Goal: Task Accomplishment & Management: Manage account settings

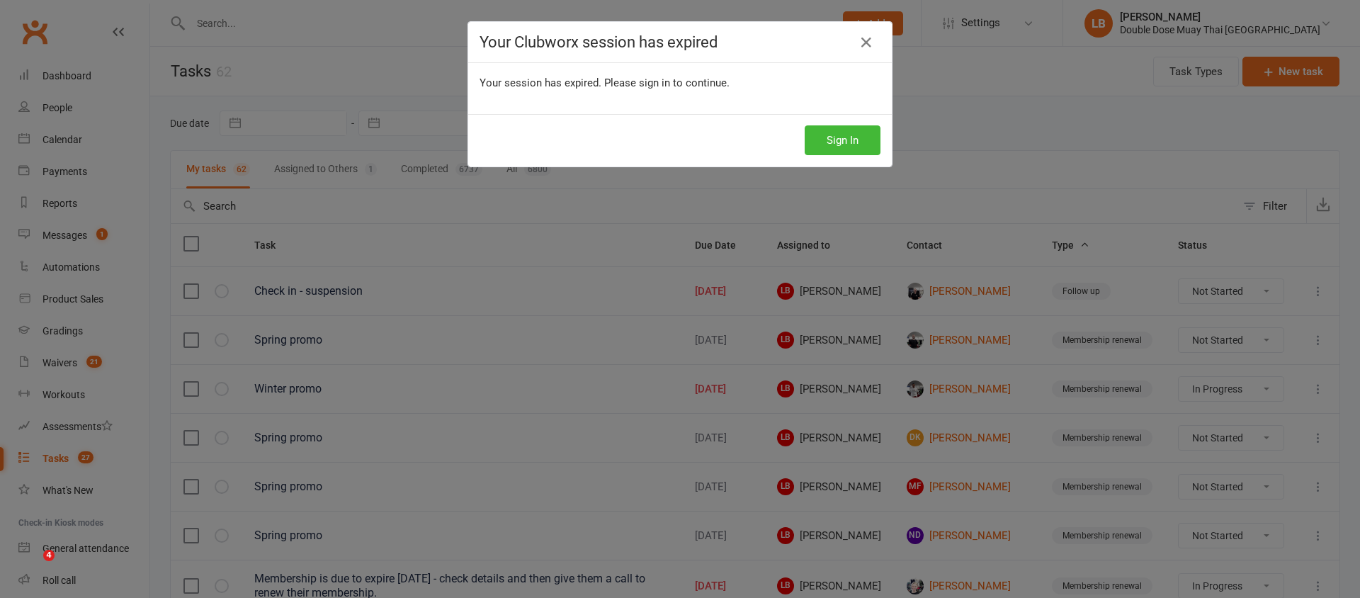
select select "started"
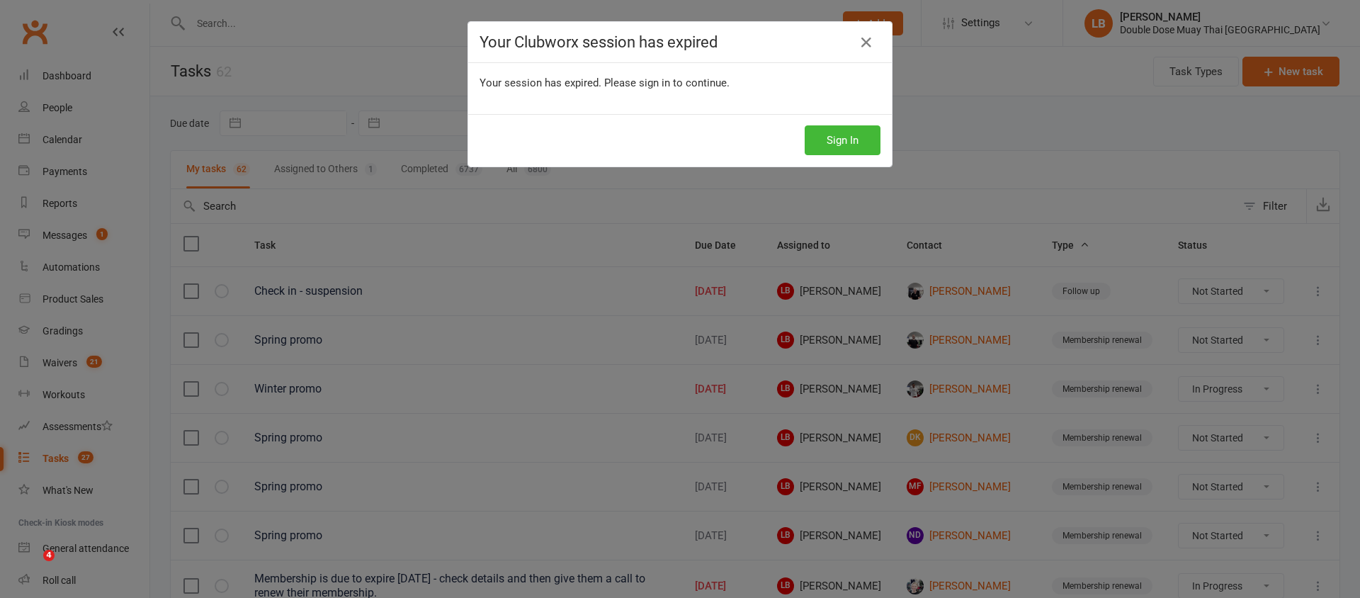
select select "started"
click at [832, 127] on button "Sign In" at bounding box center [843, 140] width 76 height 30
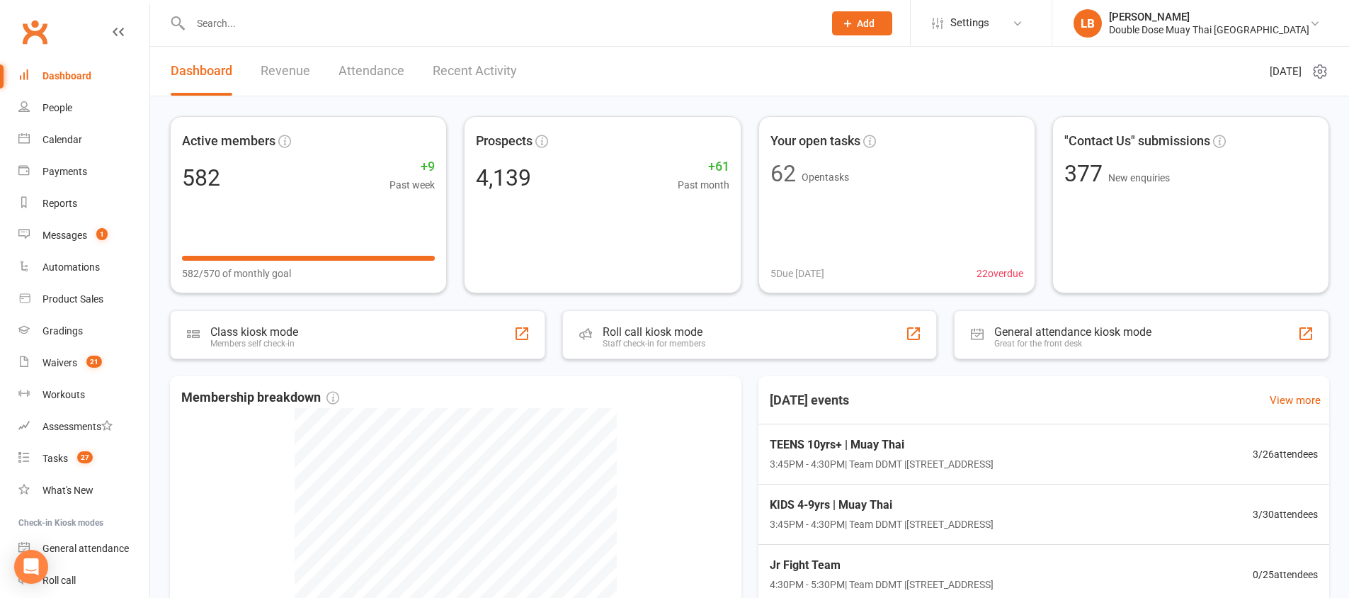
click at [327, 16] on input "text" at bounding box center [500, 23] width 628 height 20
click at [55, 361] on div "Waivers" at bounding box center [59, 362] width 35 height 11
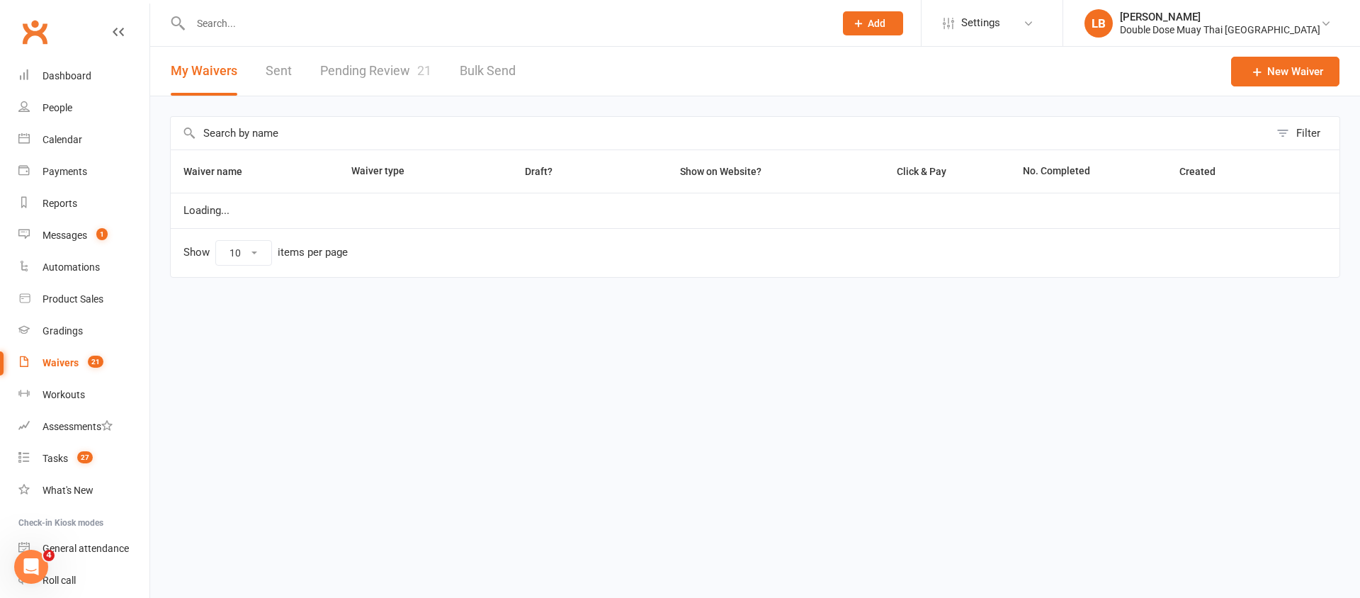
select select "100"
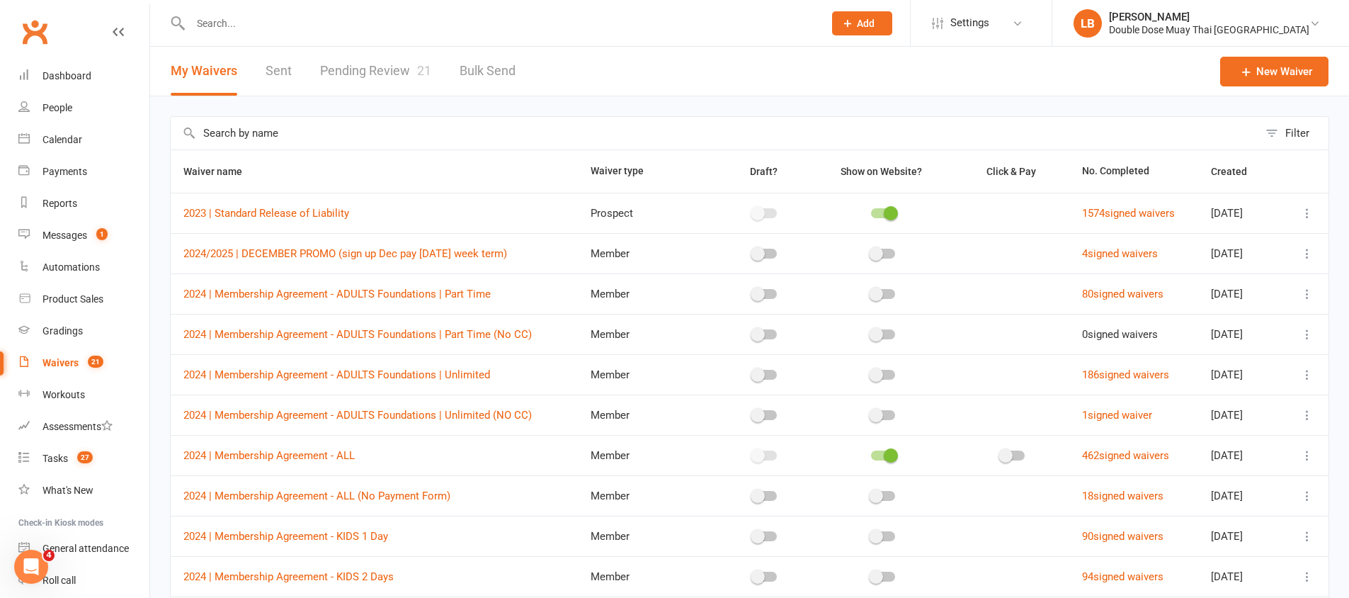
click at [400, 70] on link "Pending Review 21" at bounding box center [375, 71] width 111 height 49
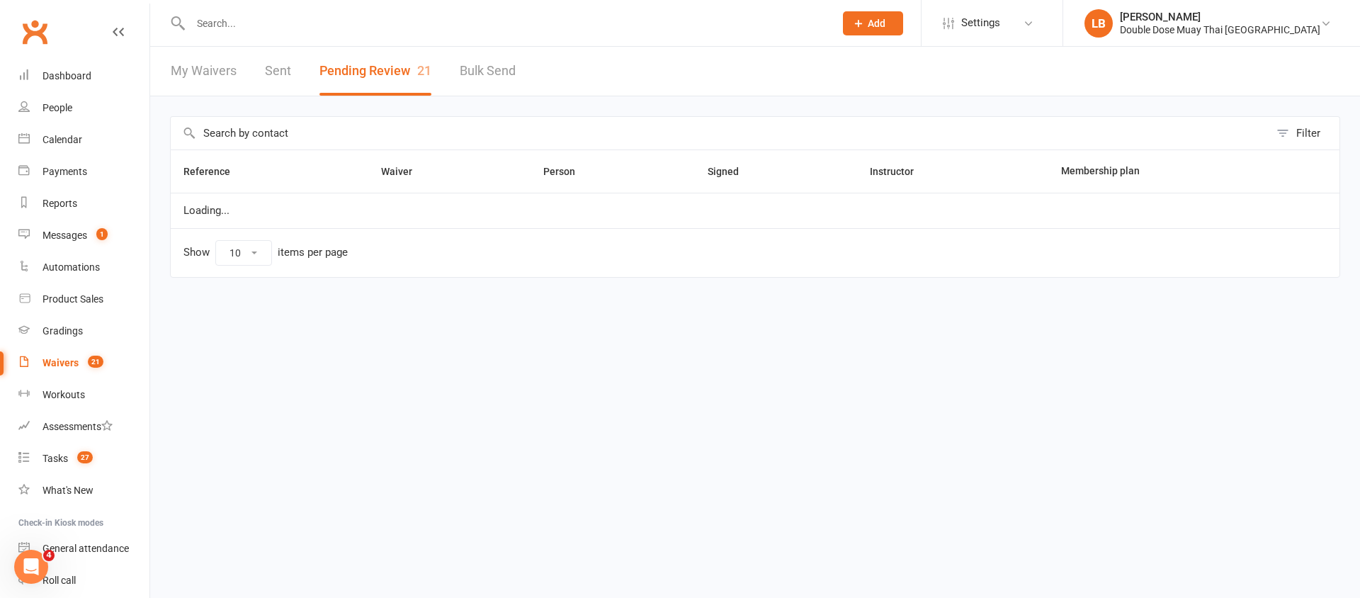
select select "100"
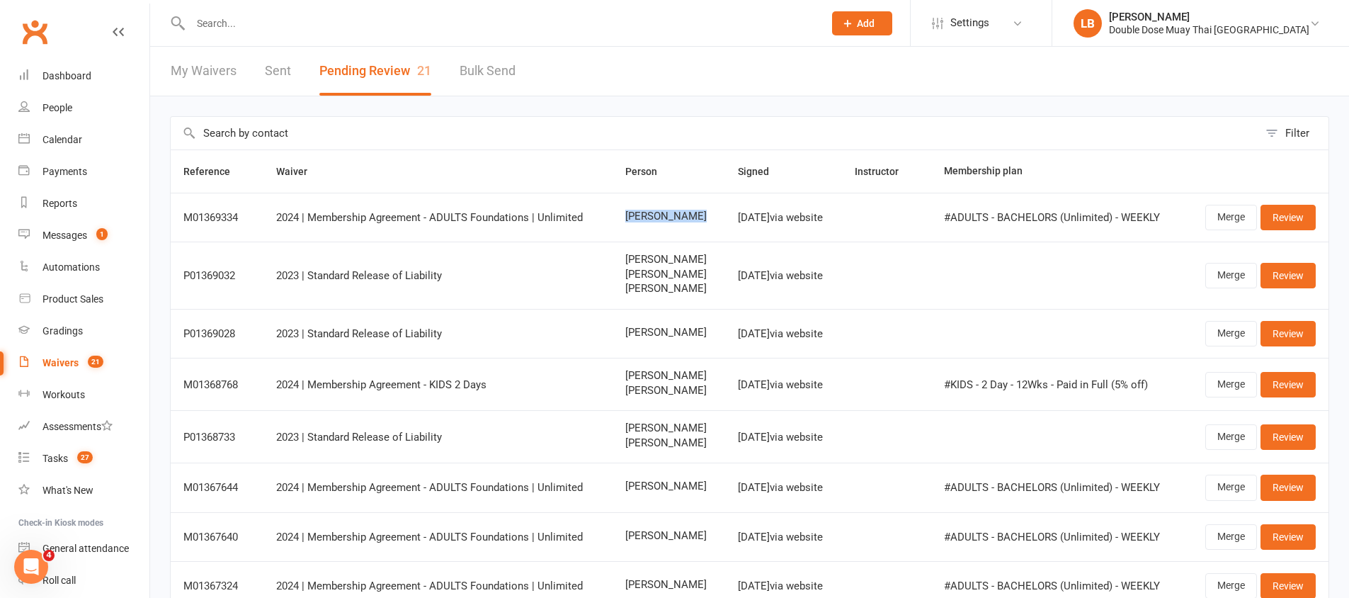
drag, startPoint x: 686, startPoint y: 209, endPoint x: 676, endPoint y: 220, distance: 15.1
click at [676, 220] on td "[PERSON_NAME]" at bounding box center [669, 217] width 113 height 49
copy span "[PERSON_NAME]"
click at [446, 24] on input "text" at bounding box center [500, 23] width 628 height 20
paste input "[PERSON_NAME]"
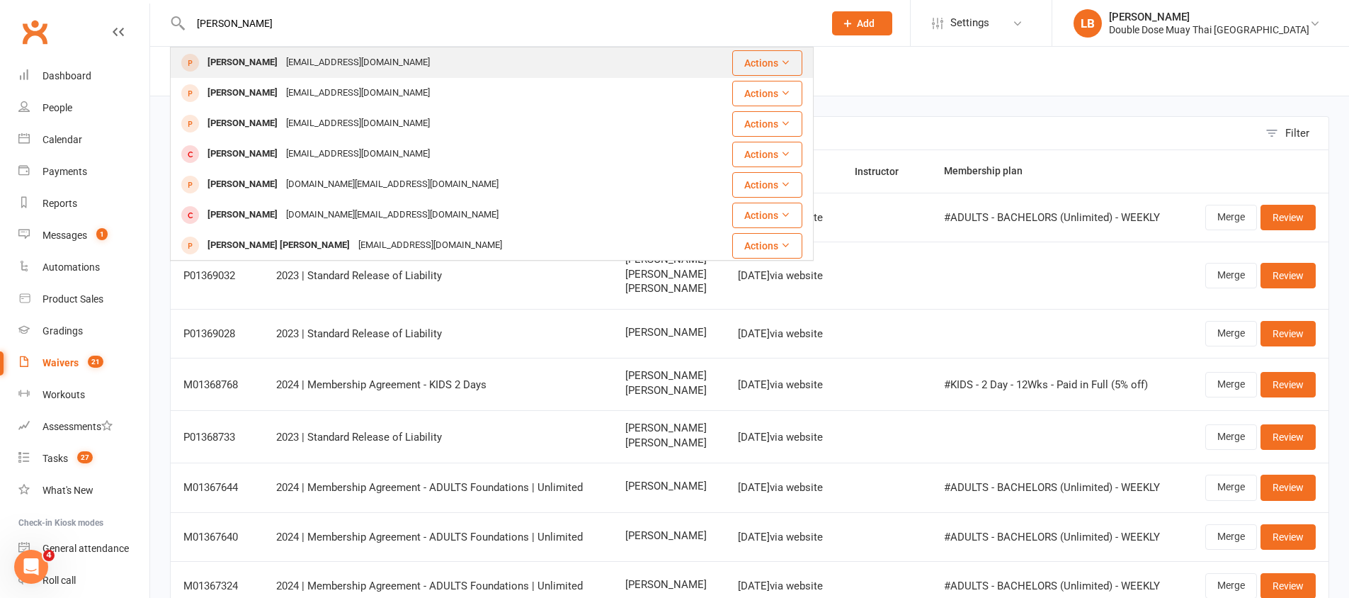
type input "[PERSON_NAME]"
click at [282, 63] on div "[EMAIL_ADDRESS][DOMAIN_NAME]" at bounding box center [358, 62] width 152 height 21
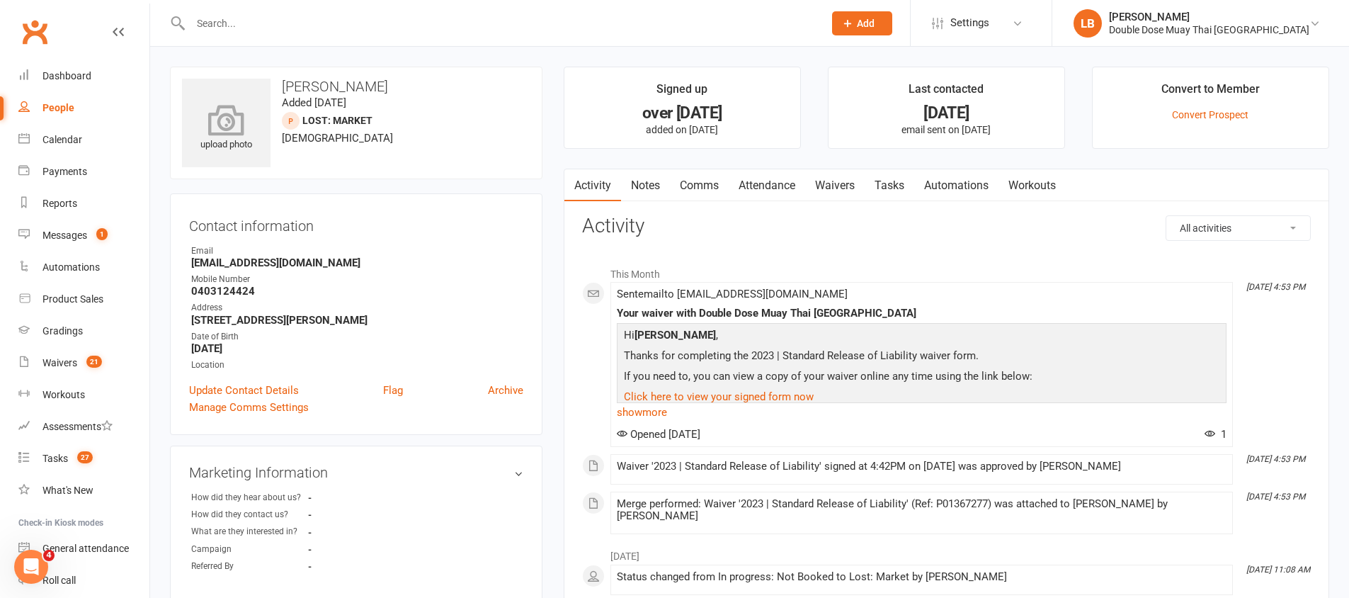
click at [242, 121] on icon at bounding box center [227, 119] width 98 height 31
click at [487, 253] on div "Email" at bounding box center [357, 250] width 332 height 13
click at [79, 363] on link "Waivers 21" at bounding box center [83, 363] width 131 height 32
select select "100"
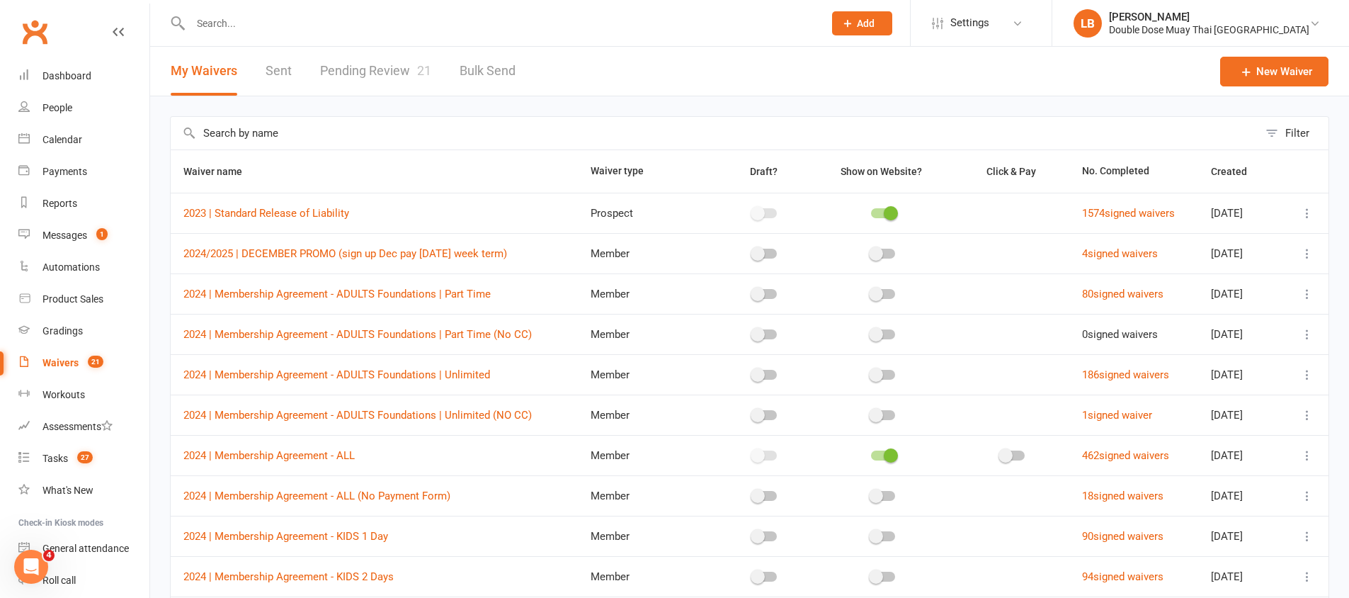
click at [344, 69] on link "Pending Review 21" at bounding box center [375, 71] width 111 height 49
select select "100"
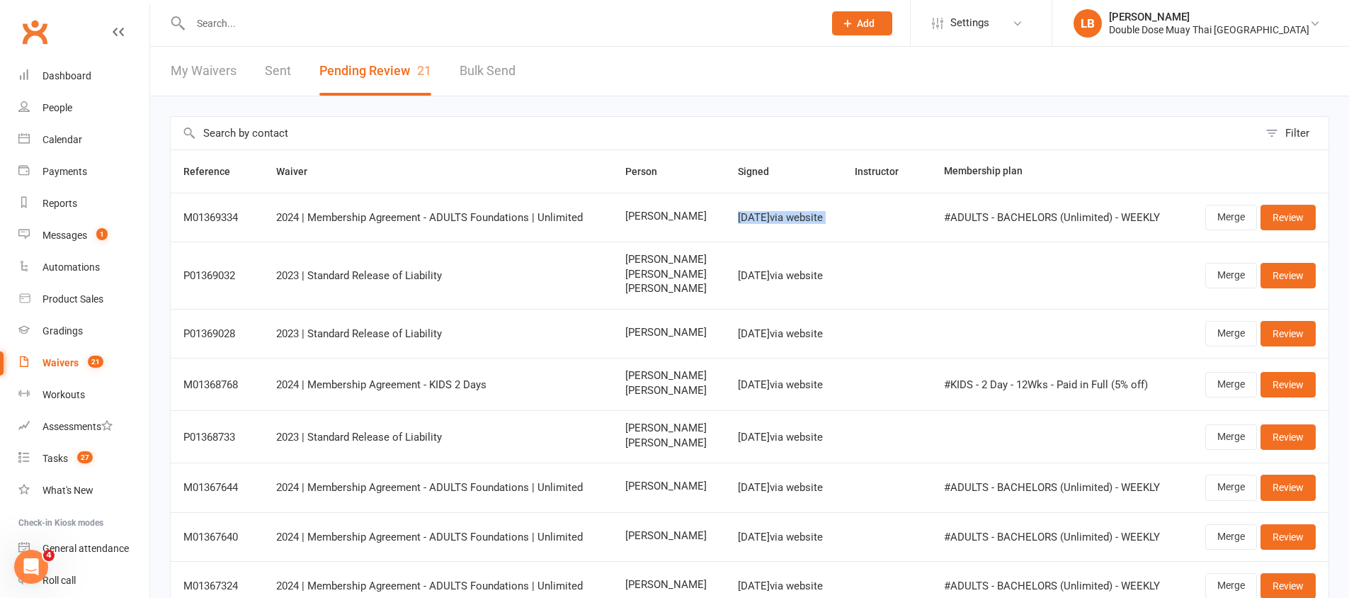
drag, startPoint x: 916, startPoint y: 231, endPoint x: 727, endPoint y: 210, distance: 190.3
click at [727, 210] on tr "M01369334 2024 | Membership Agreement - ADULTS Foundations | Unlimited [PERSON_…" at bounding box center [750, 217] width 1158 height 49
click at [1302, 217] on link "Review" at bounding box center [1288, 217] width 55 height 25
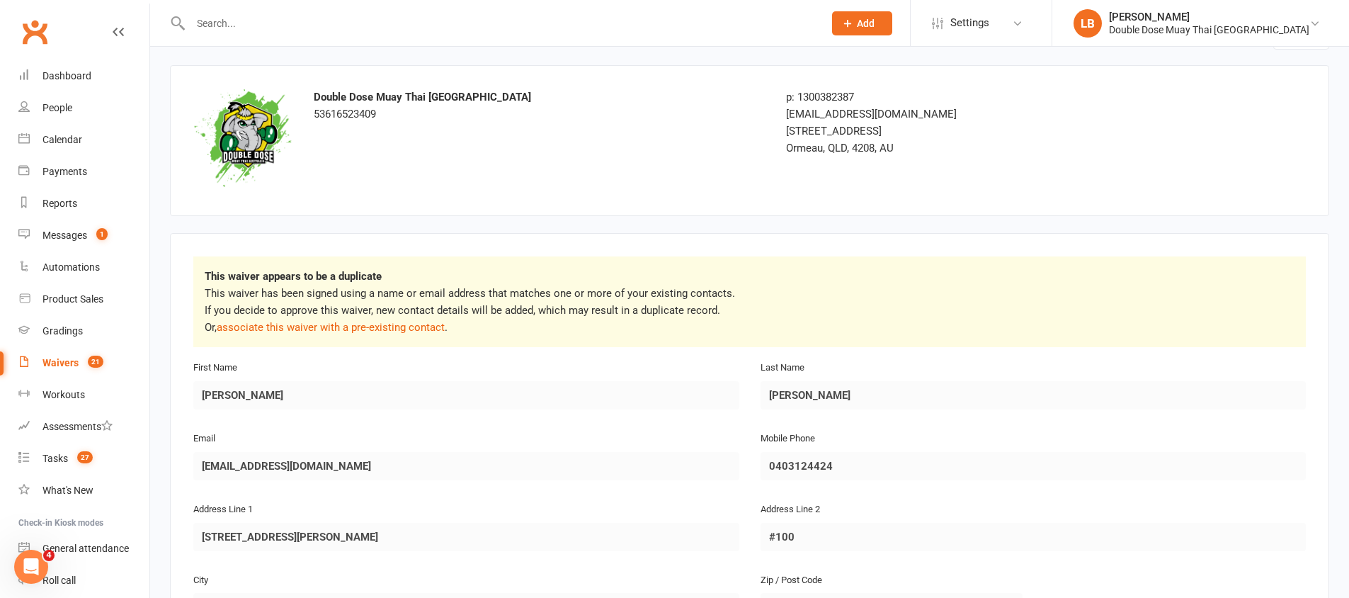
scroll to position [121, 0]
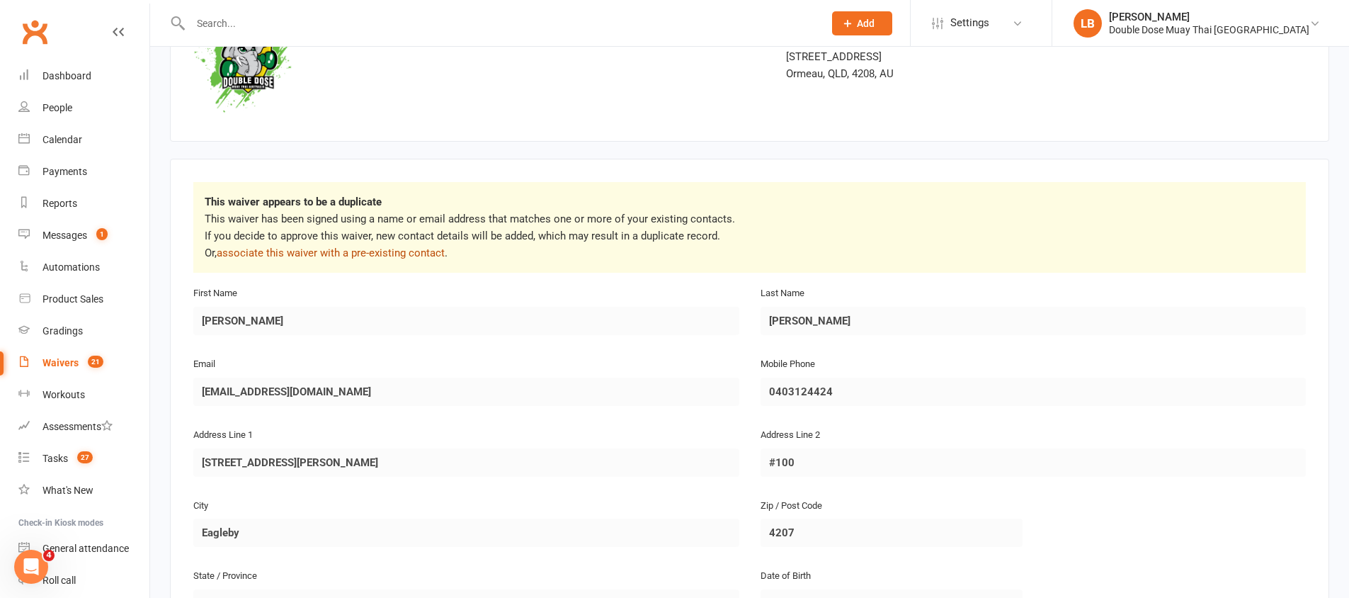
click at [362, 251] on link "associate this waiver with a pre-existing contact" at bounding box center [331, 252] width 228 height 13
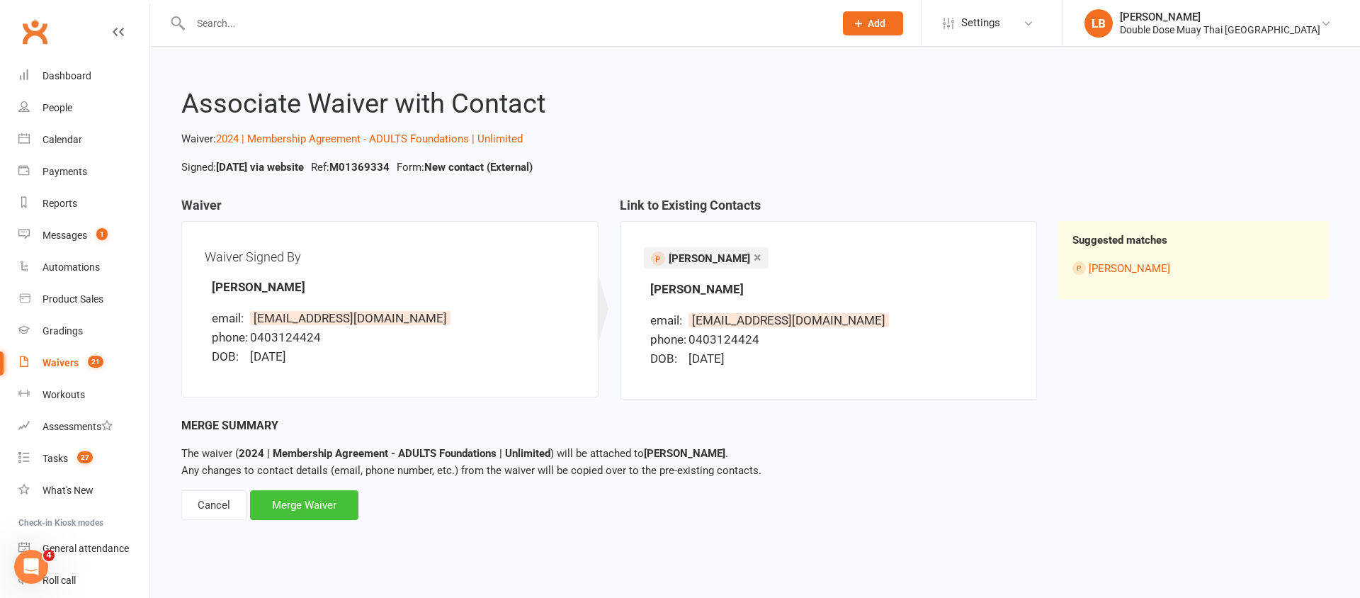
click at [307, 507] on div "Merge Waiver" at bounding box center [304, 505] width 108 height 30
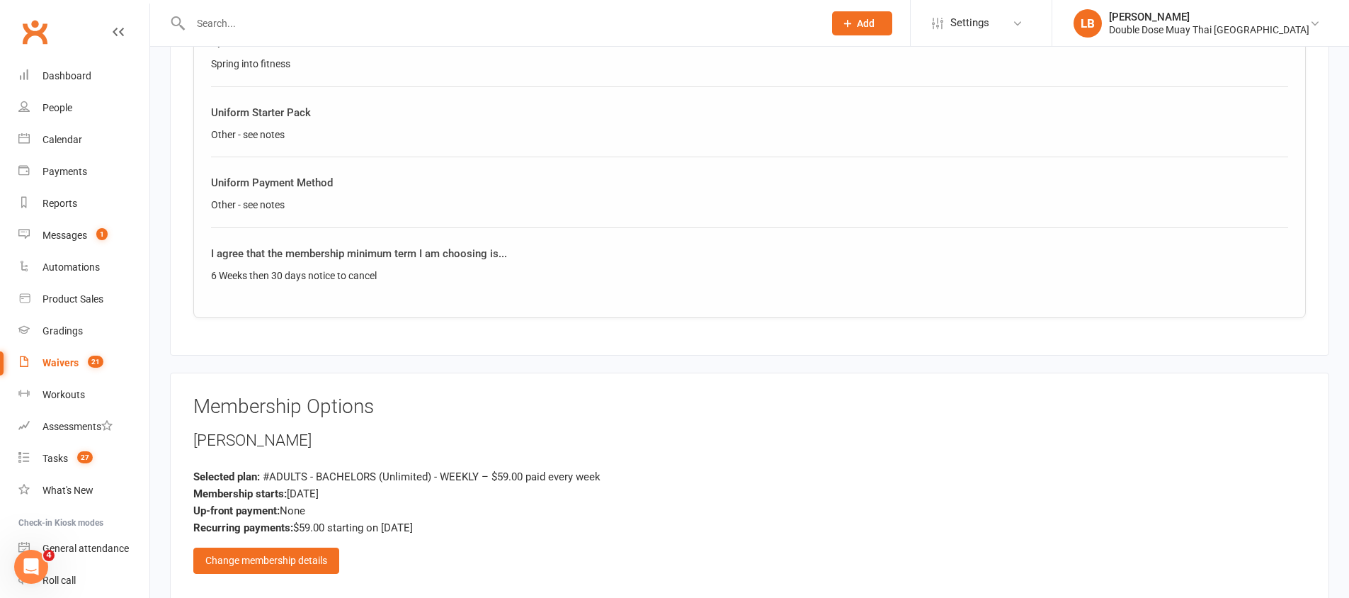
scroll to position [844, 0]
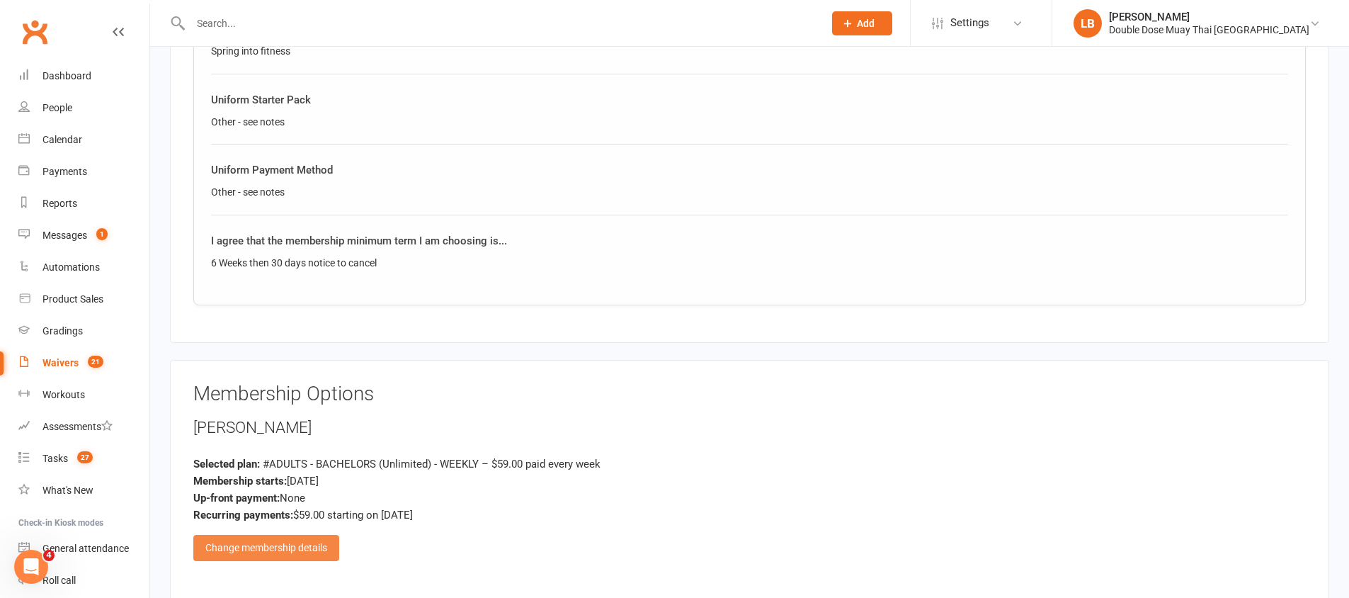
click at [280, 550] on div "Change membership details" at bounding box center [266, 547] width 146 height 25
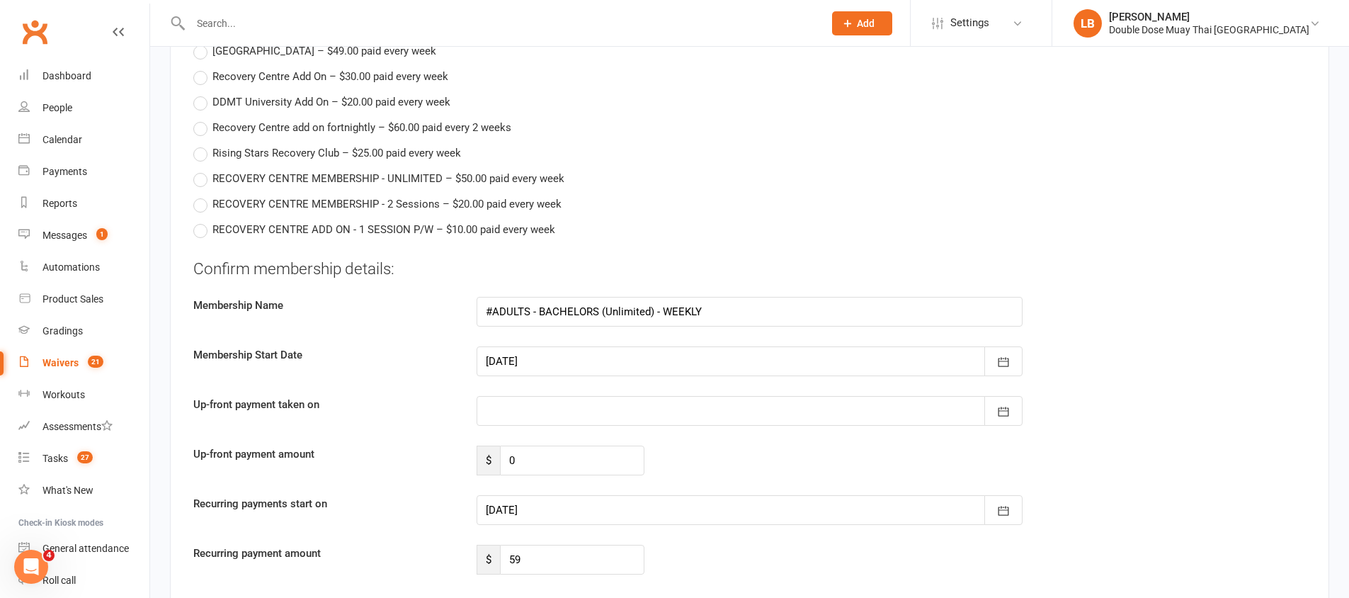
scroll to position [1946, 0]
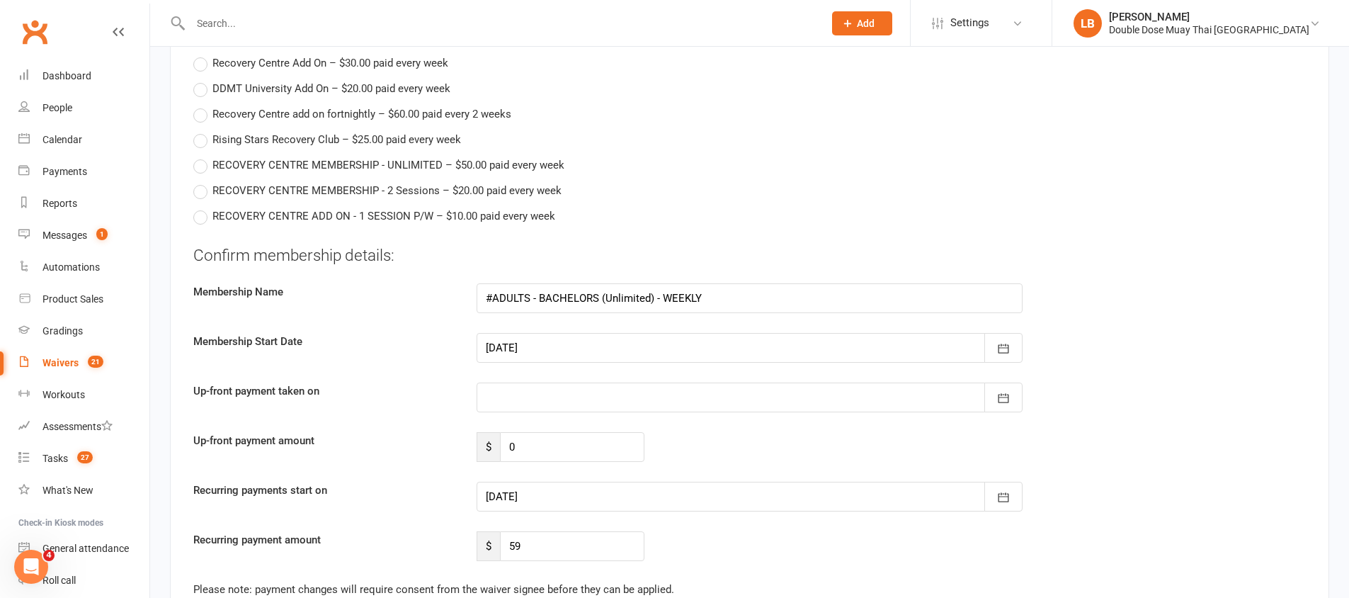
click at [577, 487] on div at bounding box center [750, 497] width 546 height 30
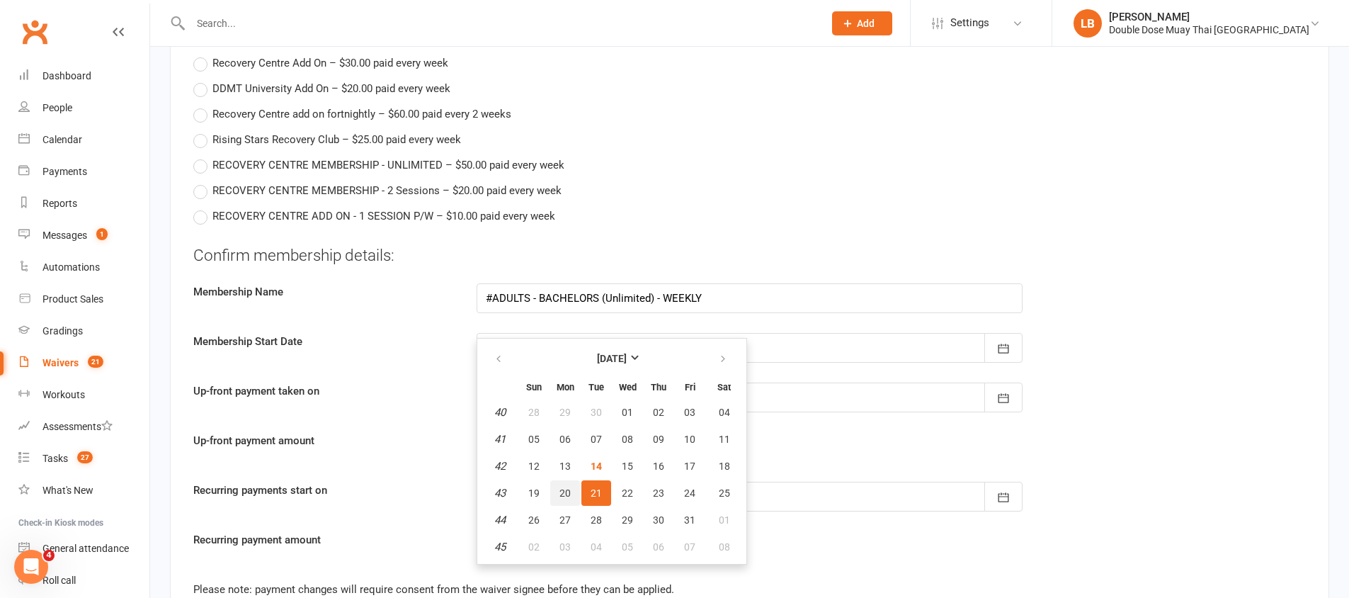
click at [566, 490] on span "20" at bounding box center [565, 492] width 11 height 11
type input "[DATE]"
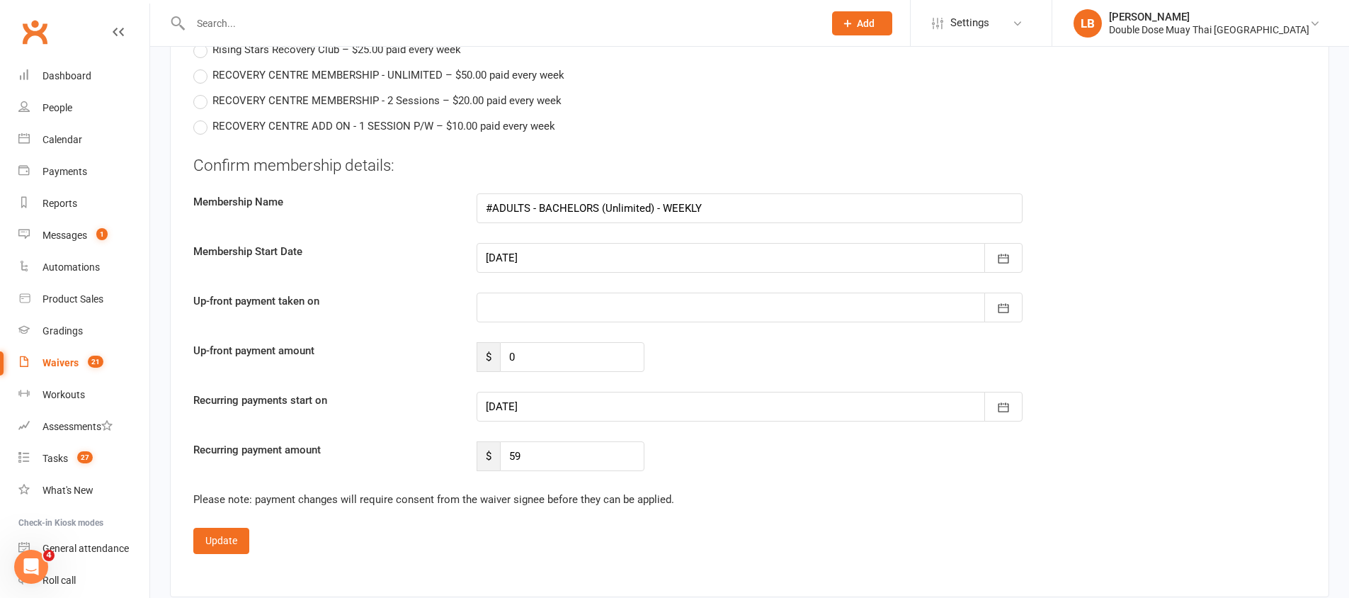
scroll to position [2043, 0]
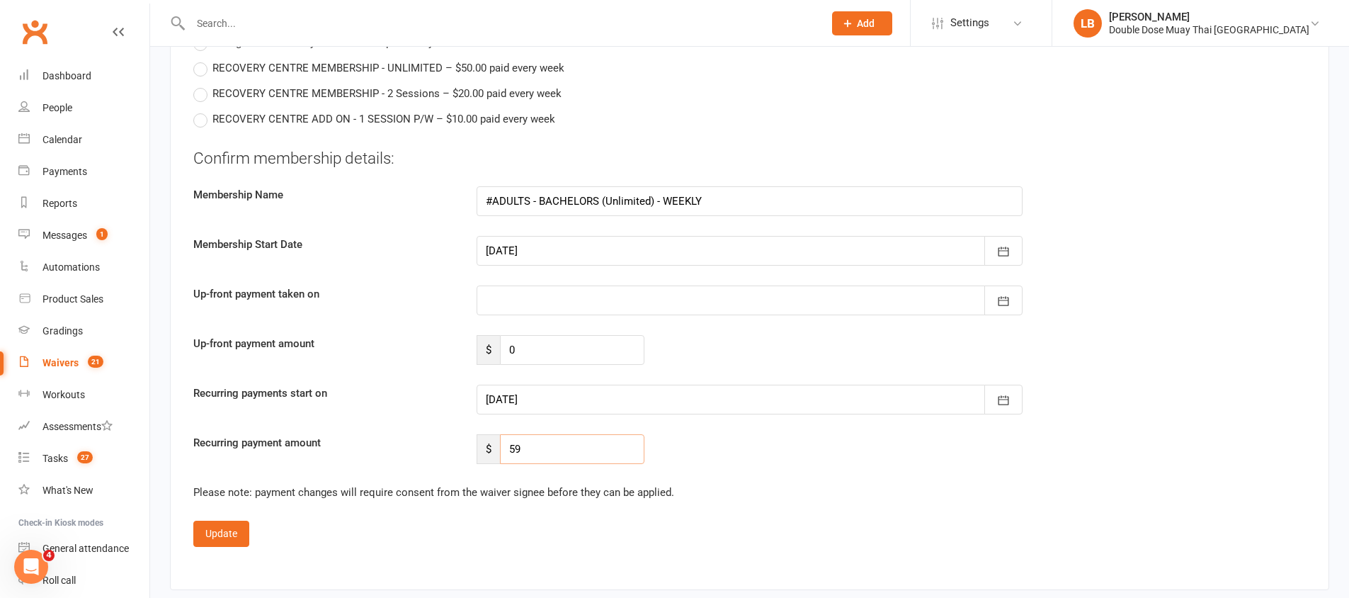
click at [511, 452] on input "59" at bounding box center [572, 449] width 144 height 30
type input "49"
click at [201, 531] on button "Update" at bounding box center [221, 533] width 56 height 25
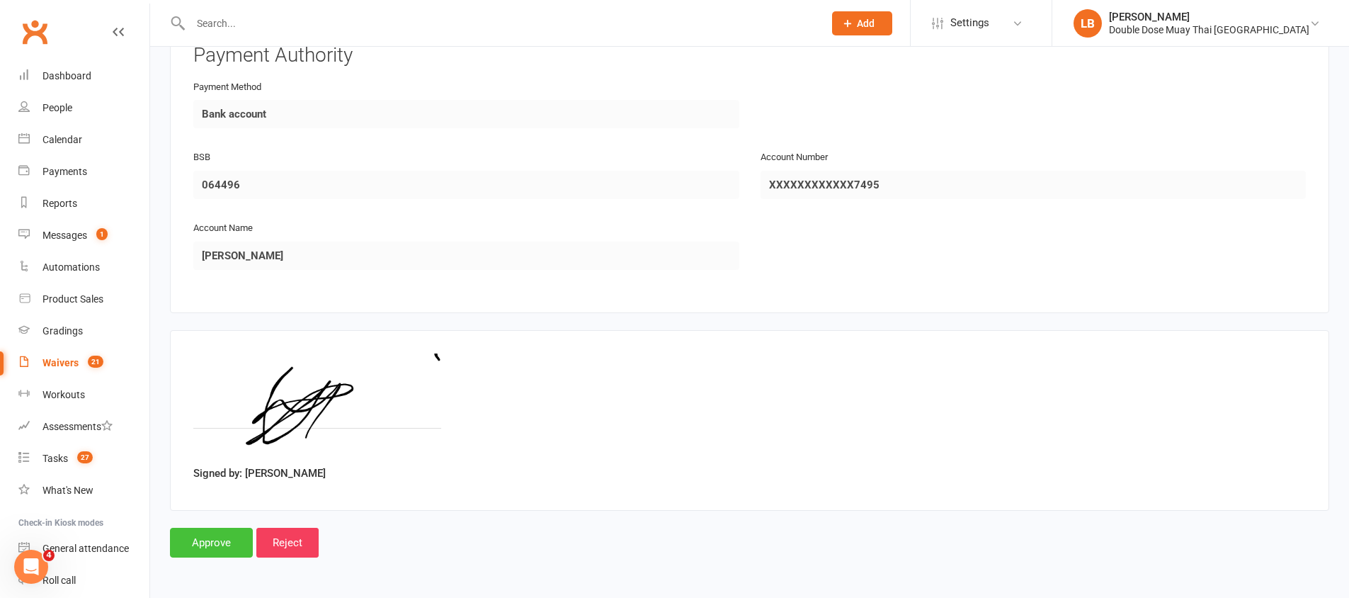
scroll to position [1444, 0]
click at [213, 544] on input "Approve" at bounding box center [211, 543] width 83 height 30
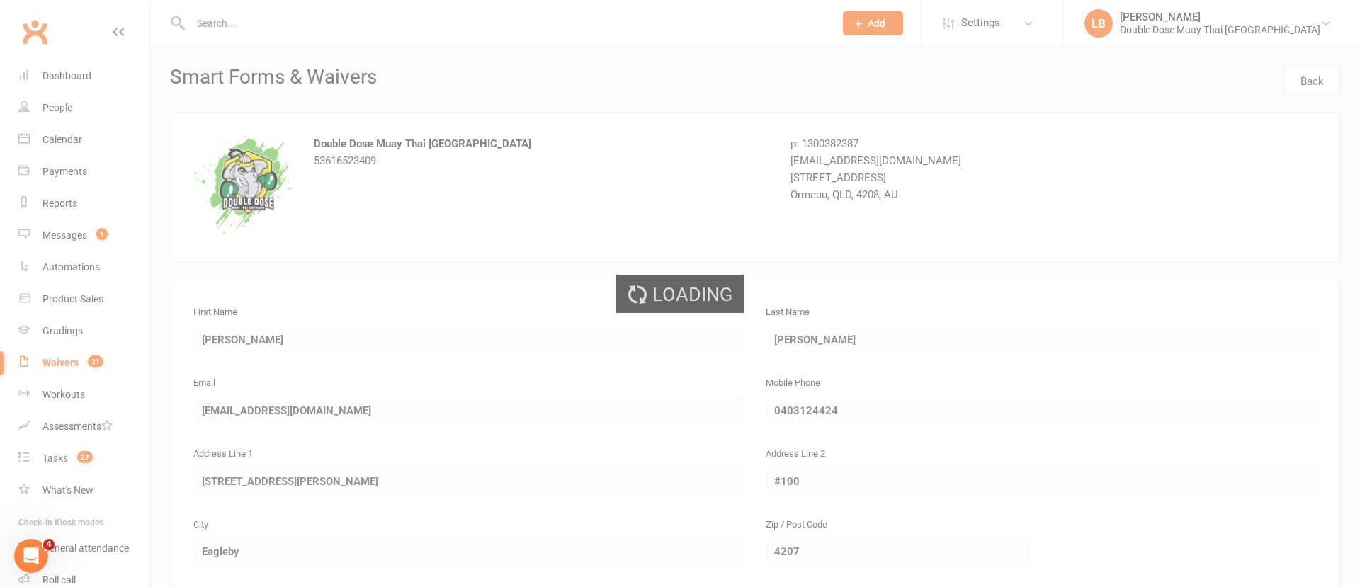
select select "100"
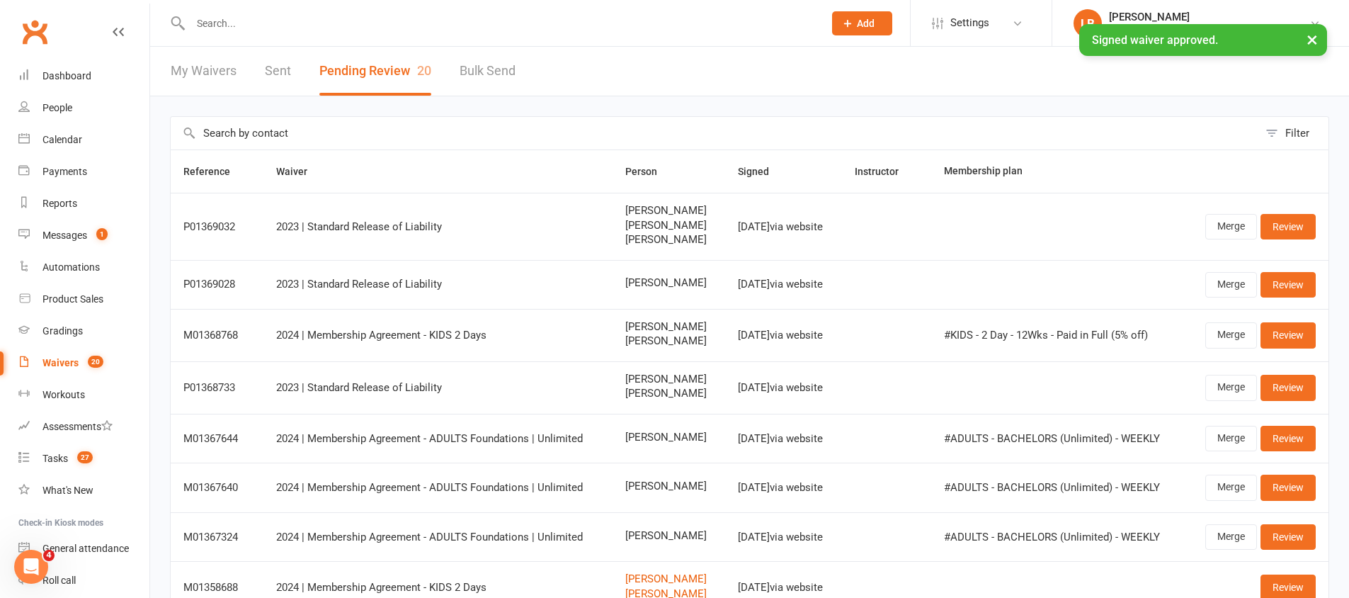
click at [352, 24] on div "× Signed waiver approved." at bounding box center [665, 24] width 1331 height 0
click at [355, 16] on input "text" at bounding box center [500, 23] width 628 height 20
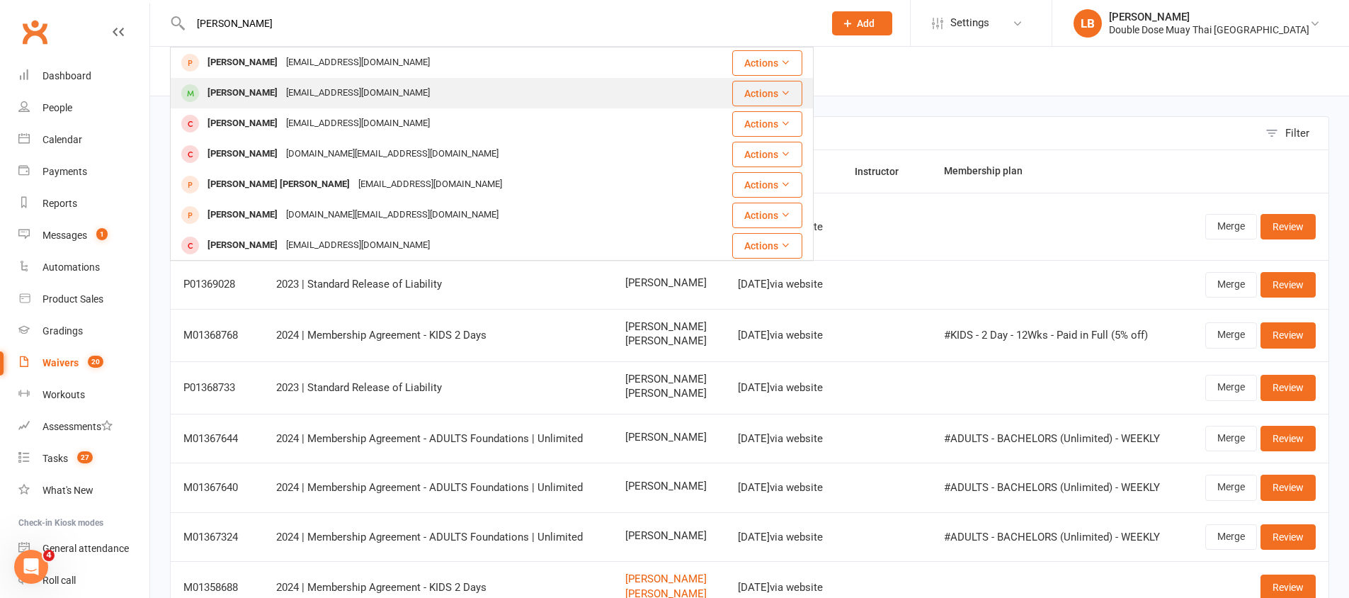
type input "[PERSON_NAME]"
click at [315, 95] on div "[EMAIL_ADDRESS][DOMAIN_NAME]" at bounding box center [358, 93] width 152 height 21
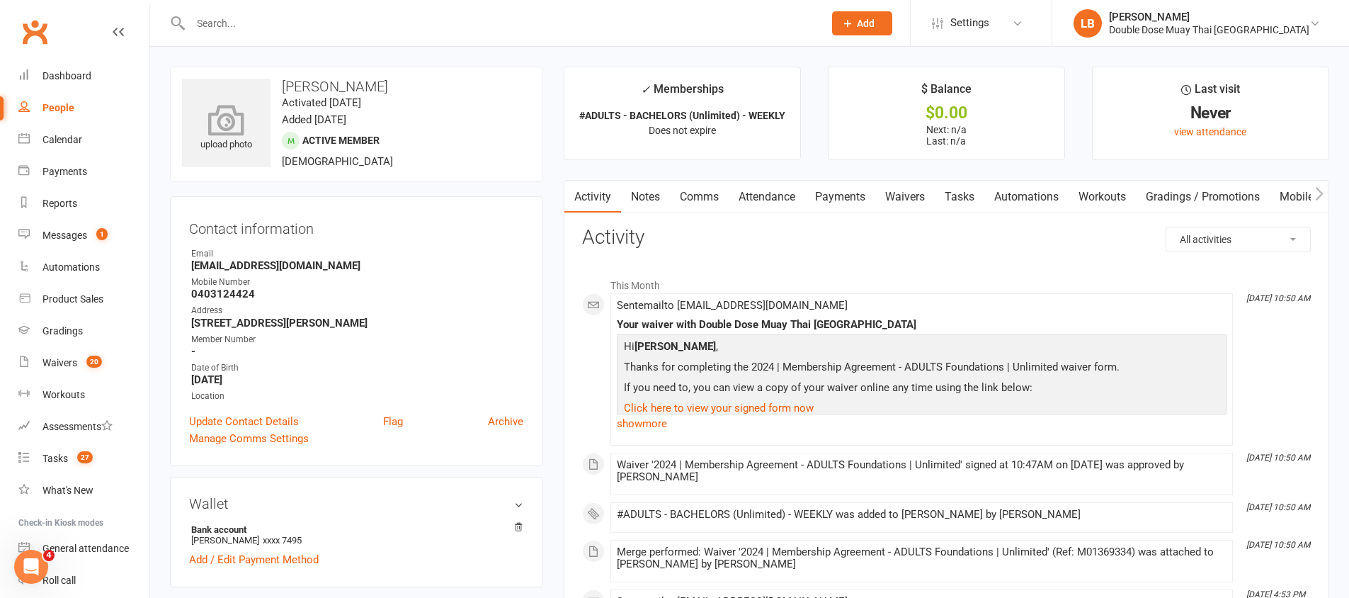
click at [222, 104] on icon at bounding box center [227, 119] width 98 height 31
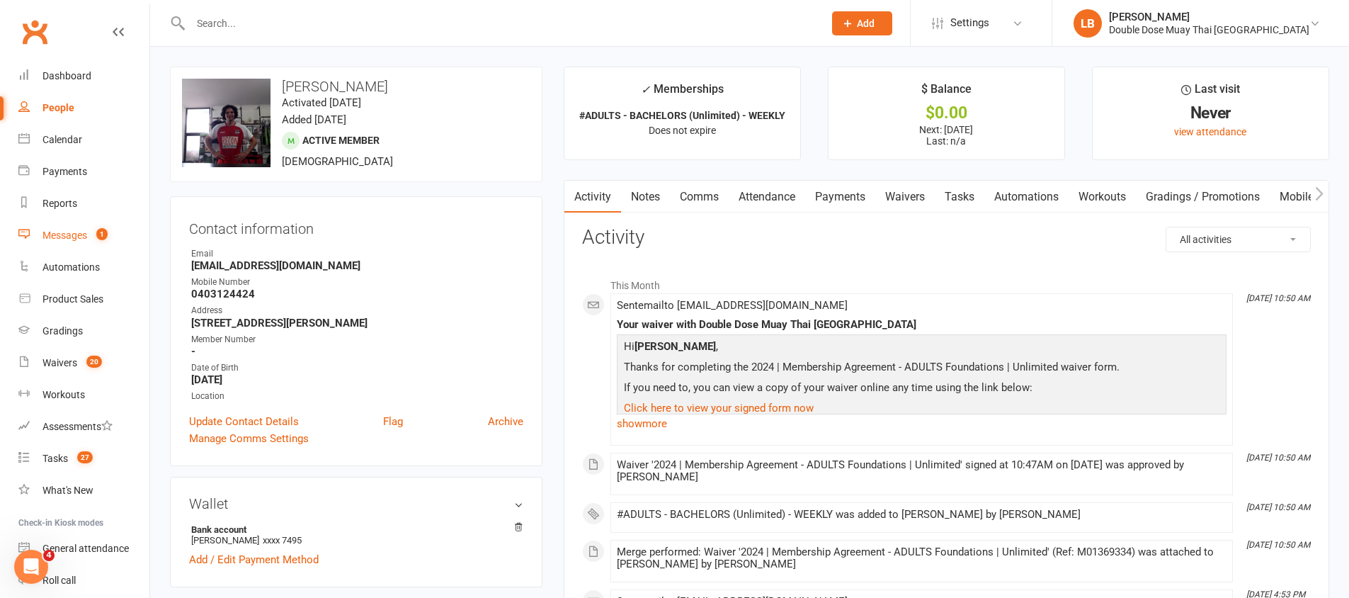
click at [74, 231] on div "Messages" at bounding box center [64, 234] width 45 height 11
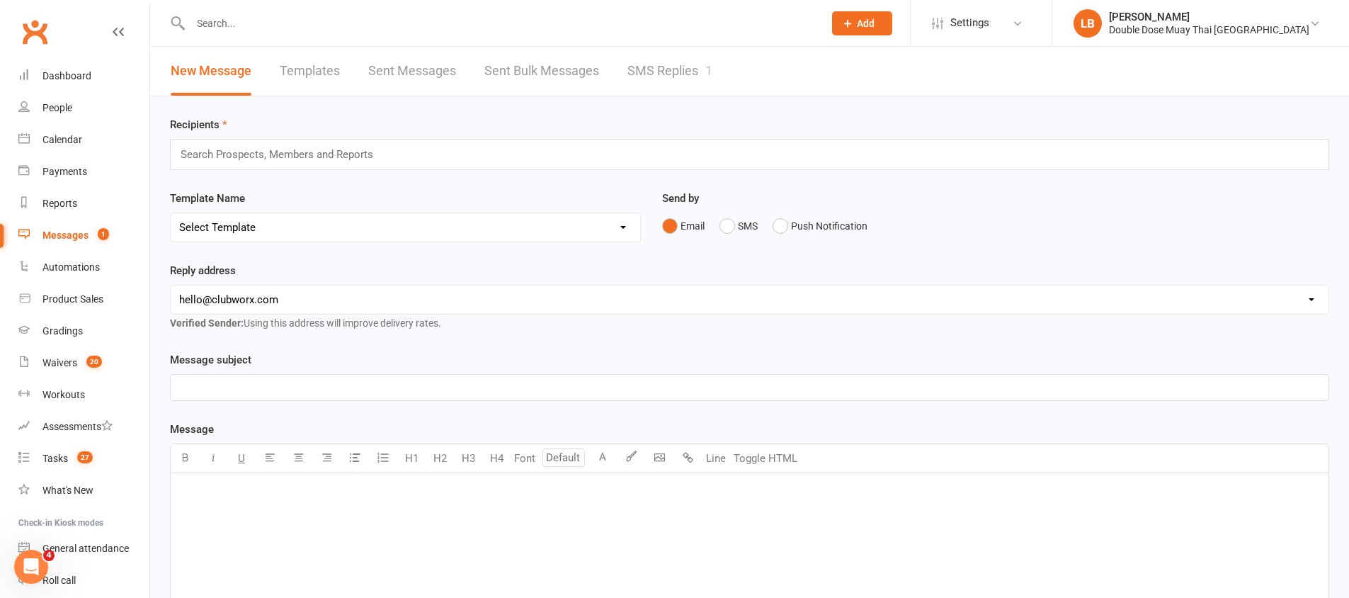
click at [684, 71] on link "SMS Replies 1" at bounding box center [670, 71] width 85 height 49
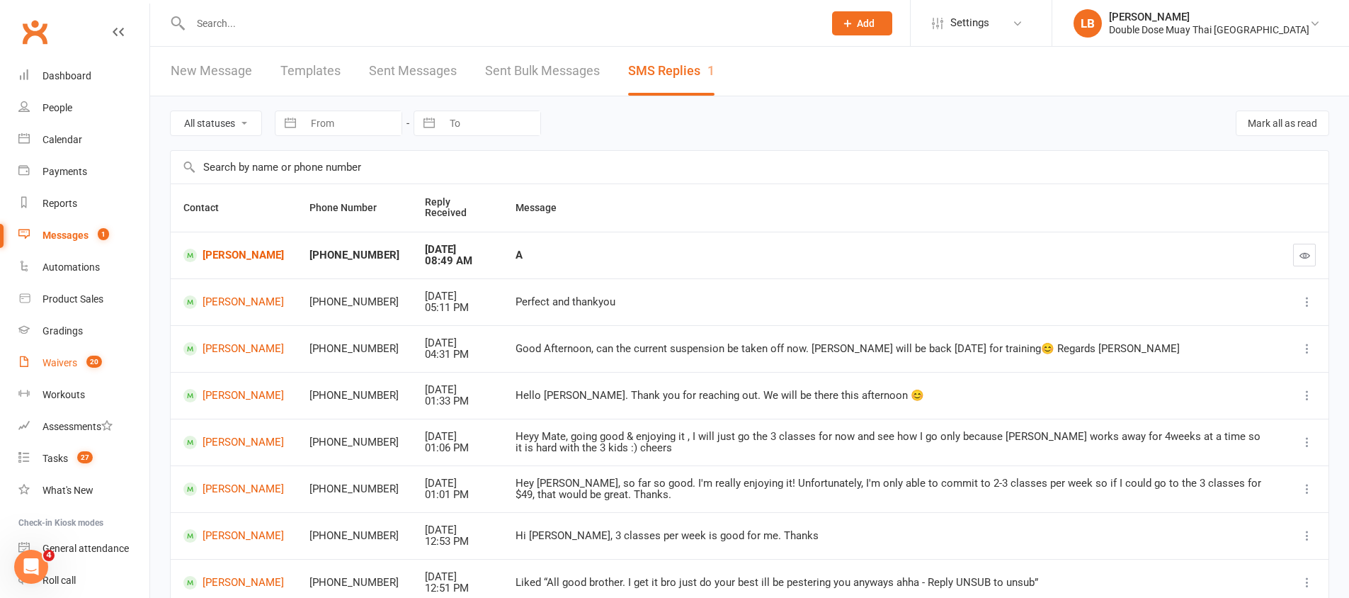
click at [79, 373] on link "Waivers 20" at bounding box center [83, 363] width 131 height 32
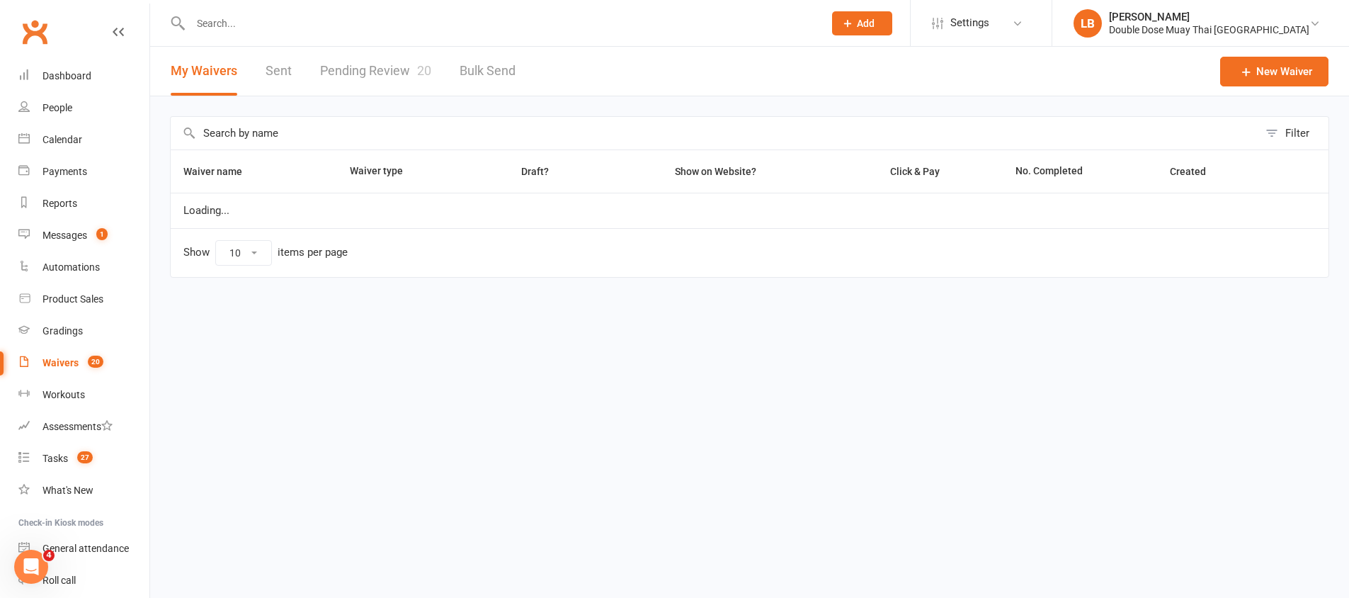
select select "100"
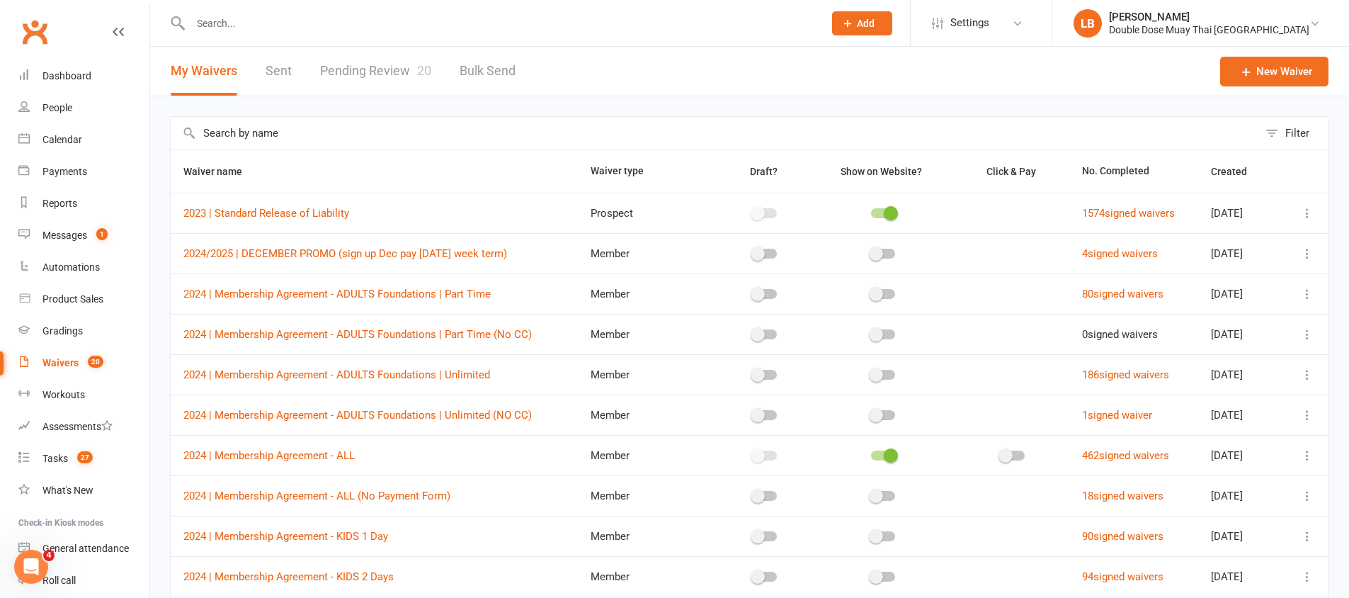
click at [413, 70] on link "Pending Review 20" at bounding box center [375, 71] width 111 height 49
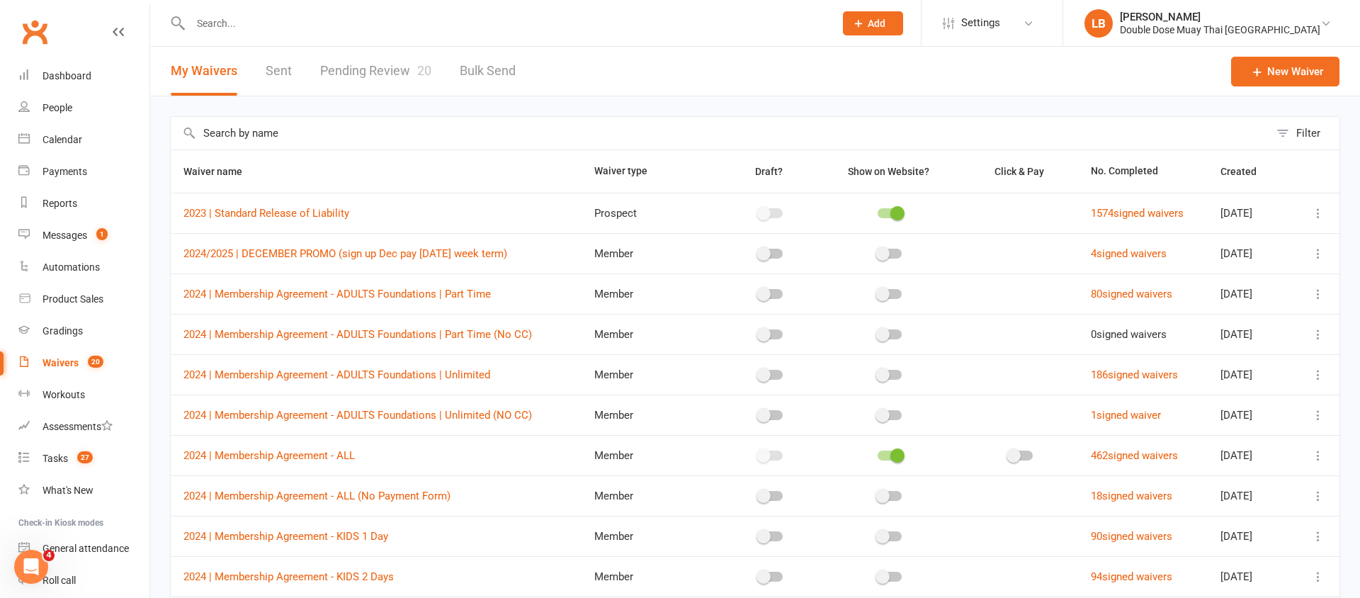
select select "100"
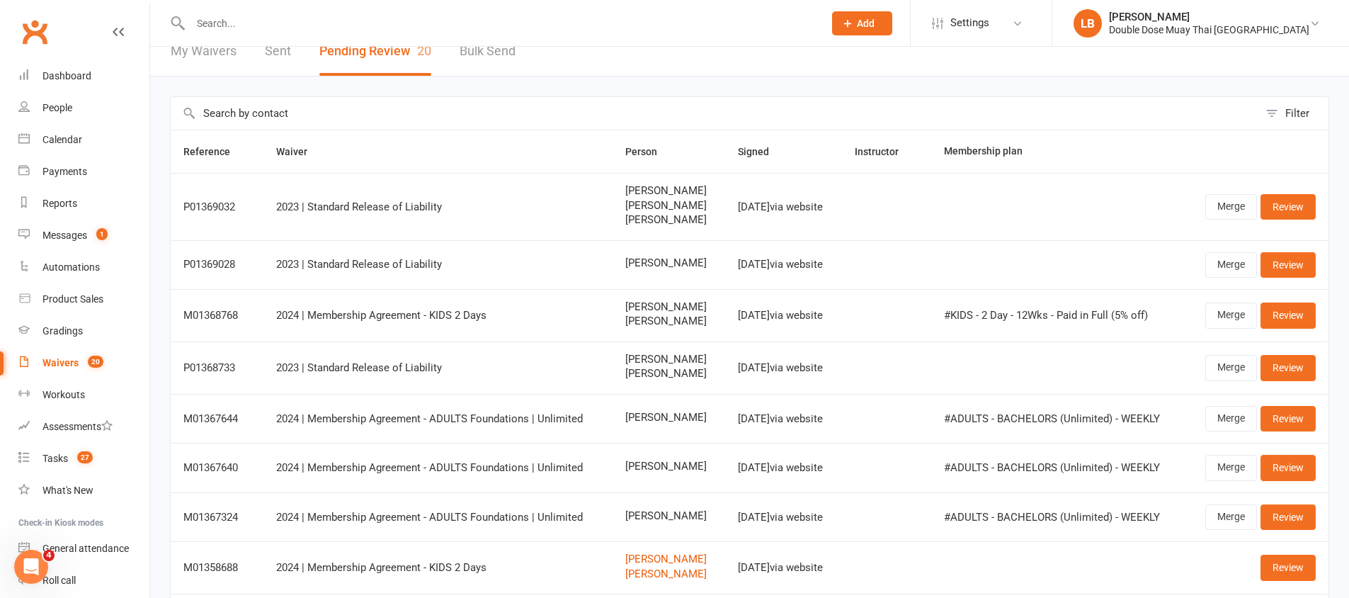
scroll to position [15, 0]
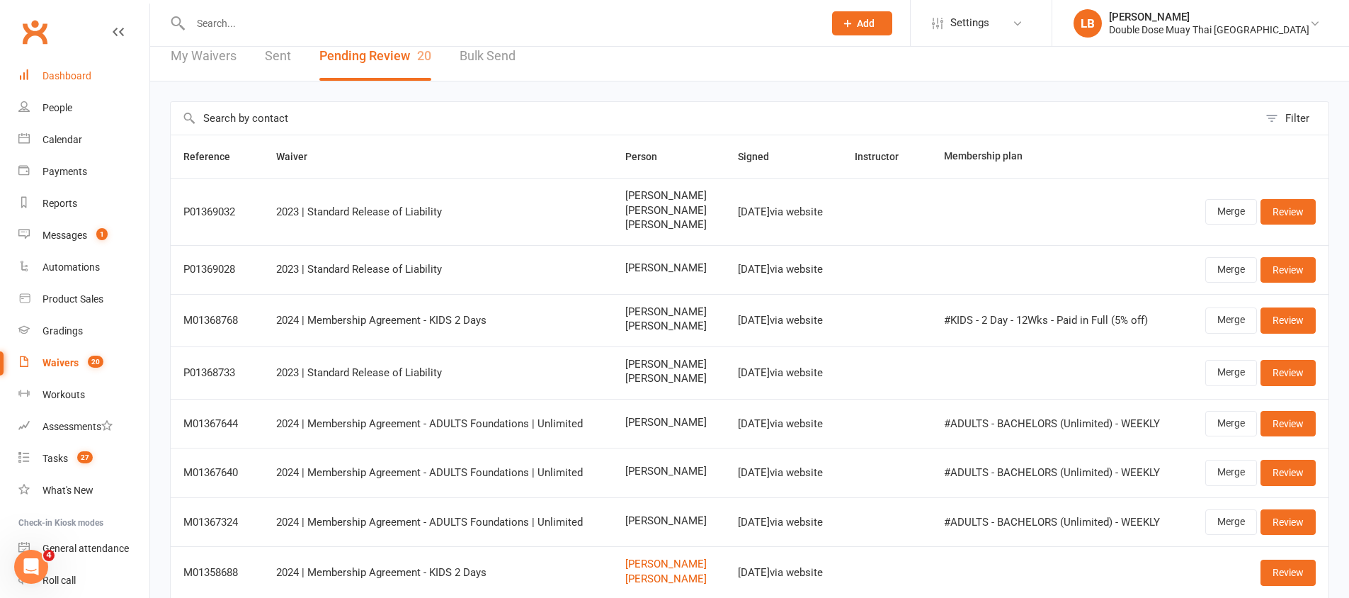
click at [88, 74] on div "Dashboard" at bounding box center [66, 75] width 49 height 11
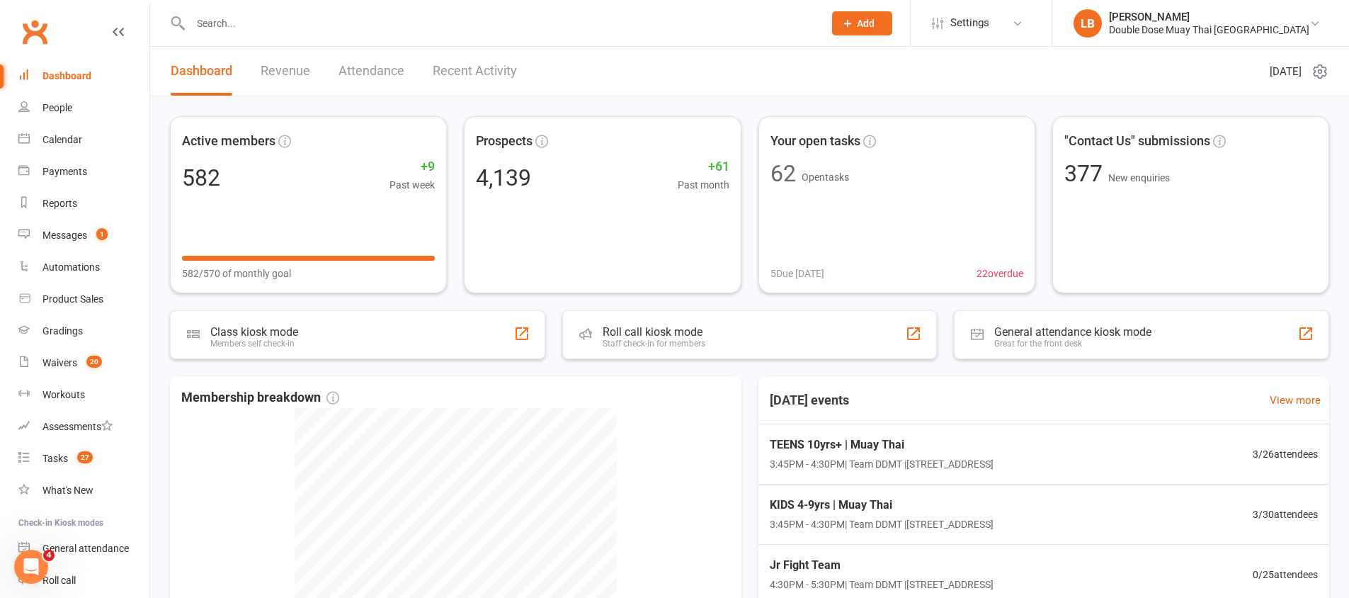
click at [307, 13] on input "text" at bounding box center [500, 23] width 628 height 20
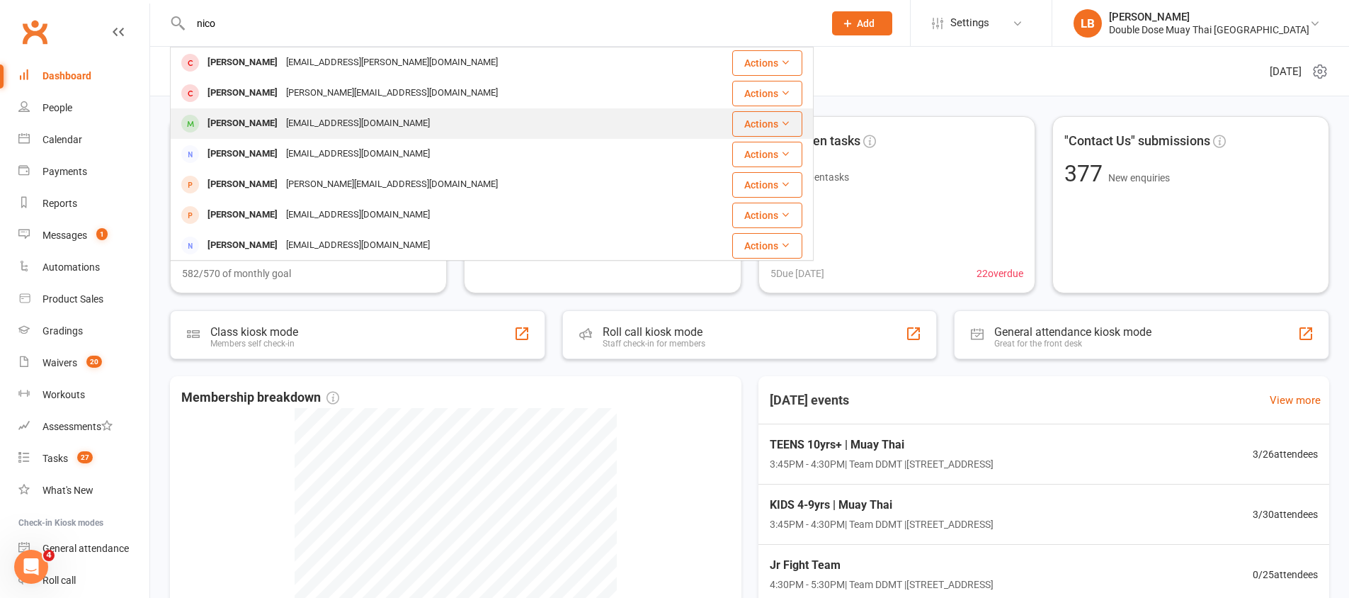
type input "nico"
click at [278, 121] on div "[PERSON_NAME]" at bounding box center [242, 123] width 79 height 21
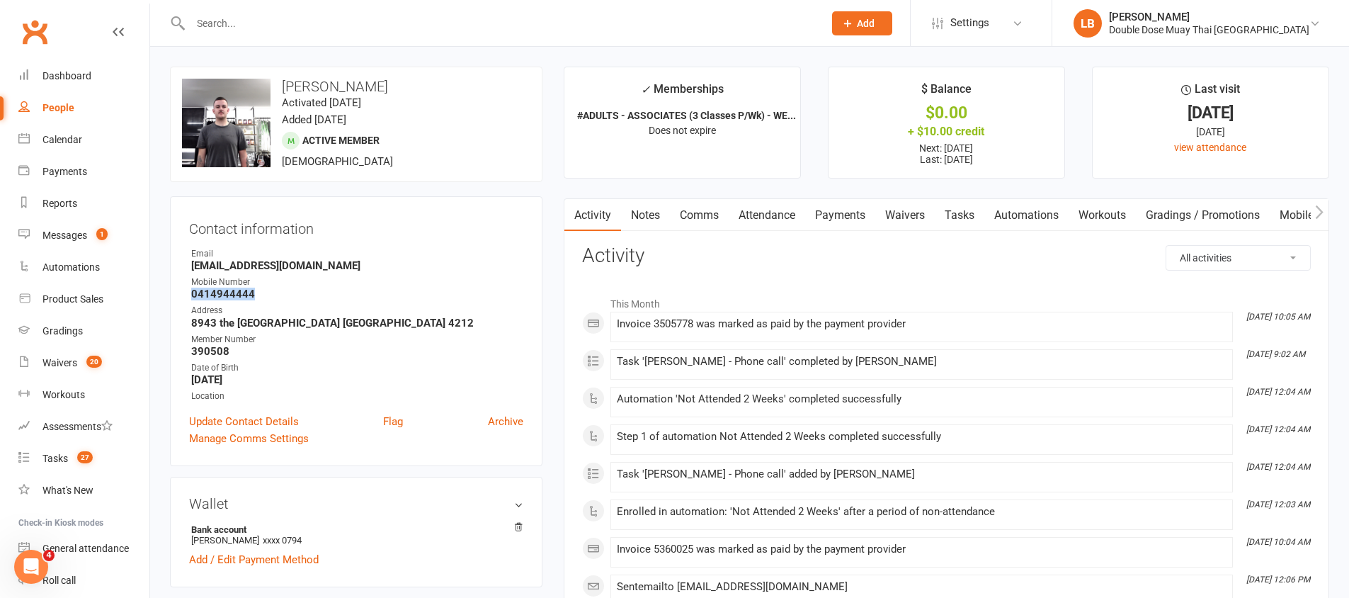
drag, startPoint x: 266, startPoint y: 290, endPoint x: 182, endPoint y: 297, distance: 84.6
click at [182, 297] on div "Contact information Owner Email [EMAIL_ADDRESS][DOMAIN_NAME] Mobile Number [PHO…" at bounding box center [356, 331] width 373 height 270
click at [263, 24] on input "text" at bounding box center [500, 23] width 628 height 20
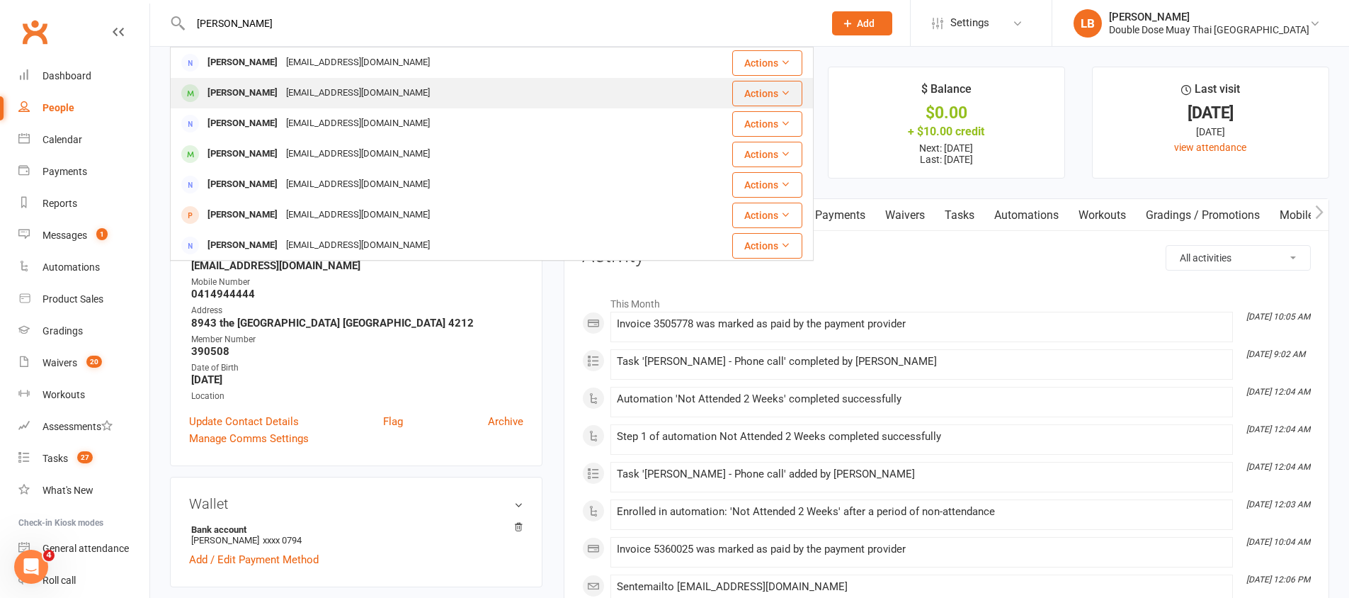
type input "[PERSON_NAME]"
click at [239, 87] on div "[PERSON_NAME]" at bounding box center [242, 93] width 79 height 21
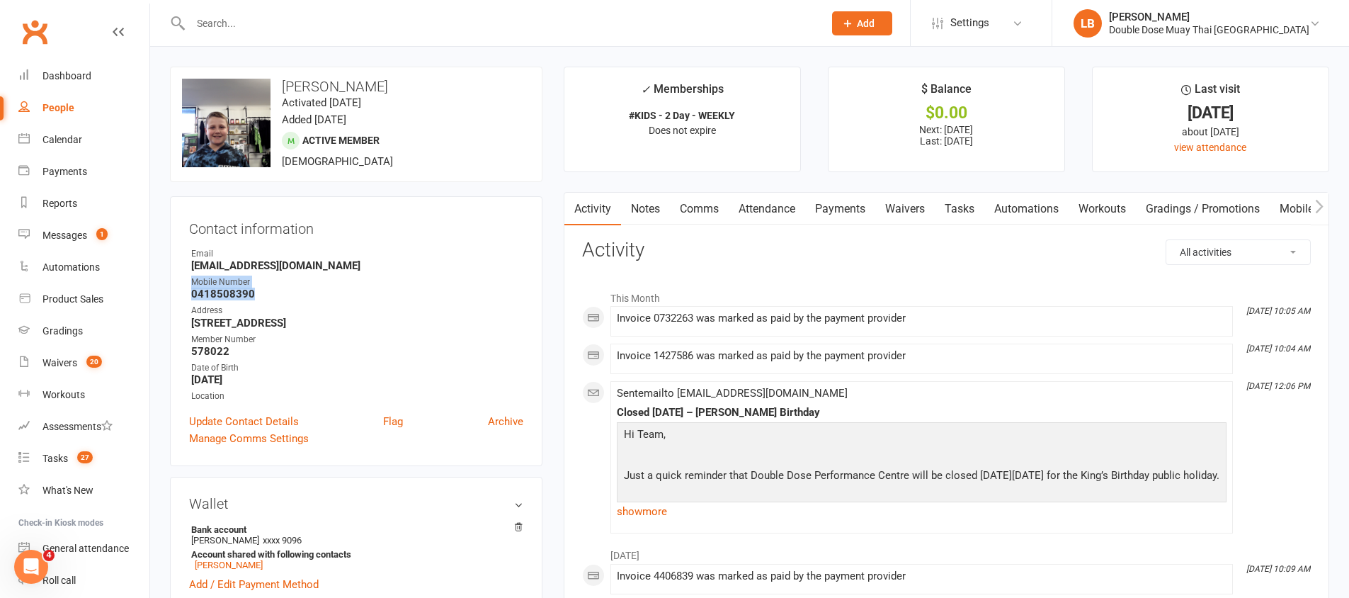
drag, startPoint x: 278, startPoint y: 290, endPoint x: 173, endPoint y: 283, distance: 105.8
click at [173, 283] on div "Contact information Owner Email [EMAIL_ADDRESS][DOMAIN_NAME] Mobile Number [PHO…" at bounding box center [356, 331] width 373 height 270
click at [302, 298] on strong "0418508390" at bounding box center [357, 294] width 332 height 13
drag, startPoint x: 264, startPoint y: 295, endPoint x: 182, endPoint y: 290, distance: 82.3
click at [182, 290] on div "Contact information Owner Email [EMAIL_ADDRESS][DOMAIN_NAME] Mobile Number [PHO…" at bounding box center [356, 331] width 373 height 270
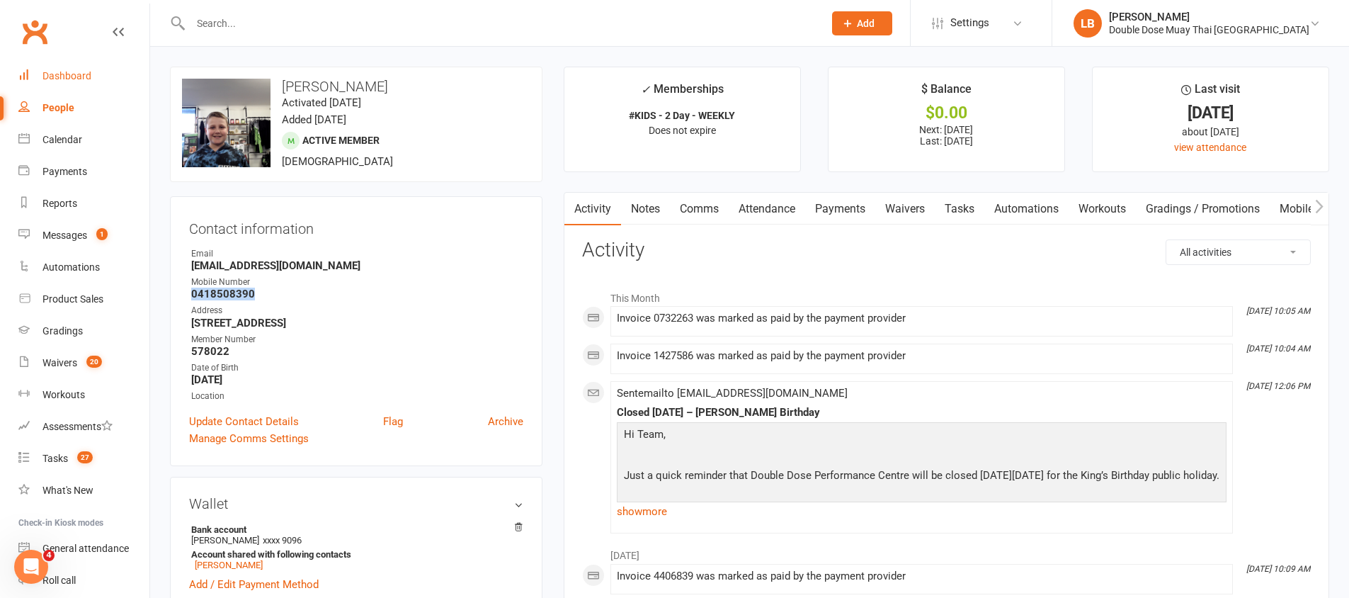
click at [103, 71] on link "Dashboard" at bounding box center [83, 76] width 131 height 32
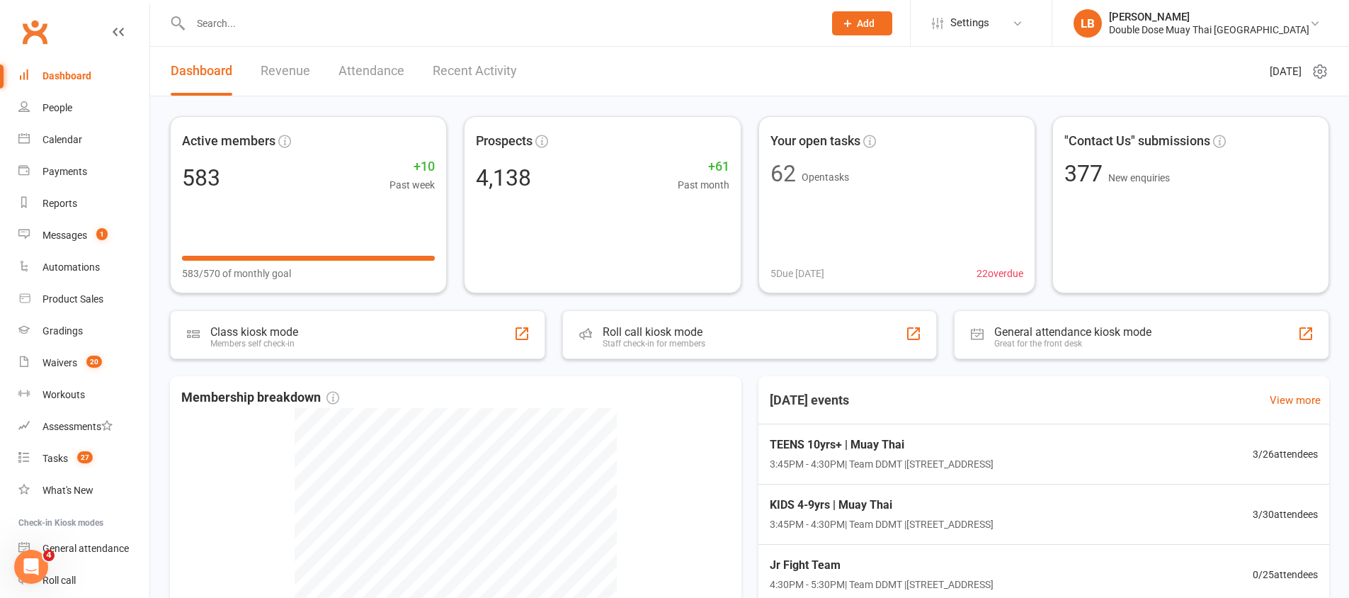
click at [273, 66] on link "Revenue" at bounding box center [286, 71] width 50 height 49
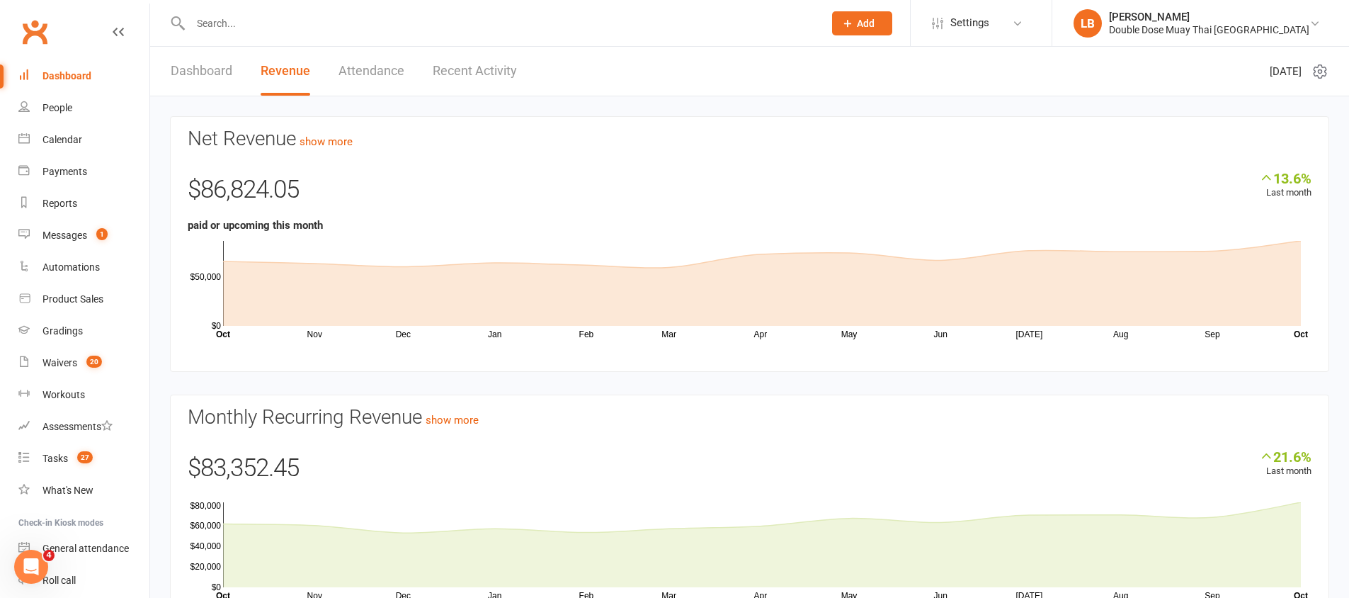
click at [203, 30] on input "text" at bounding box center [500, 23] width 628 height 20
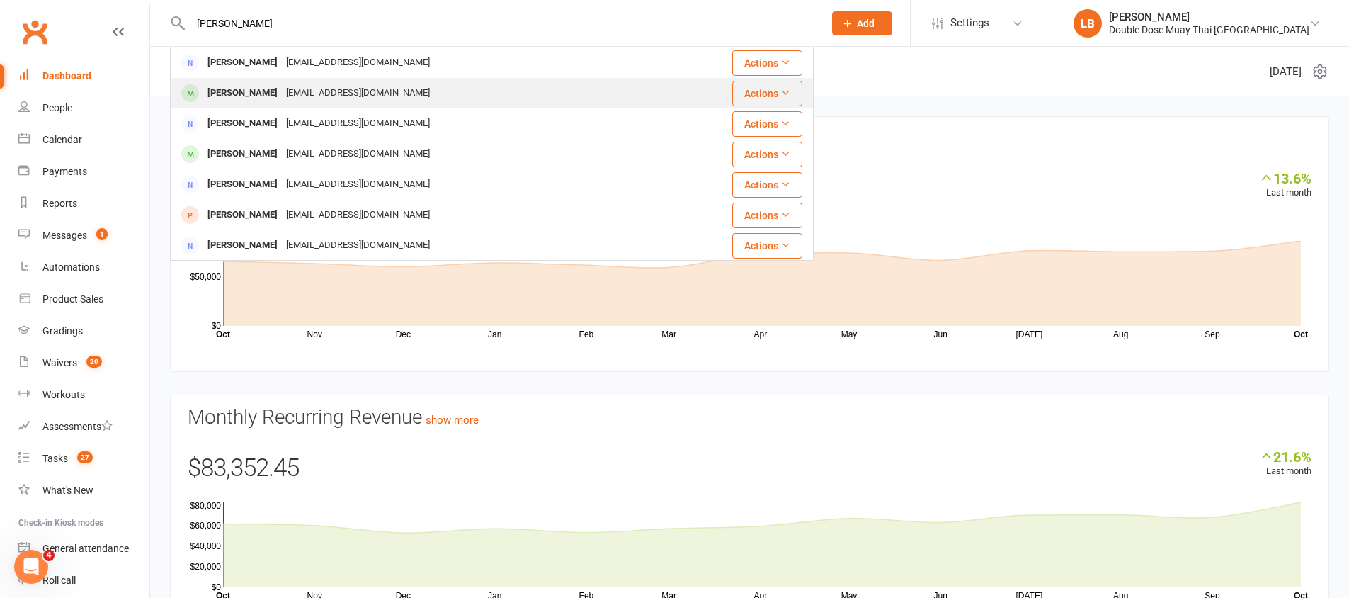
type input "[PERSON_NAME]"
click at [249, 101] on div "[PERSON_NAME]" at bounding box center [242, 93] width 79 height 21
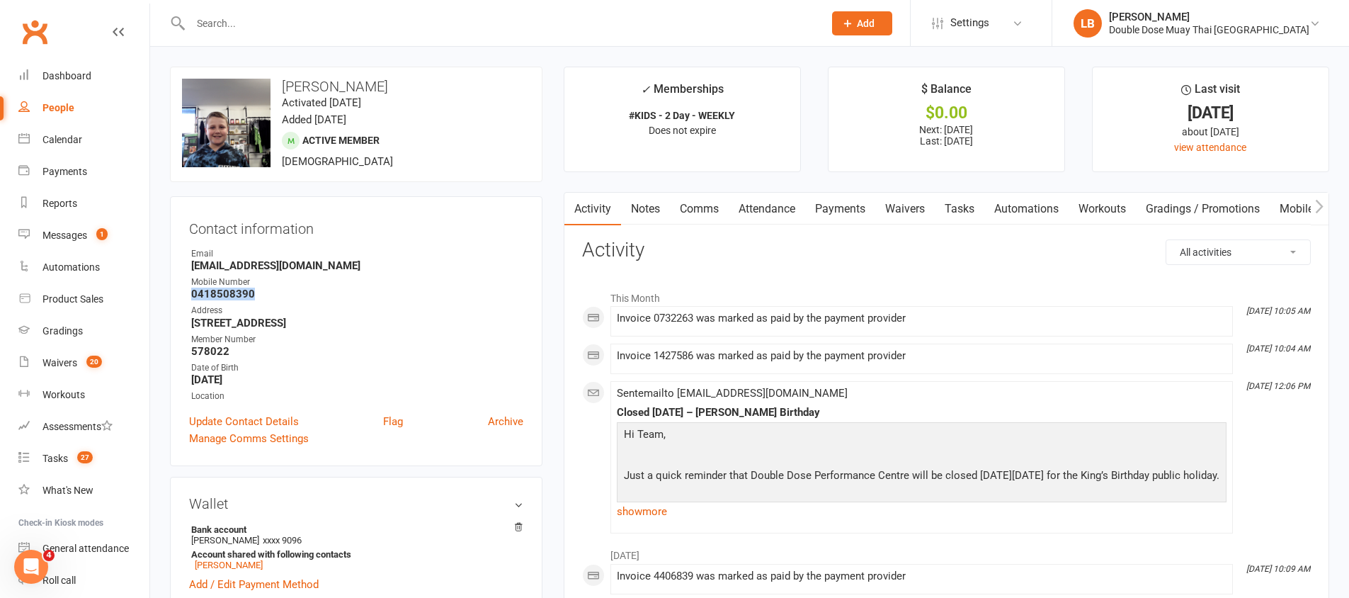
drag, startPoint x: 290, startPoint y: 292, endPoint x: 188, endPoint y: 293, distance: 102.0
click at [189, 293] on li "Mobile Number [PHONE_NUMBER]" at bounding box center [356, 288] width 334 height 25
click at [692, 209] on link "Comms" at bounding box center [699, 209] width 59 height 33
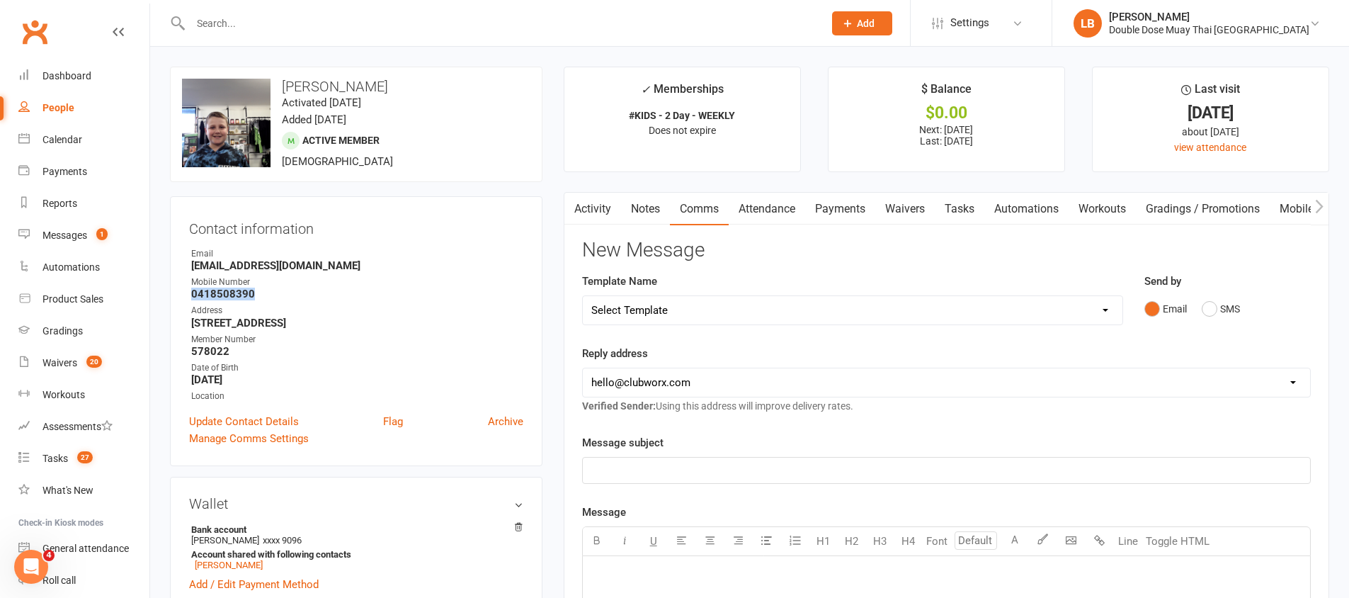
click at [588, 200] on link "Activity" at bounding box center [593, 209] width 57 height 33
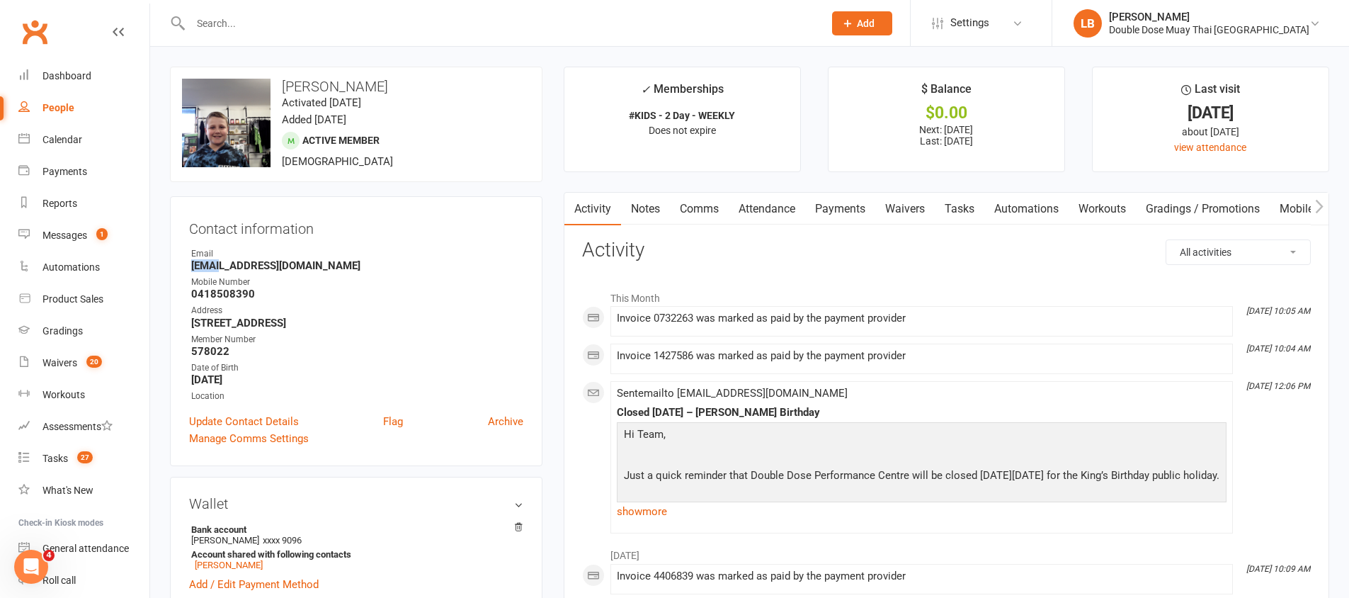
drag, startPoint x: 193, startPoint y: 266, endPoint x: 221, endPoint y: 265, distance: 27.6
click at [221, 265] on strong "[EMAIL_ADDRESS][DOMAIN_NAME]" at bounding box center [357, 265] width 332 height 13
click at [648, 211] on link "Notes" at bounding box center [645, 209] width 49 height 33
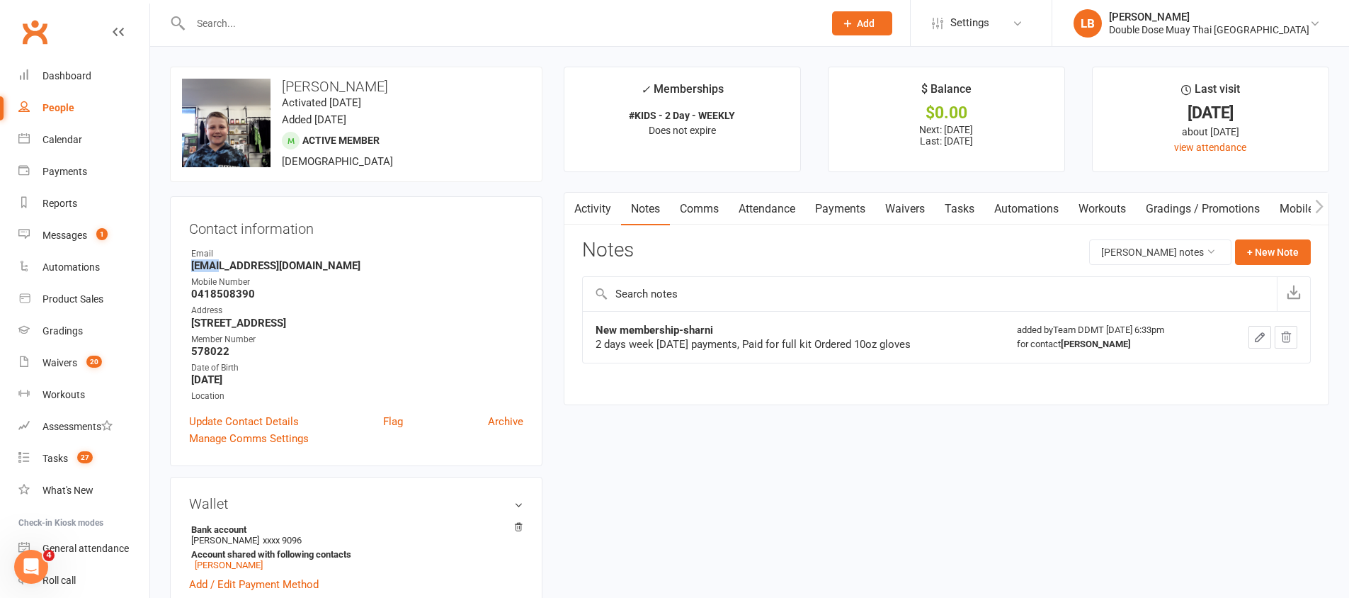
click at [715, 205] on link "Comms" at bounding box center [699, 209] width 59 height 33
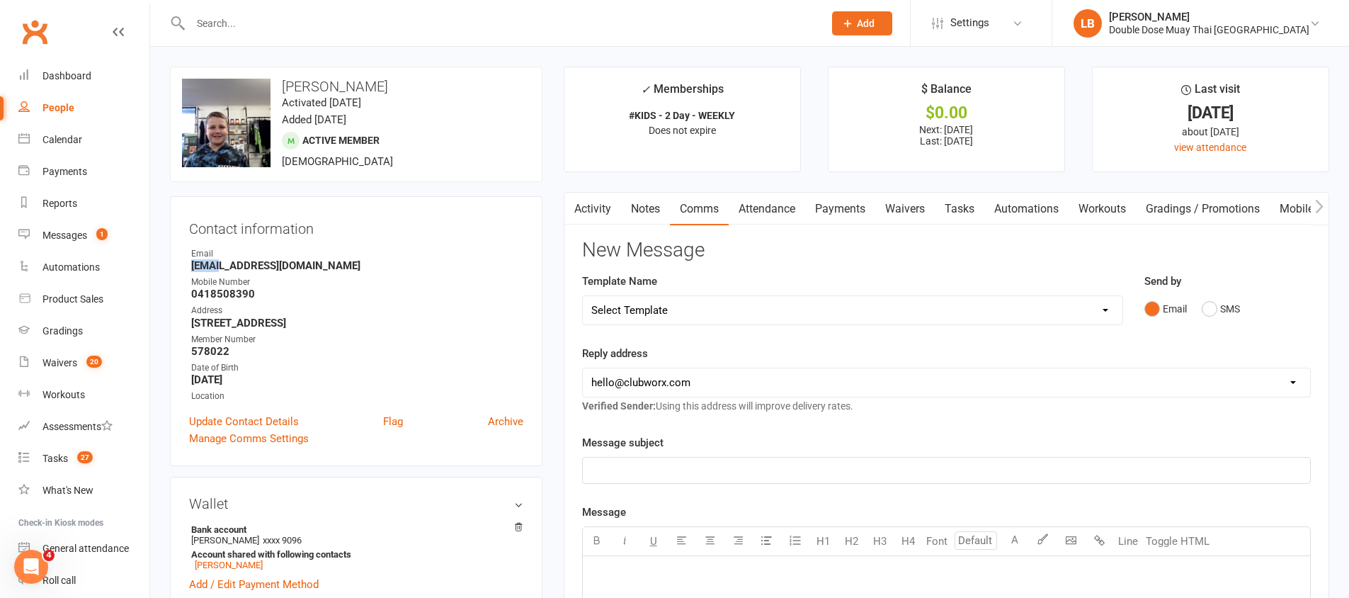
click at [652, 206] on link "Notes" at bounding box center [645, 209] width 49 height 33
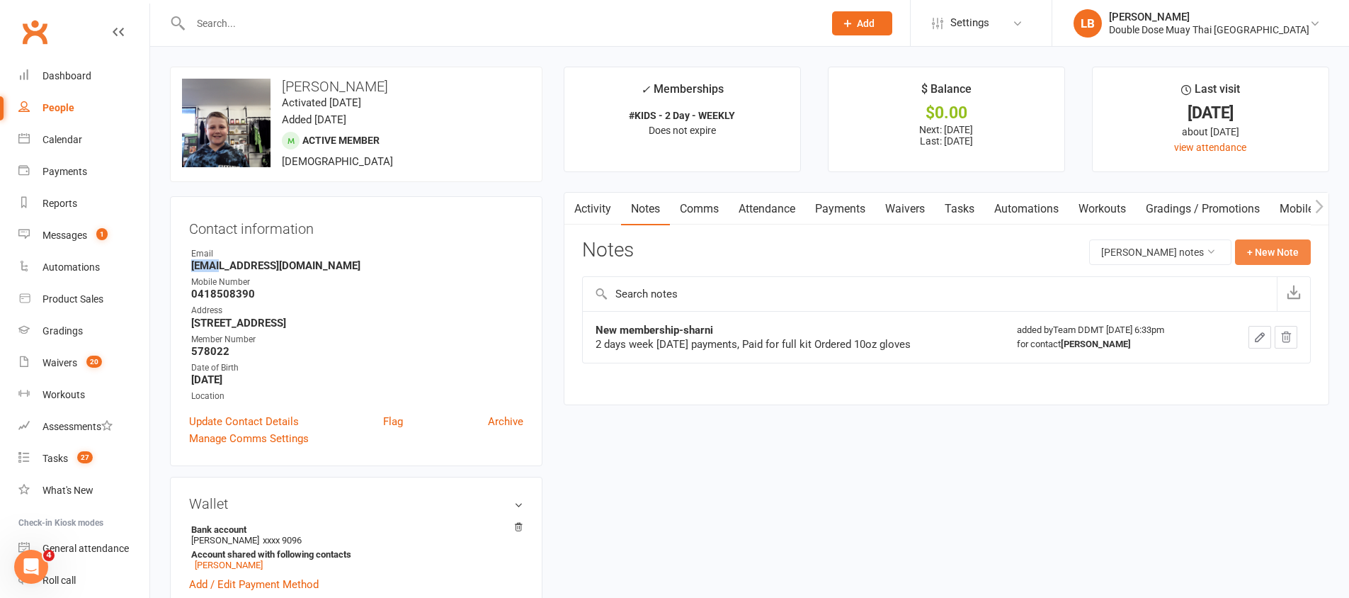
click at [1260, 245] on button "+ New Note" at bounding box center [1273, 251] width 76 height 25
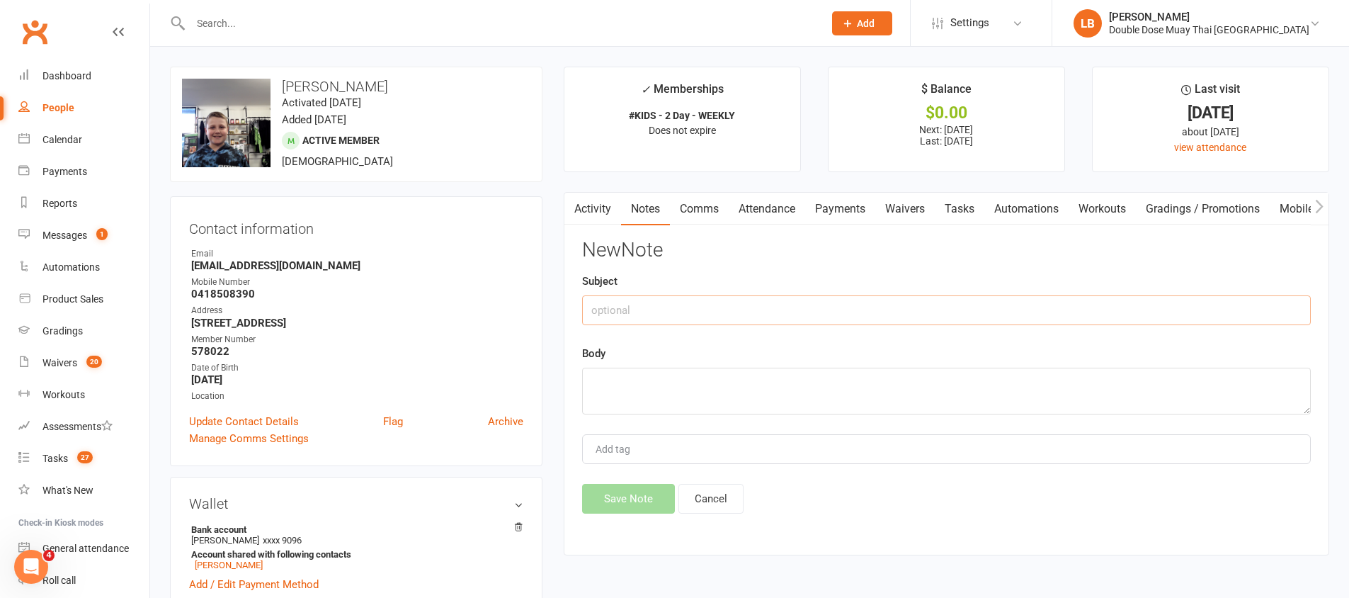
click at [698, 314] on input "text" at bounding box center [946, 310] width 729 height 30
type input "cancelation"
click at [677, 387] on textarea at bounding box center [946, 391] width 729 height 47
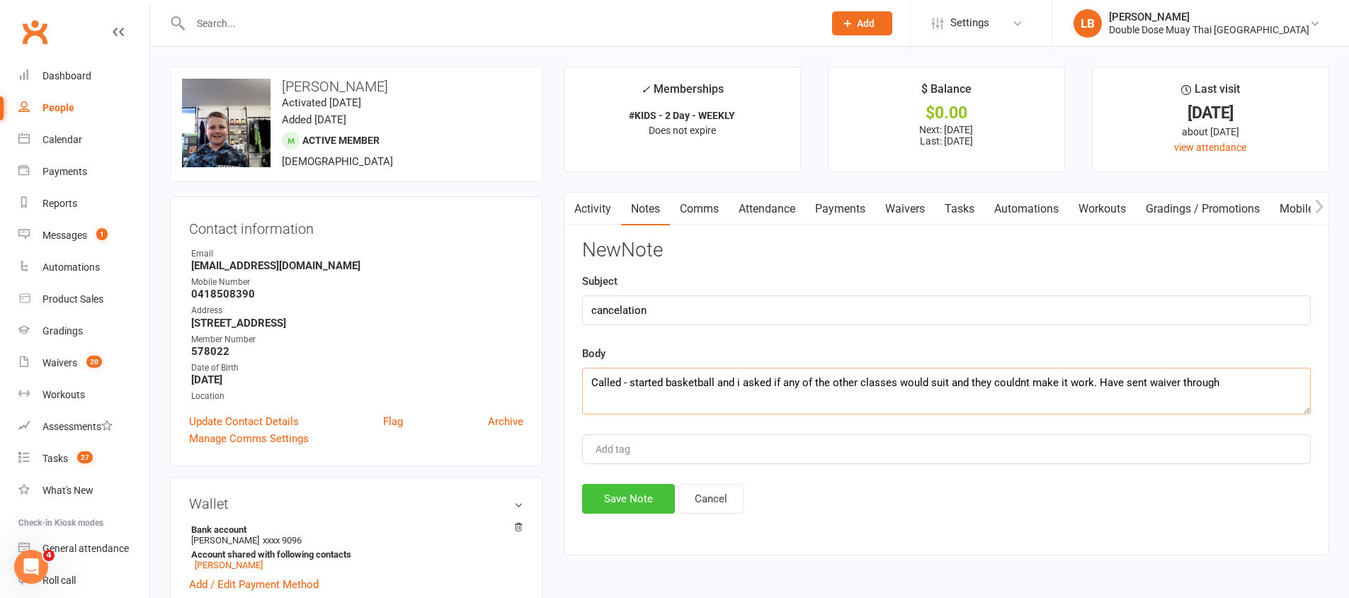
type textarea "Called - started basketball and i asked if any of the other classes would suit …"
click at [620, 506] on button "Save Note" at bounding box center [628, 499] width 93 height 30
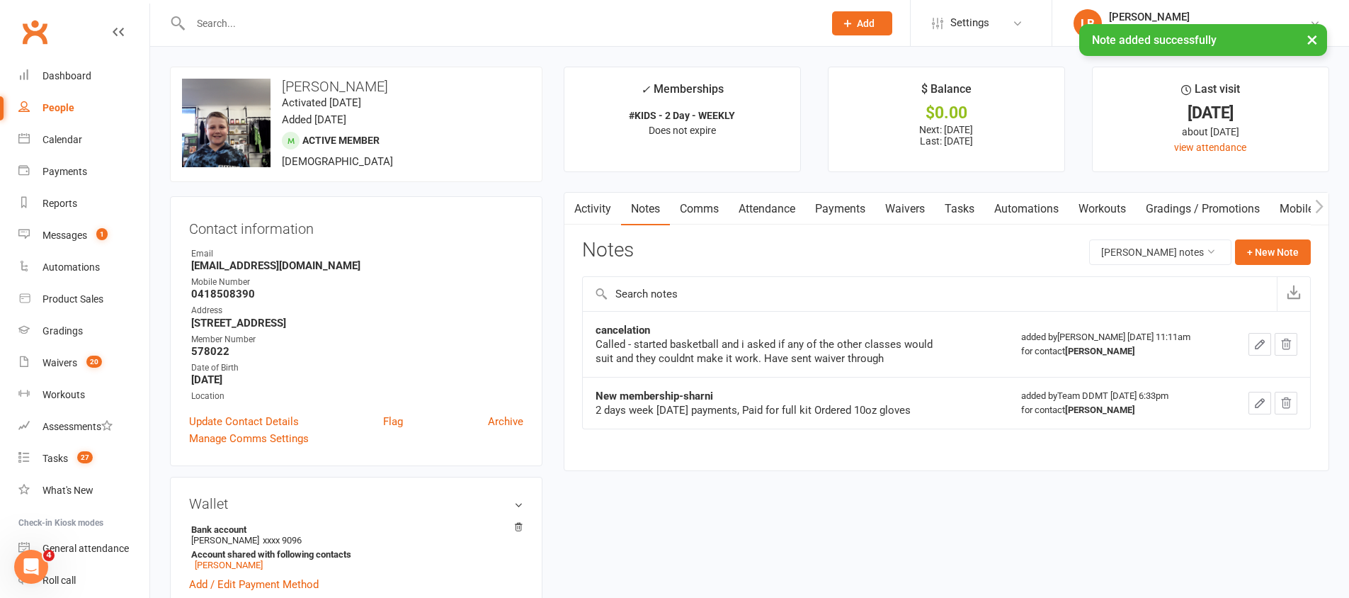
click at [902, 206] on link "Waivers" at bounding box center [904, 209] width 59 height 33
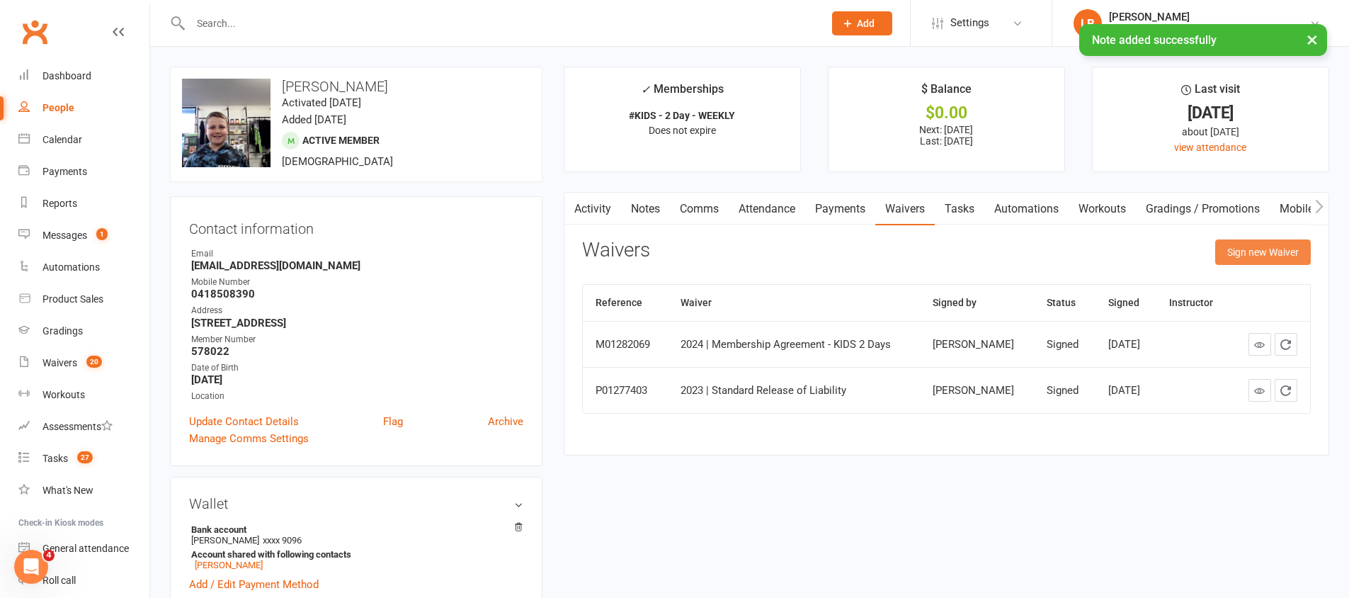
click at [1257, 258] on button "Sign new Waiver" at bounding box center [1263, 251] width 96 height 25
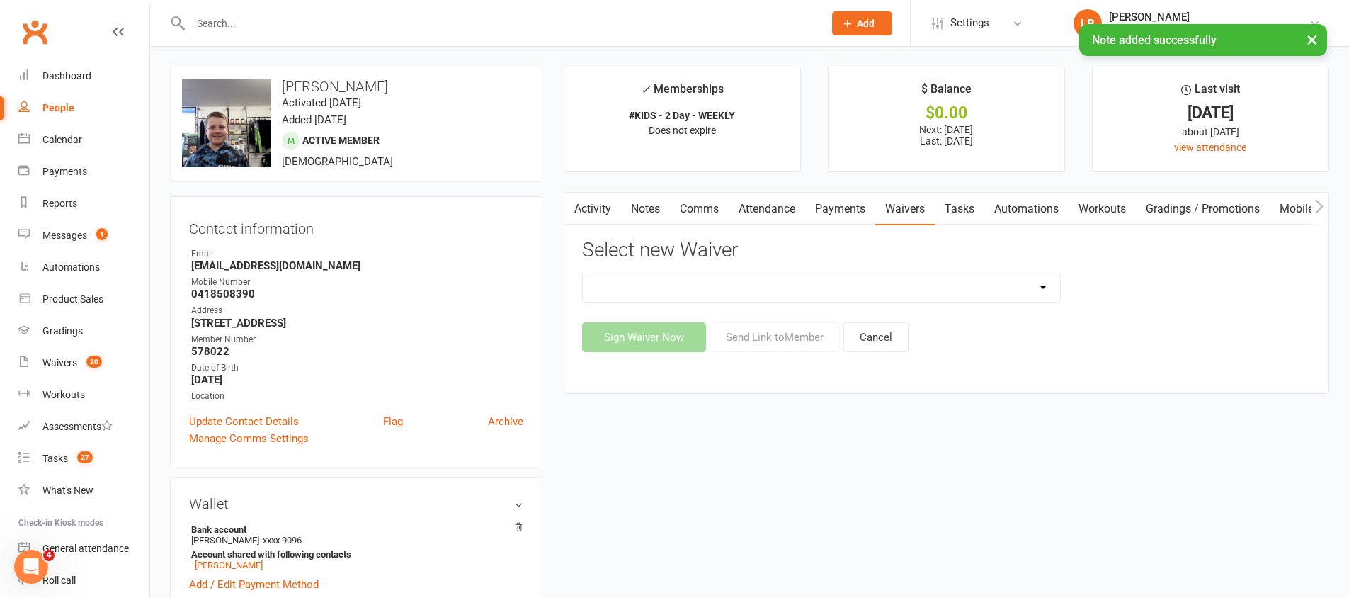
click at [941, 287] on select "2023 | Standard Release of Liability 2024/2025 | DECEMBER PROMO (sign up Dec pa…" at bounding box center [821, 287] width 477 height 28
select select "13117"
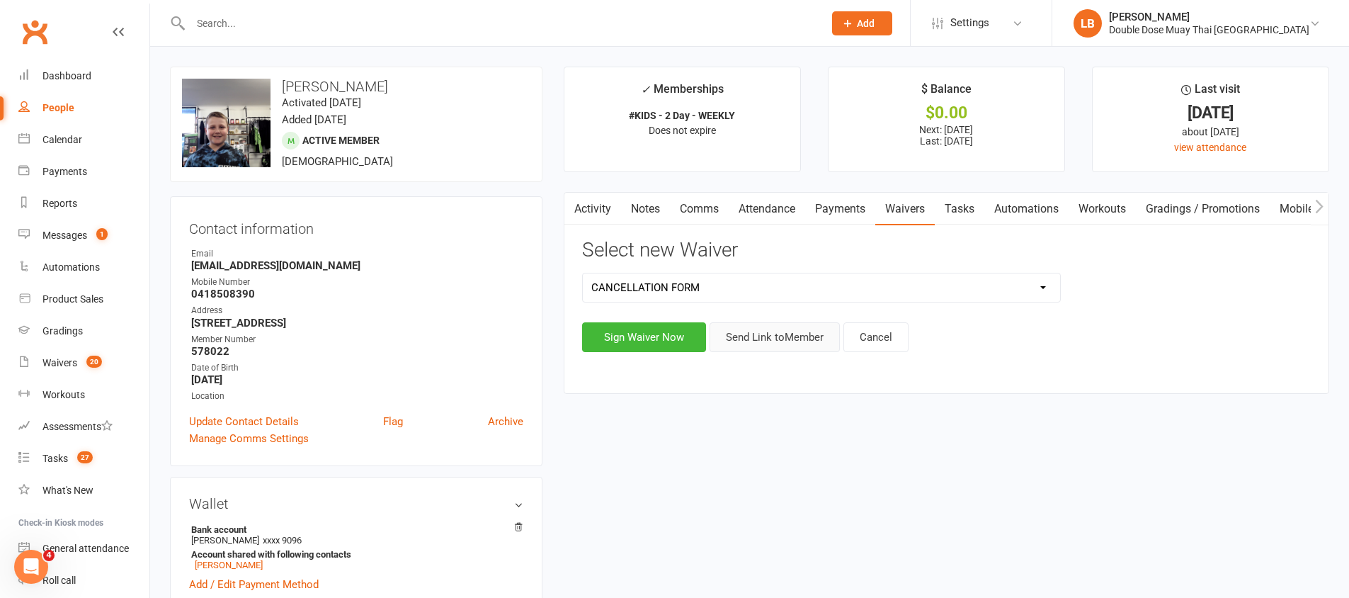
click at [754, 335] on button "Send Link to Member" at bounding box center [775, 337] width 130 height 30
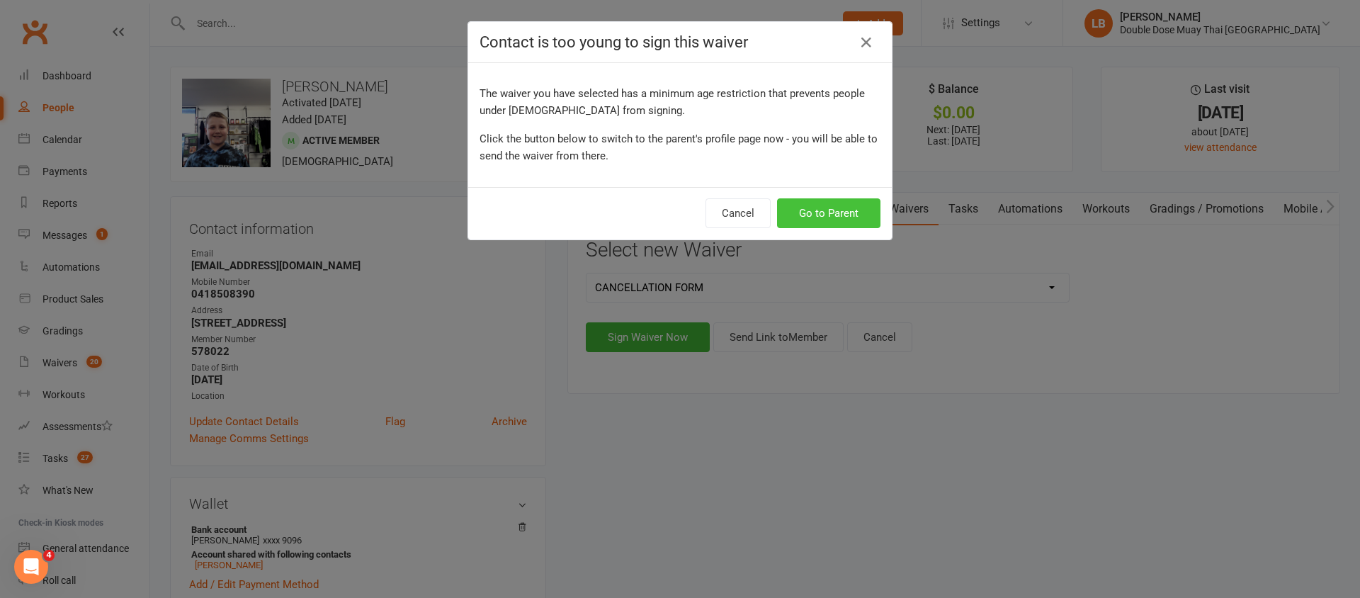
click at [825, 211] on button "Go to Parent" at bounding box center [828, 213] width 103 height 30
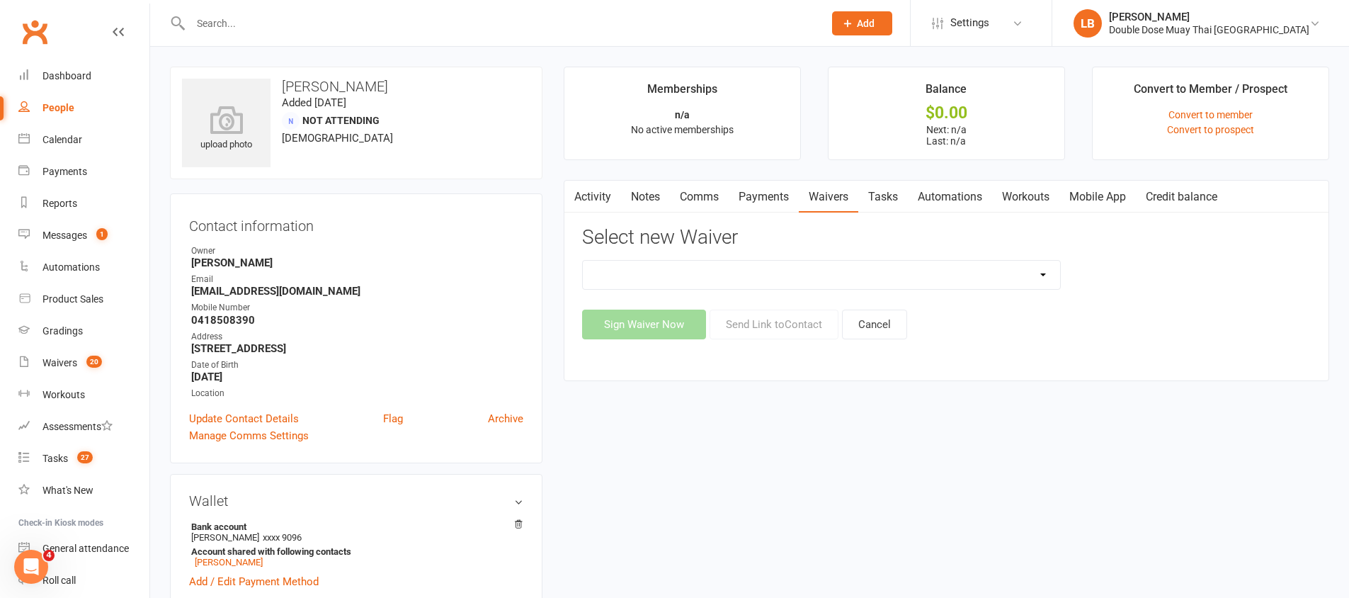
click at [847, 280] on select "2024/2025 | DECEMBER PROMO (sign up Dec pay [DATE] week term) 2024 | Membership…" at bounding box center [821, 275] width 477 height 28
select select "13132"
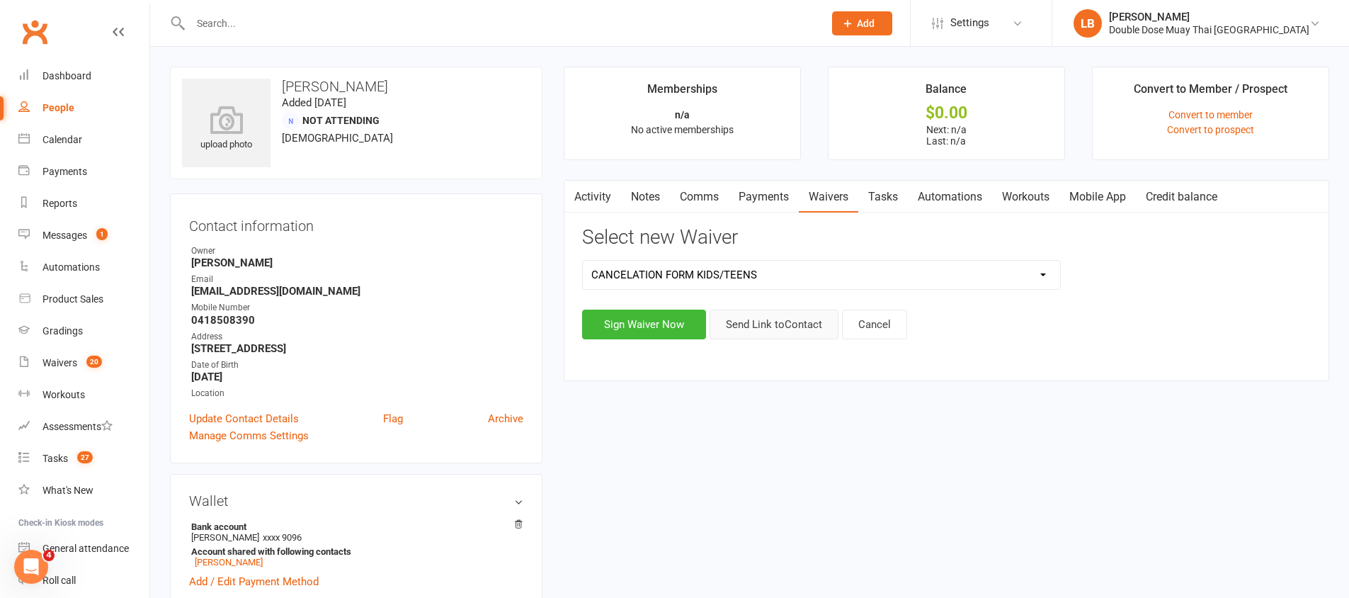
click at [776, 331] on button "Send Link to Contact" at bounding box center [774, 325] width 129 height 30
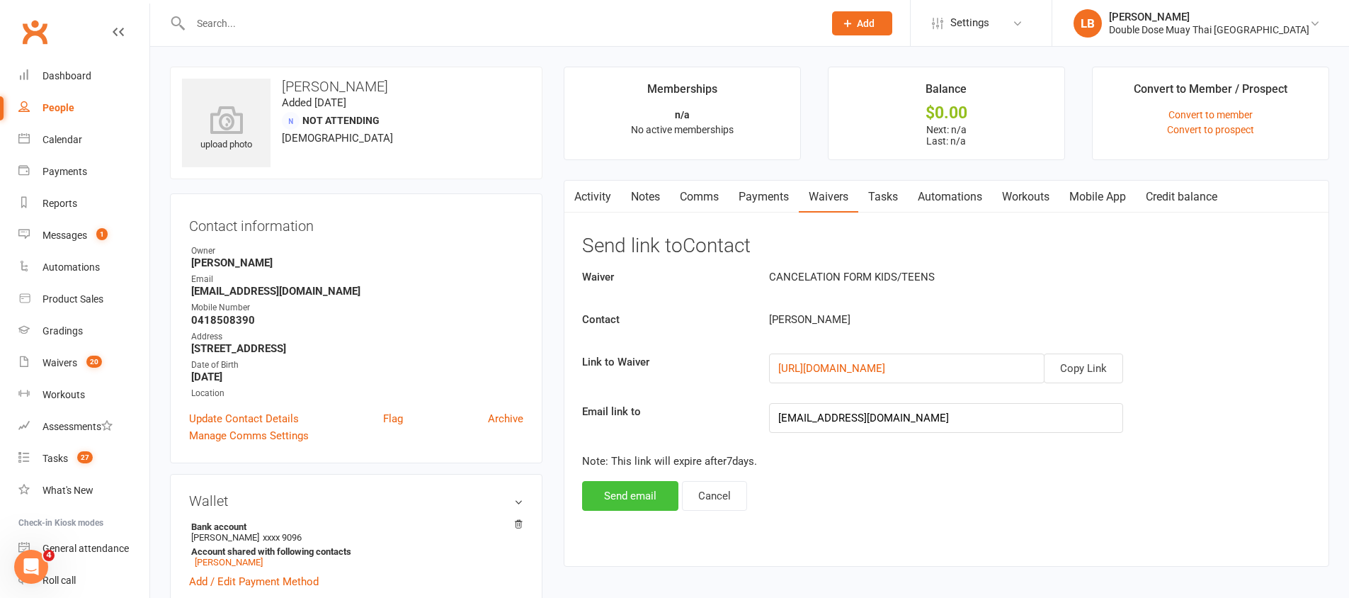
click at [647, 501] on button "Send email" at bounding box center [630, 496] width 96 height 30
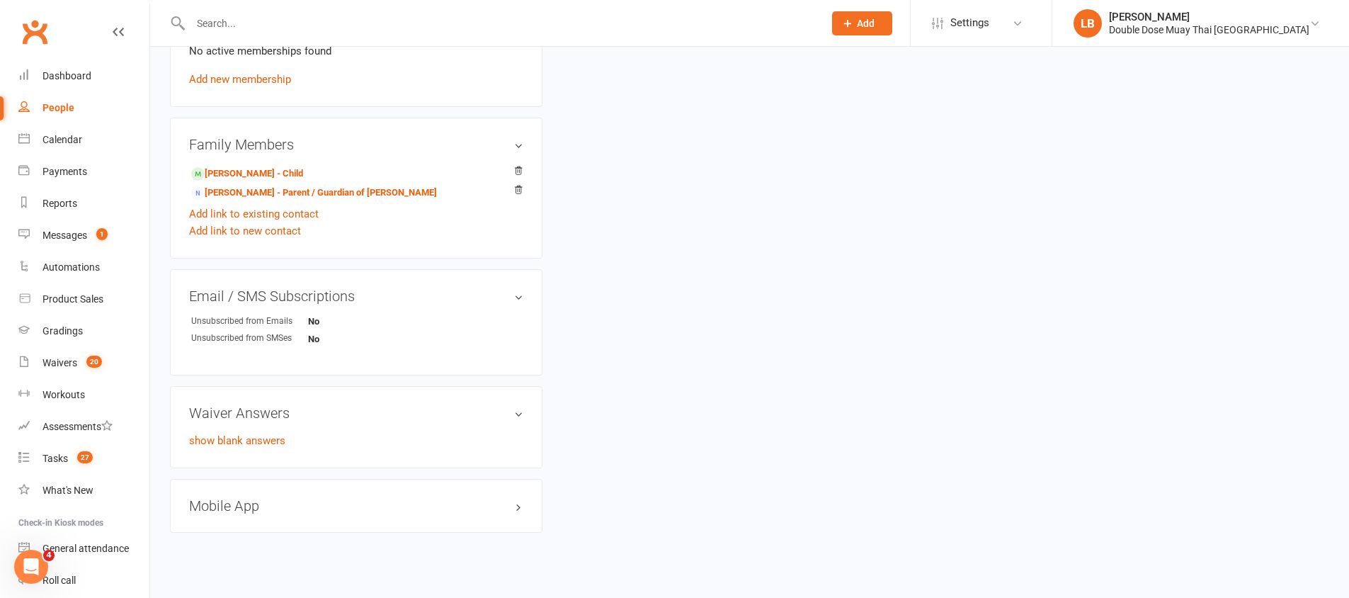
scroll to position [346, 0]
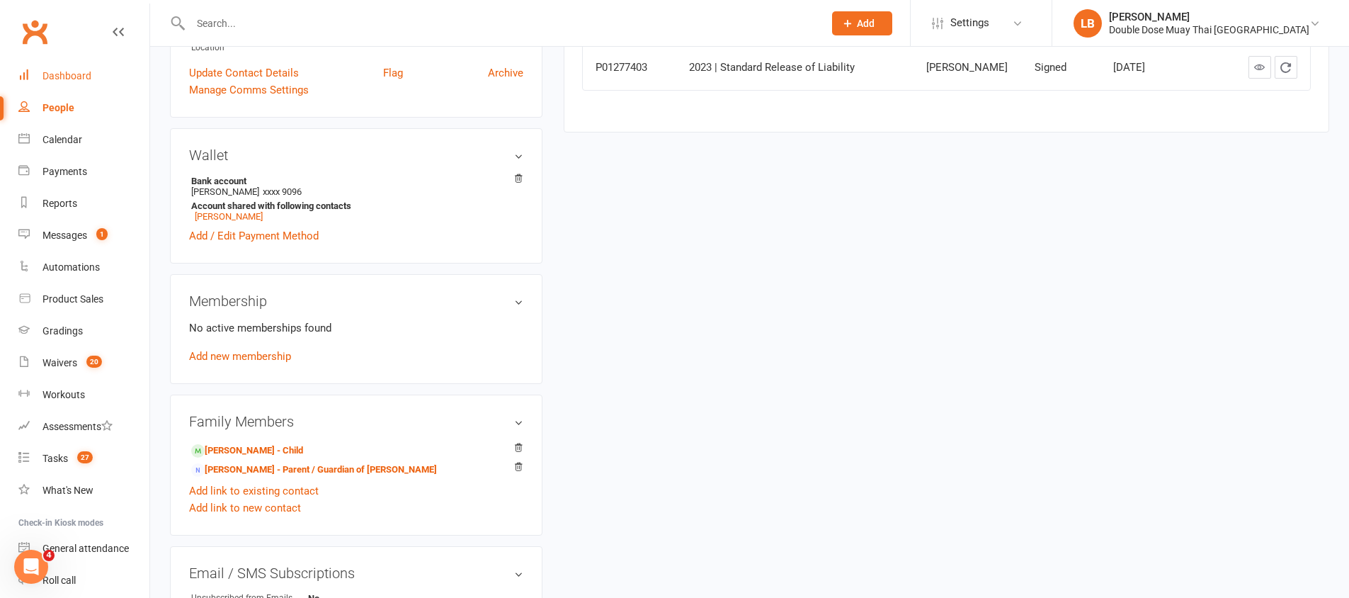
click at [58, 67] on link "Dashboard" at bounding box center [83, 76] width 131 height 32
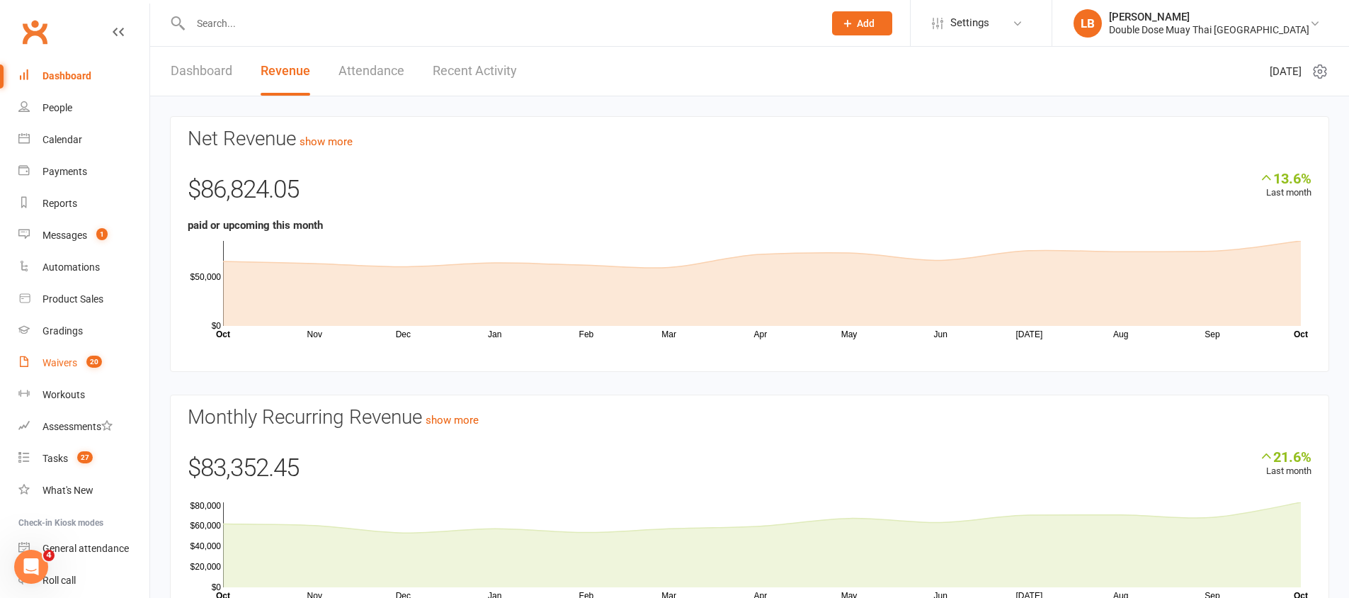
click at [79, 368] on link "Waivers 20" at bounding box center [83, 363] width 131 height 32
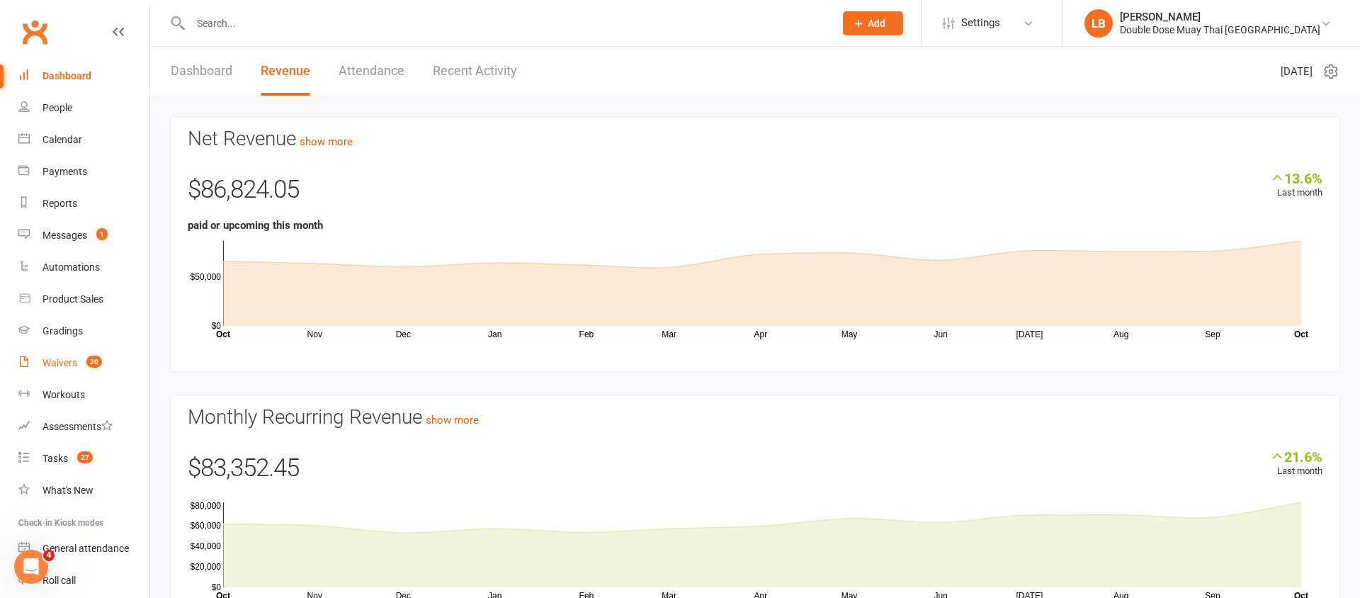
select select "100"
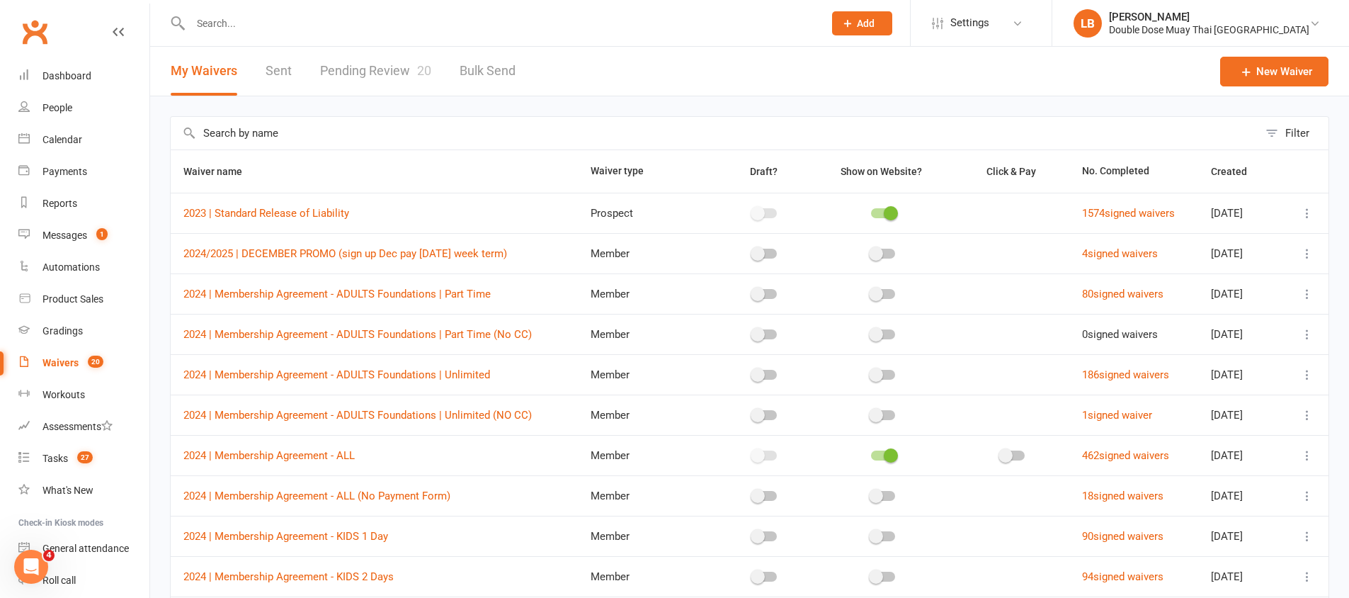
click at [371, 66] on link "Pending Review 20" at bounding box center [375, 71] width 111 height 49
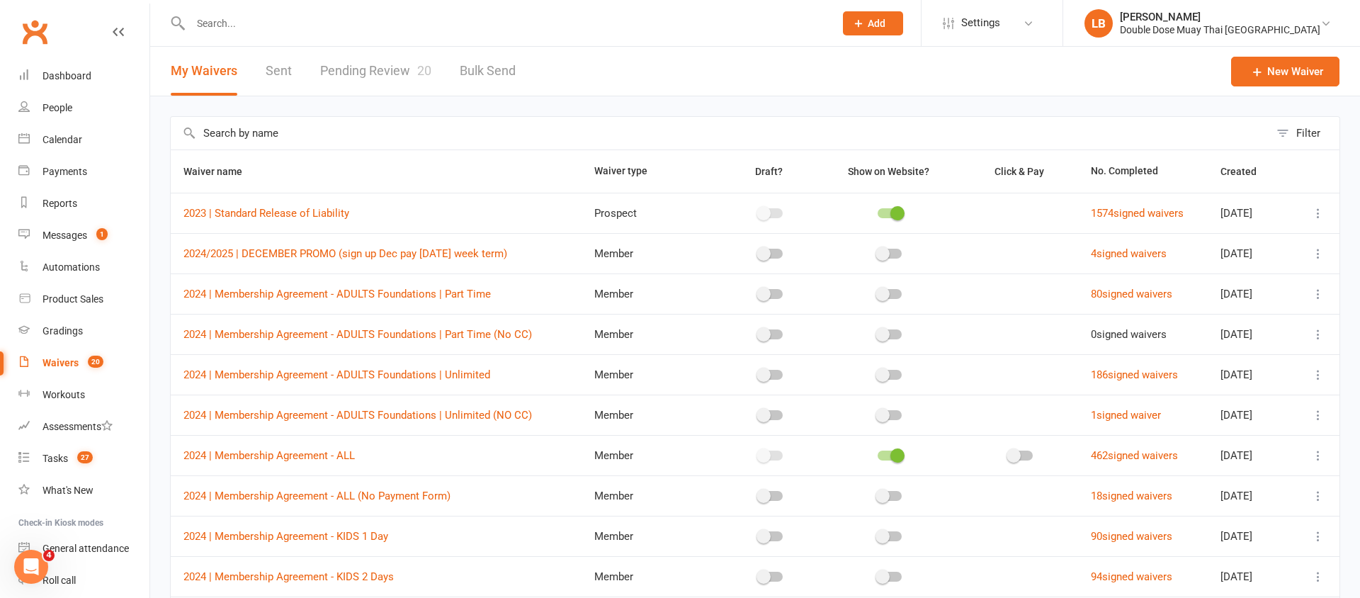
select select "100"
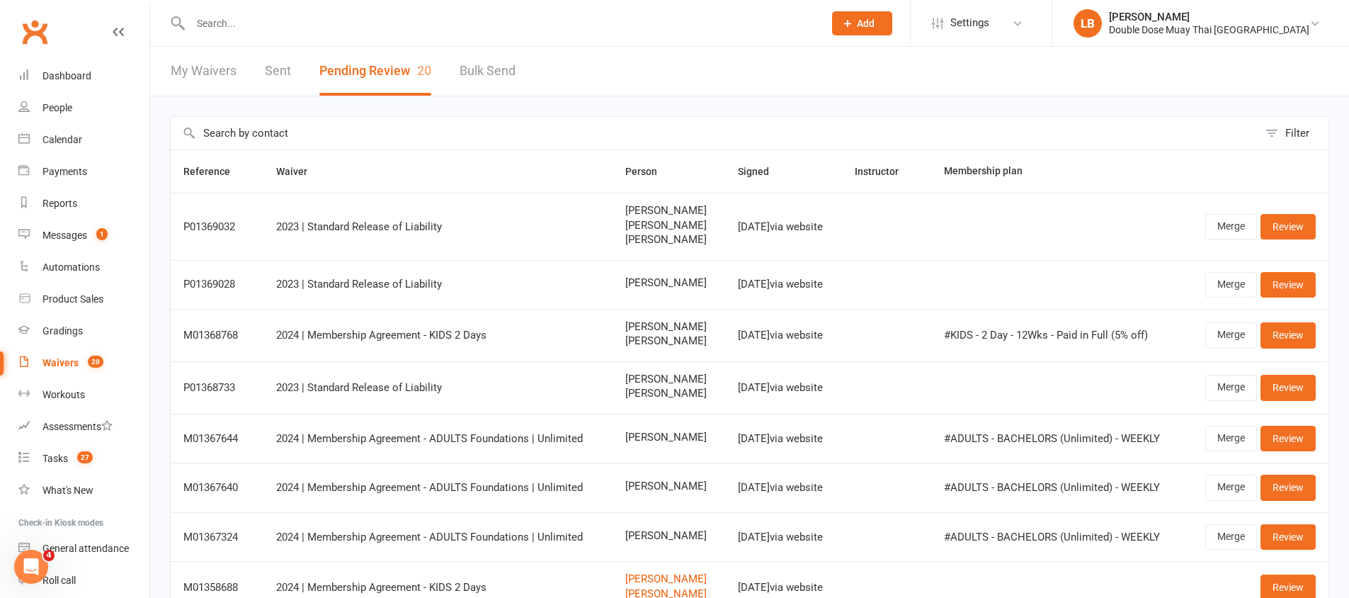
click at [221, 24] on input "text" at bounding box center [500, 23] width 628 height 20
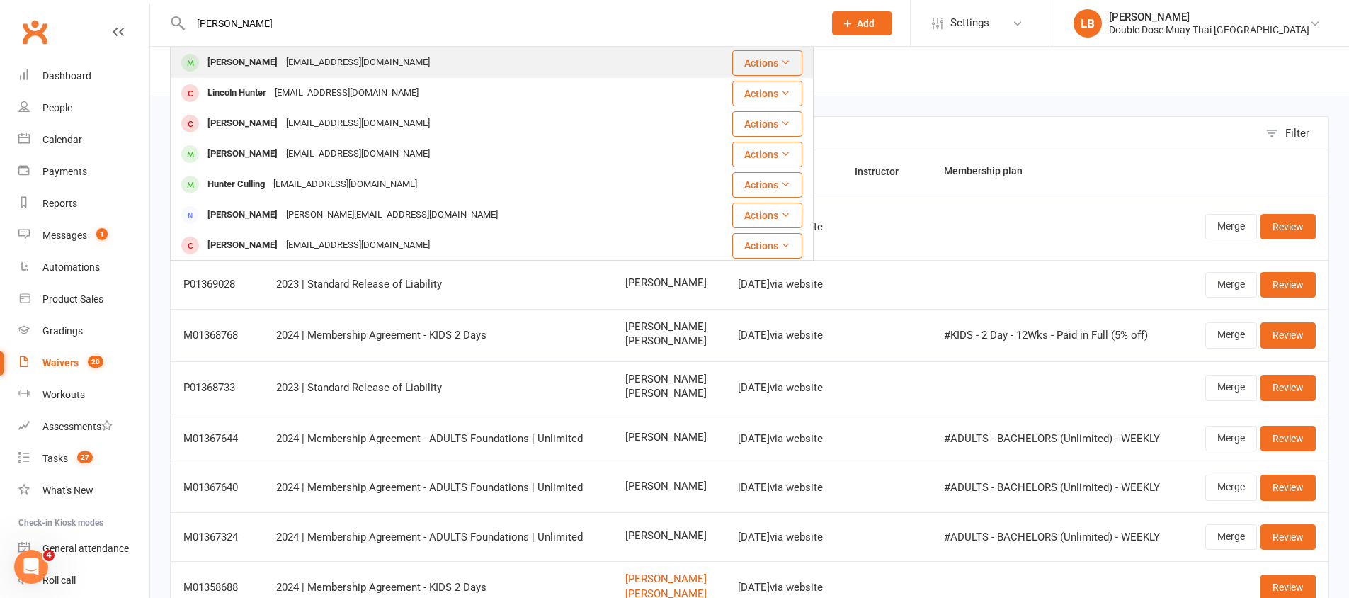
type input "[PERSON_NAME]"
click at [219, 62] on div "[PERSON_NAME]" at bounding box center [242, 62] width 79 height 21
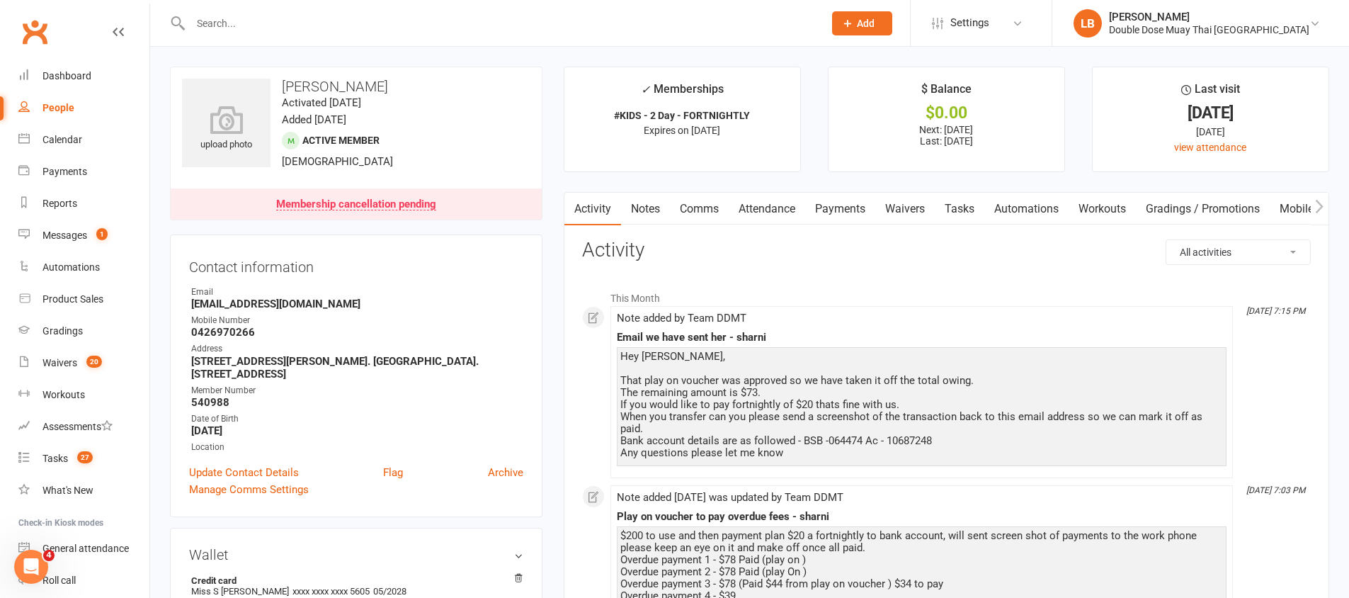
click at [659, 211] on link "Notes" at bounding box center [645, 209] width 49 height 33
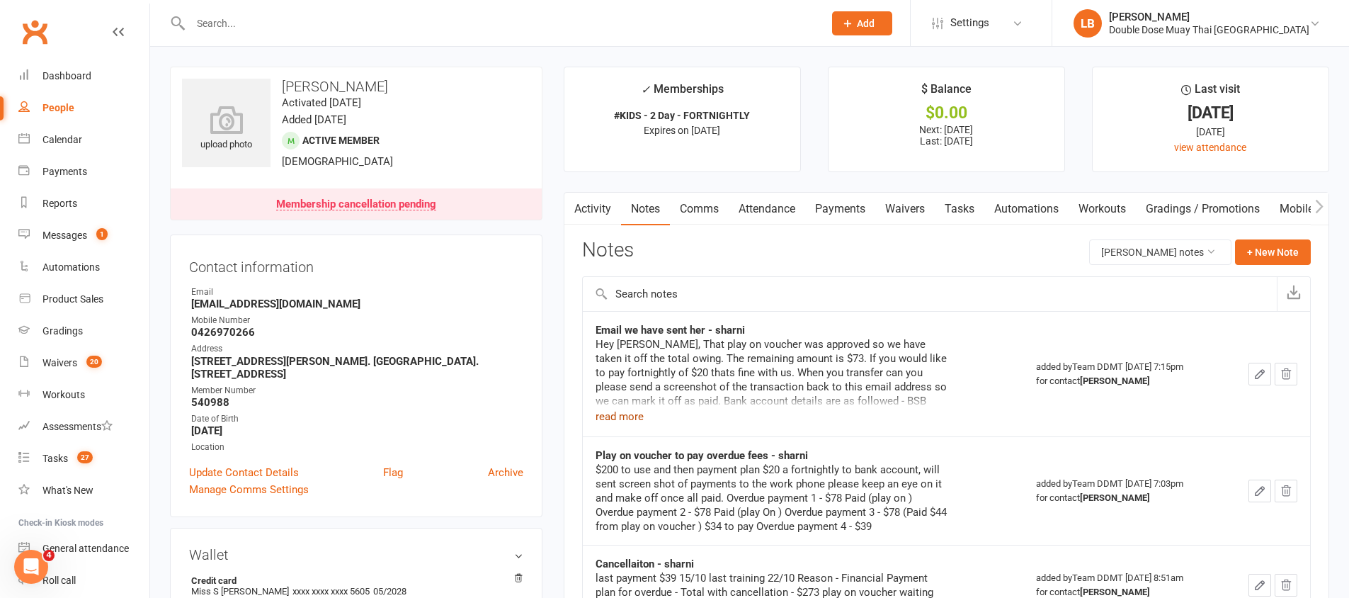
click at [631, 416] on button "read more" at bounding box center [620, 416] width 48 height 17
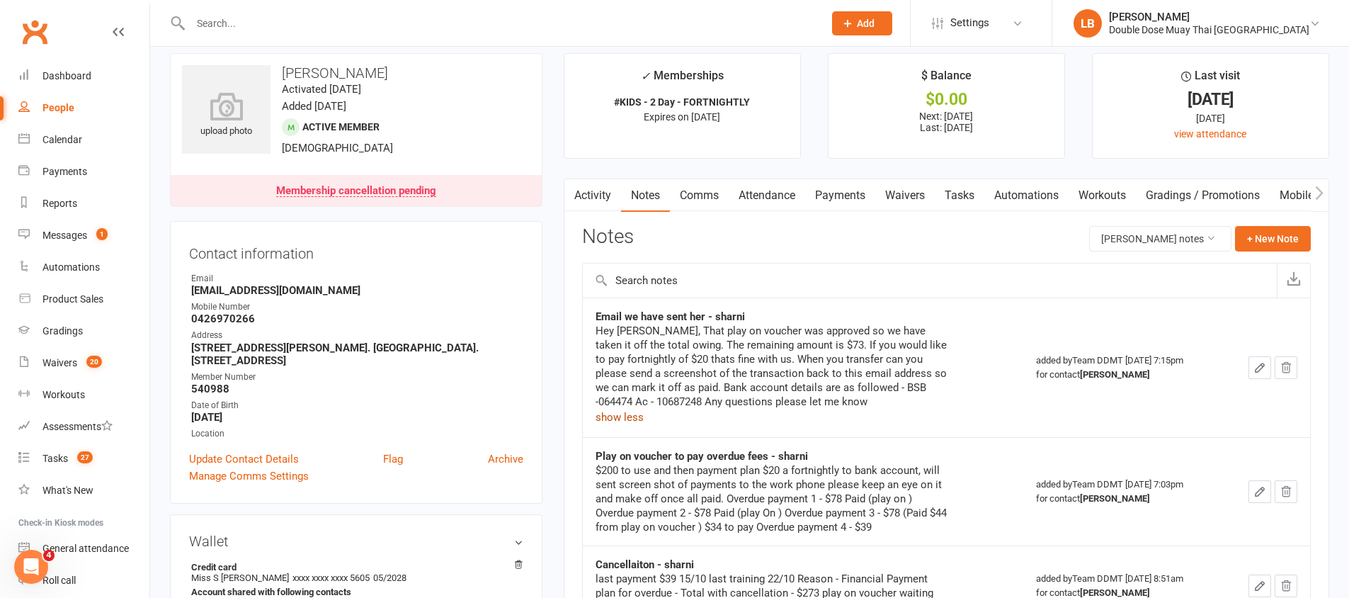
scroll to position [14, 0]
click at [833, 193] on link "Payments" at bounding box center [840, 194] width 70 height 33
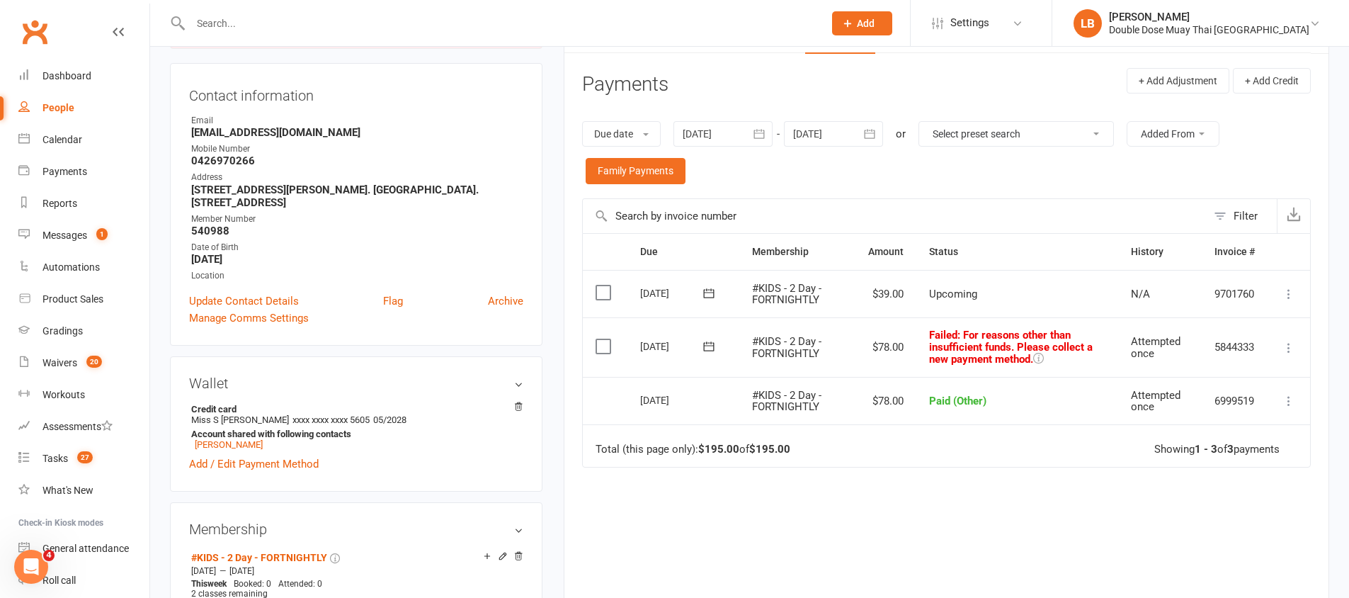
scroll to position [232, 0]
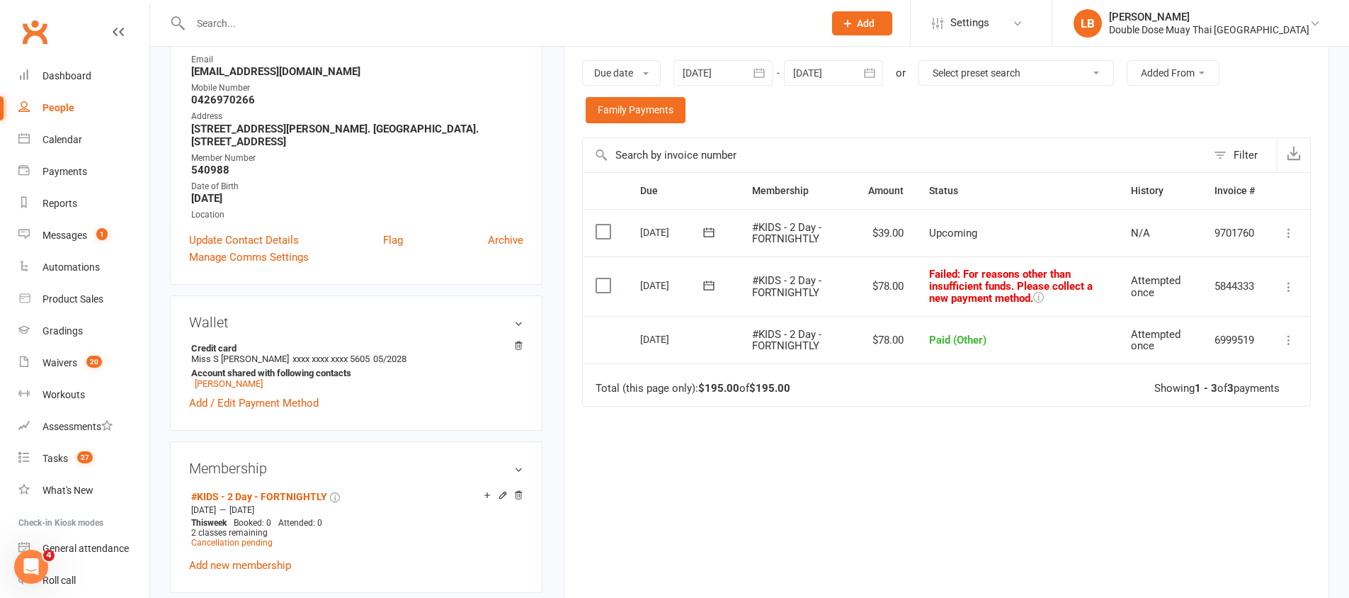
click at [1288, 288] on icon at bounding box center [1289, 287] width 14 height 14
click at [1048, 470] on div "Due Contact Membership Amount Status History Invoice # Select this [DATE] [PERS…" at bounding box center [946, 380] width 729 height 417
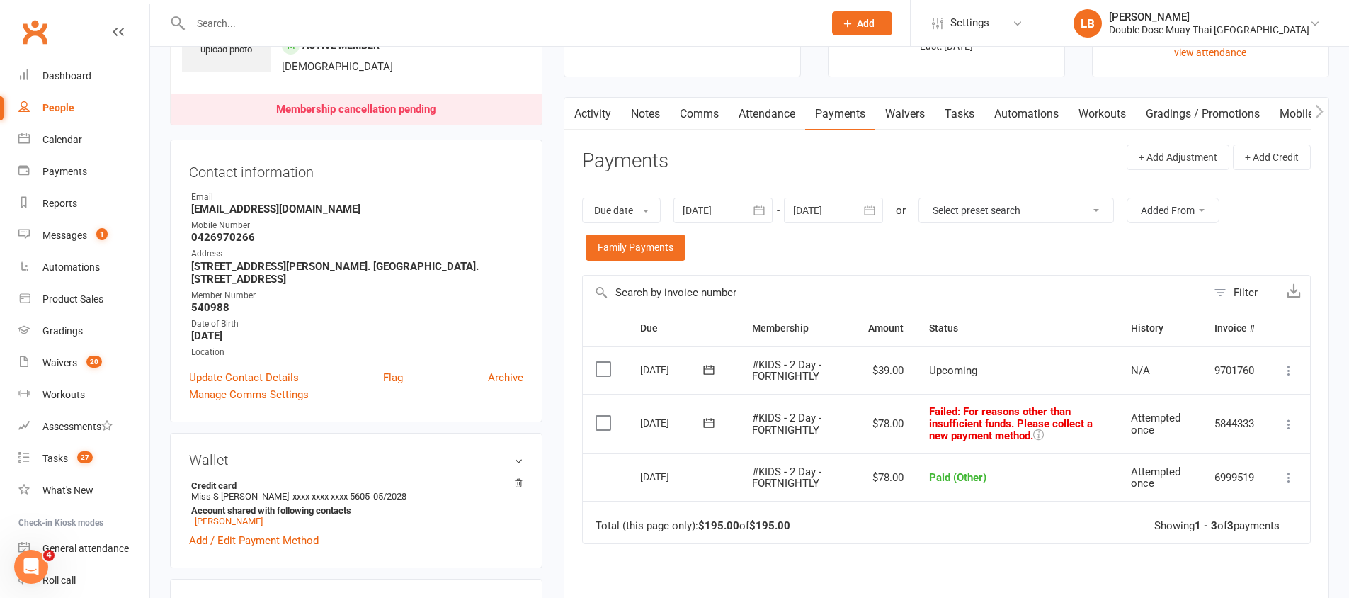
scroll to position [0, 0]
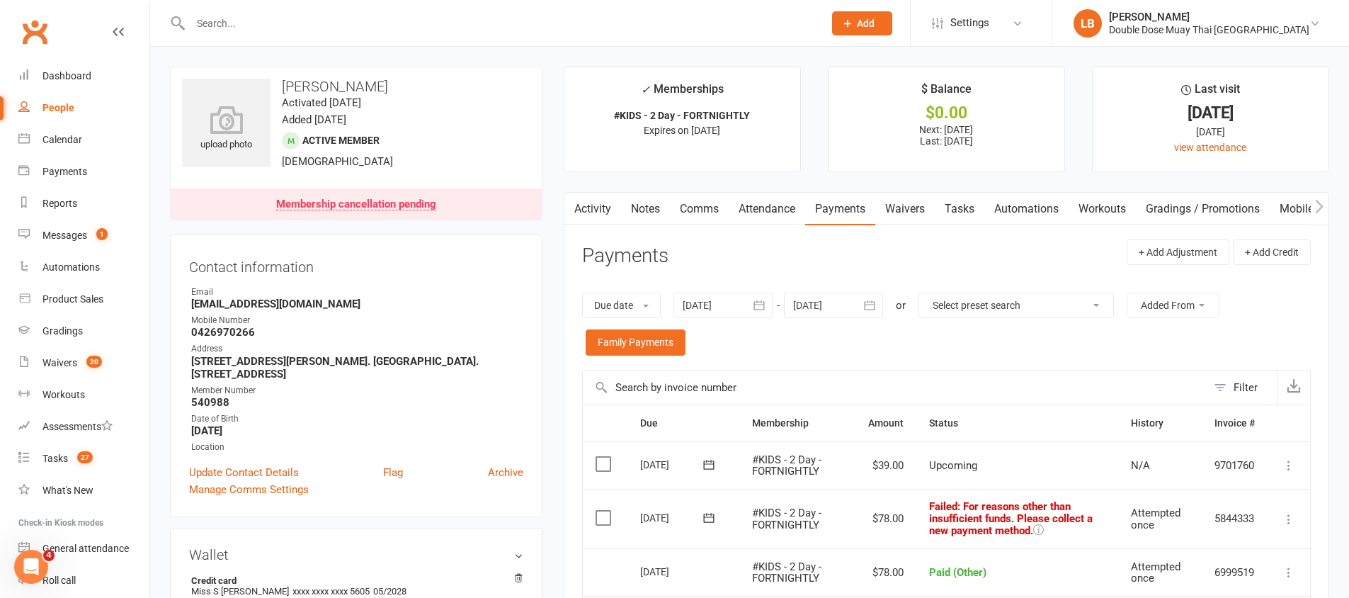
click at [652, 203] on link "Notes" at bounding box center [645, 209] width 49 height 33
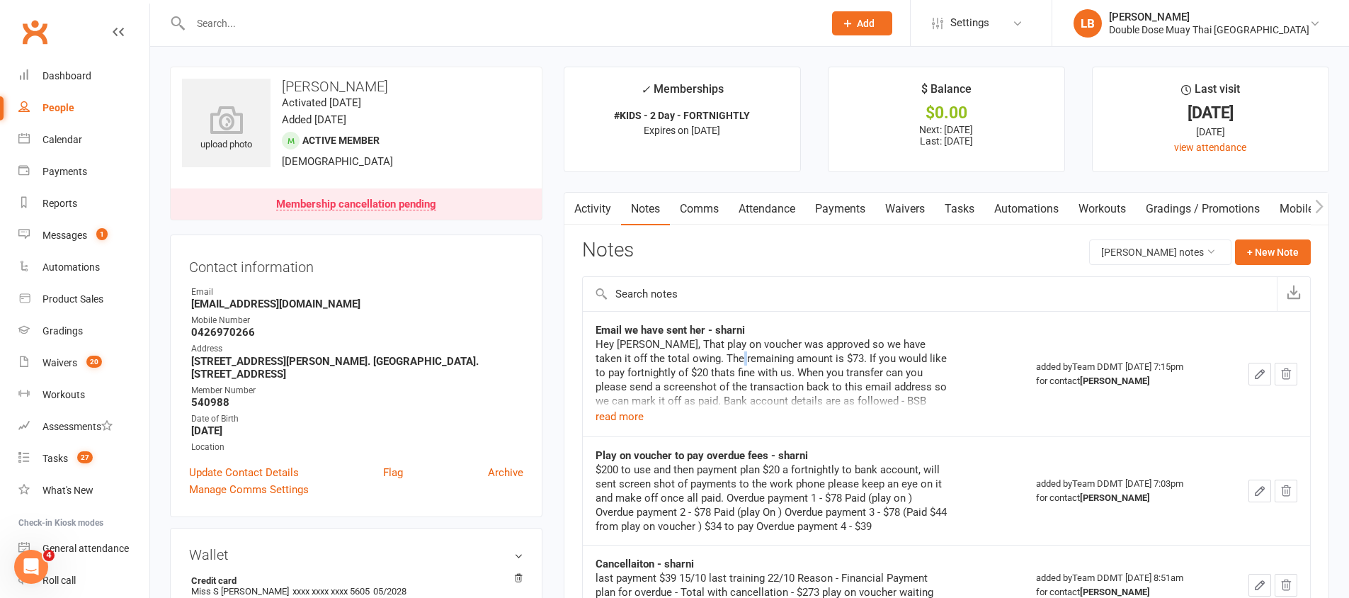
drag, startPoint x: 704, startPoint y: 358, endPoint x: 783, endPoint y: 348, distance: 79.9
click at [732, 353] on div "Hey [PERSON_NAME], That play on voucher was approved so we have taken it off th…" at bounding box center [773, 379] width 354 height 85
click at [1271, 254] on button "+ New Note" at bounding box center [1273, 251] width 76 height 25
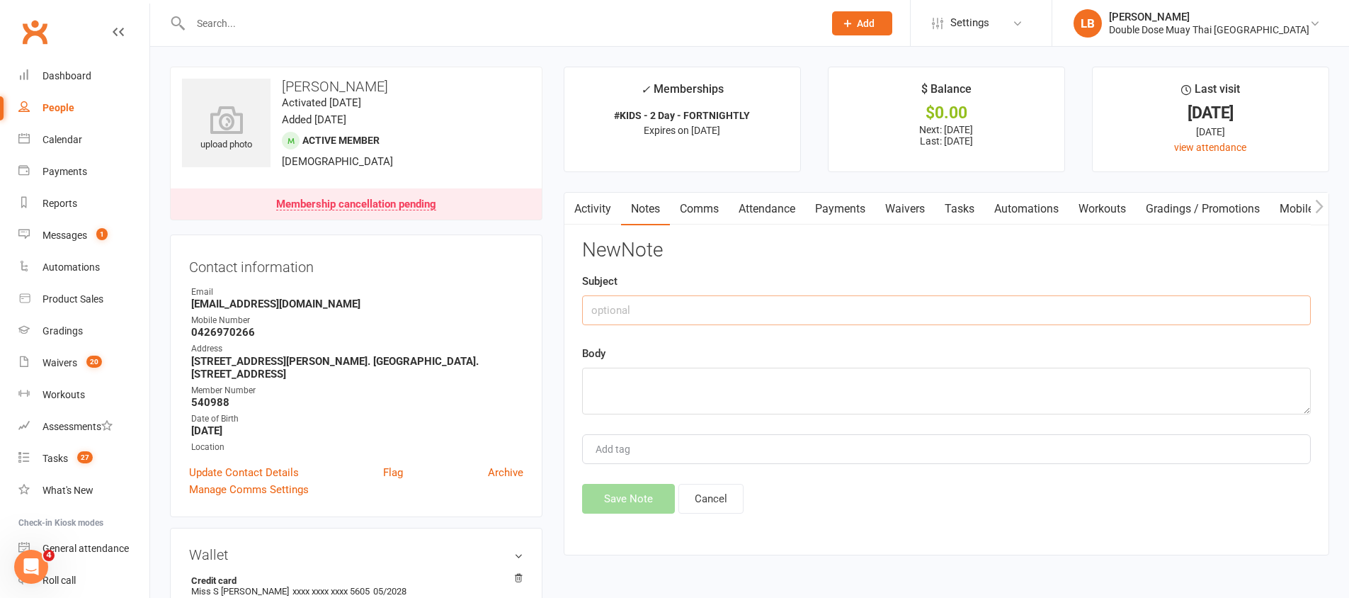
click at [663, 303] on input "text" at bounding box center [946, 310] width 729 height 30
type input "Owing $73, Please mark off all payments once received -sharni"
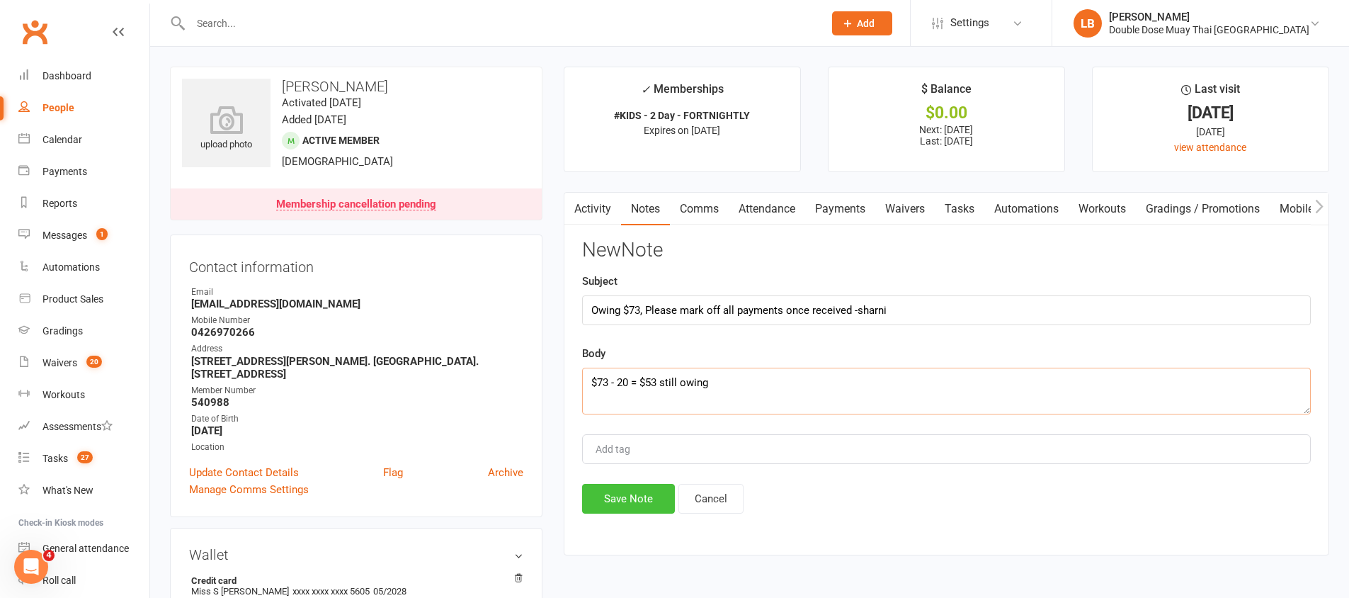
type textarea "$73 - 20 = $53 still owing"
click at [625, 491] on button "Save Note" at bounding box center [628, 499] width 93 height 30
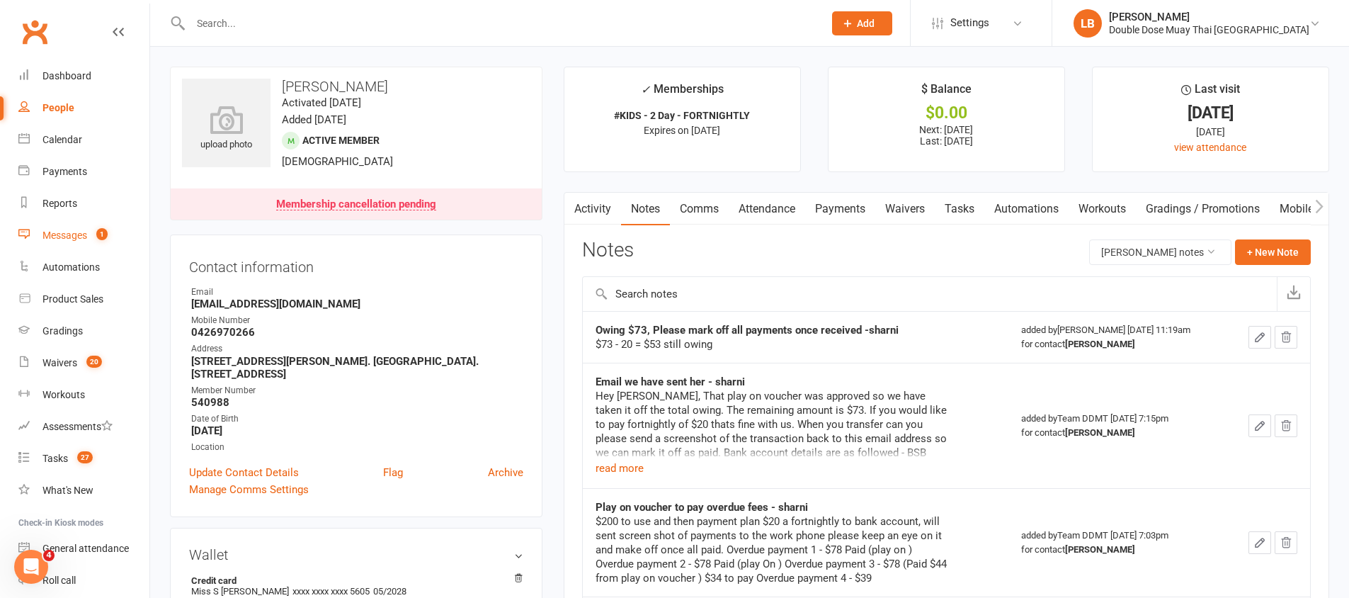
click at [87, 223] on link "Messages 1" at bounding box center [83, 236] width 131 height 32
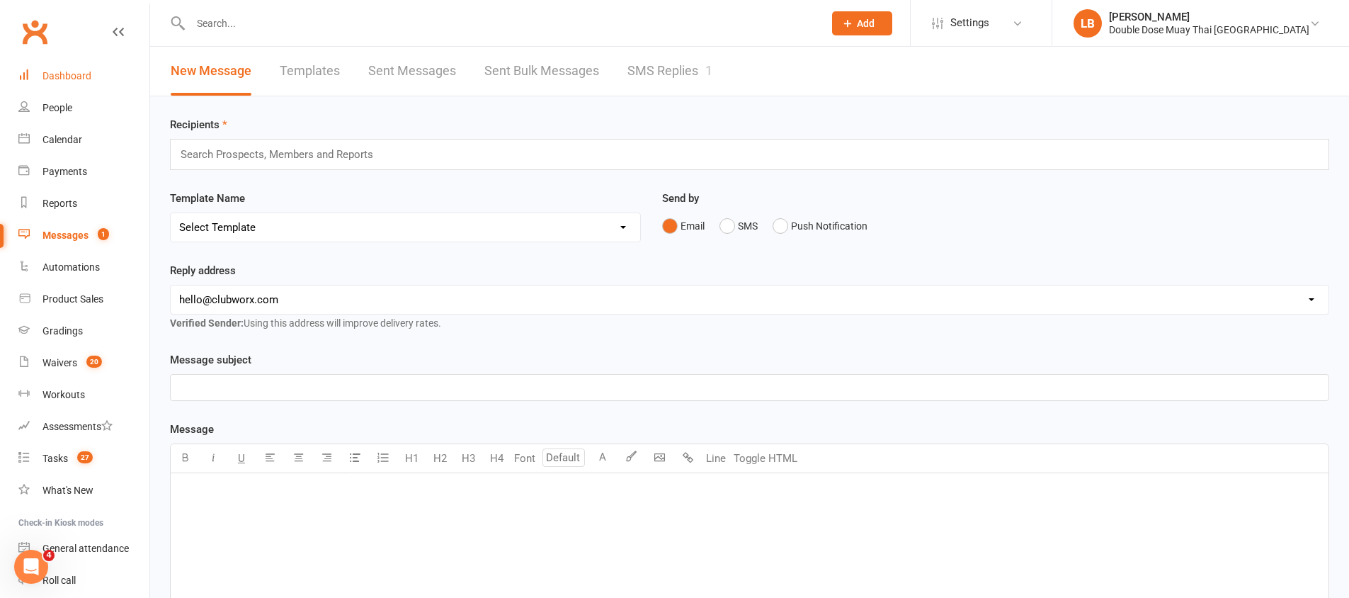
click at [55, 73] on div "Dashboard" at bounding box center [66, 75] width 49 height 11
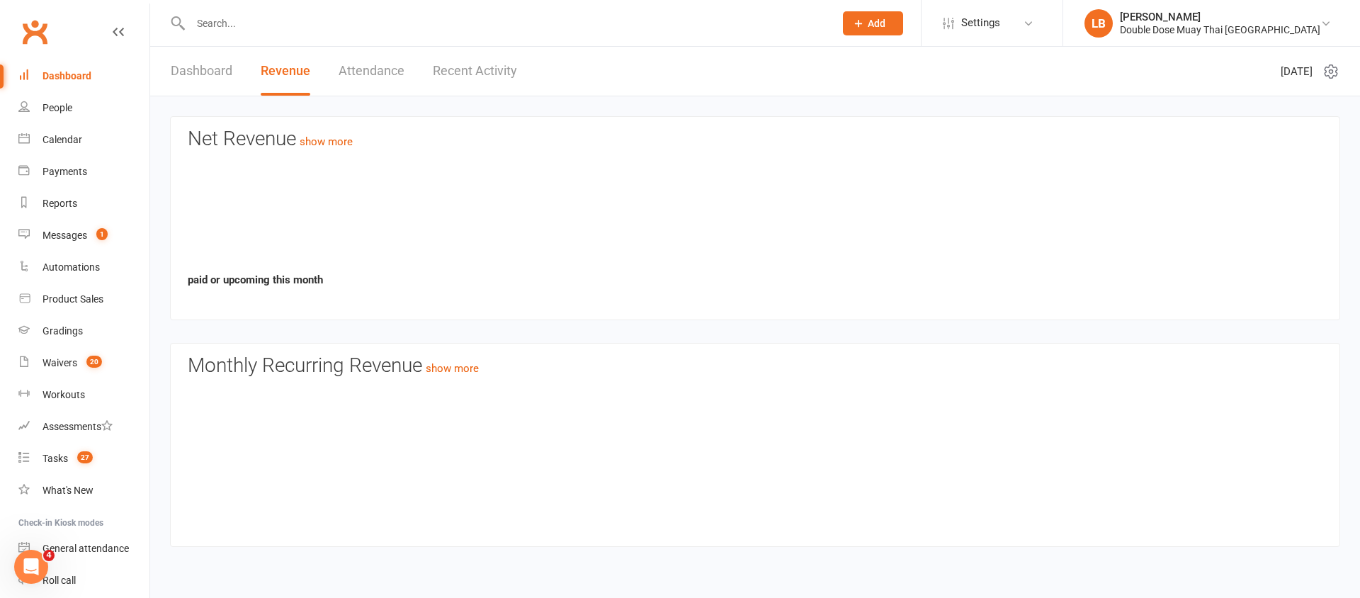
click at [260, 30] on input "text" at bounding box center [505, 23] width 638 height 20
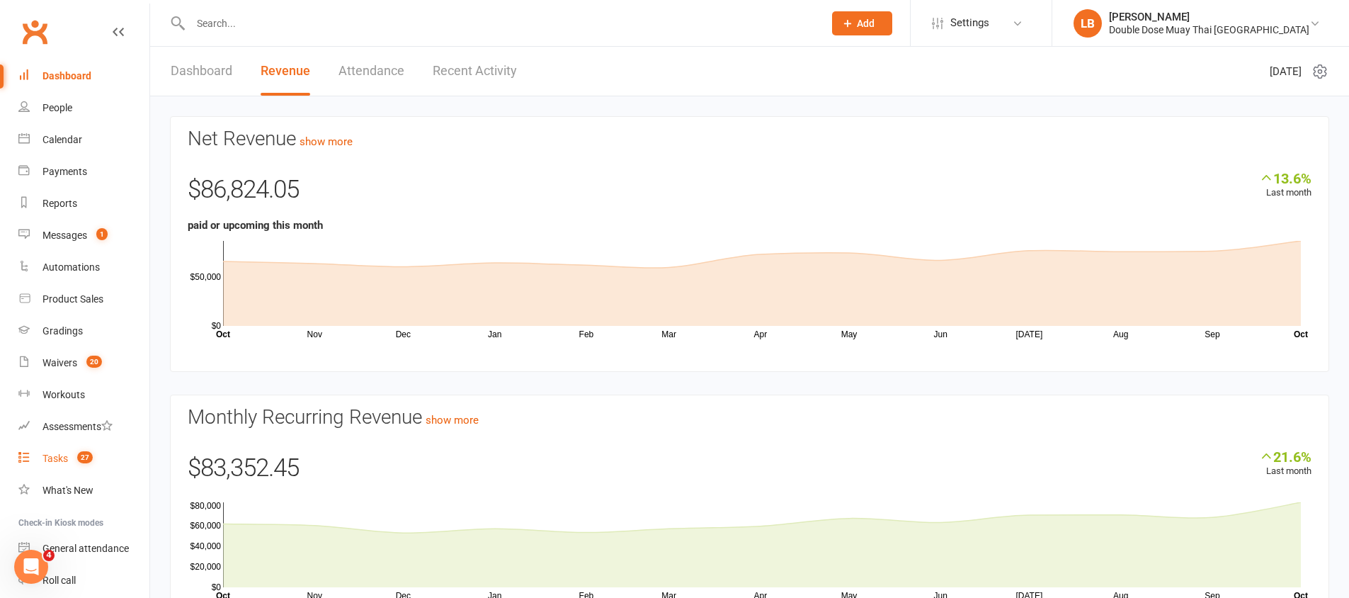
click at [74, 460] on count-badge "27" at bounding box center [81, 458] width 23 height 11
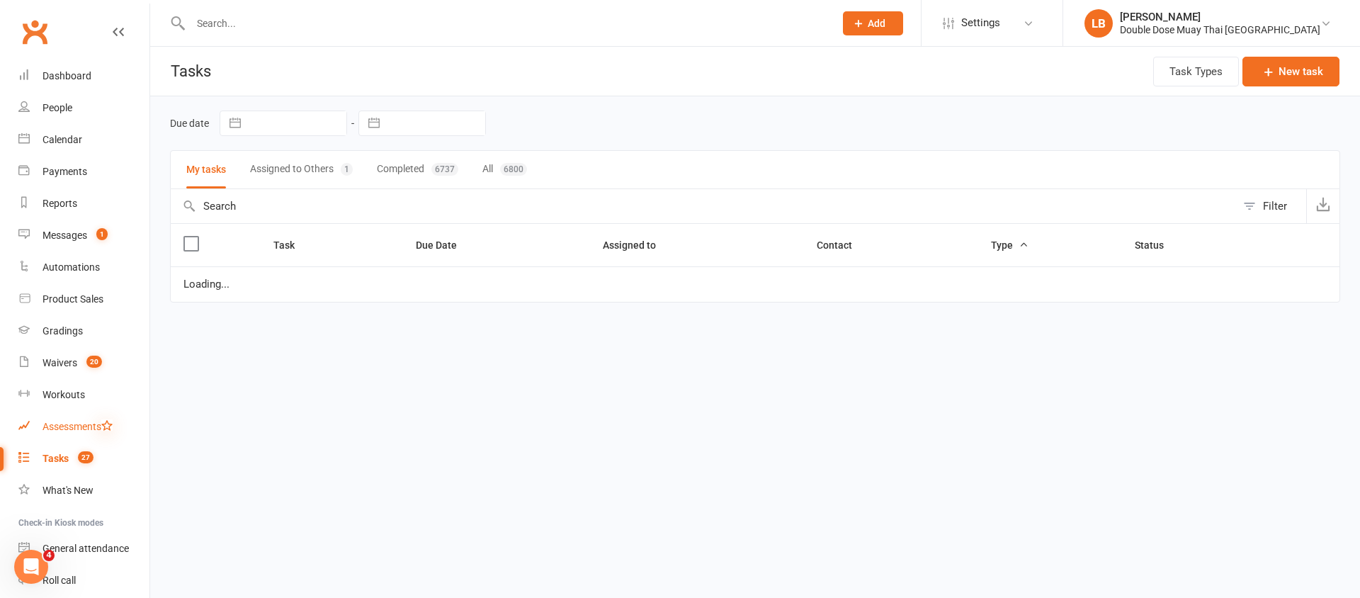
select select "started"
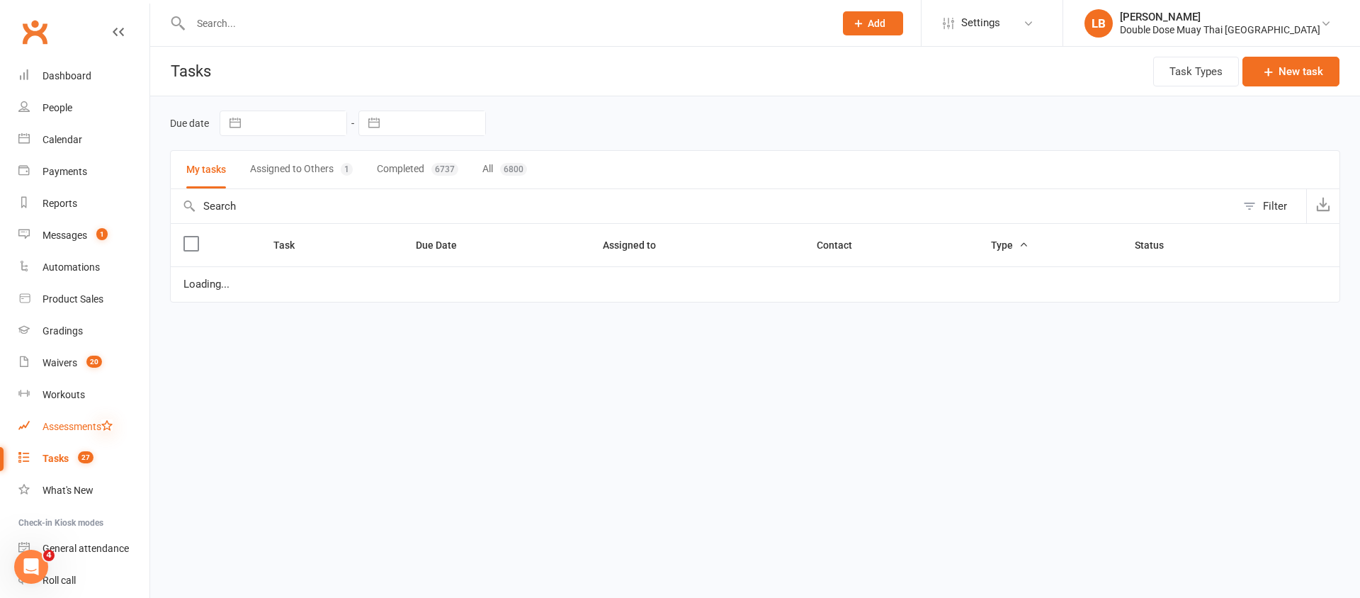
select select "started"
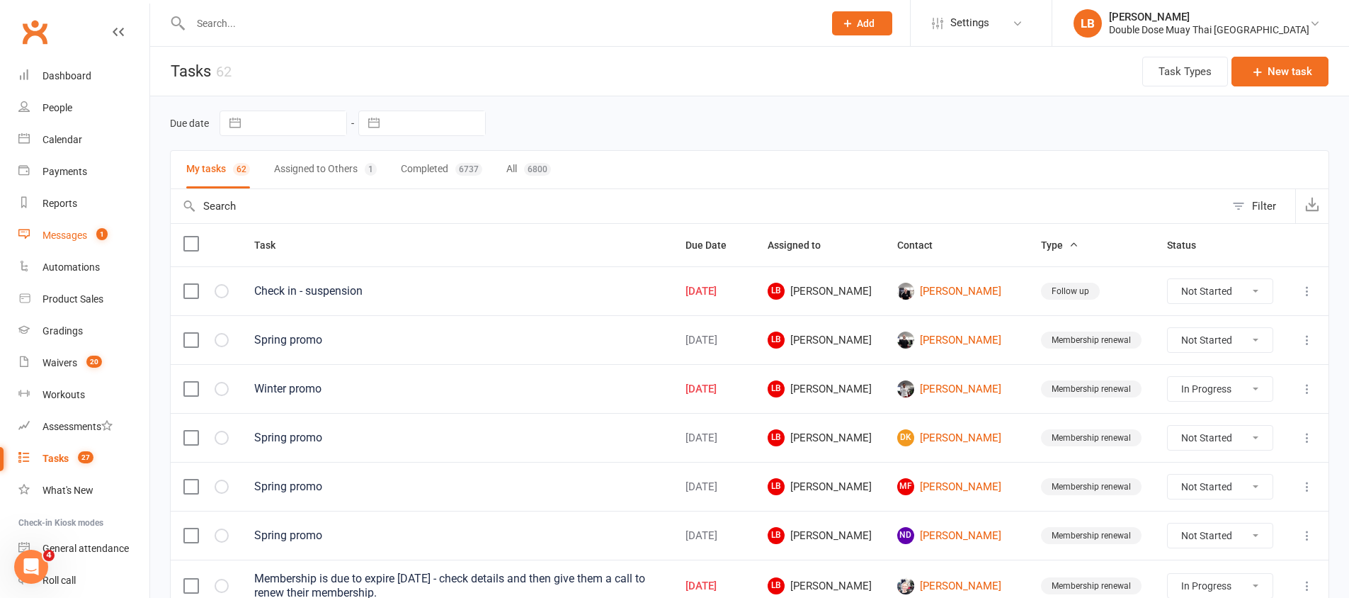
click at [61, 240] on div "Messages" at bounding box center [64, 234] width 45 height 11
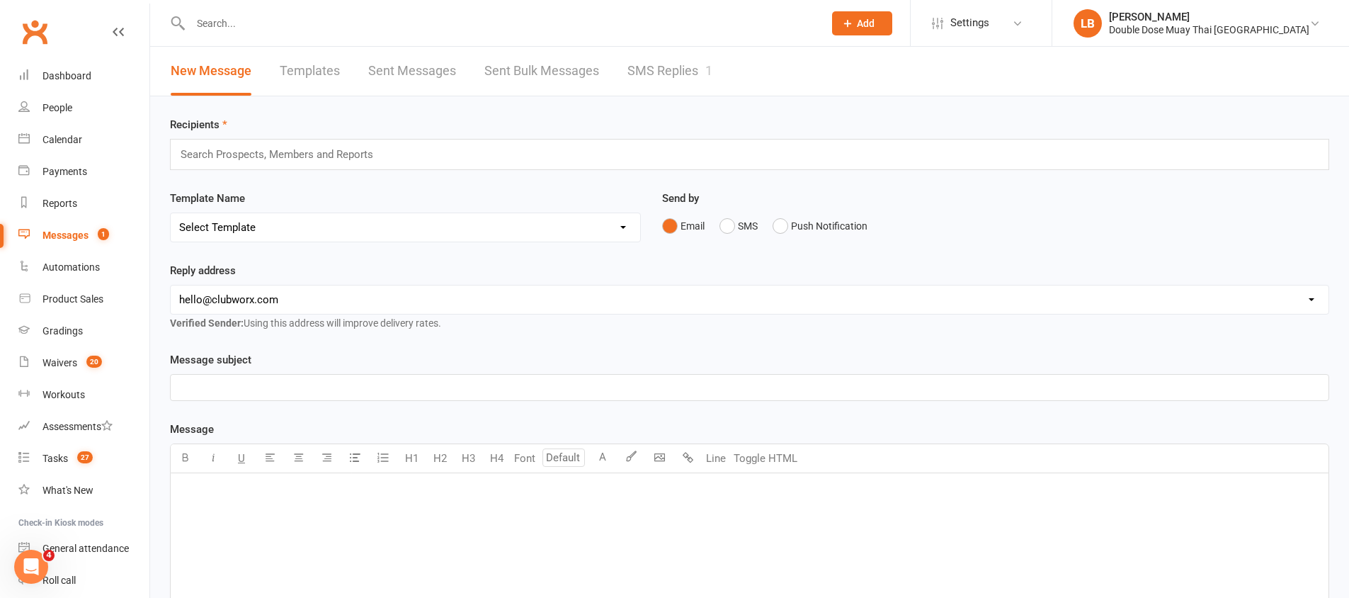
click at [322, 140] on div "Search Prospects, Members and Reports" at bounding box center [750, 154] width 1160 height 31
type input "l"
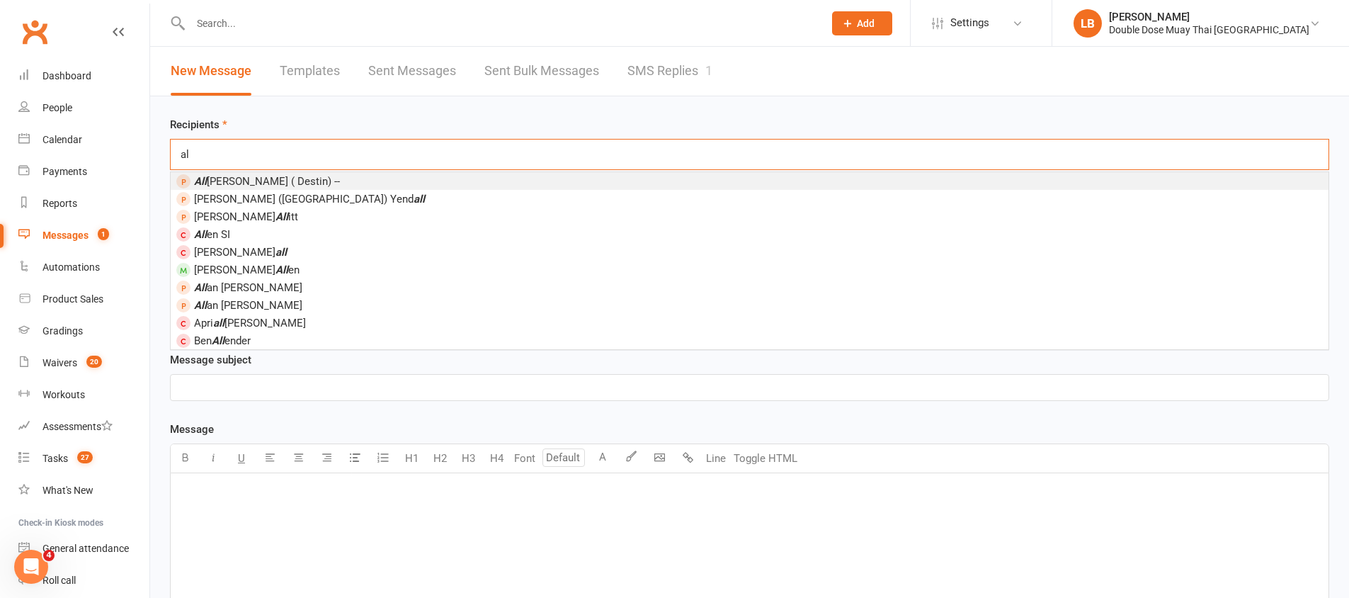
type input "a"
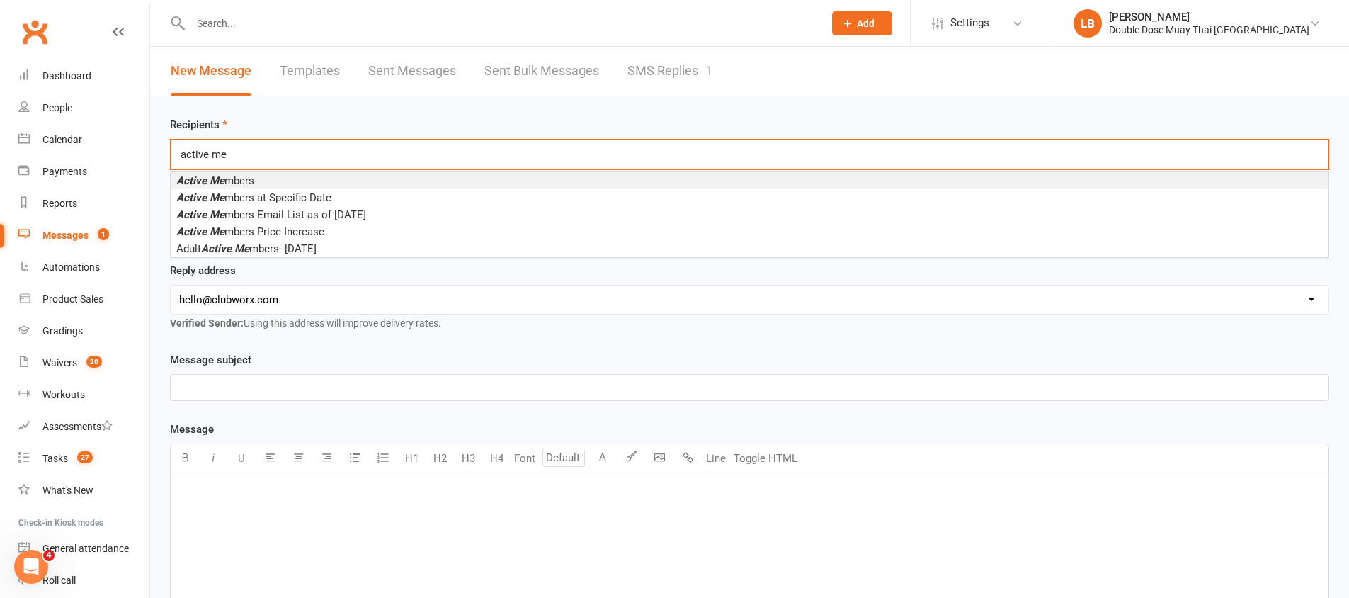
click at [179, 153] on input "active me" at bounding box center [204, 154] width 51 height 18
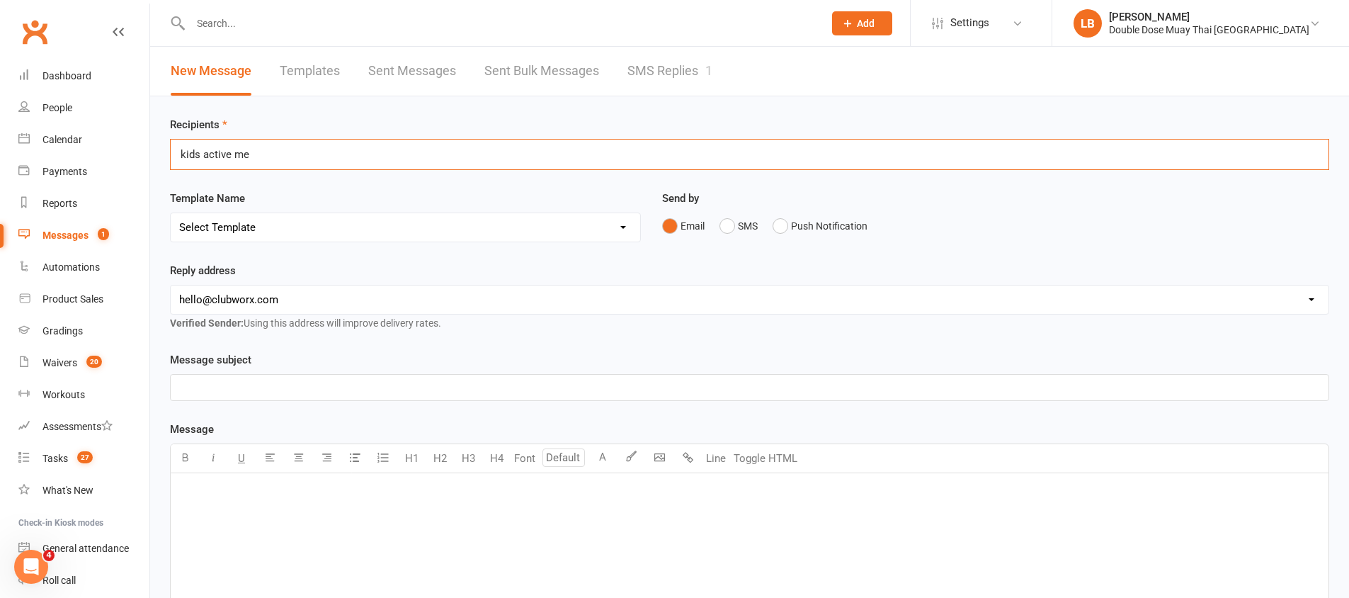
click at [254, 150] on div "kids active me kids active me" at bounding box center [750, 154] width 1160 height 31
click at [250, 154] on input "kids active me" at bounding box center [216, 154] width 74 height 18
drag, startPoint x: 234, startPoint y: 155, endPoint x: 207, endPoint y: 154, distance: 27.7
click at [207, 154] on input "kids active mem" at bounding box center [221, 154] width 84 height 18
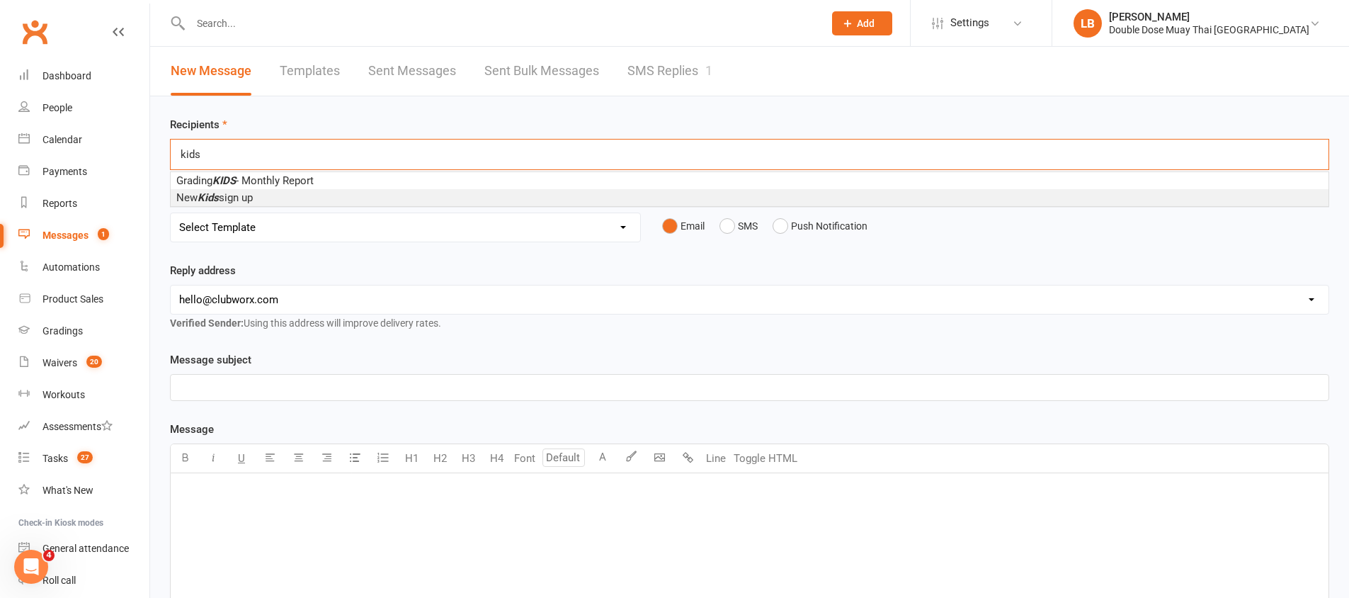
type input "kids"
click at [444, 276] on div "Reply address [EMAIL_ADDRESS][DOMAIN_NAME] [EMAIL_ADDRESS][DOMAIN_NAME] [EMAIL_…" at bounding box center [750, 296] width 1160 height 69
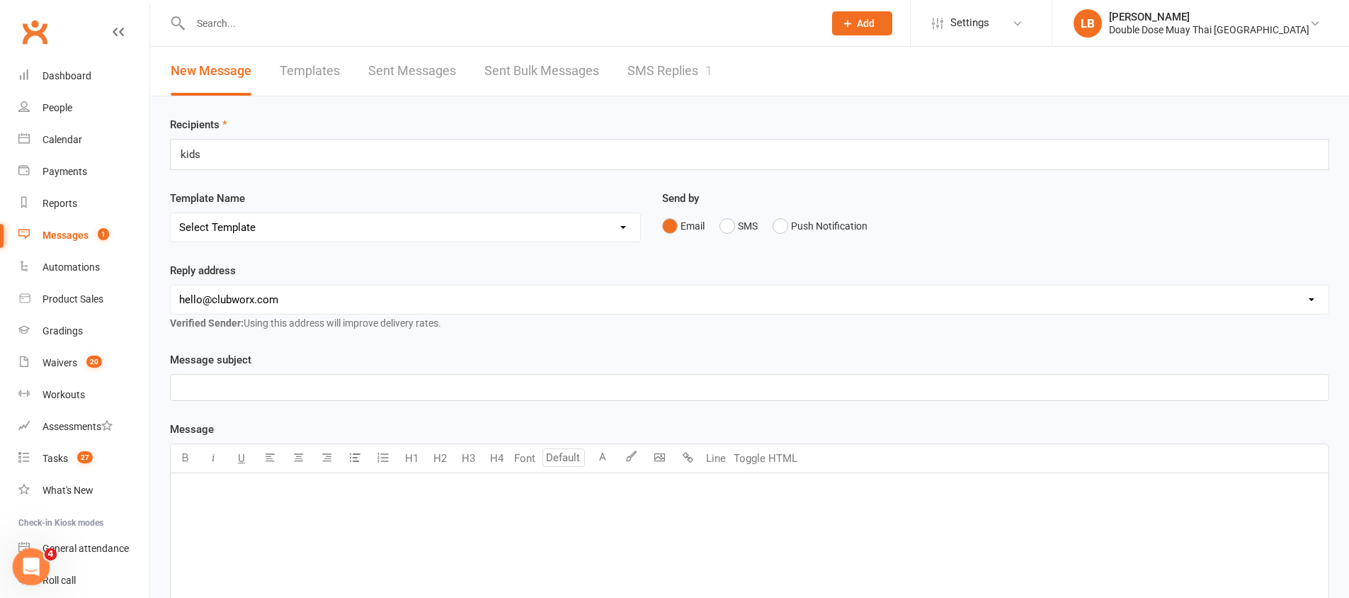
click at [35, 574] on div "Open Intercom Messenger" at bounding box center [29, 564] width 47 height 47
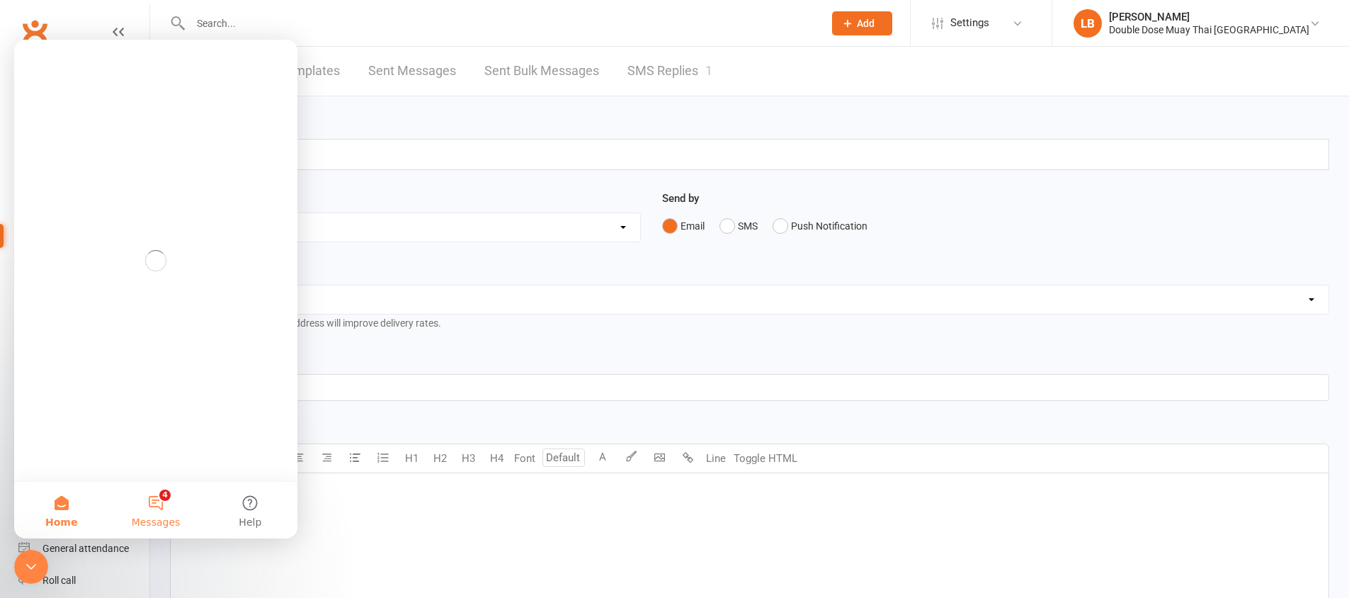
click at [159, 506] on button "4 Messages" at bounding box center [155, 510] width 94 height 57
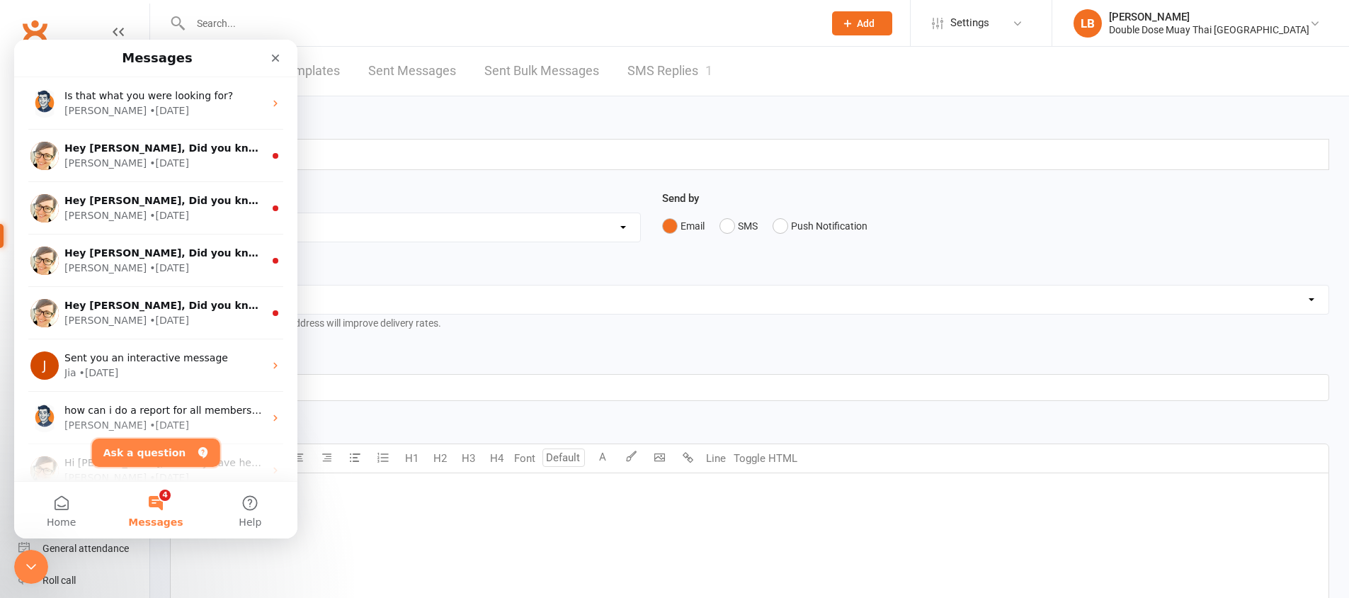
click at [147, 456] on button "Ask a question" at bounding box center [156, 452] width 128 height 28
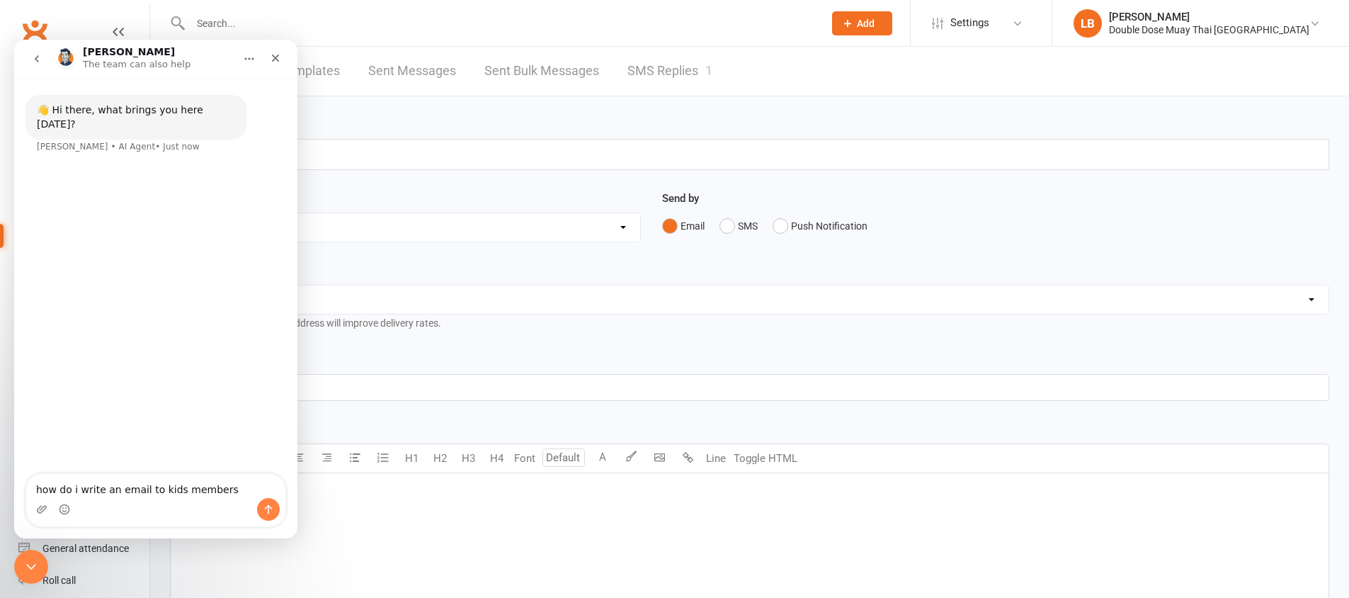
type textarea "how do i write an email to kids members"
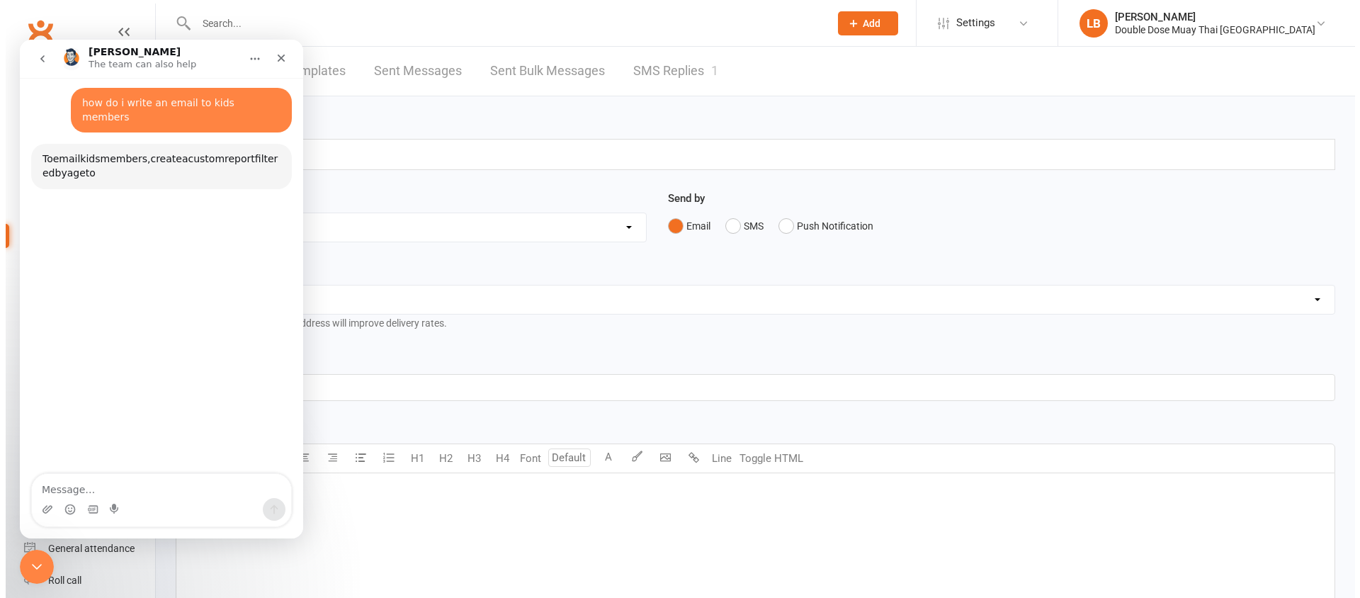
scroll to position [63, 0]
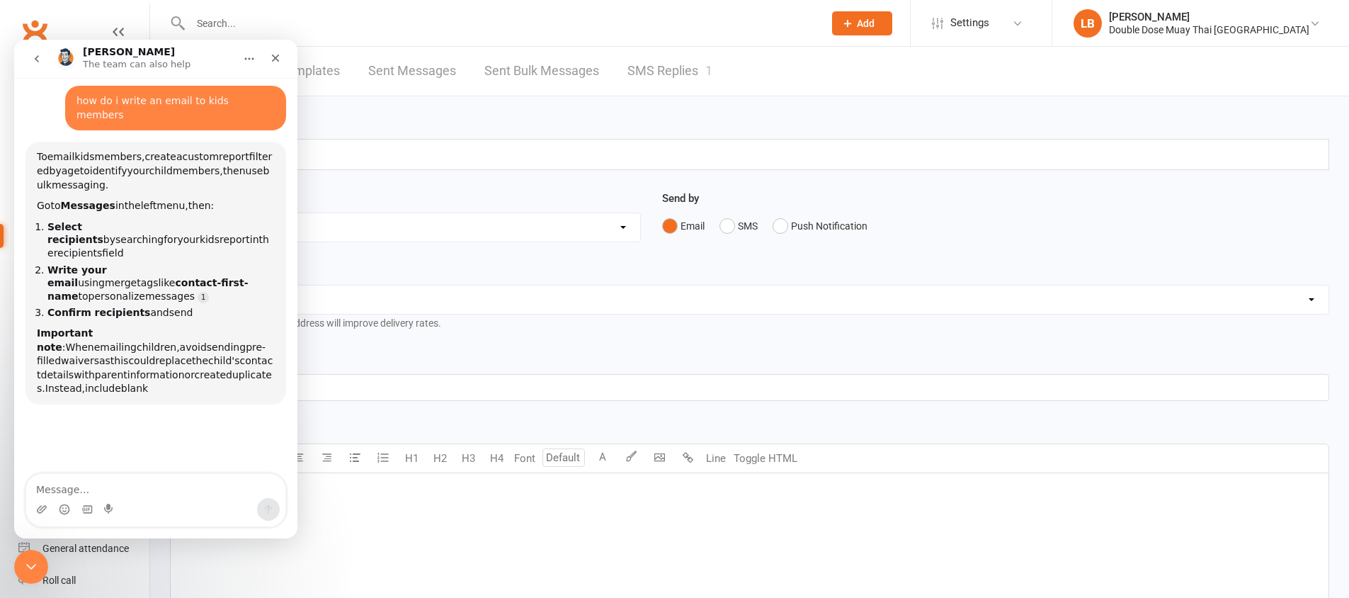
drag, startPoint x: 101, startPoint y: 210, endPoint x: 181, endPoint y: 224, distance: 81.3
click at [181, 224] on ol "Select recipients by searching for your kids report in the recipients field Wri…" at bounding box center [156, 269] width 238 height 99
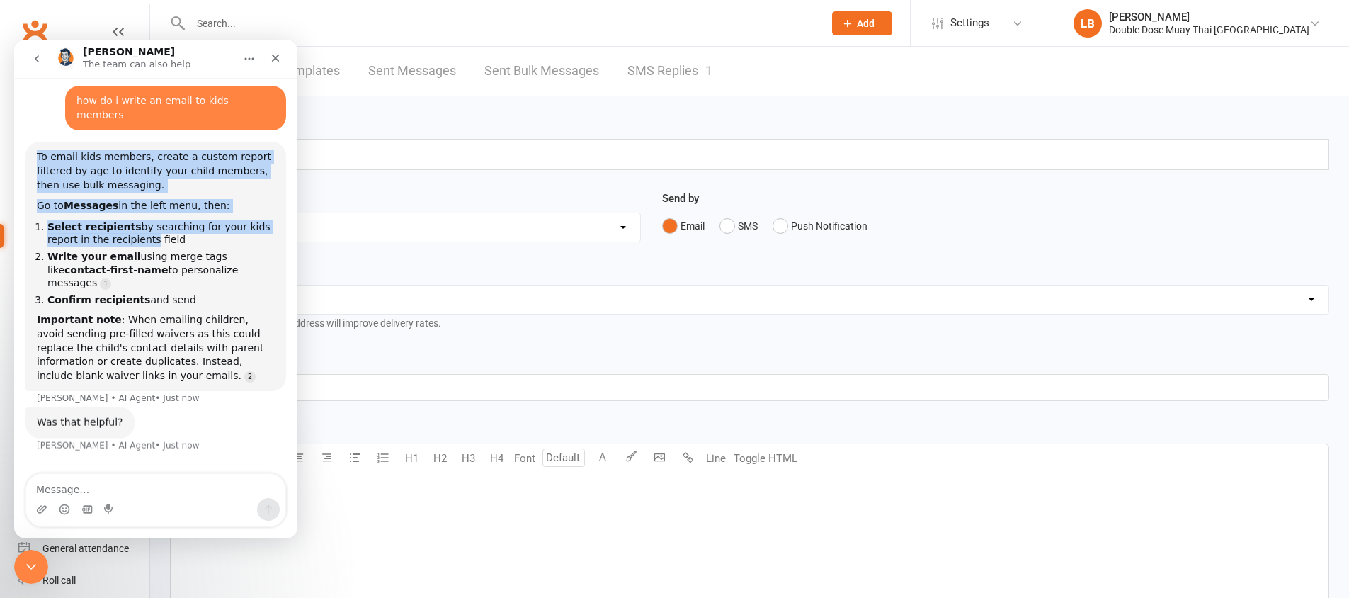
drag, startPoint x: 49, startPoint y: 196, endPoint x: 145, endPoint y: 209, distance: 97.2
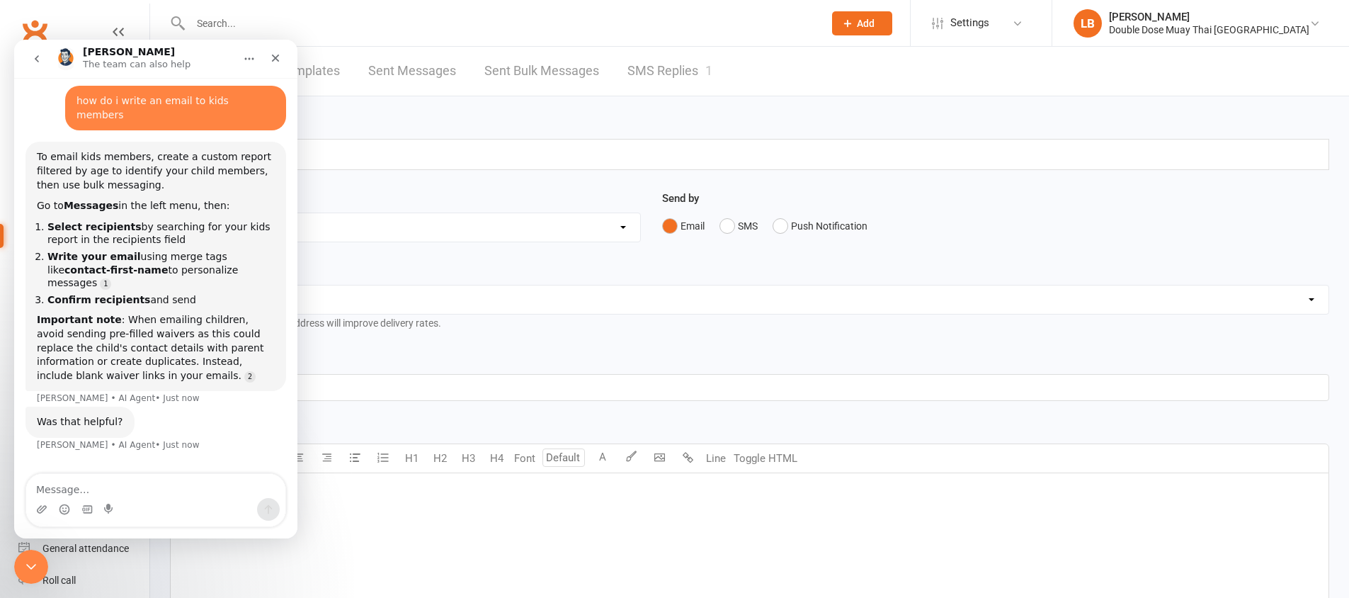
click at [154, 220] on li "Select recipients by searching for your kids report in the recipients field" at bounding box center [160, 233] width 227 height 26
drag, startPoint x: 59, startPoint y: 226, endPoint x: 163, endPoint y: 232, distance: 104.3
click at [163, 250] on li "Write your email using merge tags like contact-first-name to personalize messag…" at bounding box center [160, 270] width 227 height 40
drag, startPoint x: 163, startPoint y: 191, endPoint x: 250, endPoint y: 198, distance: 87.4
click at [250, 220] on li "Select recipients by searching for your kids report in the recipients field" at bounding box center [160, 233] width 227 height 26
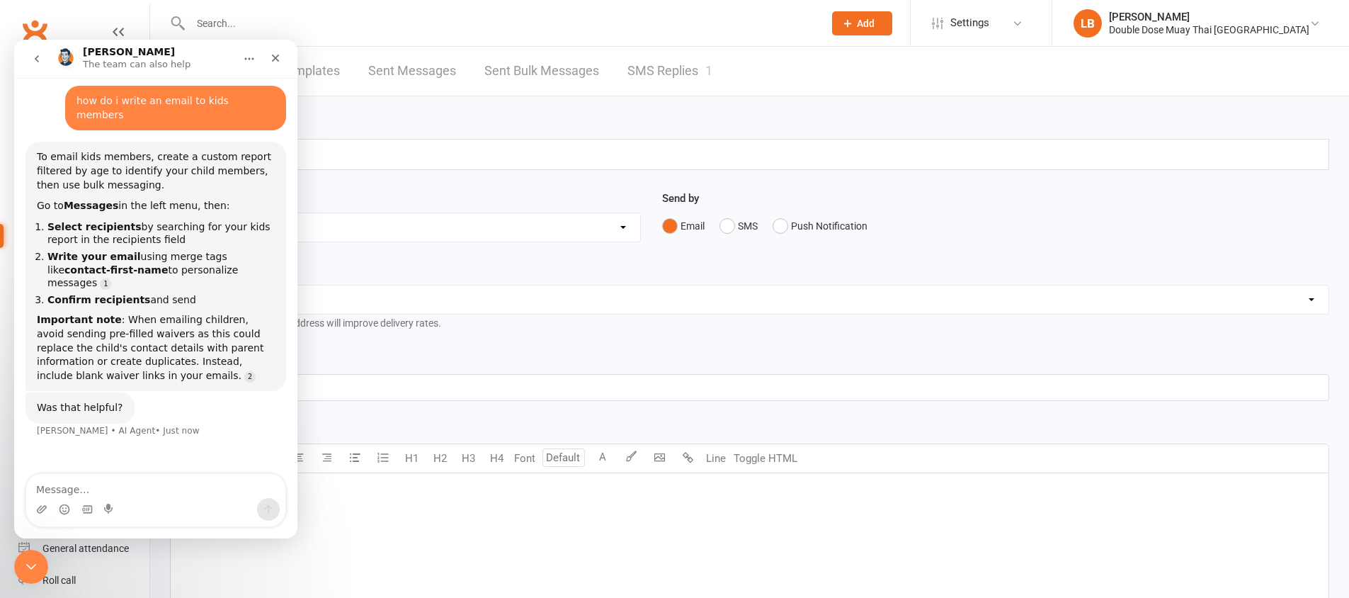
click at [209, 220] on li "Select recipients by searching for your kids report in the recipients field" at bounding box center [160, 233] width 227 height 26
drag, startPoint x: 186, startPoint y: 211, endPoint x: 67, endPoint y: 208, distance: 118.3
click at [67, 220] on li "Select recipients by searching for your kids report in the recipients field" at bounding box center [160, 233] width 227 height 26
drag, startPoint x: 62, startPoint y: 169, endPoint x: 169, endPoint y: 176, distance: 107.2
click at [169, 176] on div "To email kids members, create a custom report filtered by age to identify your …" at bounding box center [156, 266] width 238 height 232
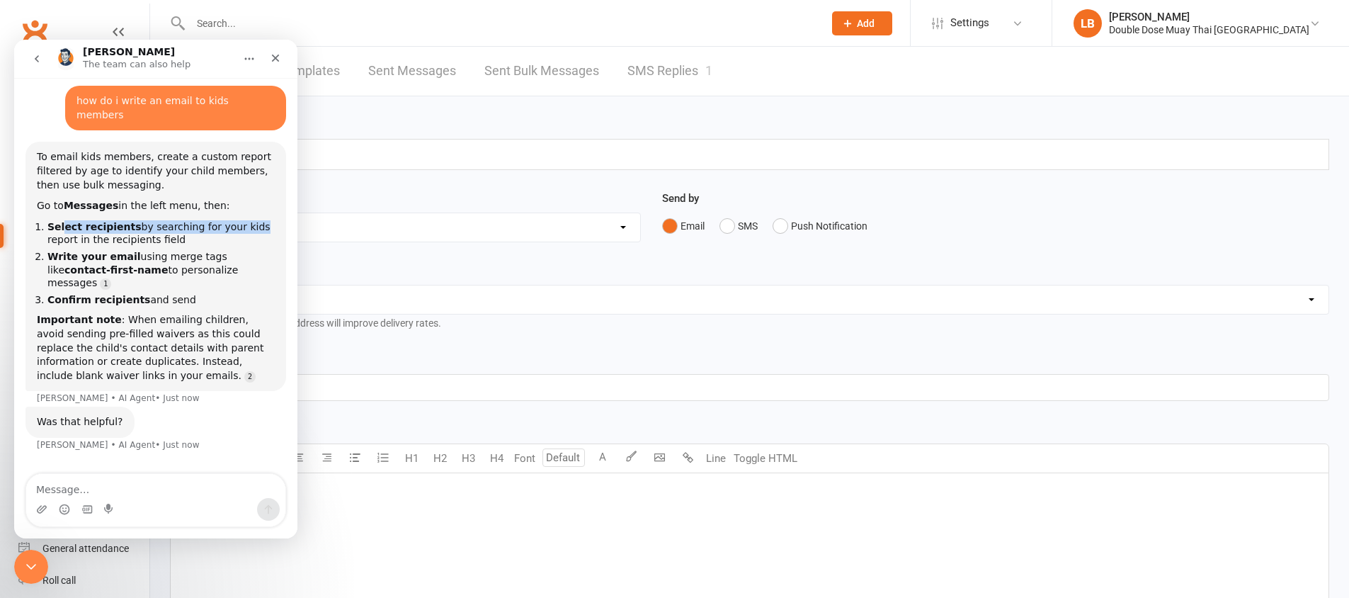
drag, startPoint x: 64, startPoint y: 200, endPoint x: 241, endPoint y: 194, distance: 177.2
click at [241, 220] on li "Select recipients by searching for your kids report in the recipients field" at bounding box center [160, 233] width 227 height 26
drag, startPoint x: 72, startPoint y: 215, endPoint x: 104, endPoint y: 216, distance: 32.6
click at [104, 220] on li "Select recipients by searching for your kids report in the recipients field" at bounding box center [160, 233] width 227 height 26
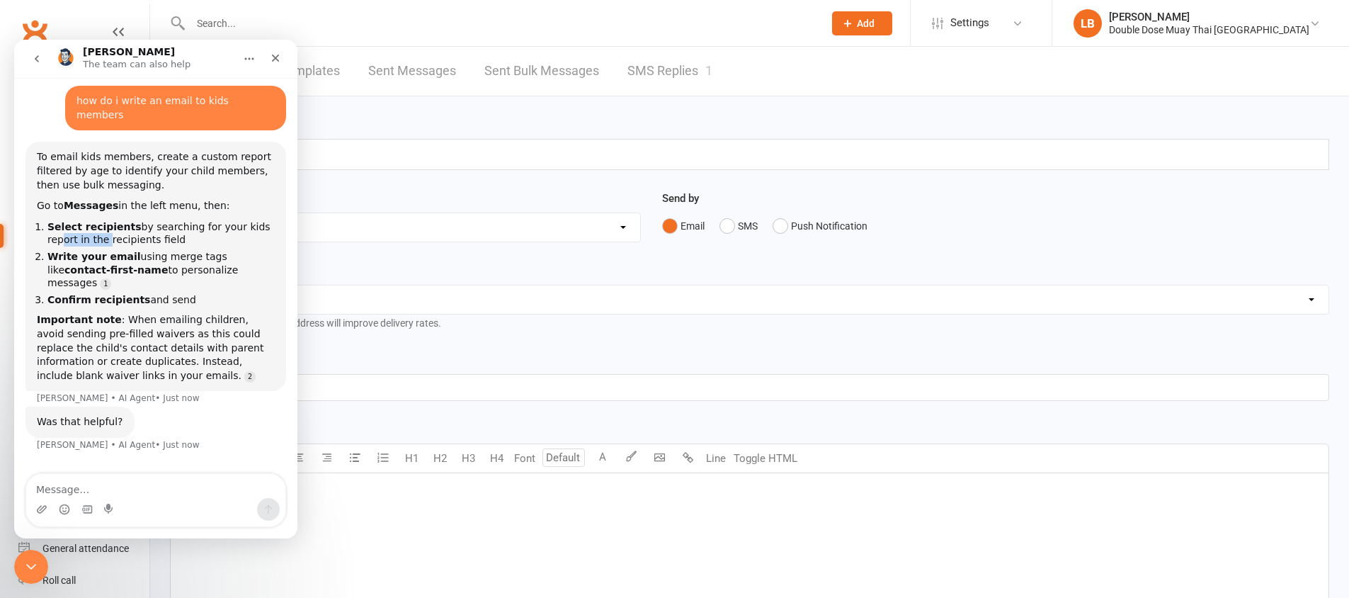
click at [104, 220] on li "Select recipients by searching for your kids report in the recipients field" at bounding box center [160, 233] width 227 height 26
click at [383, 249] on div "Template Name Select Template [Email] Cancellation Confirmation Email [SMS] Can…" at bounding box center [405, 226] width 492 height 72
click at [241, 57] on button "Home" at bounding box center [249, 58] width 27 height 27
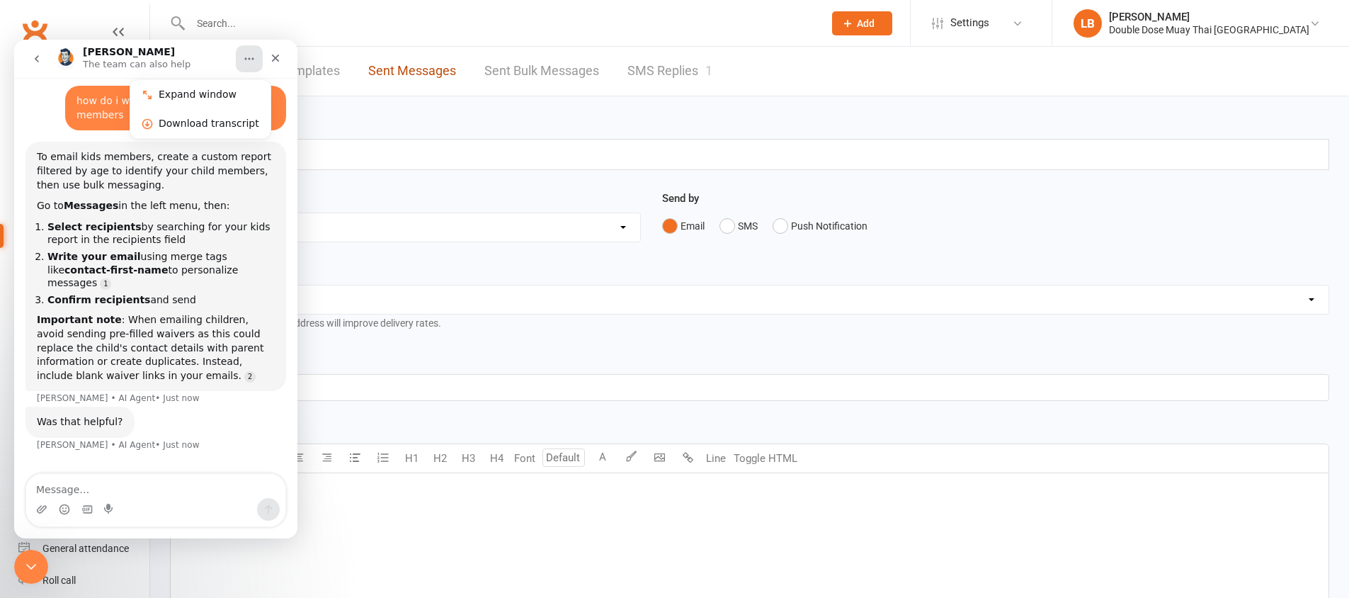
click at [368, 86] on link "Sent Messages" at bounding box center [412, 71] width 88 height 49
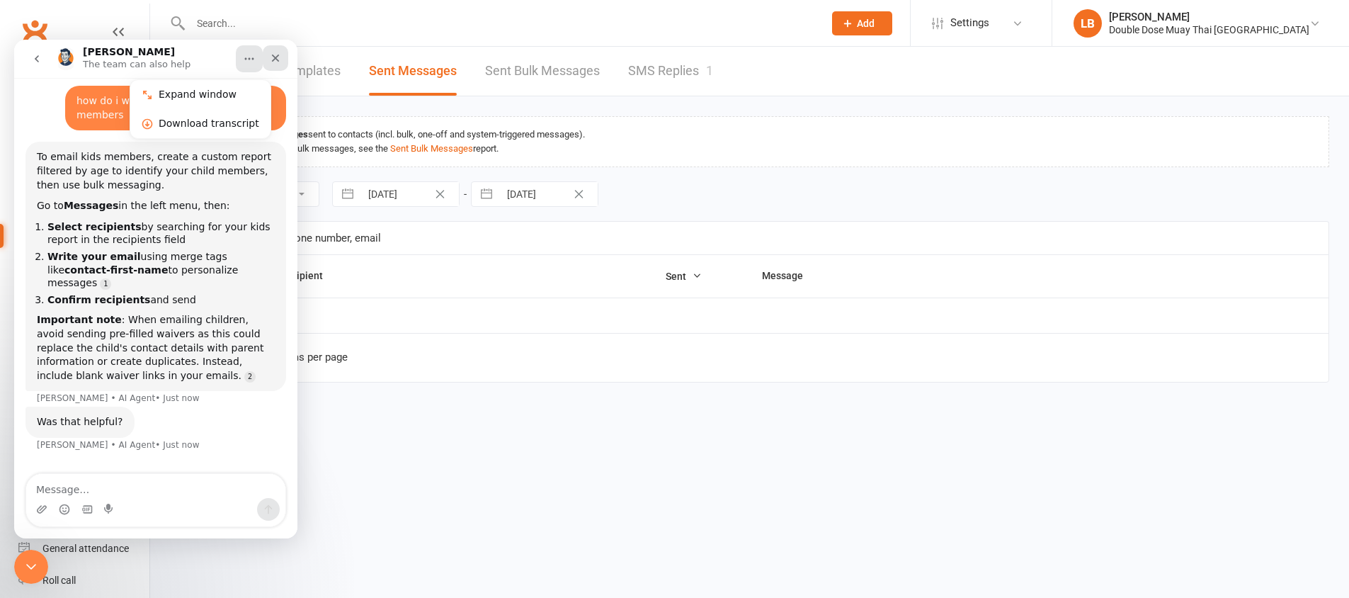
click at [274, 57] on icon "Close" at bounding box center [276, 59] width 8 height 8
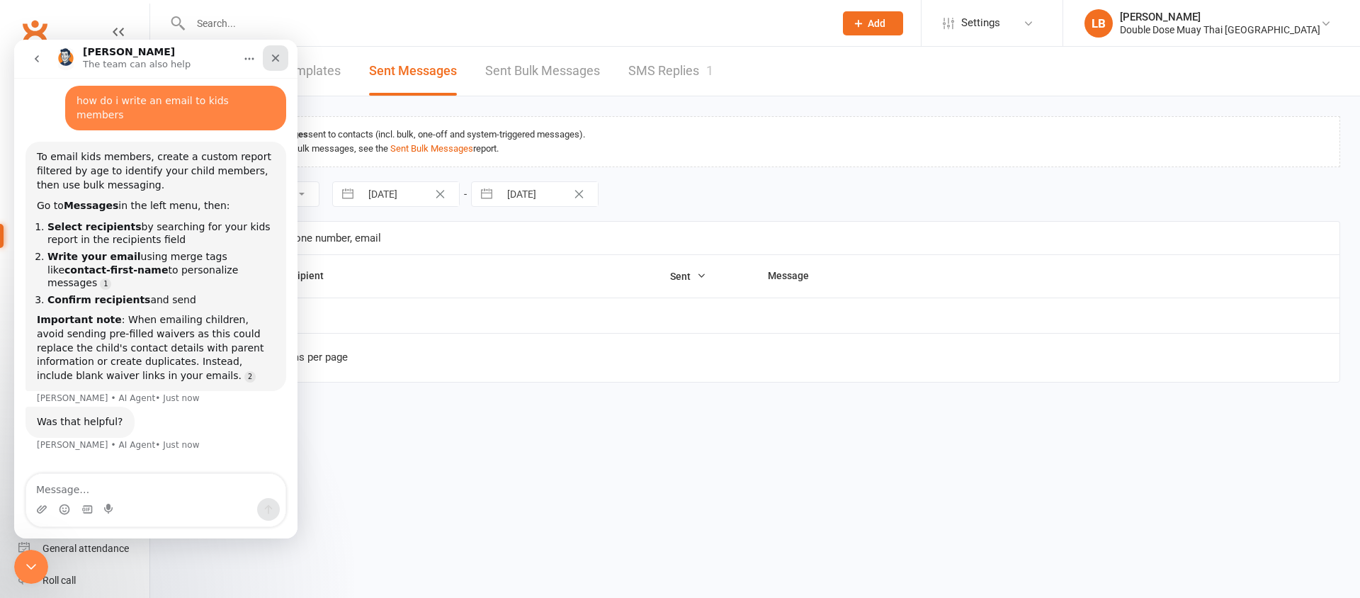
select select "10"
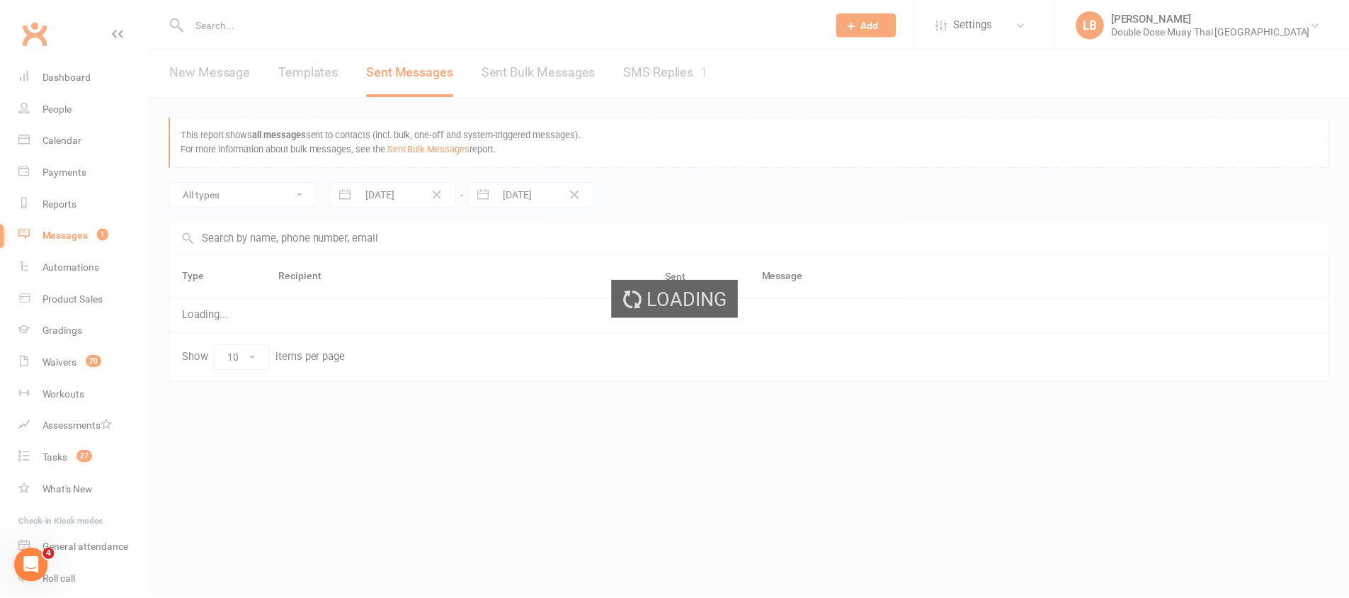
scroll to position [17, 0]
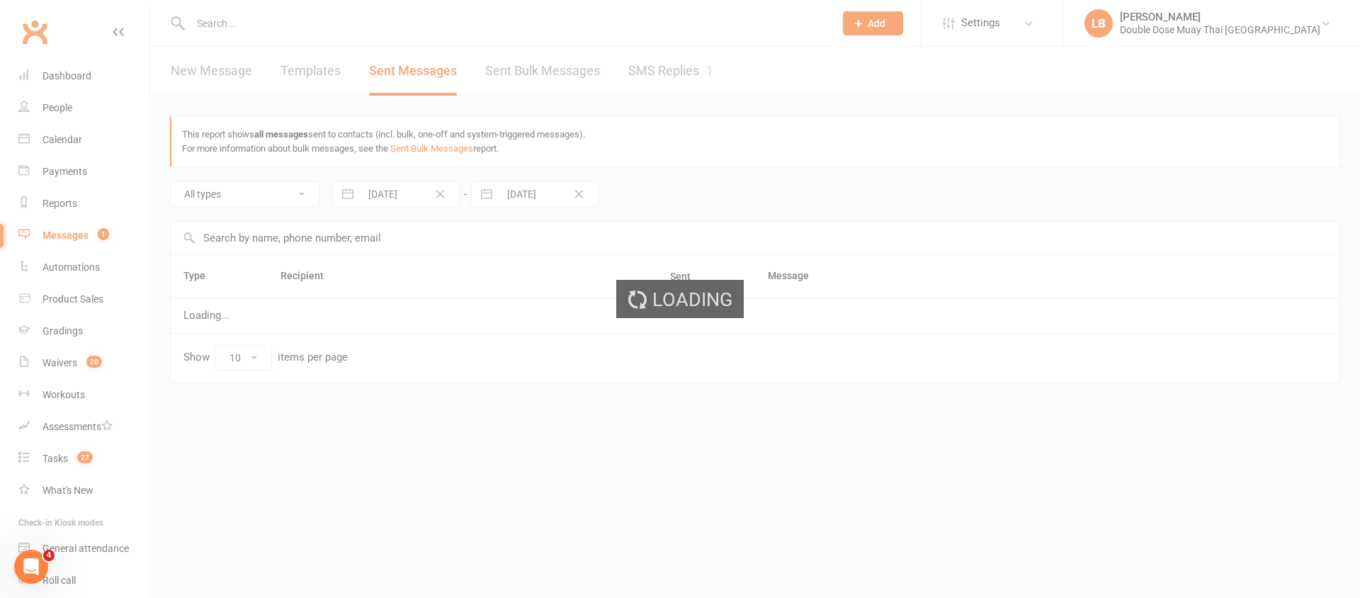
click at [202, 60] on link "New Message" at bounding box center [211, 71] width 81 height 49
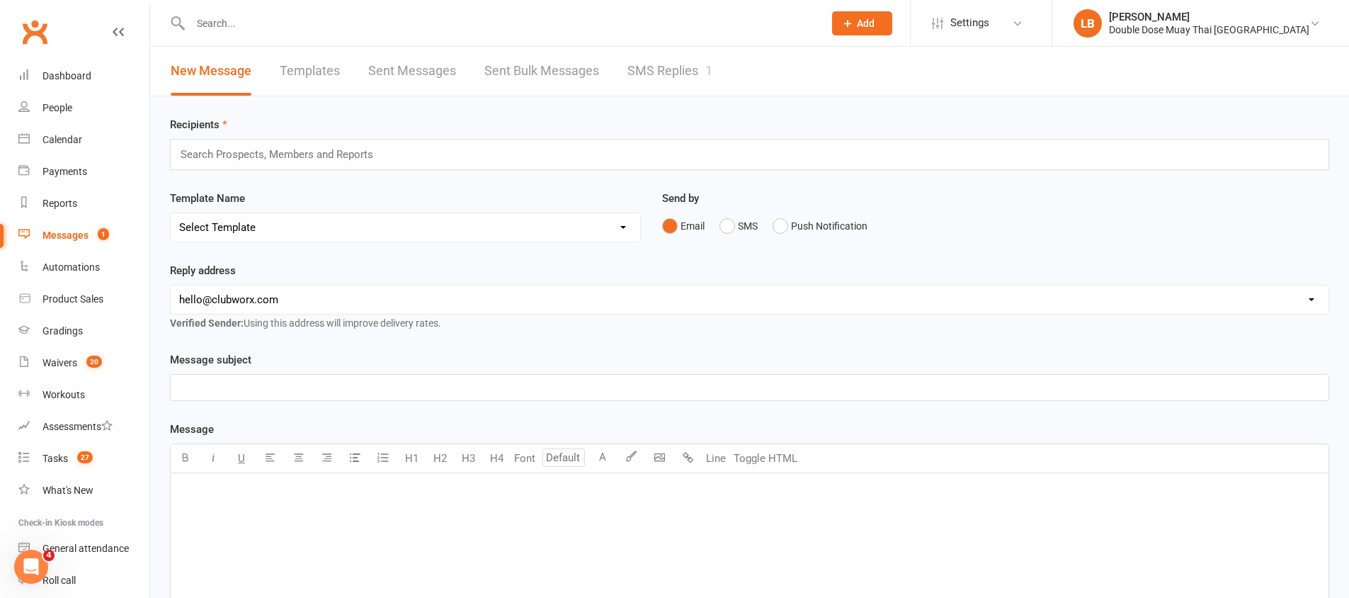
click at [368, 152] on input "text" at bounding box center [283, 154] width 208 height 18
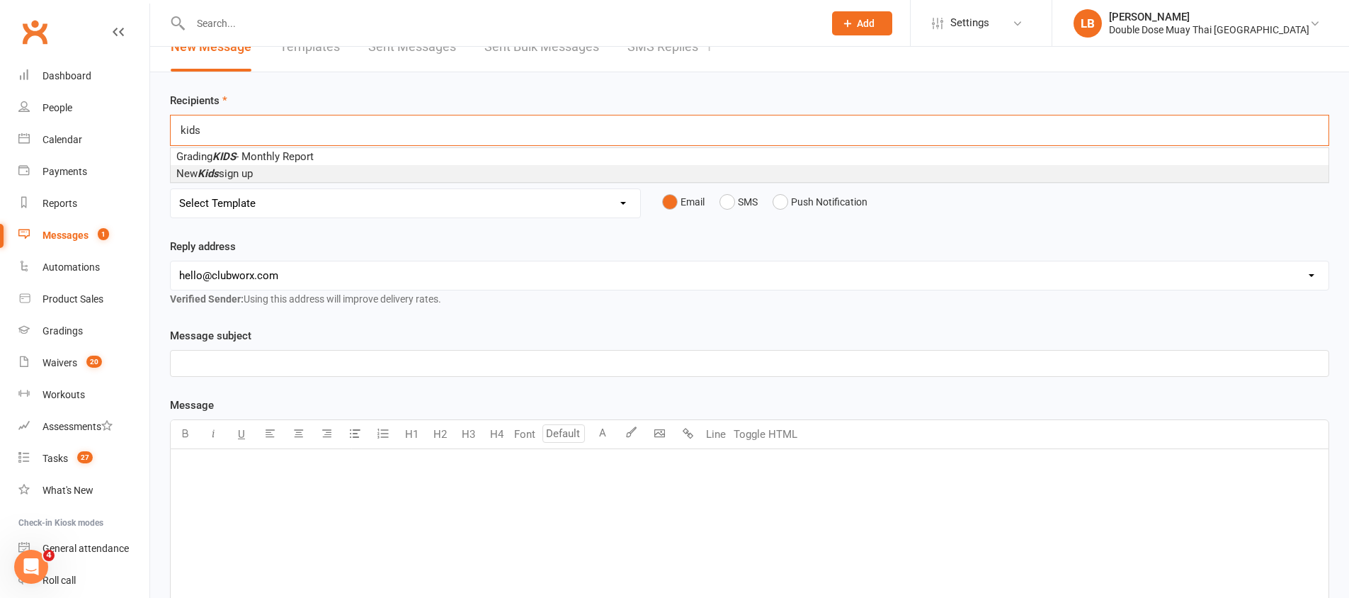
scroll to position [25, 0]
click at [419, 268] on select "[EMAIL_ADDRESS][DOMAIN_NAME] [EMAIL_ADDRESS][DOMAIN_NAME] [EMAIL_ADDRESS][DOMAI…" at bounding box center [750, 275] width 1158 height 28
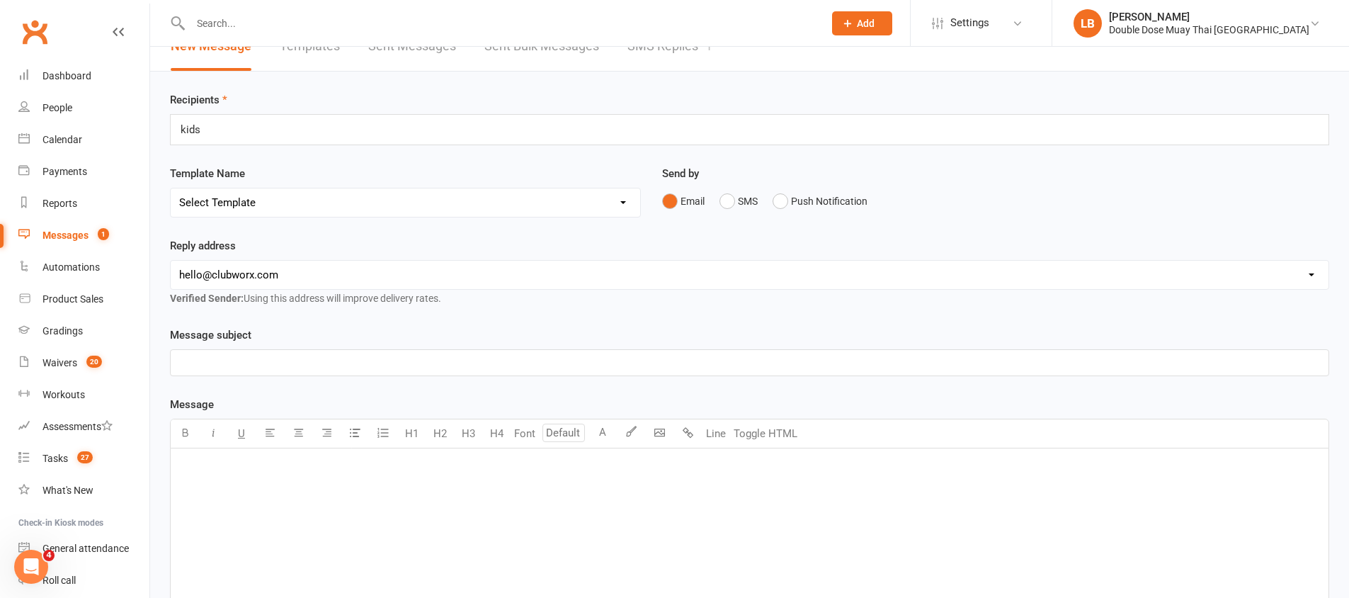
click at [263, 123] on div "kids kids" at bounding box center [750, 129] width 1160 height 31
click at [249, 135] on div "kids kids" at bounding box center [750, 129] width 1160 height 31
click at [198, 123] on input "kids" at bounding box center [203, 129] width 48 height 18
click at [203, 126] on input "kids" at bounding box center [203, 129] width 48 height 18
type input "k"
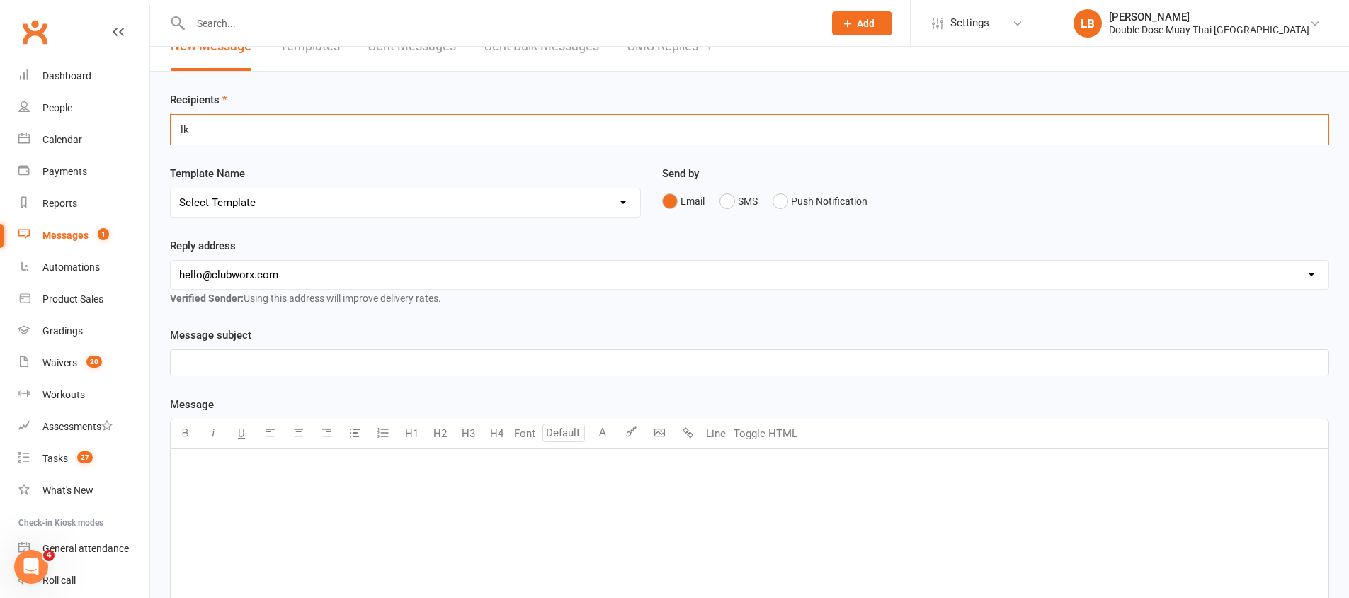
type input "l"
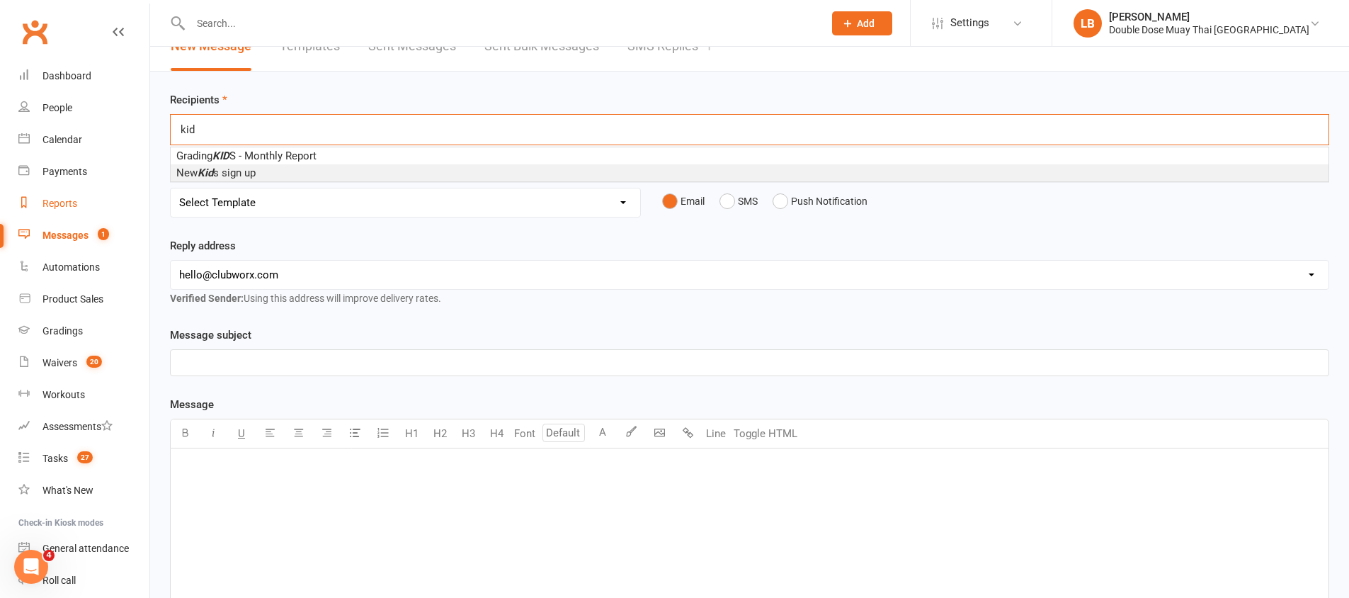
type input "kid"
click at [57, 203] on div "Reports" at bounding box center [59, 203] width 35 height 11
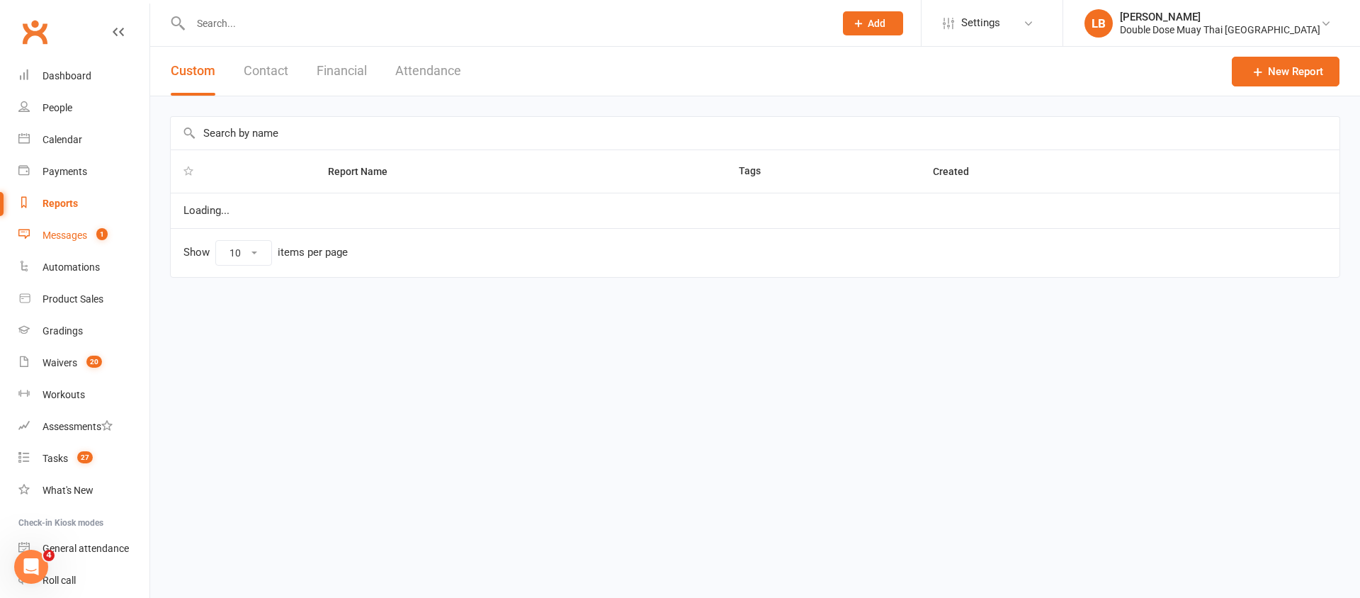
select select "100"
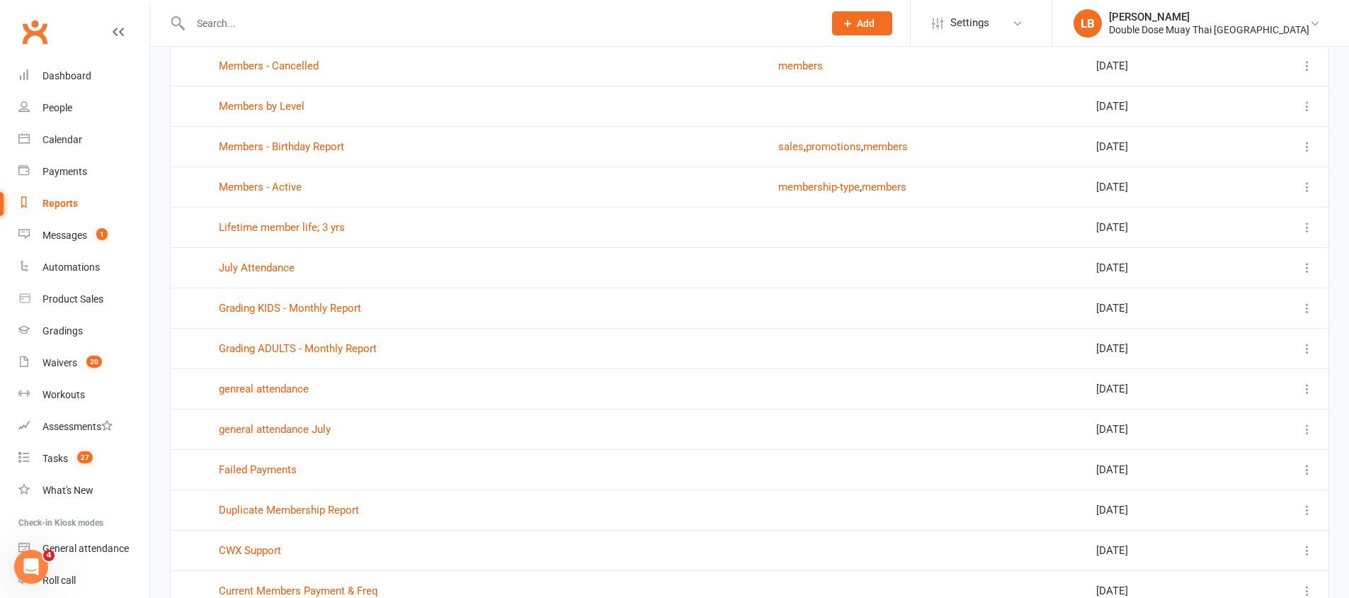
scroll to position [1100, 0]
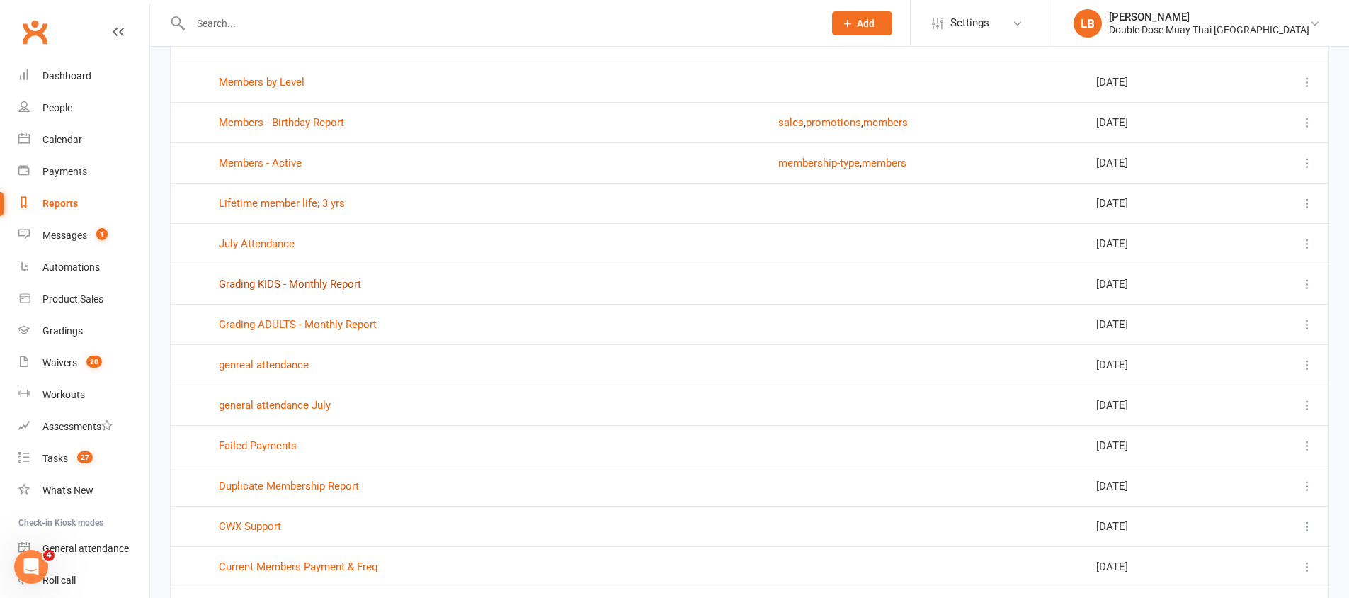
click at [285, 280] on link "Grading KIDS - Monthly Report" at bounding box center [290, 284] width 142 height 13
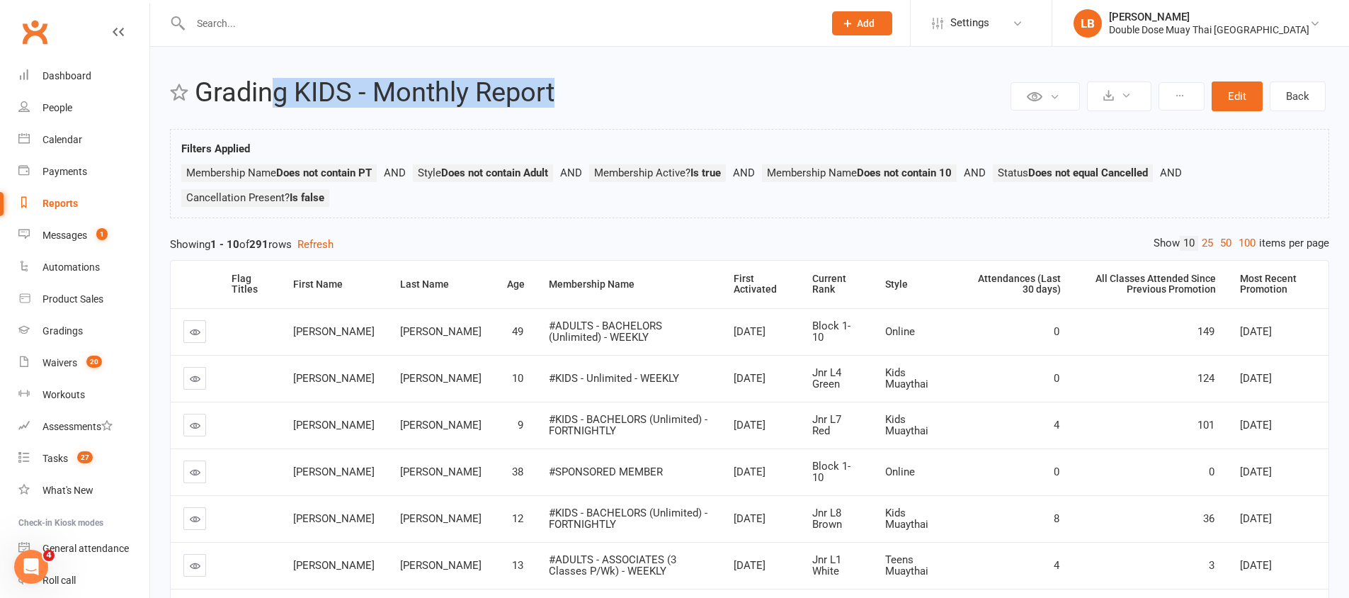
drag, startPoint x: 273, startPoint y: 91, endPoint x: 742, endPoint y: 127, distance: 470.3
click at [742, 127] on div "Private Report Only visible by me Public Report Visible to everyone Export to C…" at bounding box center [749, 457] width 1199 height 821
click at [85, 239] on div "Messages" at bounding box center [64, 234] width 45 height 11
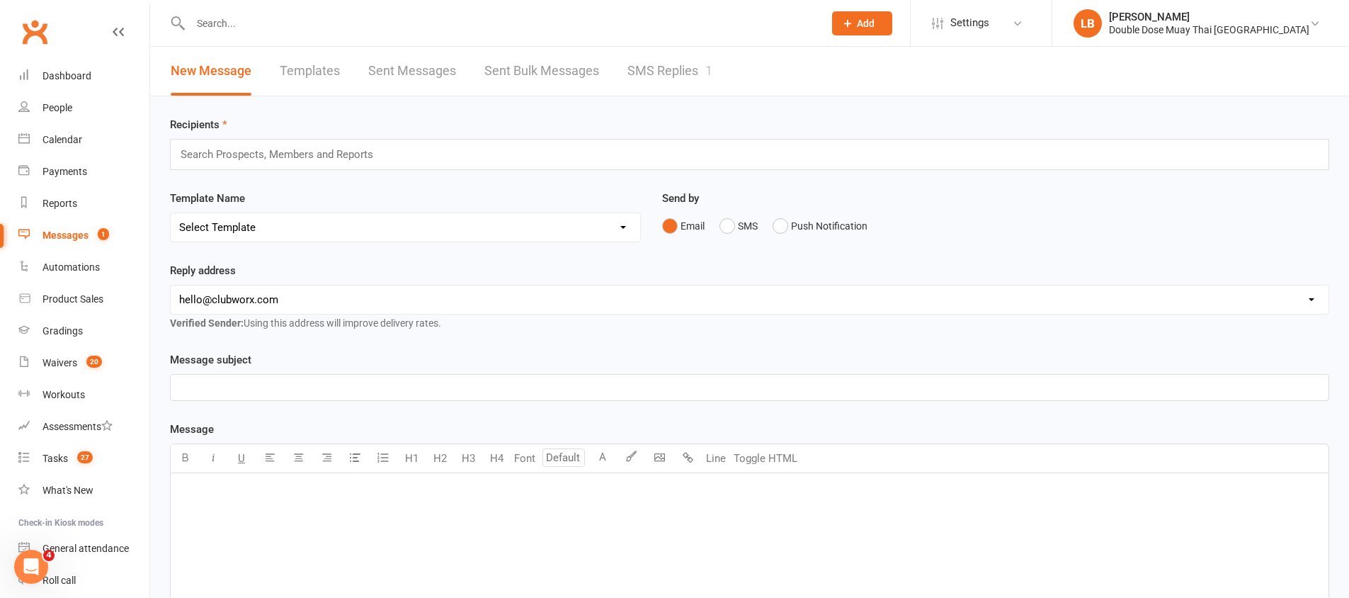
click at [391, 144] on div "Search Prospects, Members and Reports" at bounding box center [750, 154] width 1160 height 31
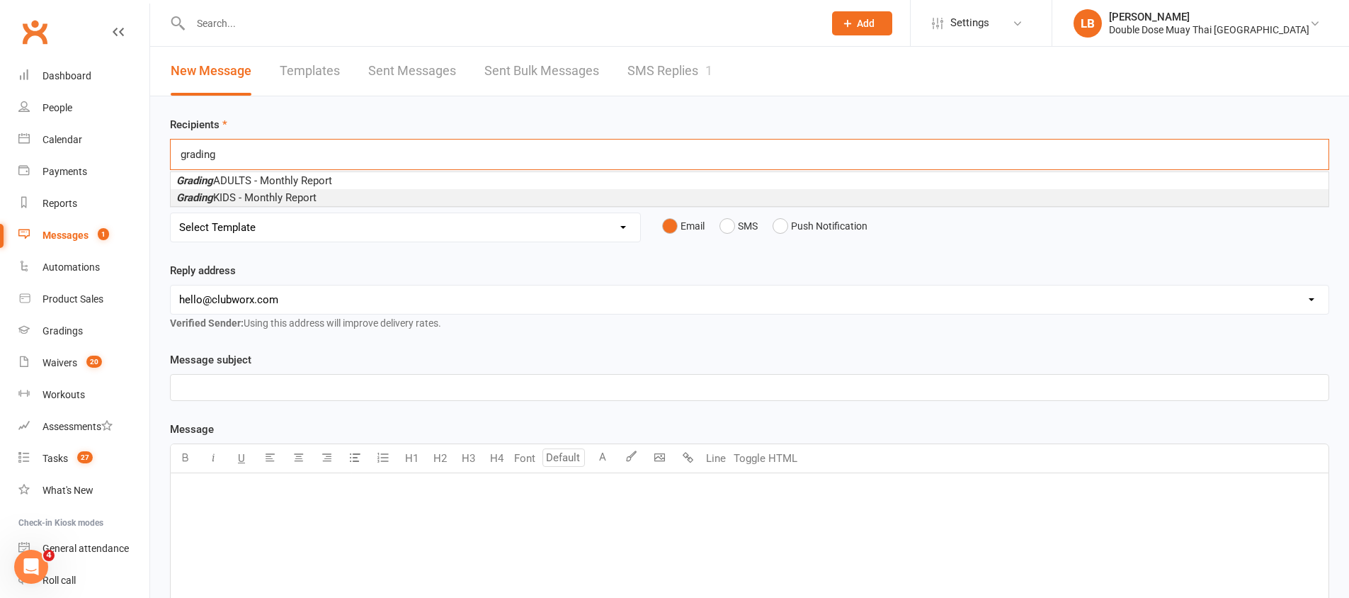
type input "grading"
click at [254, 200] on span "Grading KIDS - Monthly Report" at bounding box center [246, 197] width 140 height 13
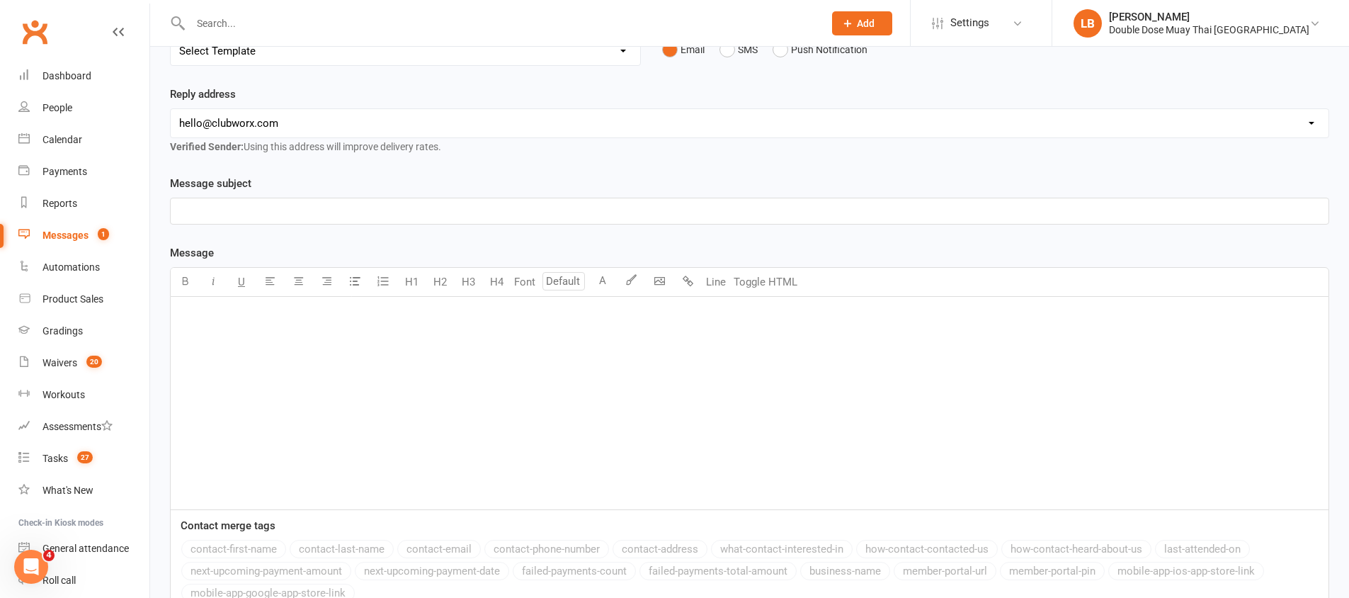
scroll to position [34, 0]
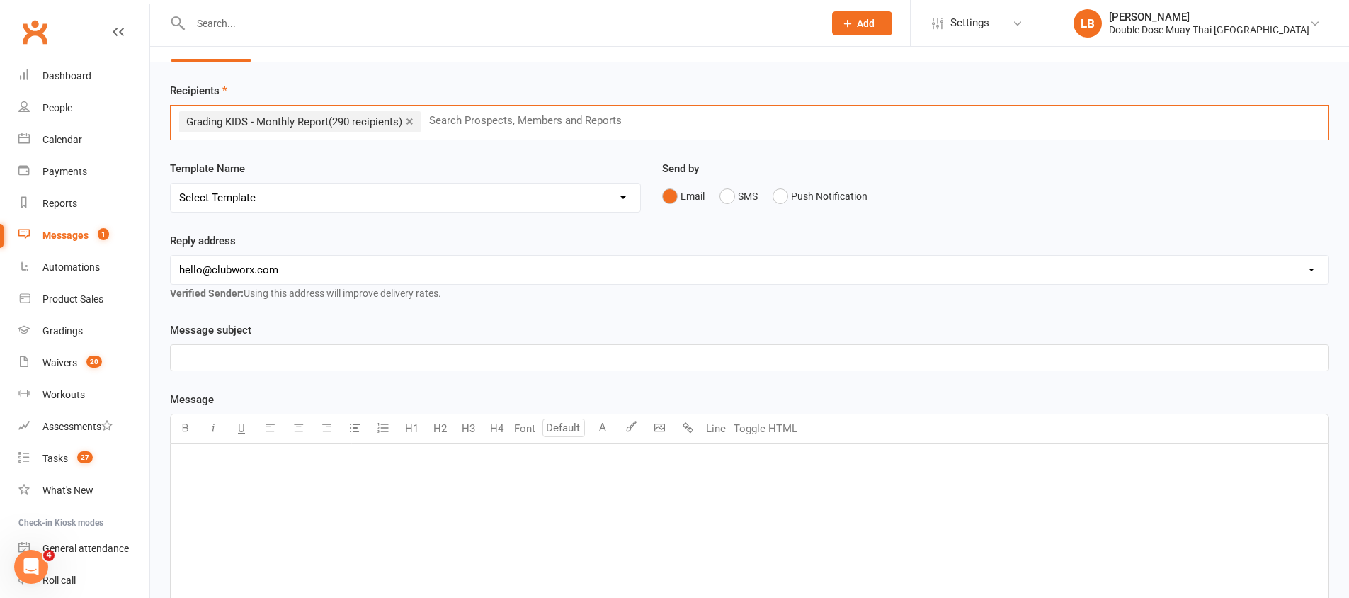
click at [365, 509] on div "﻿" at bounding box center [750, 549] width 1158 height 212
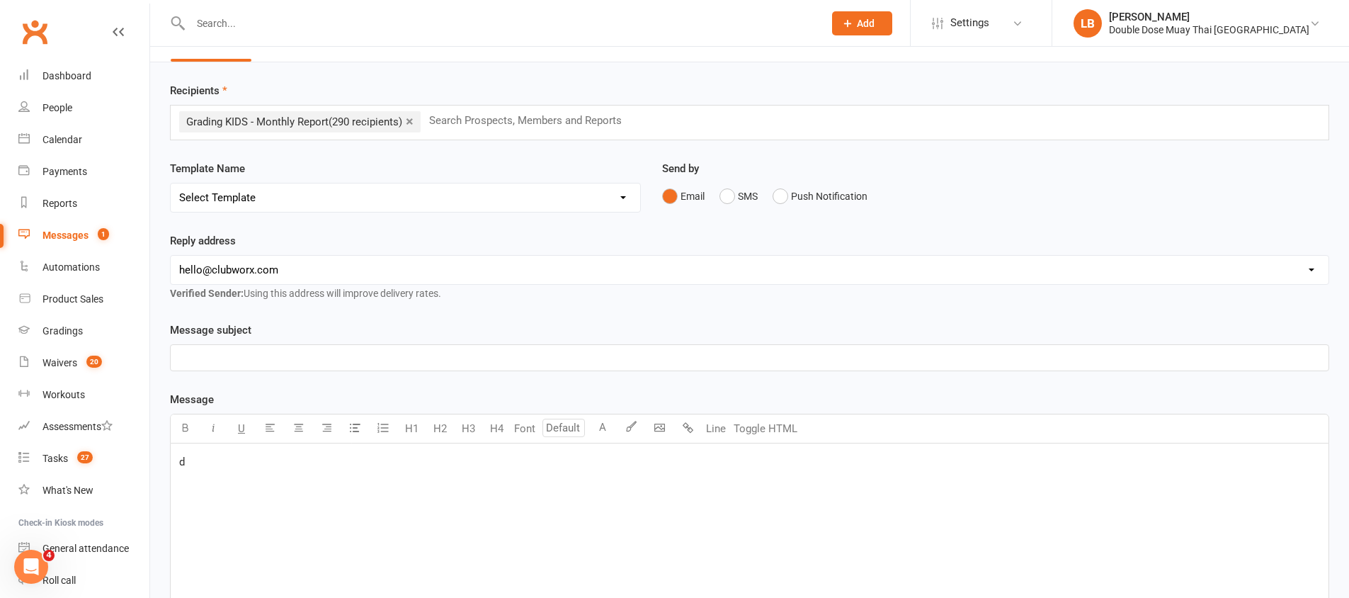
click at [362, 356] on p "﻿" at bounding box center [749, 357] width 1141 height 17
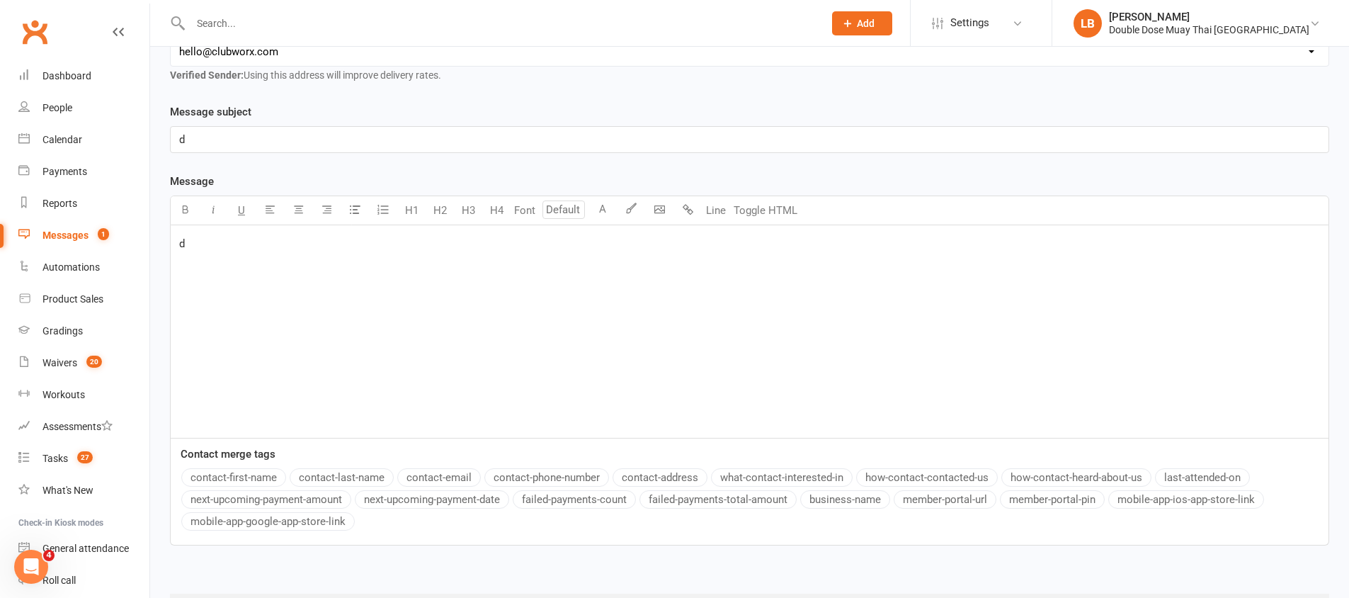
scroll to position [327, 0]
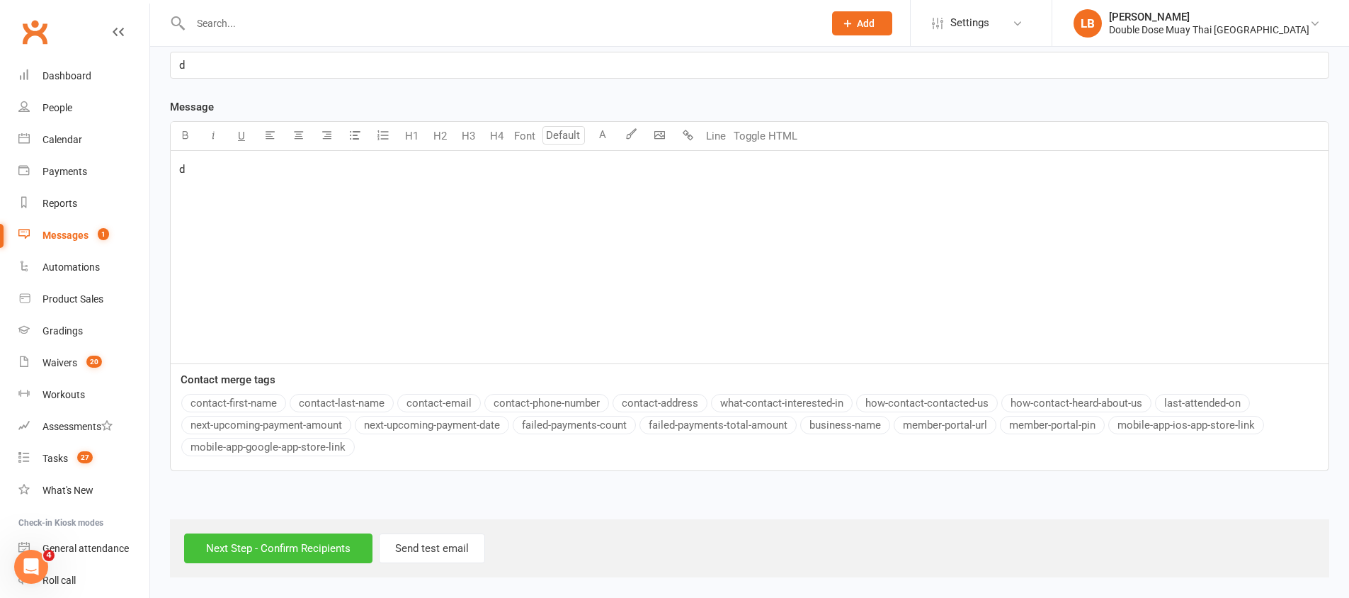
click at [294, 548] on input "Next Step - Confirm Recipients" at bounding box center [278, 548] width 188 height 30
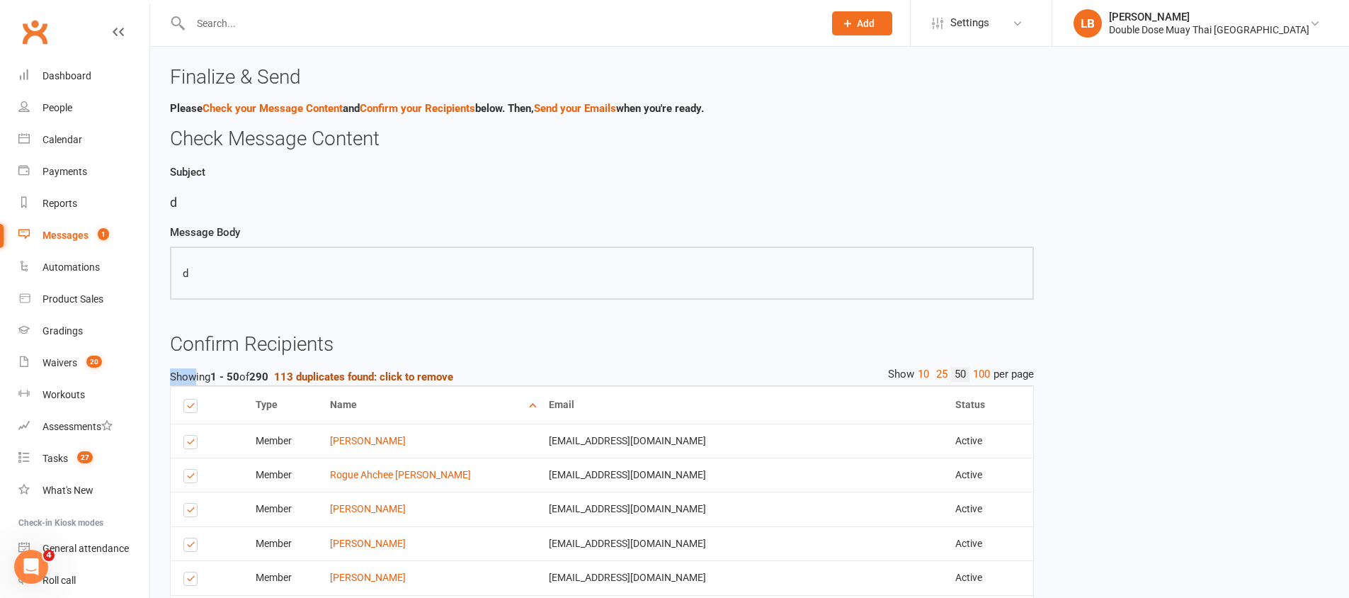
drag, startPoint x: 194, startPoint y: 378, endPoint x: 288, endPoint y: 368, distance: 94.0
click at [288, 368] on div "Showing 1 - 50 of 290 113 duplicates found: click to remove" at bounding box center [602, 377] width 864 height 18
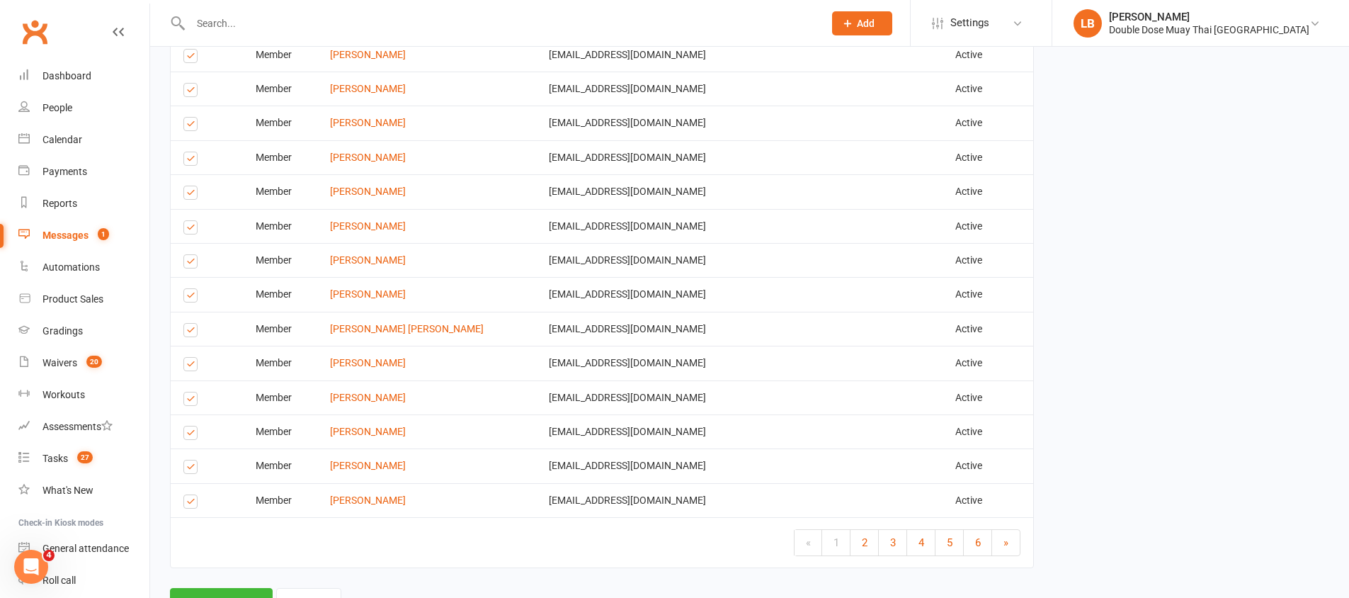
scroll to position [1680, 0]
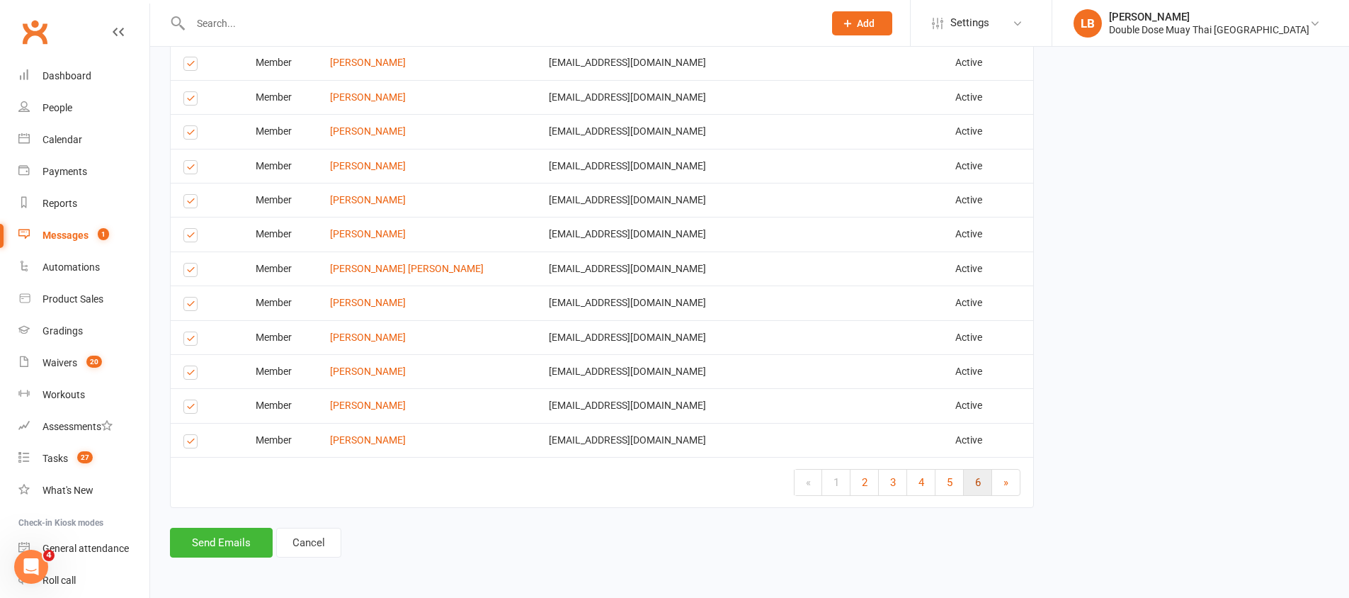
click at [977, 486] on span "6" at bounding box center [978, 482] width 6 height 13
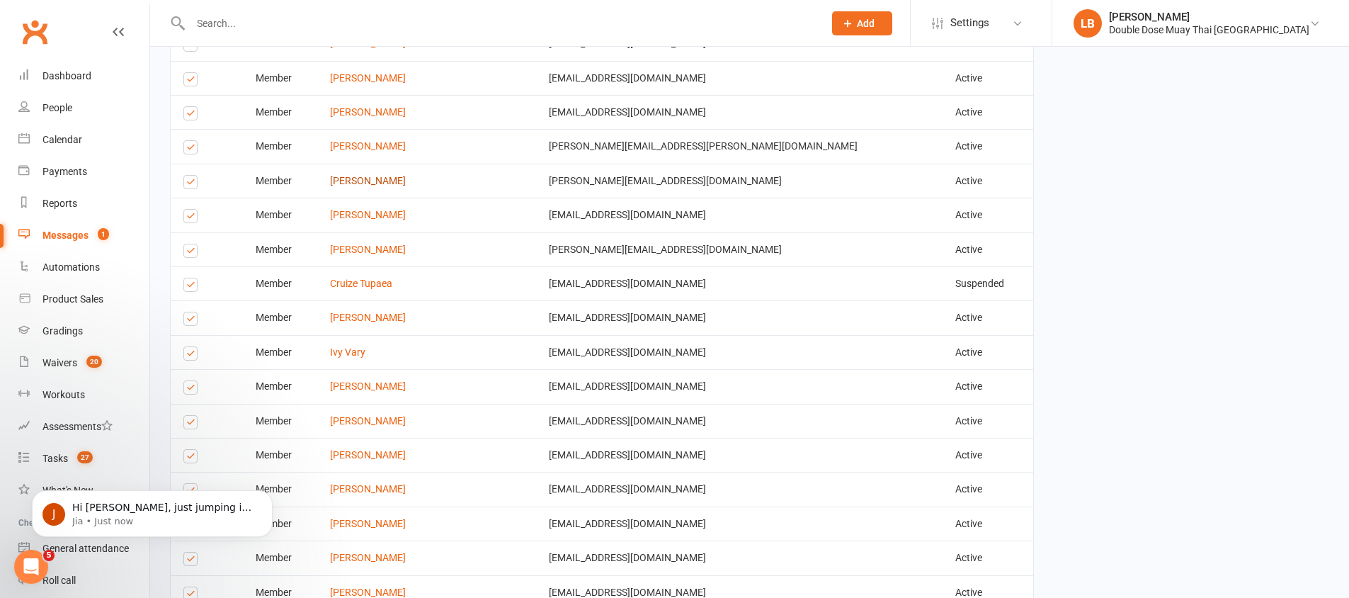
scroll to position [0, 0]
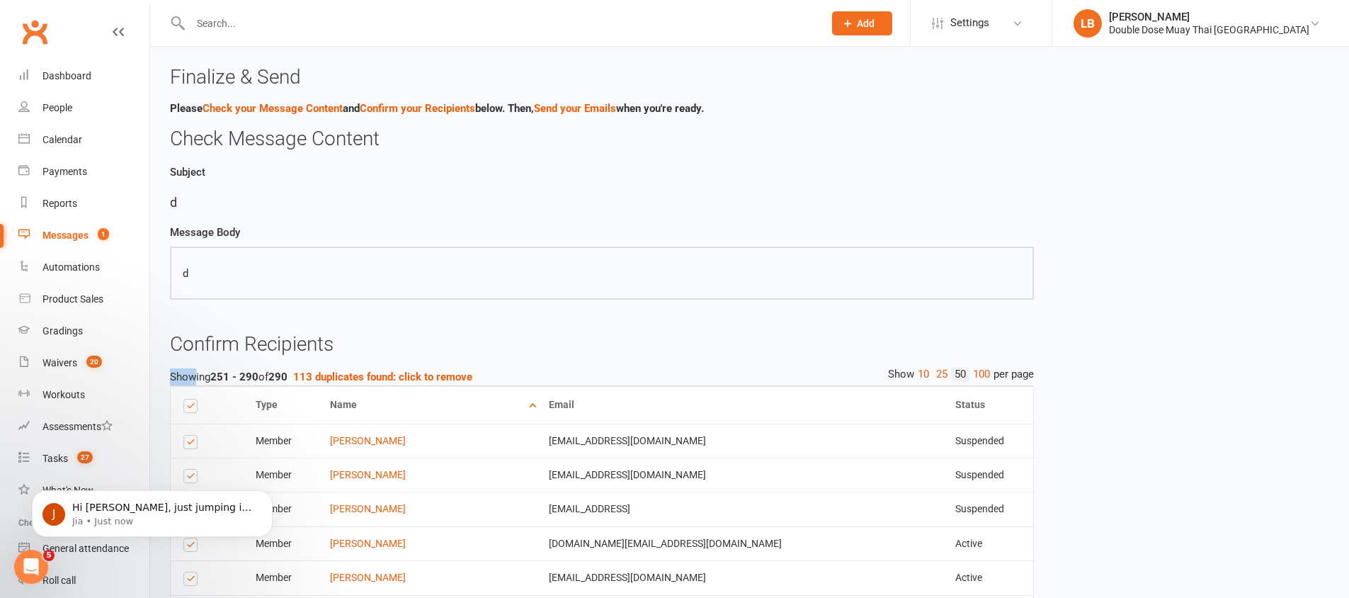
click at [68, 239] on div "Messages" at bounding box center [65, 234] width 46 height 11
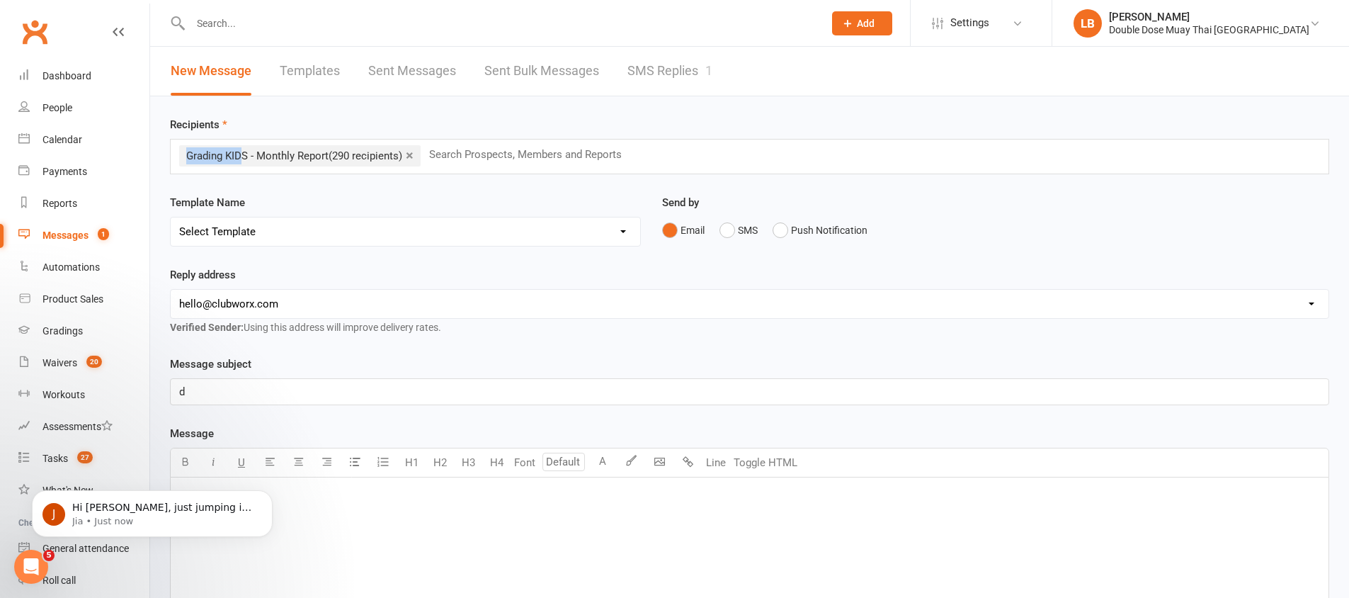
drag, startPoint x: 180, startPoint y: 154, endPoint x: 244, endPoint y: 159, distance: 64.0
click at [244, 159] on li "× Grading KIDS - Monthly Report (290 recipients)" at bounding box center [300, 155] width 242 height 21
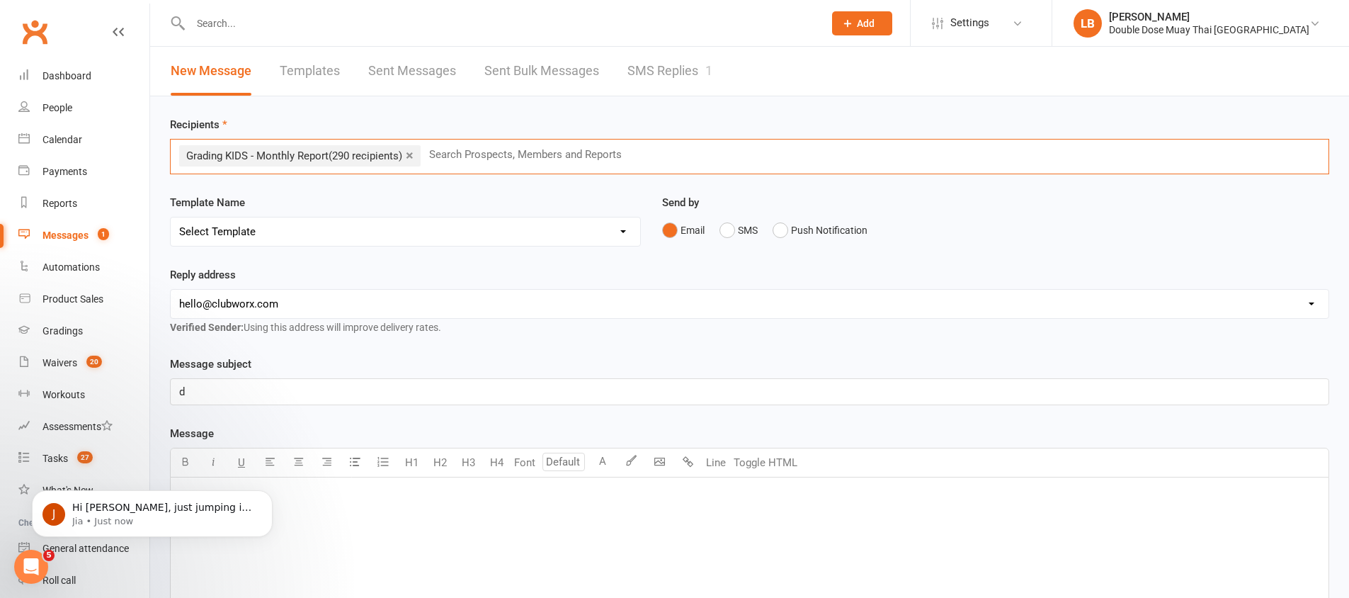
click at [418, 155] on li "× Grading KIDS - Monthly Report (290 recipients)" at bounding box center [300, 155] width 242 height 21
click at [412, 155] on link "×" at bounding box center [410, 155] width 8 height 23
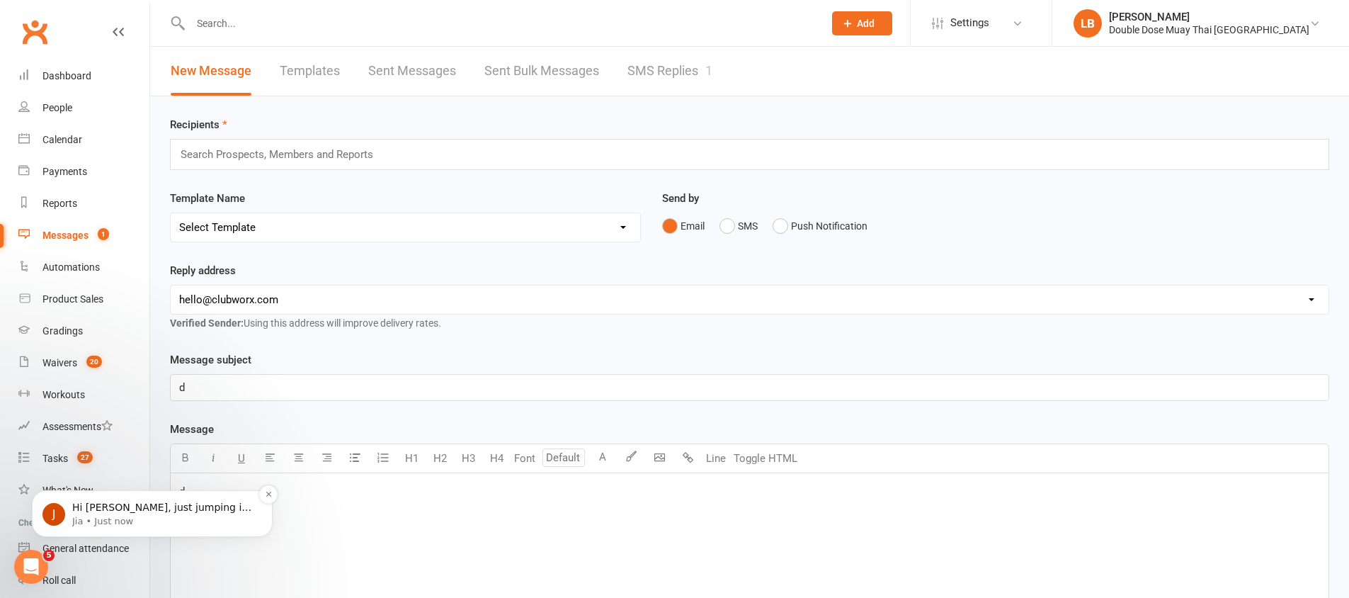
click at [157, 516] on p "Jia • Just now" at bounding box center [163, 521] width 183 height 13
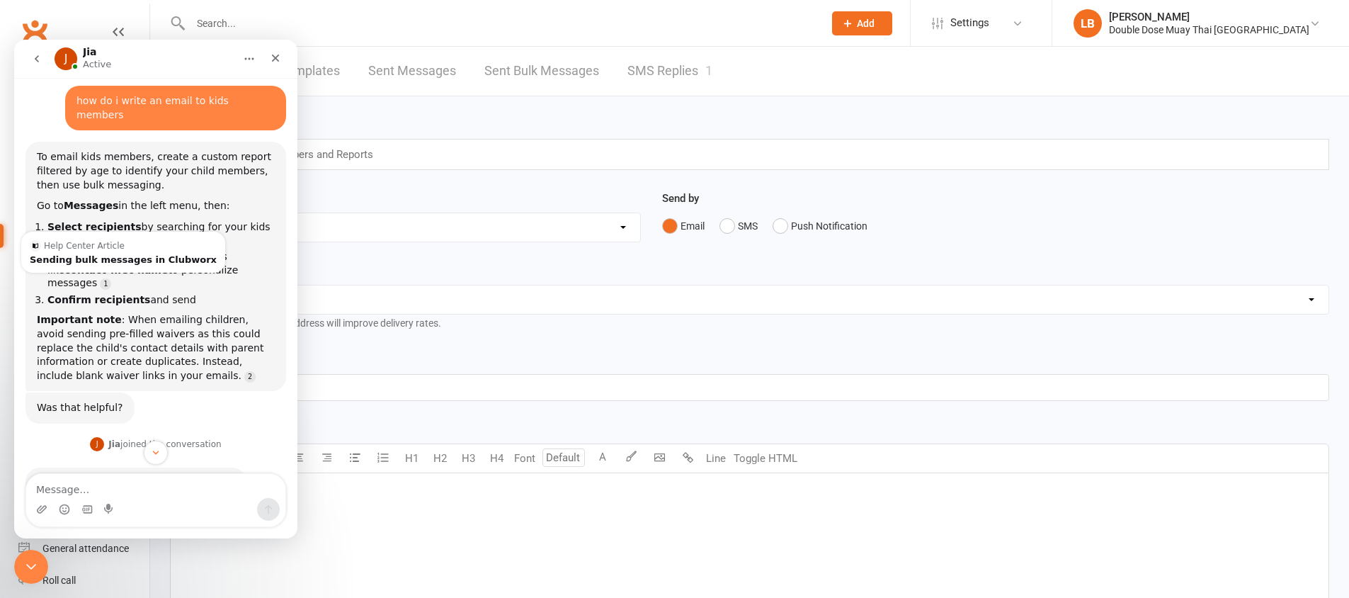
scroll to position [147, 0]
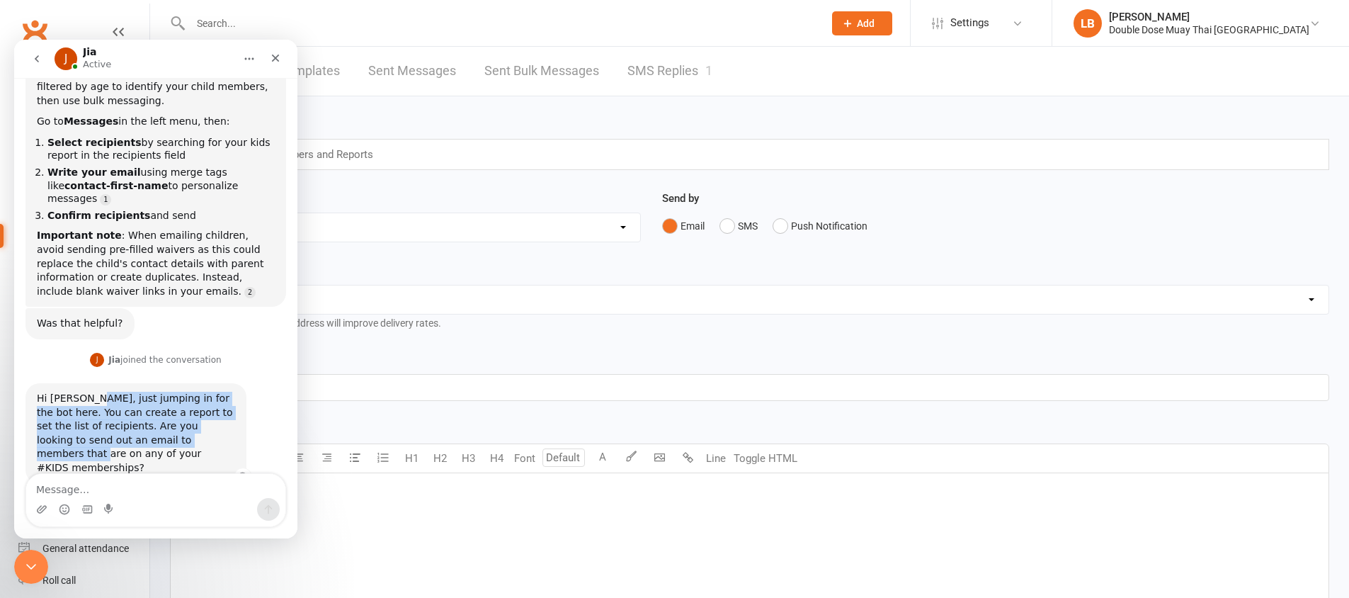
drag, startPoint x: 90, startPoint y: 373, endPoint x: 178, endPoint y: 412, distance: 96.4
click at [179, 411] on div "Hi [PERSON_NAME], just jumping in for the bot here. You can create a report to …" at bounding box center [136, 434] width 198 height 84
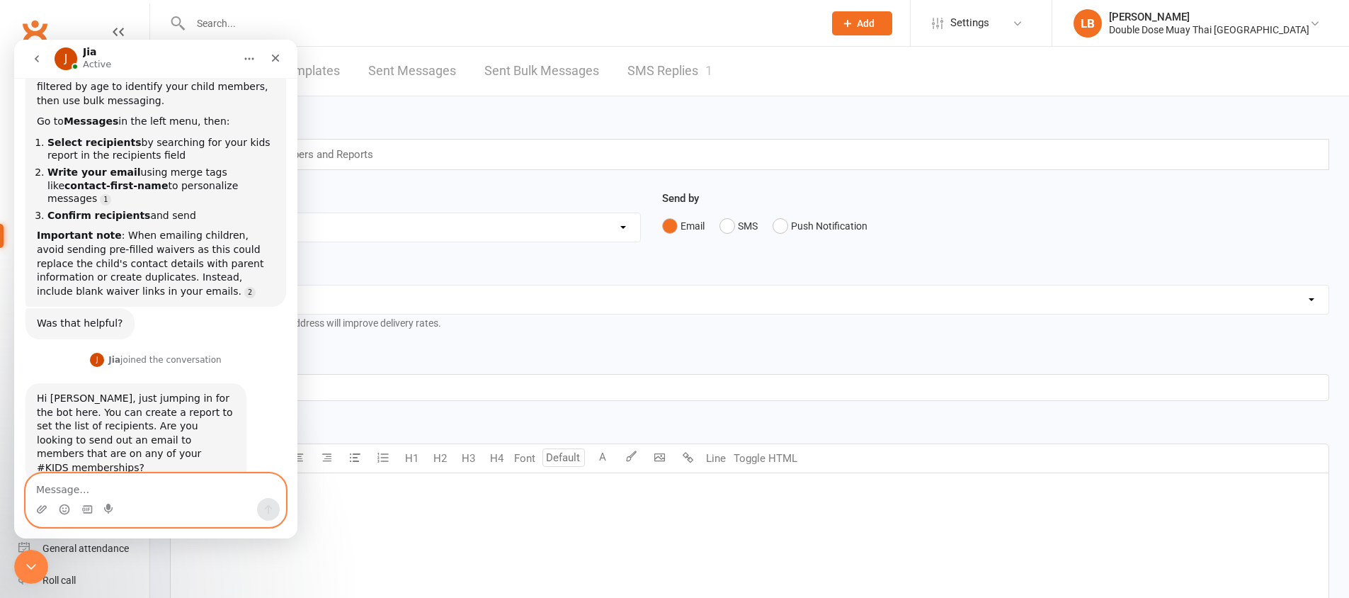
click at [120, 488] on textarea "Message…" at bounding box center [155, 486] width 259 height 24
type textarea "yeah just any Active kids members"
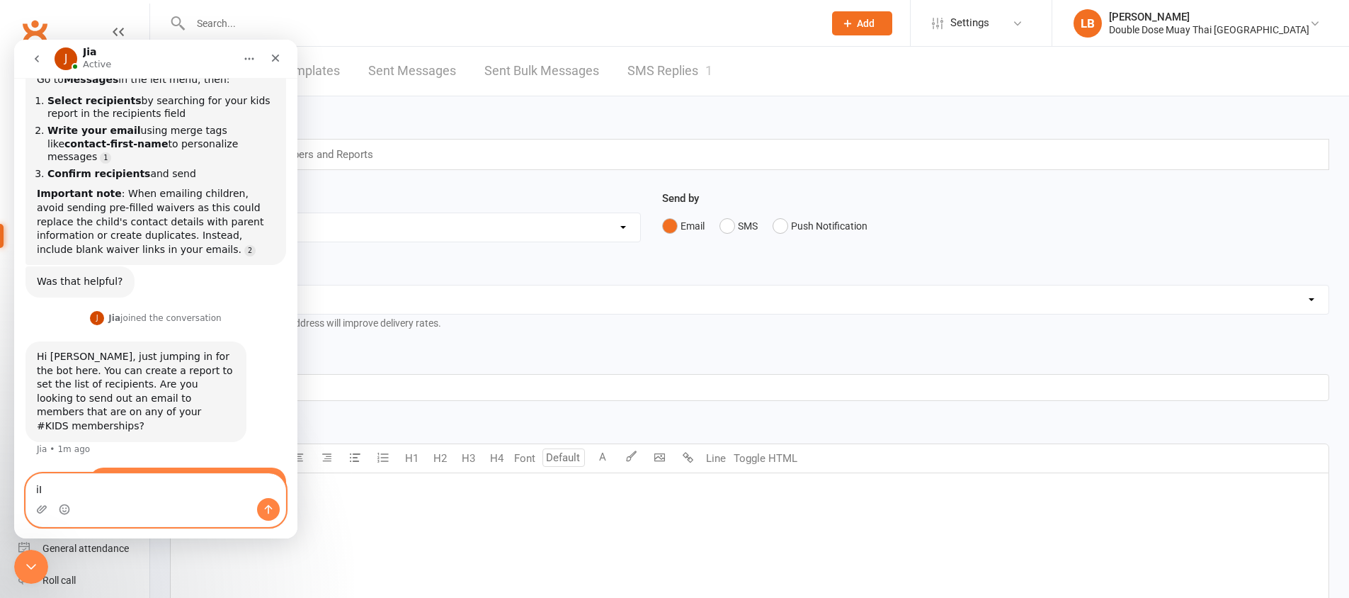
type textarea "i"
type textarea "I have a report done for the kids i just sent"
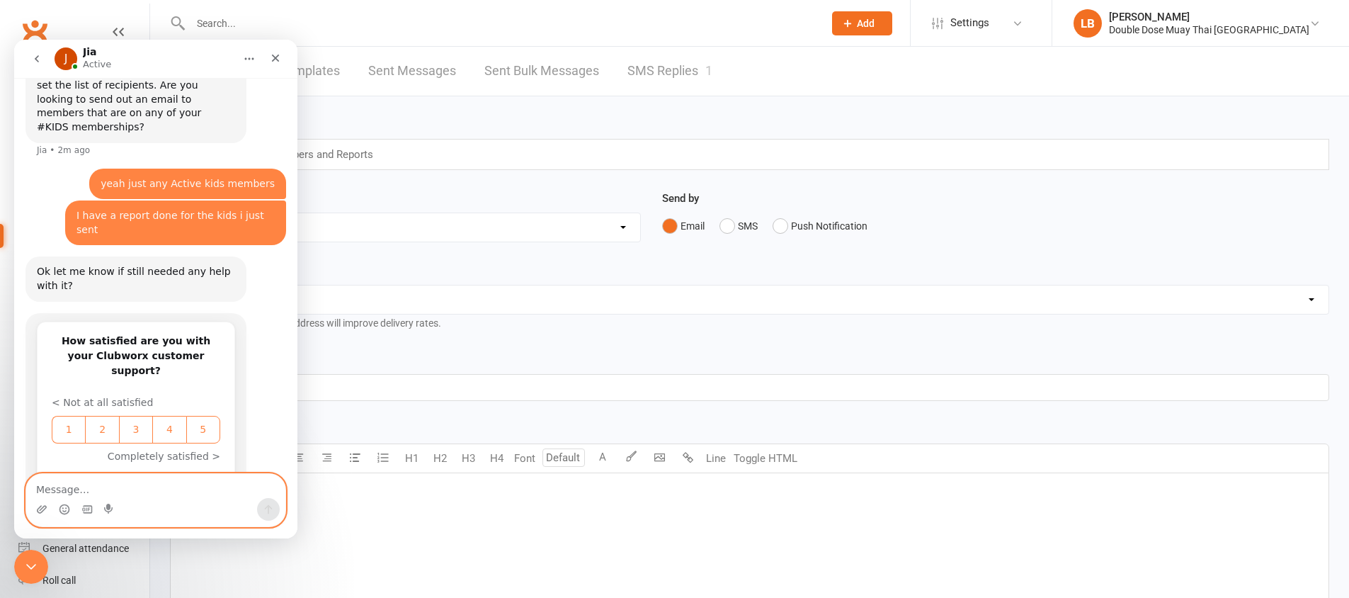
scroll to position [490, 0]
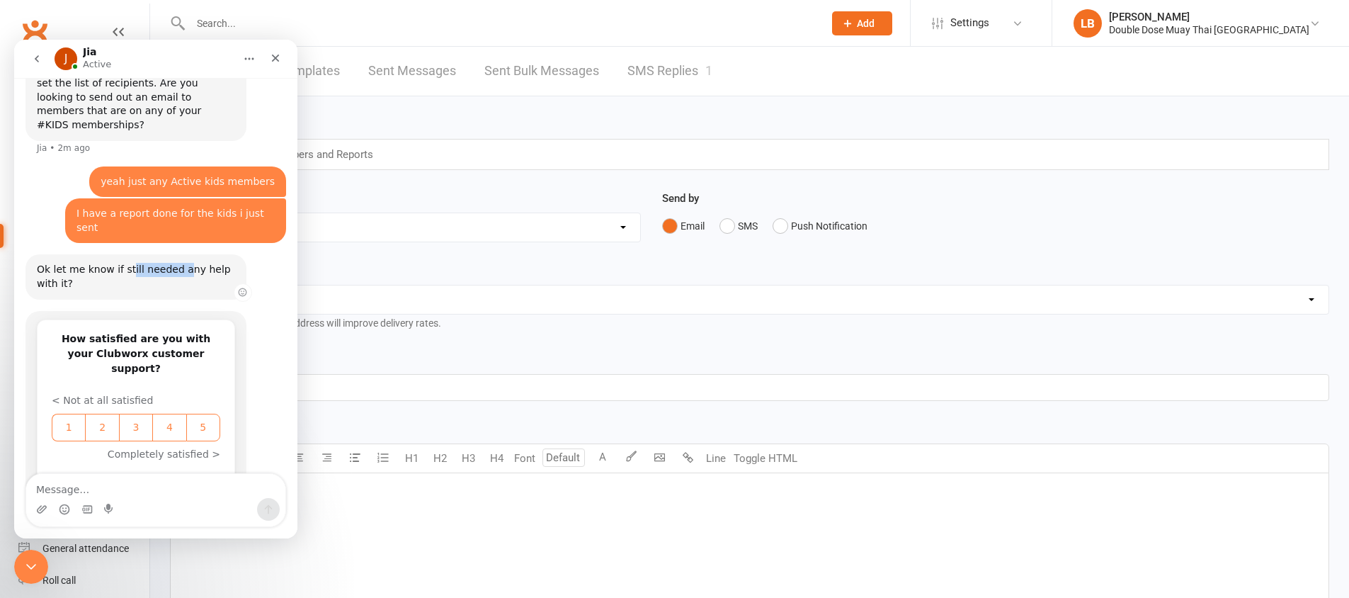
drag, startPoint x: 127, startPoint y: 213, endPoint x: 178, endPoint y: 219, distance: 50.6
click at [178, 263] on div "Ok let me know if still needed any help with it?" at bounding box center [136, 277] width 198 height 28
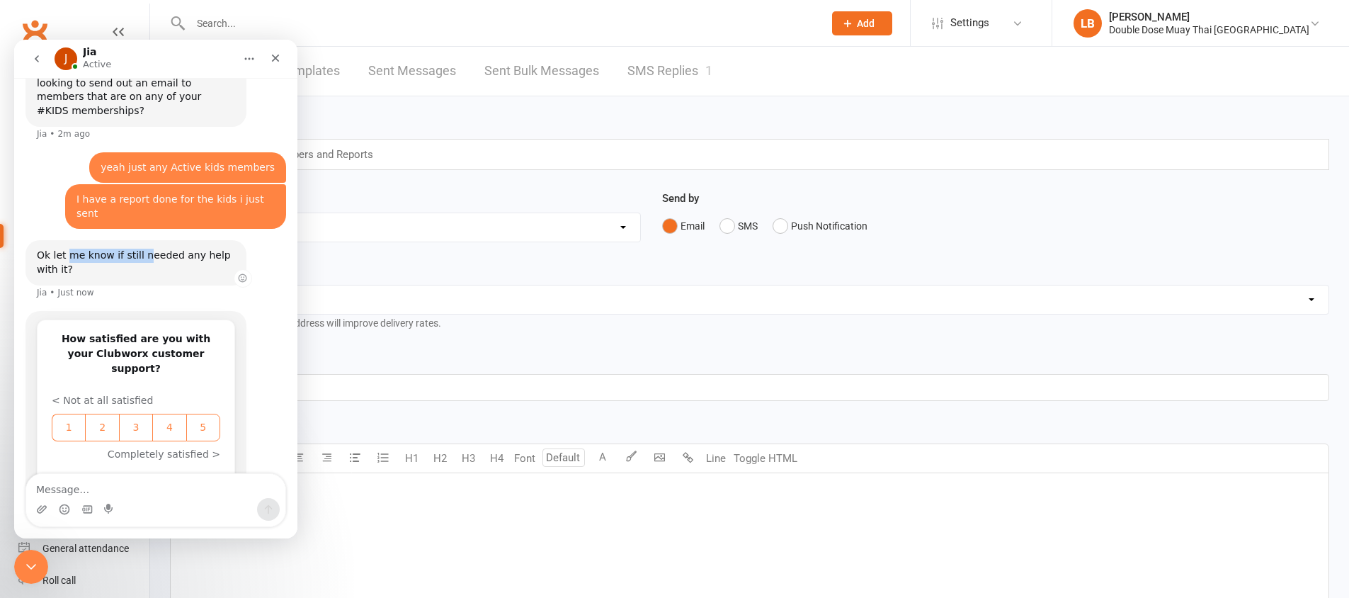
drag, startPoint x: 97, startPoint y: 198, endPoint x: 141, endPoint y: 196, distance: 44.0
click at [141, 249] on div "Ok let me know if still needed any help with it?" at bounding box center [136, 263] width 198 height 28
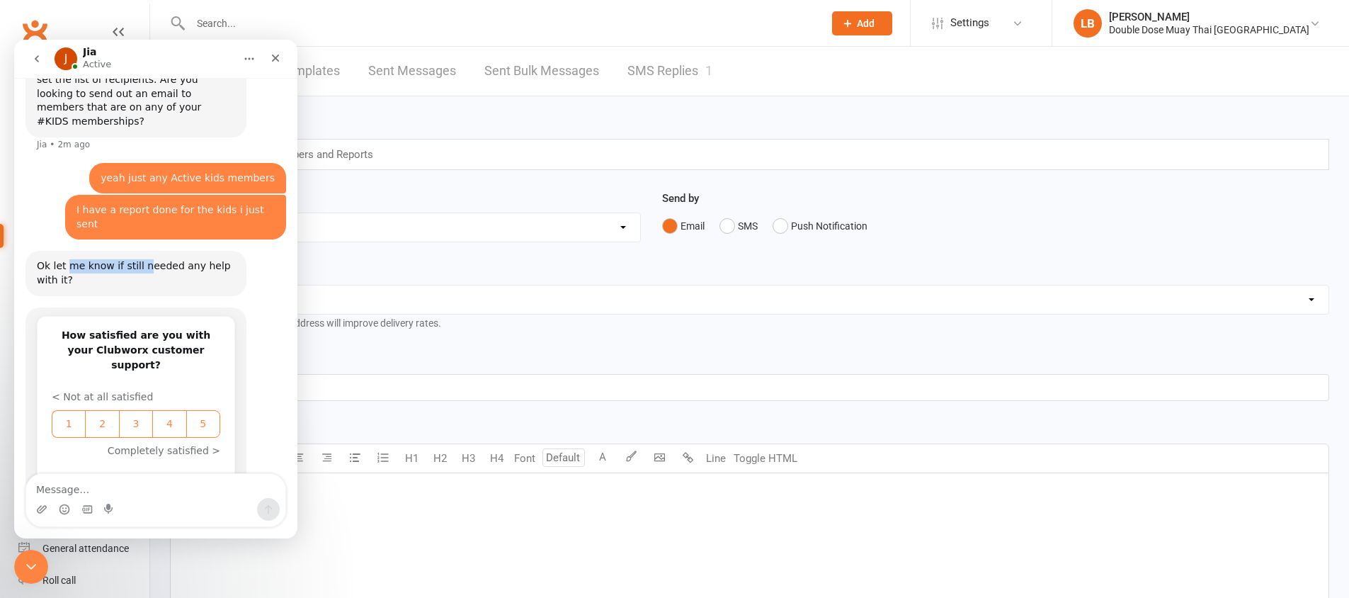
scroll to position [490, 0]
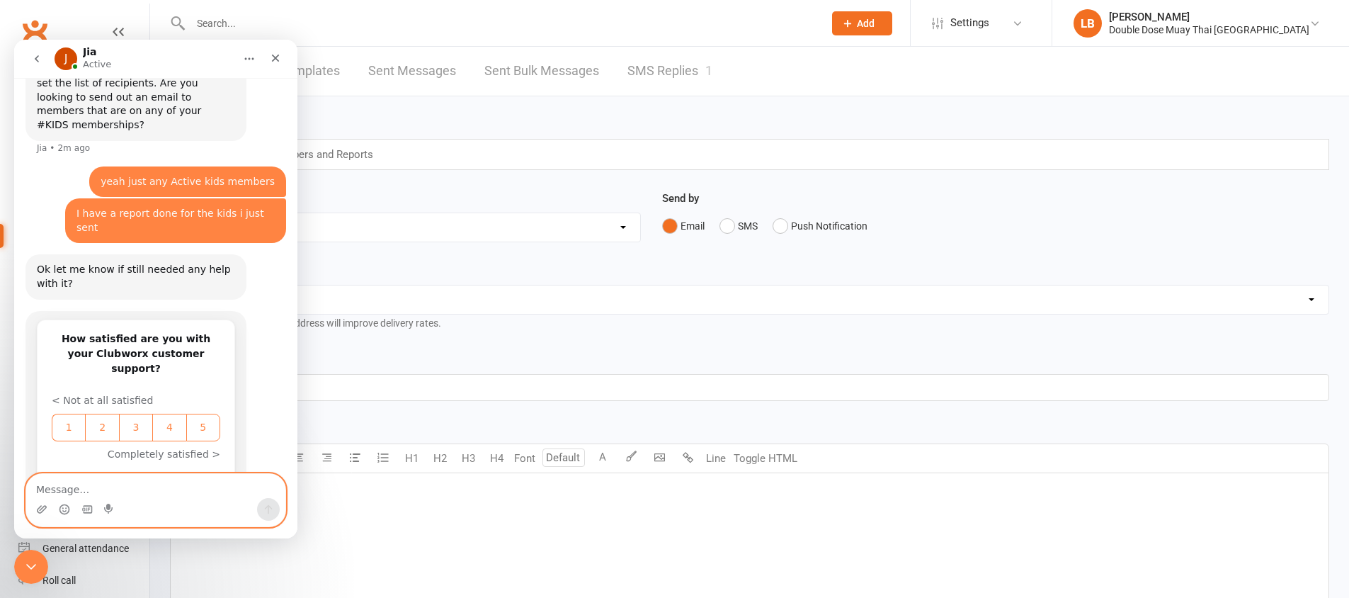
click at [102, 480] on textarea "Message…" at bounding box center [155, 486] width 259 height 24
click at [520, 273] on div "Reply address [EMAIL_ADDRESS][DOMAIN_NAME] [EMAIL_ADDRESS][DOMAIN_NAME] [EMAIL_…" at bounding box center [750, 296] width 1160 height 69
click at [274, 57] on icon "Close" at bounding box center [275, 57] width 11 height 11
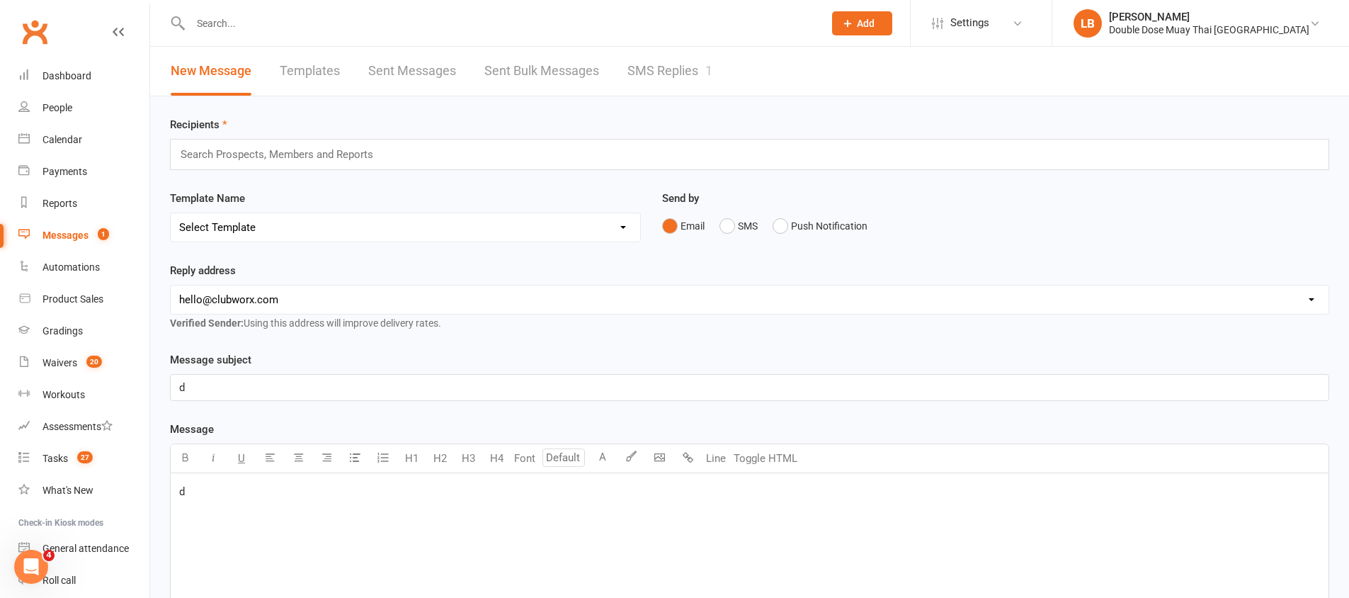
click at [691, 79] on link "SMS Replies 1" at bounding box center [670, 71] width 85 height 49
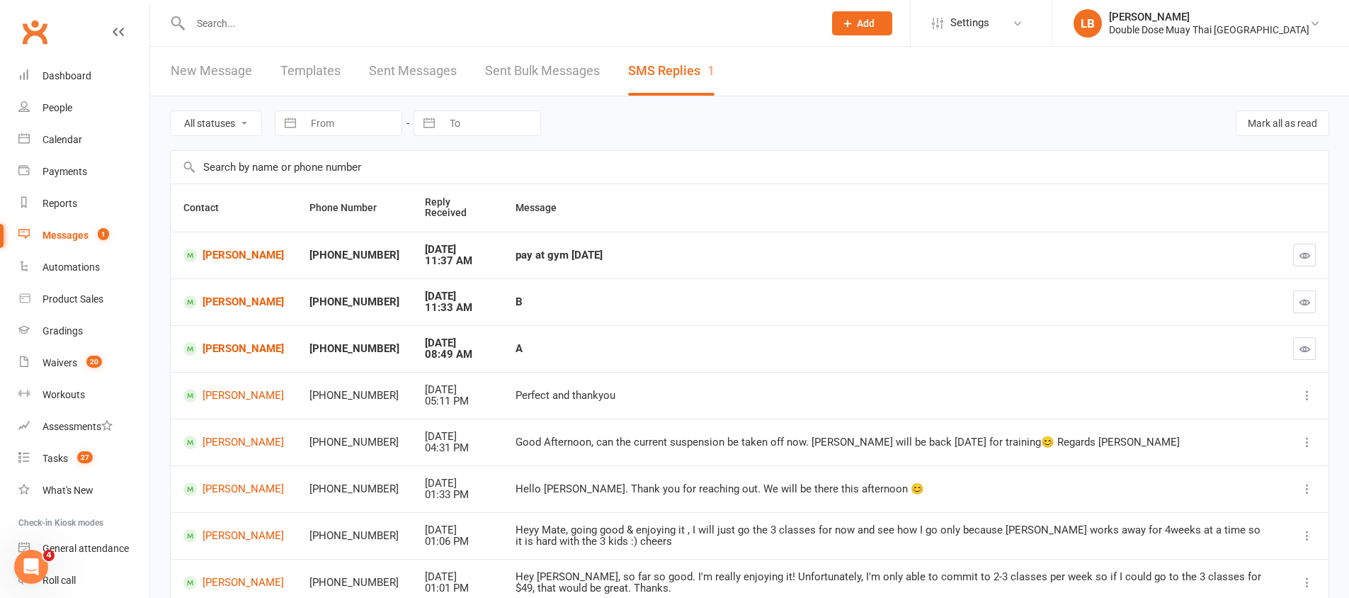
drag, startPoint x: 596, startPoint y: 261, endPoint x: 633, endPoint y: 277, distance: 40.9
click at [636, 271] on td "pay at gym [DATE]" at bounding box center [892, 255] width 778 height 47
drag, startPoint x: 549, startPoint y: 305, endPoint x: 401, endPoint y: 261, distance: 154.6
click at [404, 261] on tbody "[PERSON_NAME] +61466033697 [DATE] 11:37 AM pay at gym [DATE] [PERSON_NAME] +614…" at bounding box center [750, 465] width 1158 height 467
click at [61, 67] on link "Dashboard" at bounding box center [83, 76] width 131 height 32
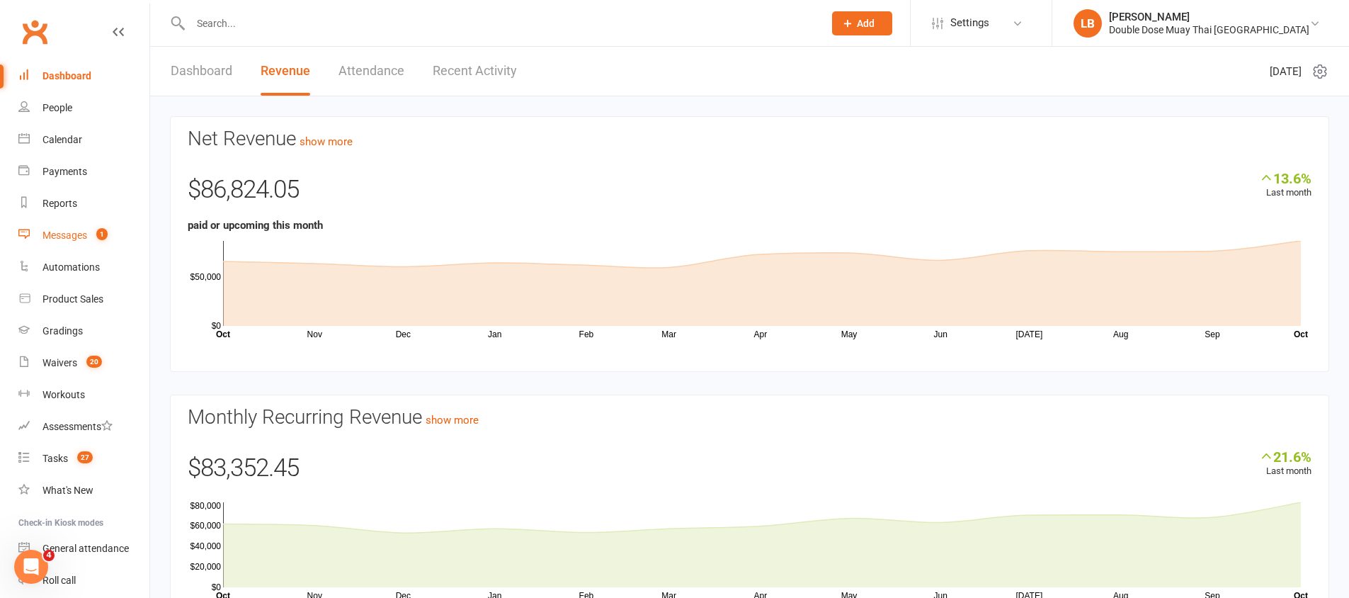
click at [91, 246] on link "Messages 1" at bounding box center [83, 236] width 131 height 32
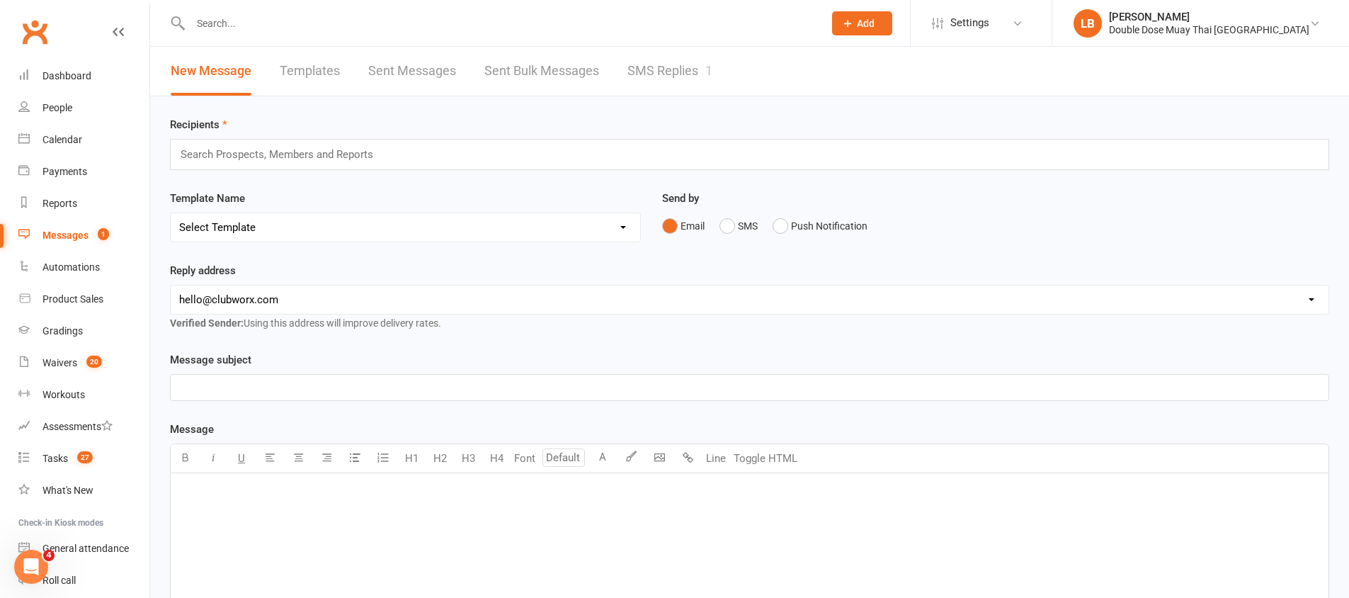
click at [688, 72] on link "SMS Replies 1" at bounding box center [670, 71] width 85 height 49
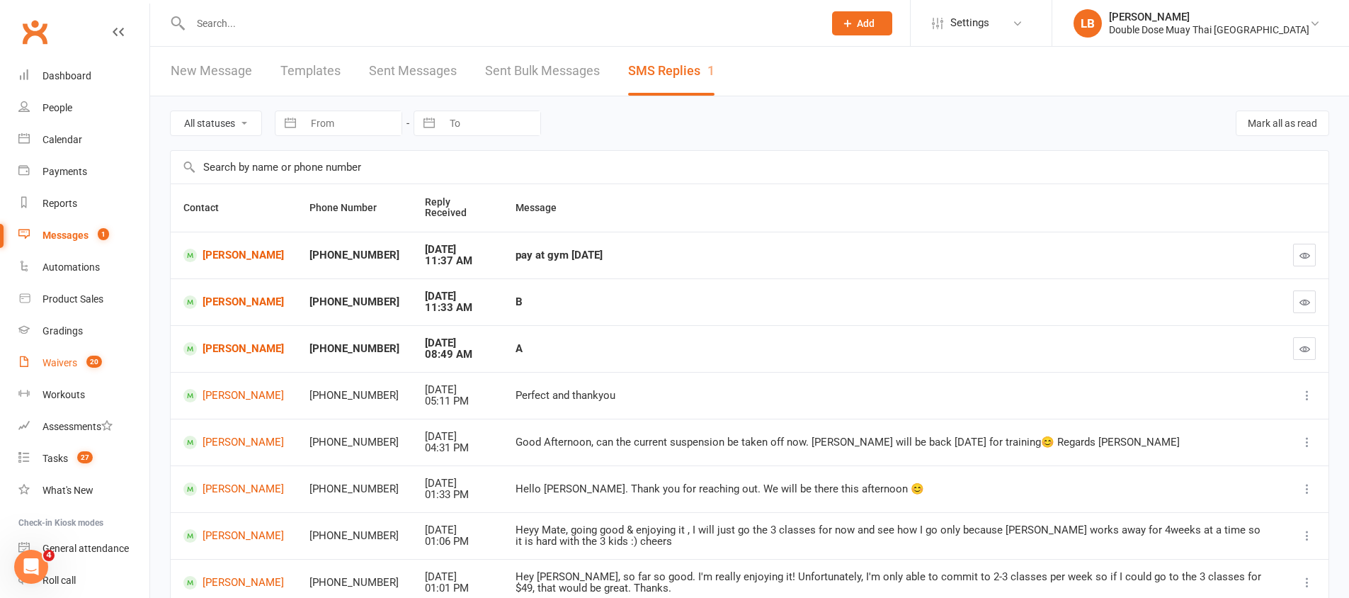
click at [82, 370] on link "Waivers 20" at bounding box center [83, 363] width 131 height 32
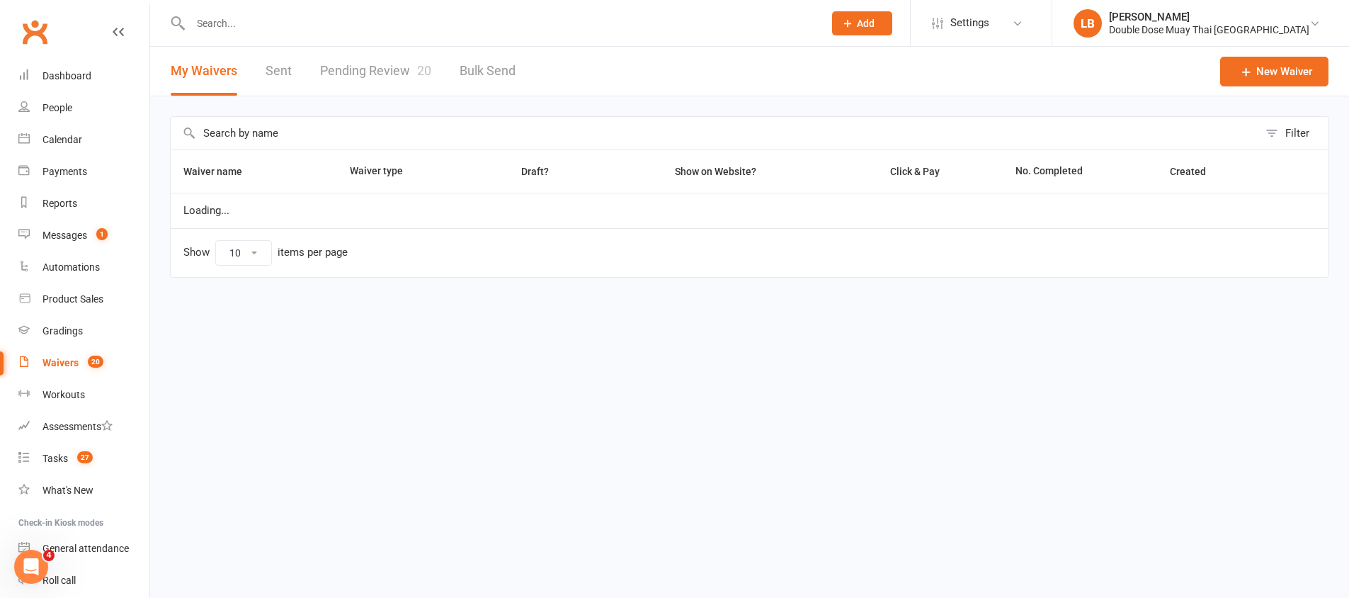
select select "100"
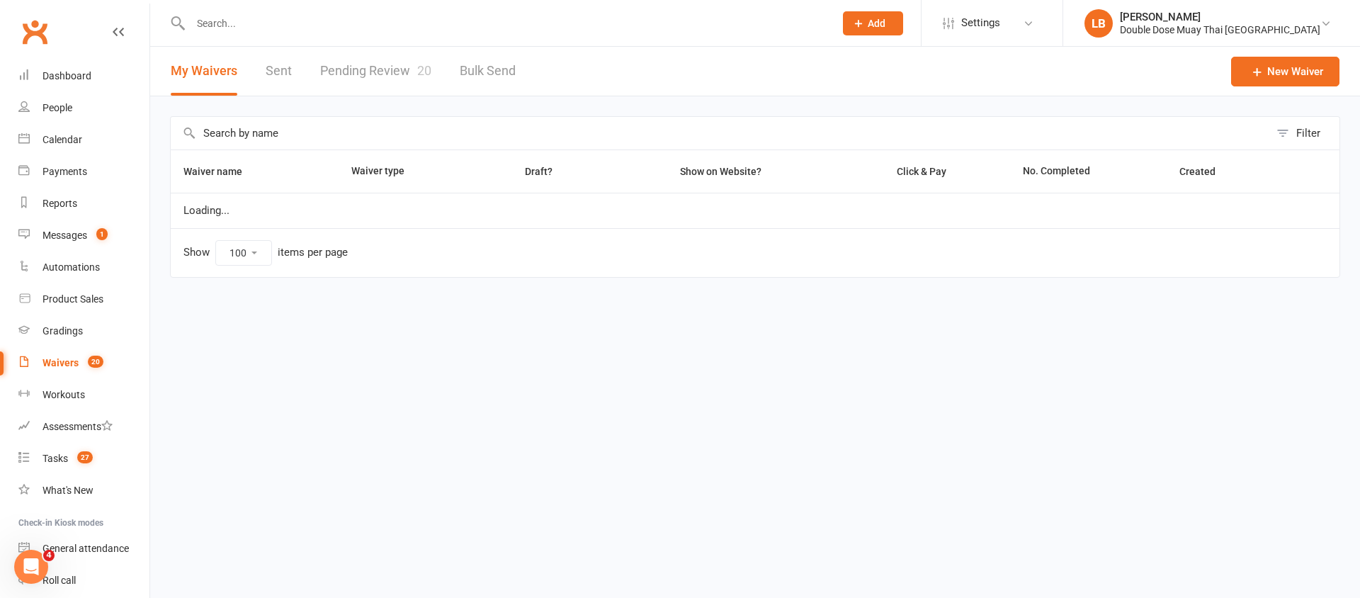
click at [380, 76] on link "Pending Review 20" at bounding box center [375, 71] width 111 height 49
select select "100"
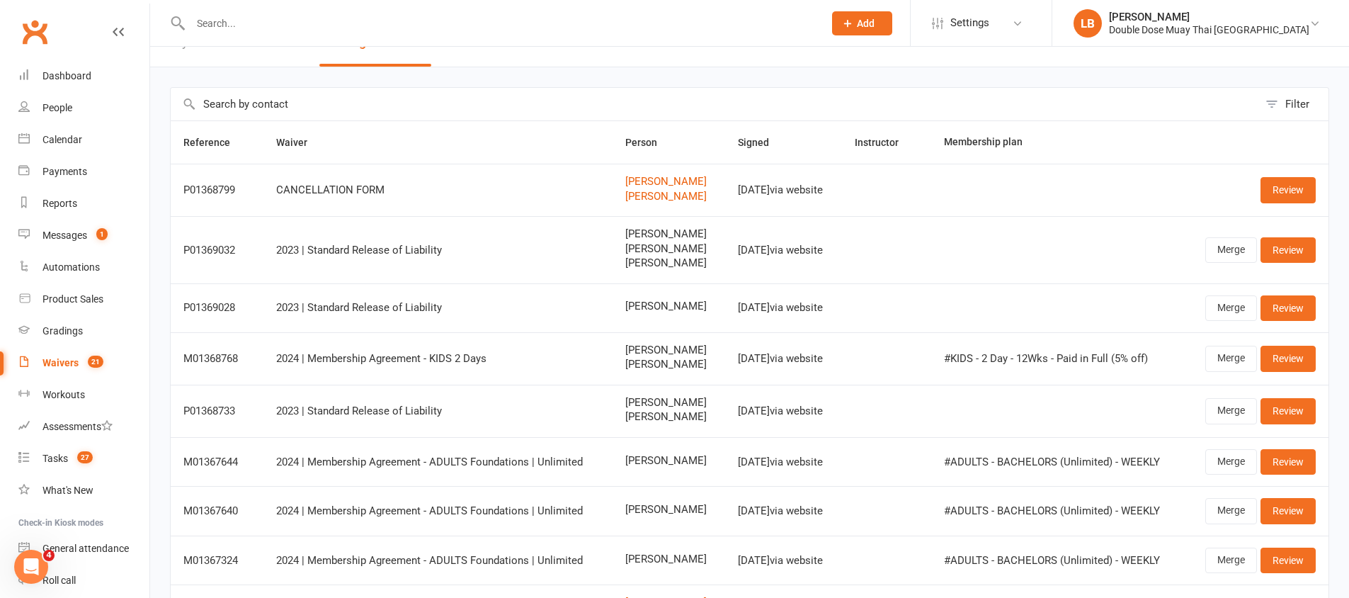
scroll to position [227, 0]
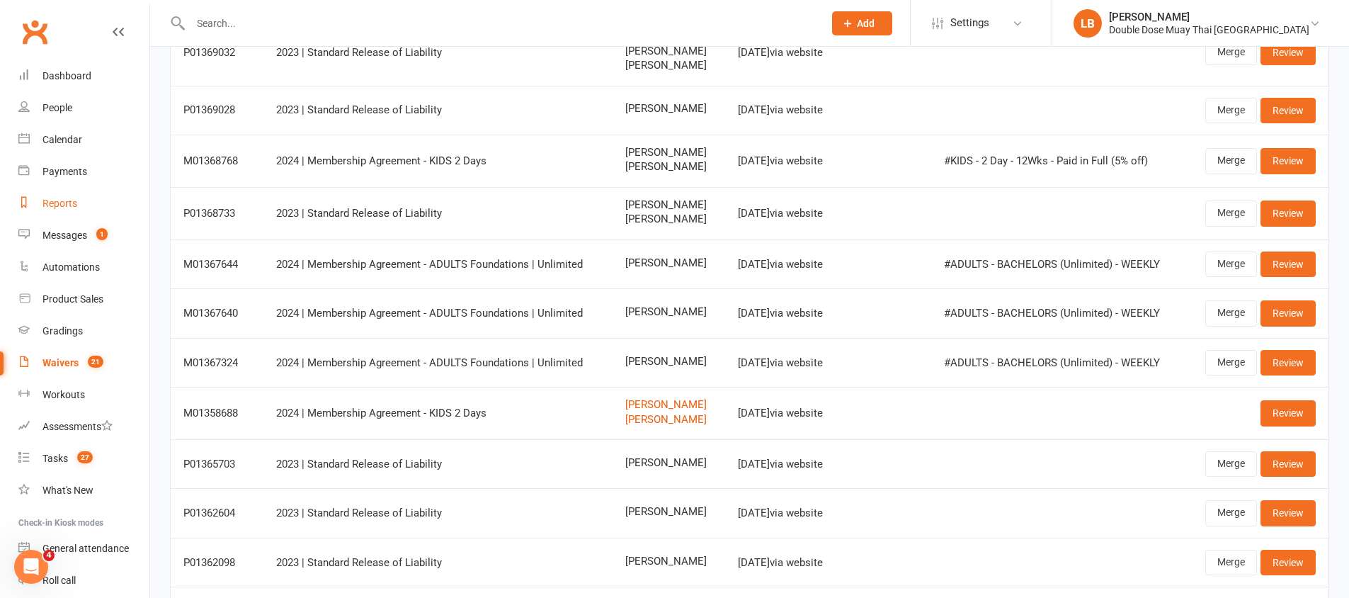
click at [46, 216] on link "Reports" at bounding box center [83, 204] width 131 height 32
select select "100"
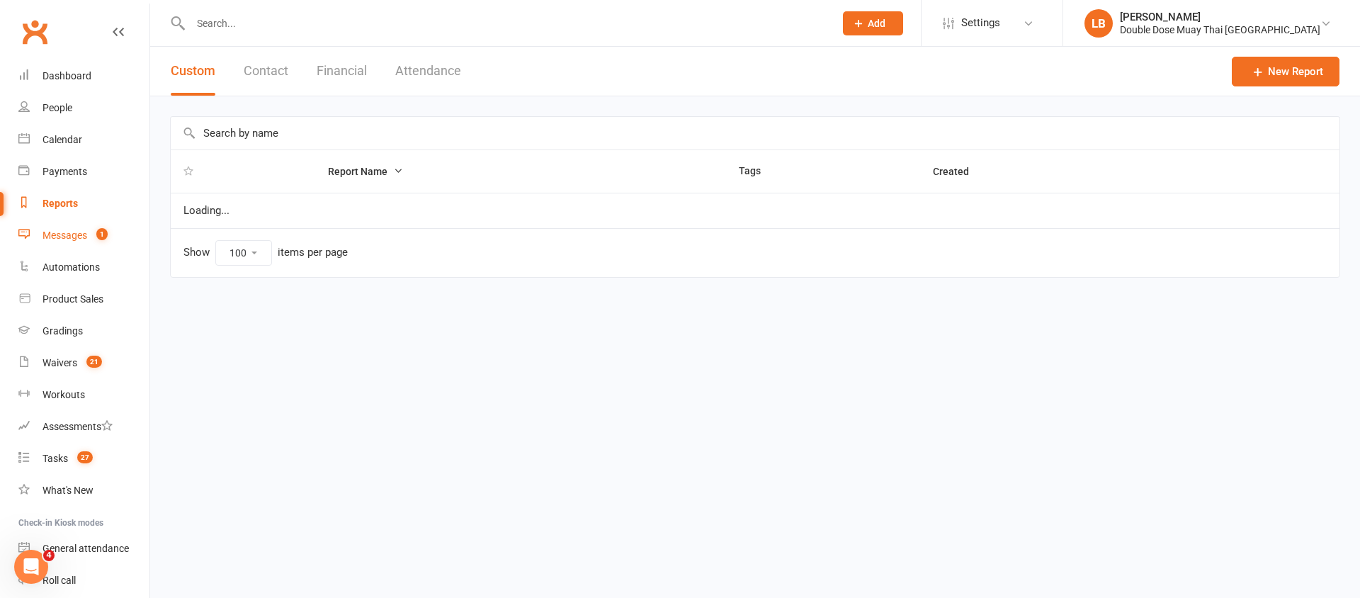
click at [42, 243] on link "Messages 1" at bounding box center [83, 236] width 131 height 32
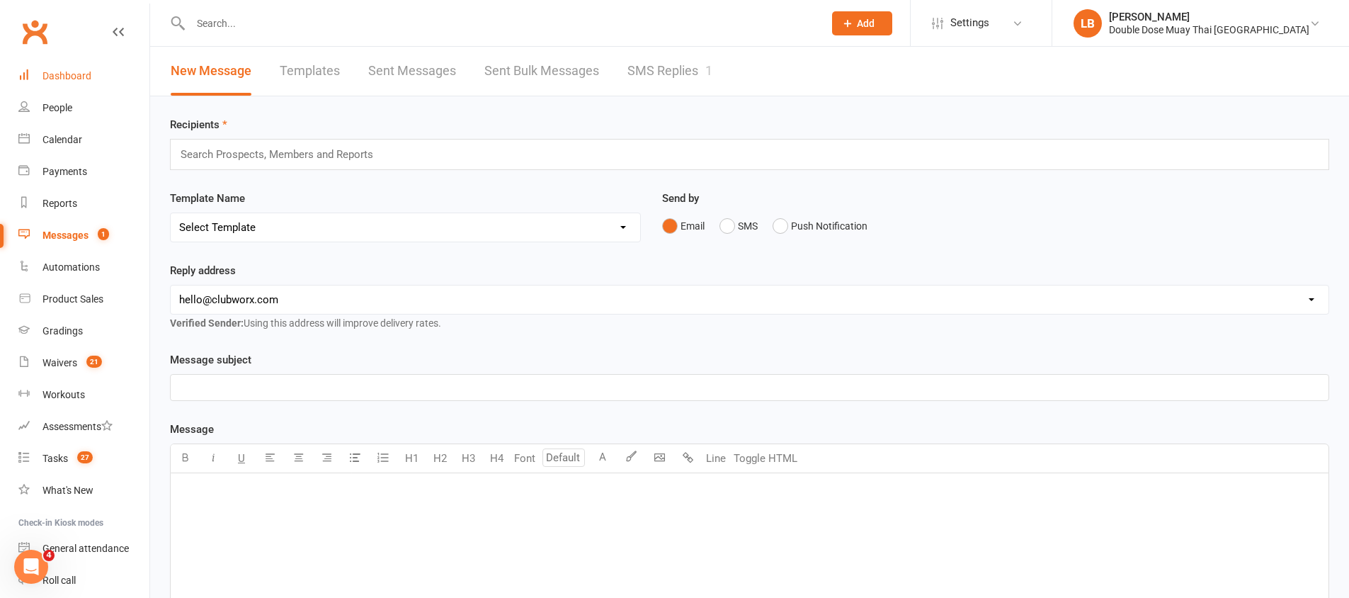
scroll to position [527, 0]
drag, startPoint x: 67, startPoint y: 77, endPoint x: 48, endPoint y: 33, distance: 47.6
click at [266, 19] on input "text" at bounding box center [500, 23] width 628 height 20
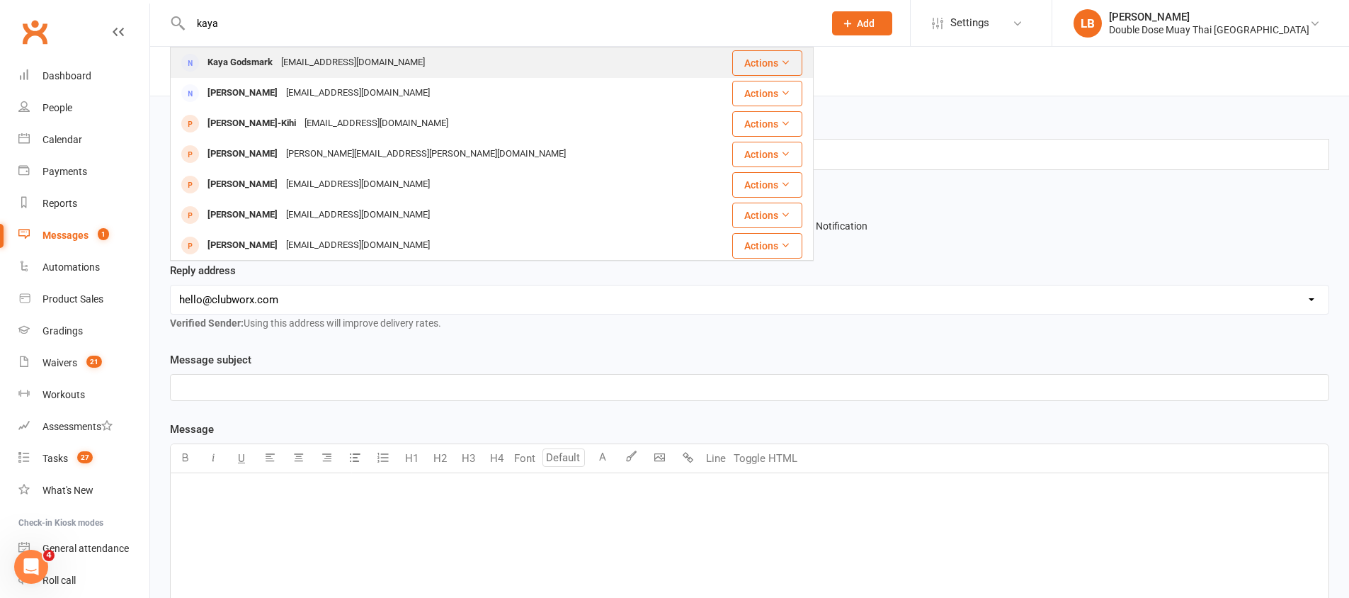
scroll to position [527, 0]
type input "kaya"
click at [307, 55] on div "[EMAIL_ADDRESS][DOMAIN_NAME]" at bounding box center [353, 62] width 152 height 21
click at [0, 0] on div "Loading" at bounding box center [0, 0] width 0 height 0
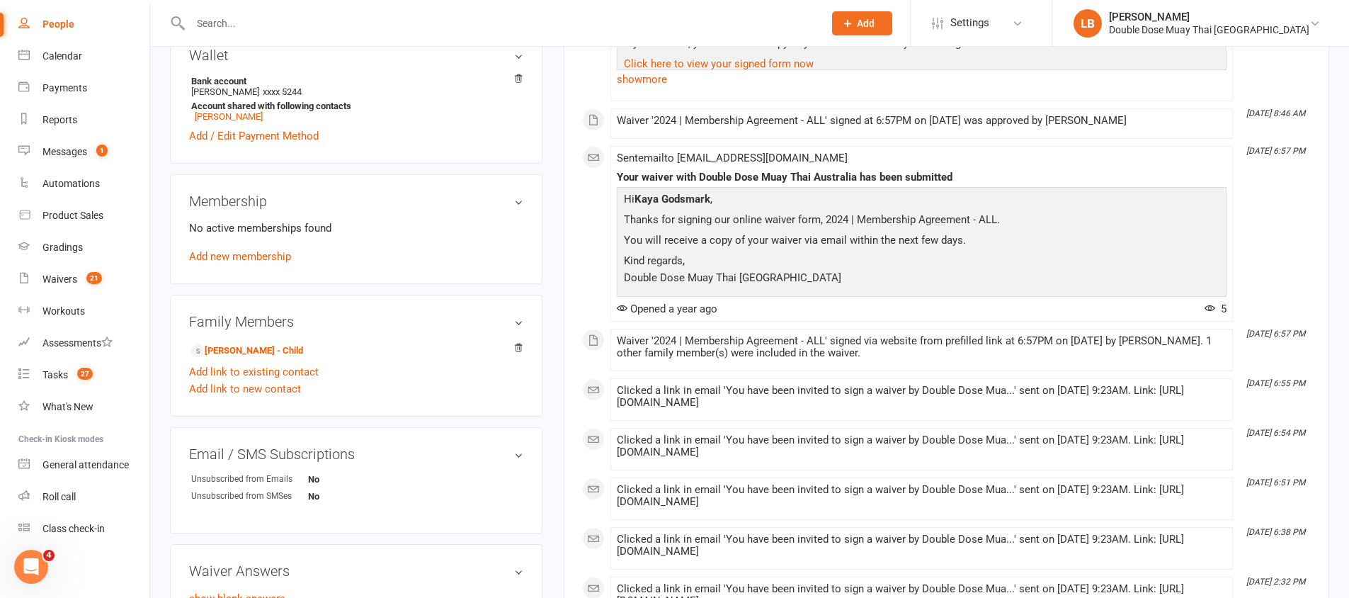
scroll to position [416, 0]
click at [272, 351] on link "[PERSON_NAME] - Child" at bounding box center [247, 352] width 112 height 15
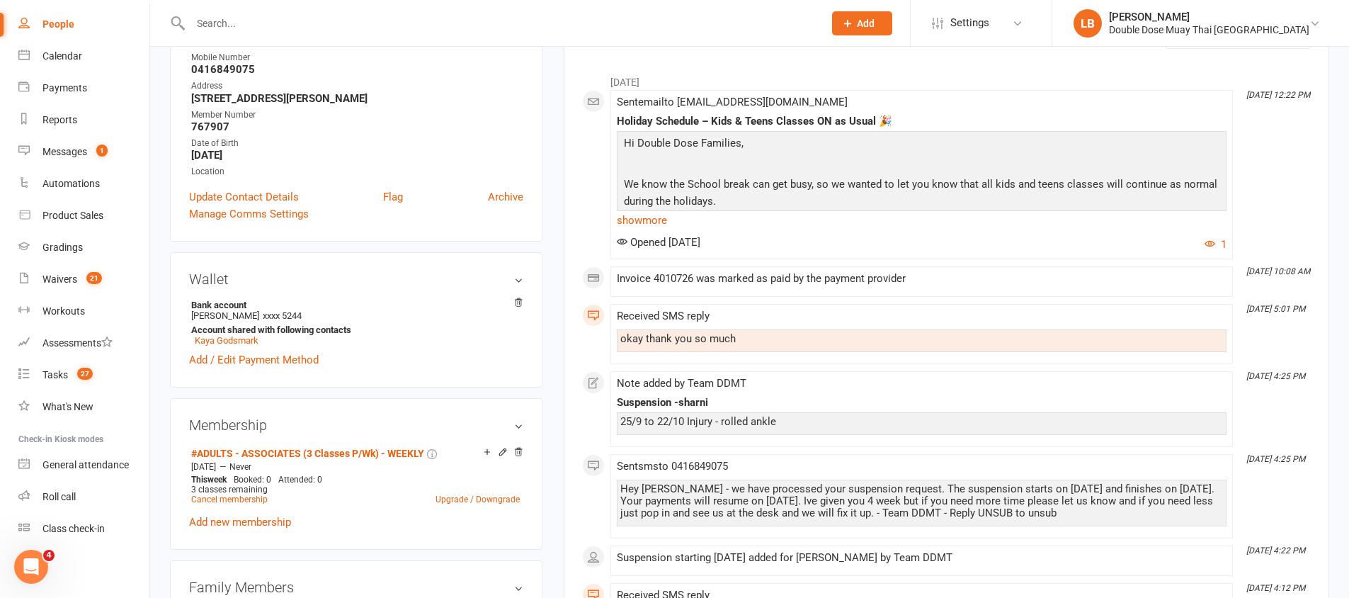
scroll to position [385, 0]
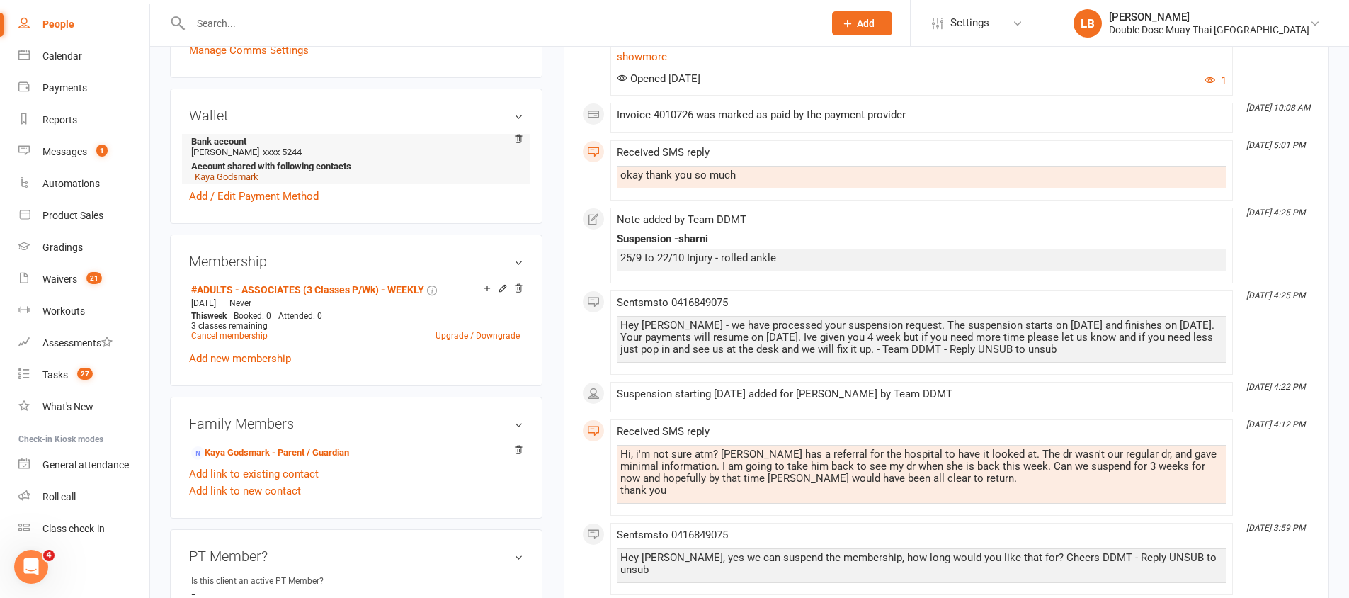
click at [242, 176] on link "Kaya Godsmark" at bounding box center [227, 176] width 64 height 11
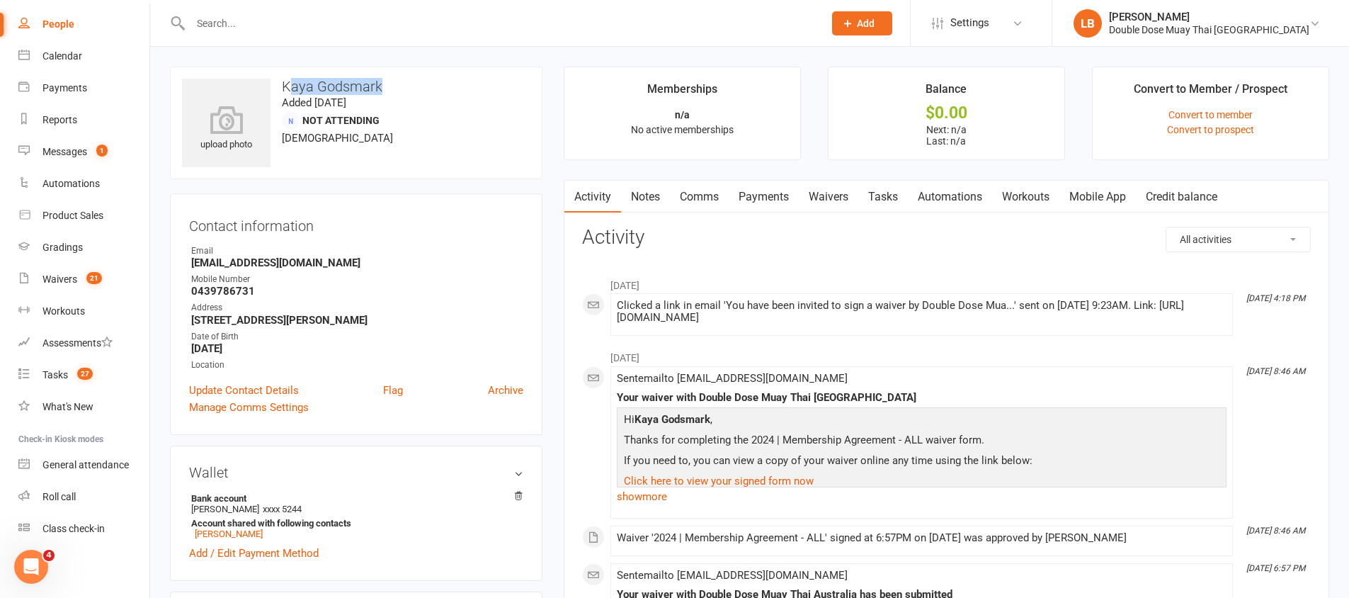
drag, startPoint x: 288, startPoint y: 84, endPoint x: 382, endPoint y: 85, distance: 94.2
click at [382, 85] on h3 "Kaya Godsmark" at bounding box center [356, 87] width 348 height 16
drag, startPoint x: 280, startPoint y: 94, endPoint x: 317, endPoint y: 104, distance: 38.8
click at [307, 89] on div "upload photo Kaya Godsmark Added [DATE] Not Attending [DEMOGRAPHIC_DATA]" at bounding box center [356, 123] width 373 height 113
drag, startPoint x: 262, startPoint y: 289, endPoint x: 194, endPoint y: 294, distance: 68.2
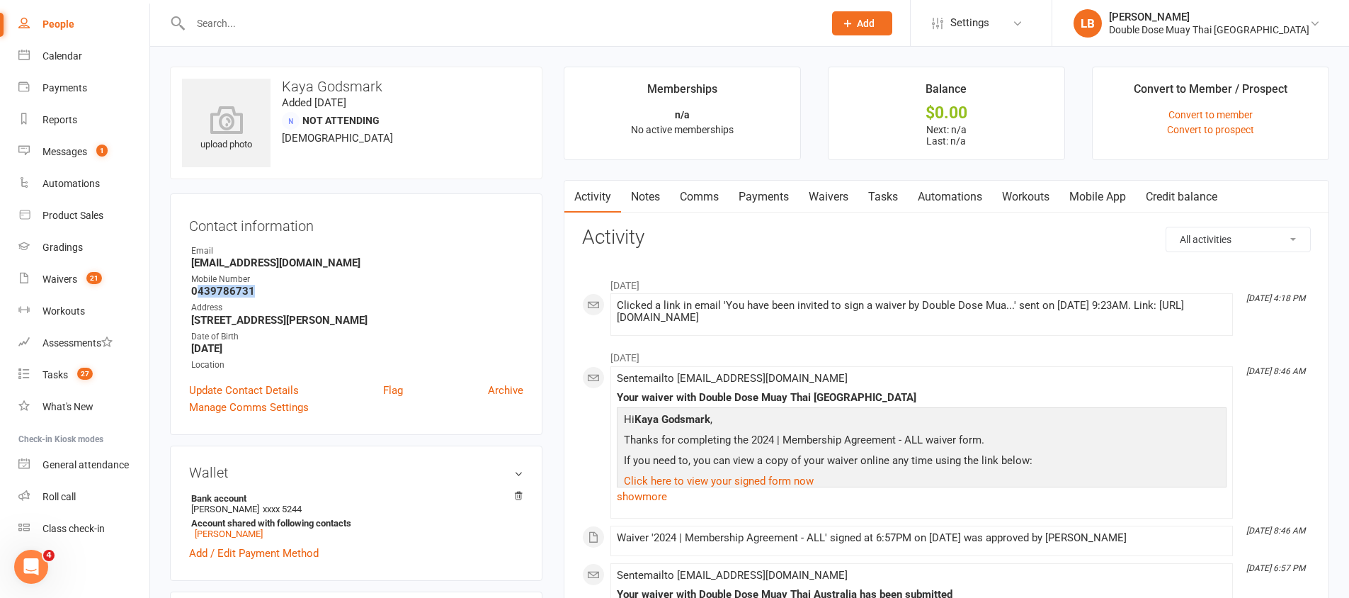
click at [196, 293] on strong "0439786731" at bounding box center [357, 291] width 332 height 13
click at [194, 294] on strong "0439786731" at bounding box center [357, 291] width 332 height 13
drag, startPoint x: 263, startPoint y: 290, endPoint x: 181, endPoint y: 288, distance: 81.5
click at [181, 288] on div "Contact information Owner Email [EMAIL_ADDRESS][DOMAIN_NAME] Mobile Number [PHO…" at bounding box center [356, 314] width 373 height 242
click at [630, 26] on input "text" at bounding box center [500, 23] width 628 height 20
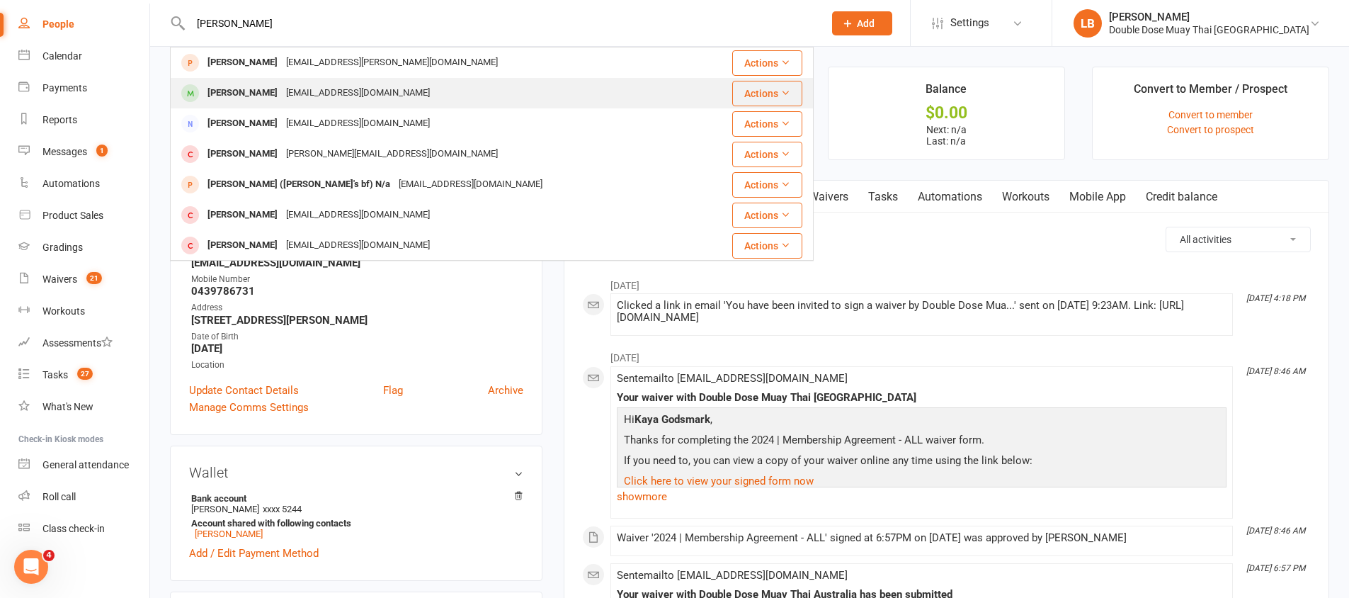
type input "[PERSON_NAME]"
click at [402, 96] on div "[PERSON_NAME] [EMAIL_ADDRESS][DOMAIN_NAME]" at bounding box center [437, 93] width 533 height 29
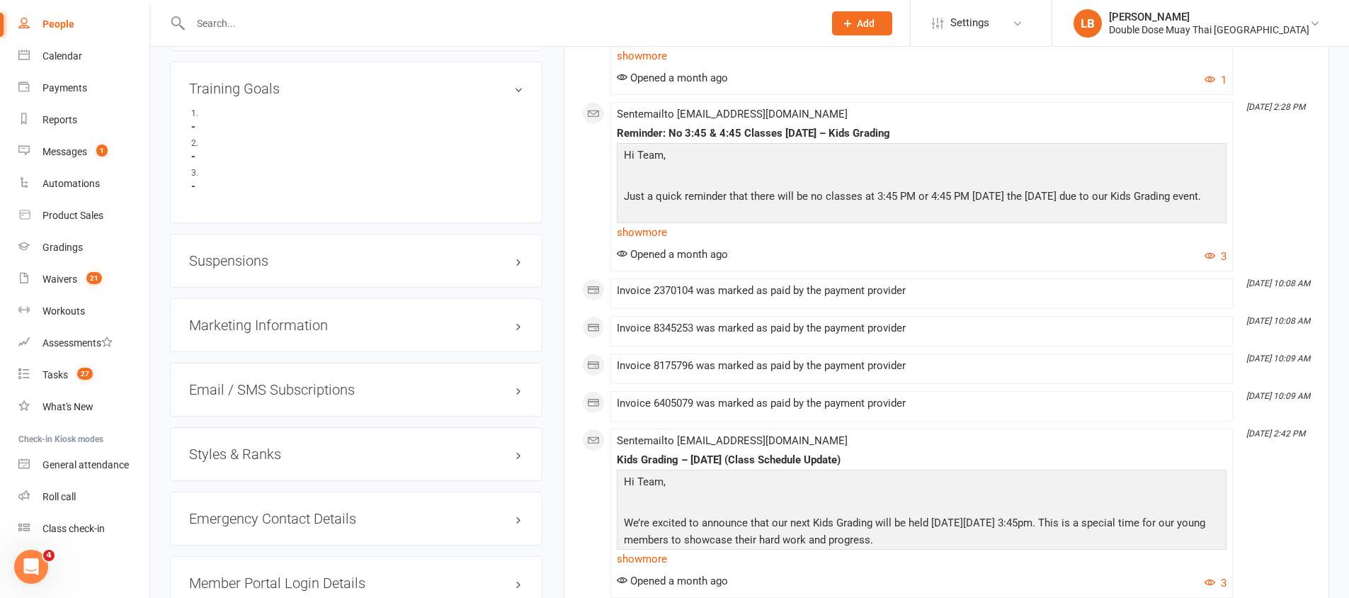
scroll to position [1019, 0]
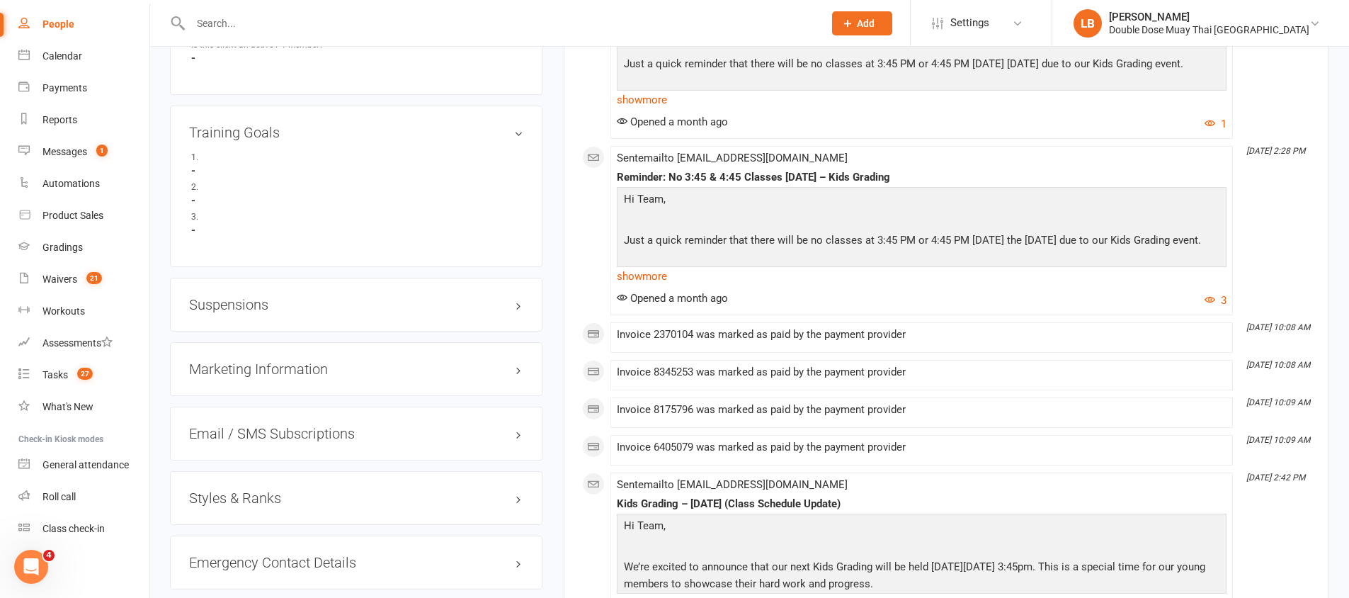
click at [261, 307] on h3 "Suspensions" at bounding box center [356, 305] width 334 height 16
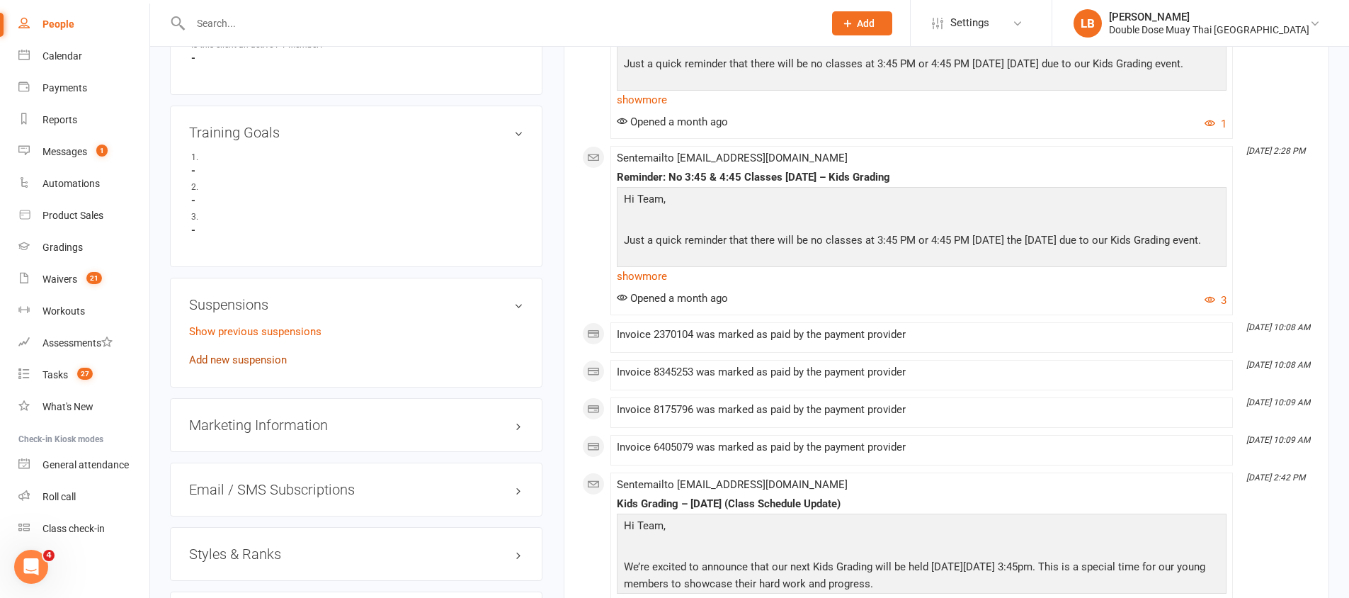
click at [239, 365] on link "Add new suspension" at bounding box center [238, 359] width 98 height 13
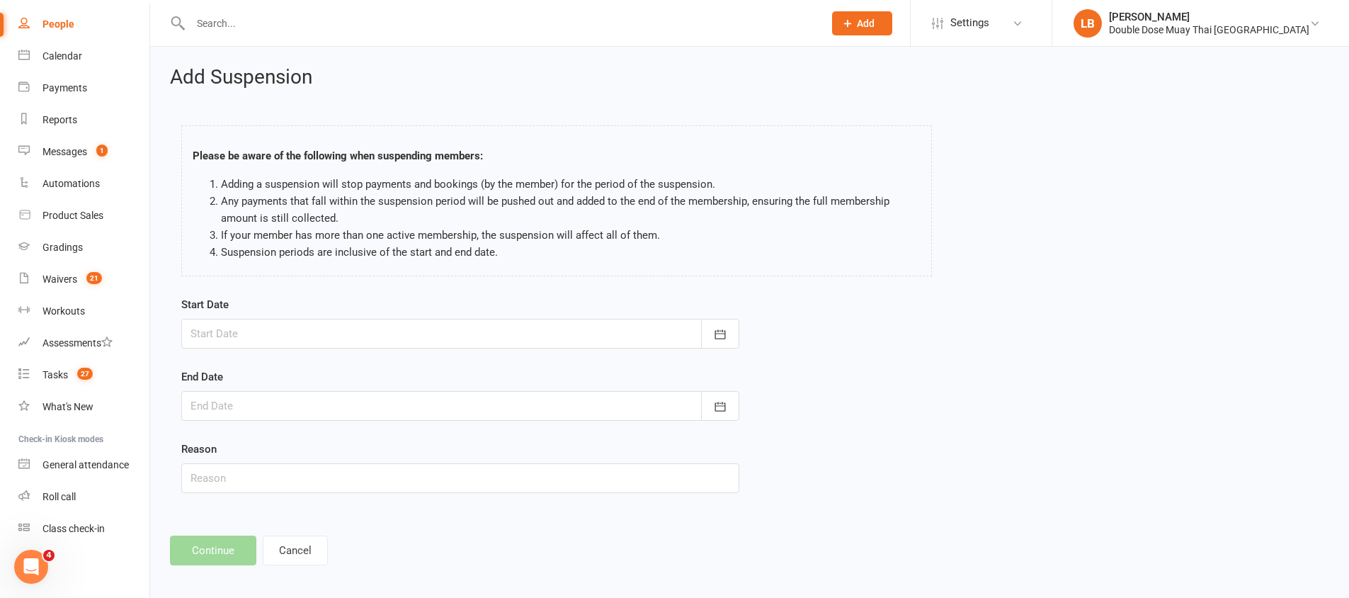
click at [310, 331] on div at bounding box center [460, 334] width 558 height 30
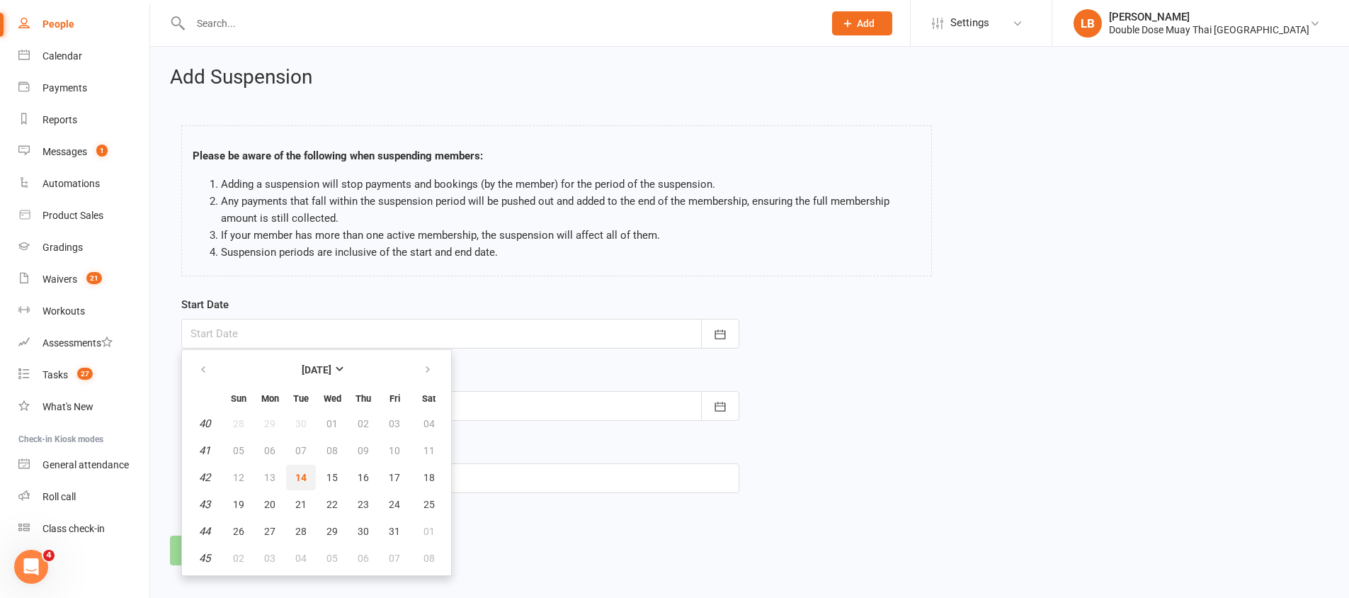
click at [307, 474] on button "14" at bounding box center [301, 477] width 30 height 25
type input "[DATE]"
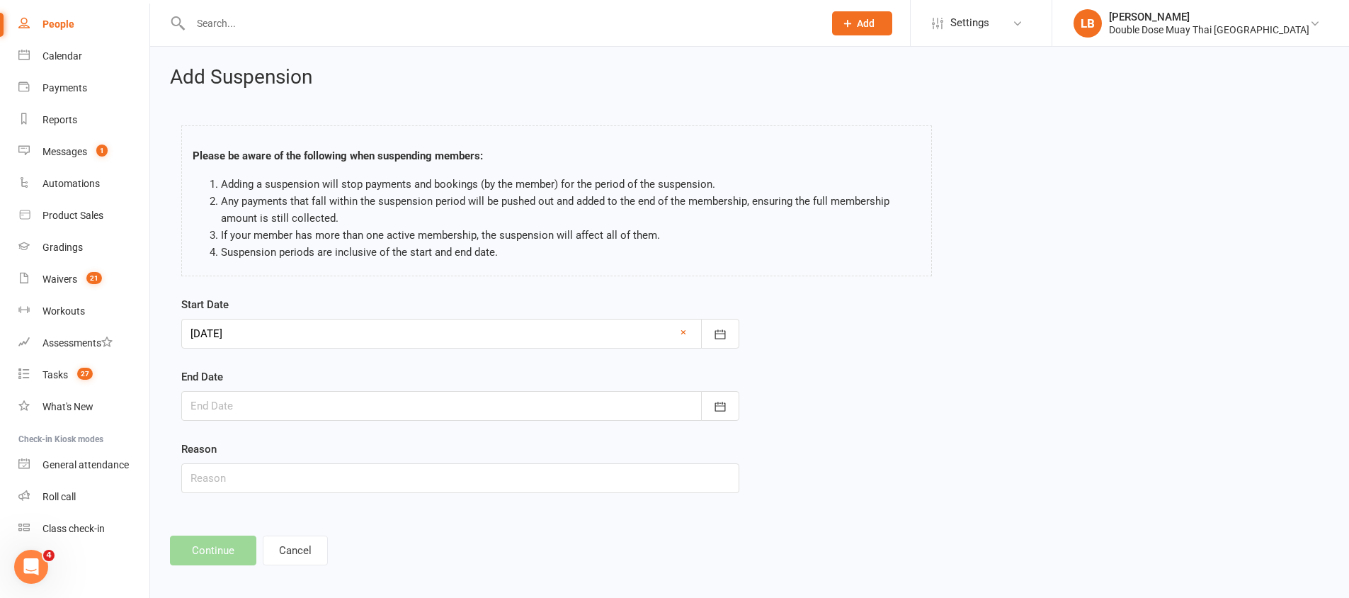
click at [271, 404] on div at bounding box center [460, 406] width 558 height 30
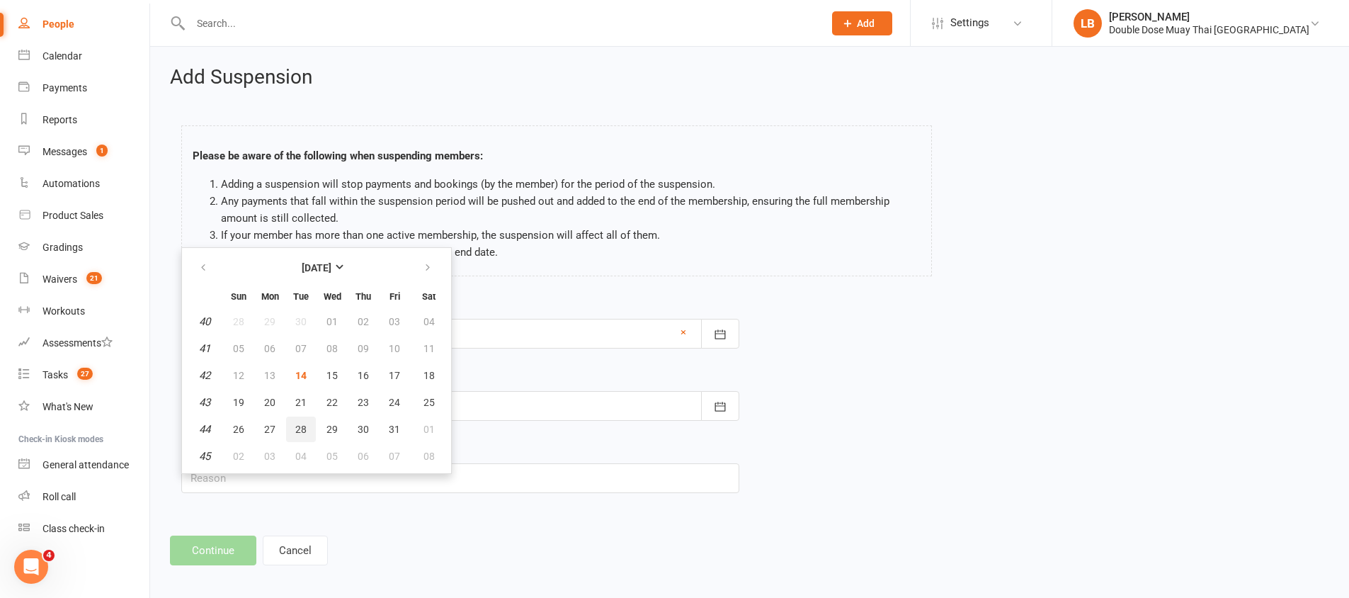
click at [305, 429] on span "28" at bounding box center [300, 429] width 11 height 11
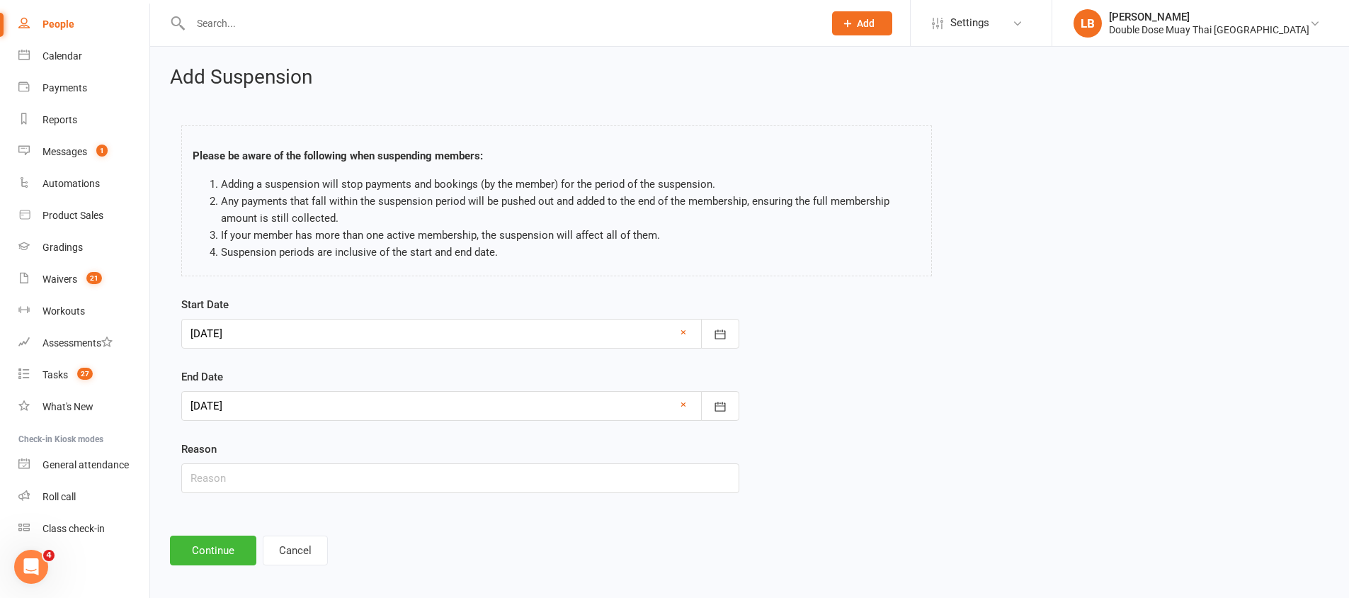
click at [287, 416] on div at bounding box center [460, 406] width 558 height 30
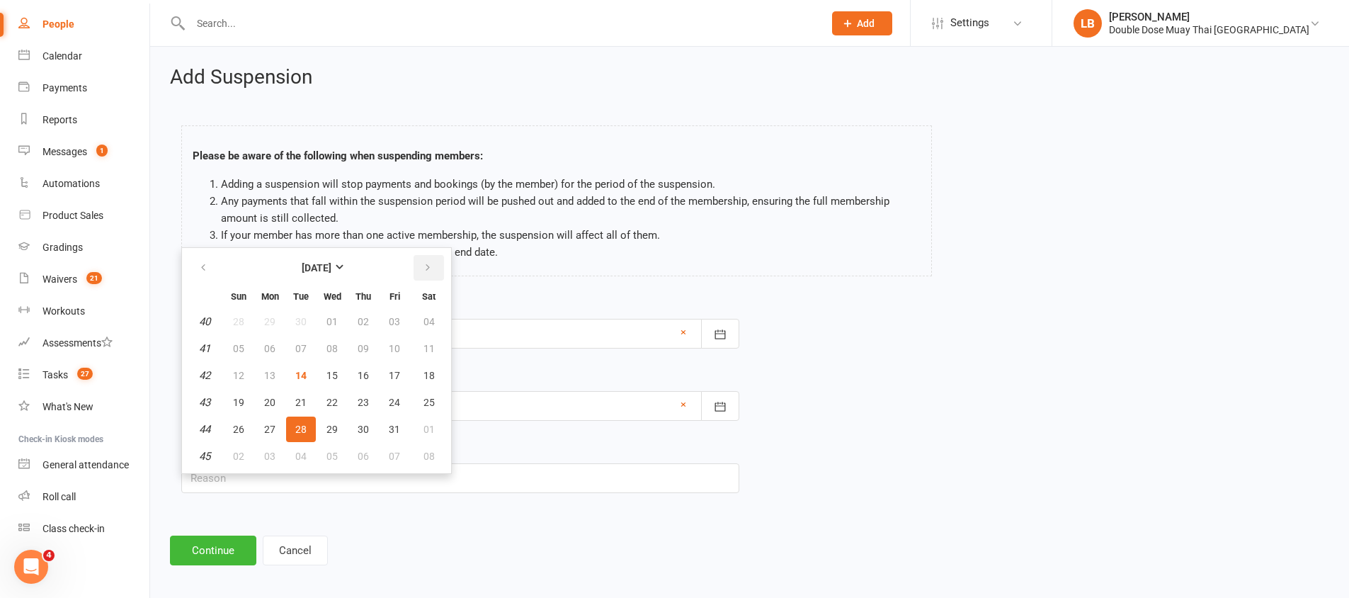
click at [423, 264] on icon "button" at bounding box center [428, 267] width 10 height 11
click at [300, 373] on span "11" at bounding box center [300, 375] width 11 height 11
type input "[DATE]"
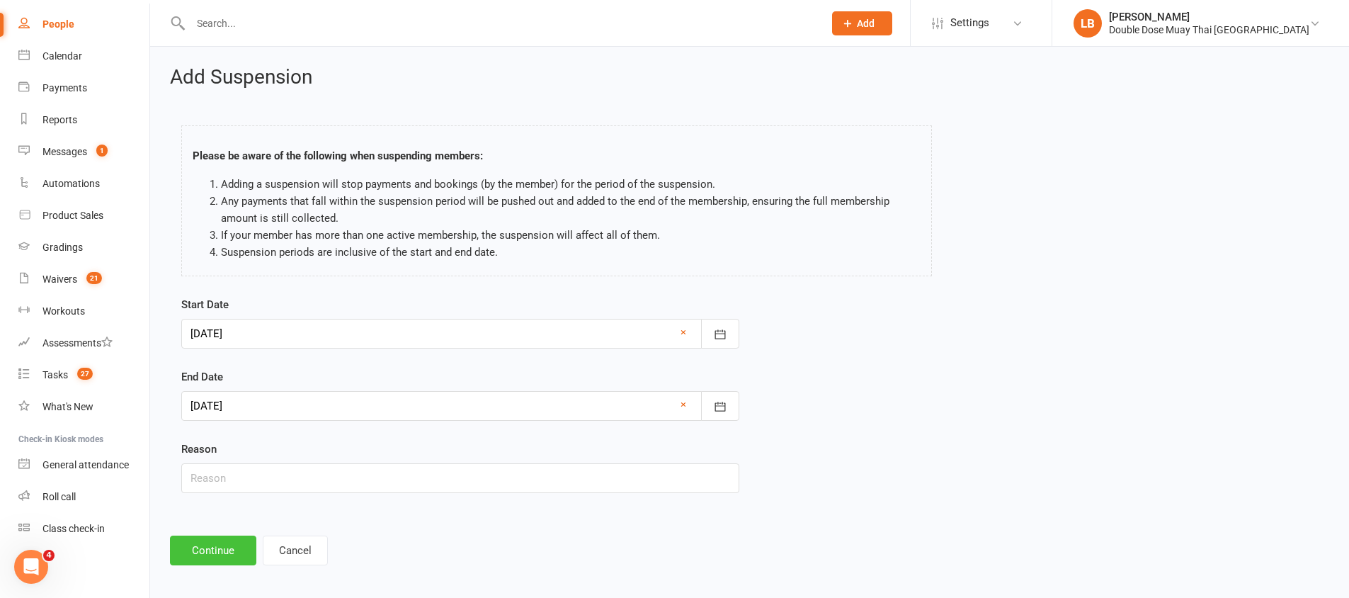
click at [215, 551] on button "Continue" at bounding box center [213, 550] width 86 height 30
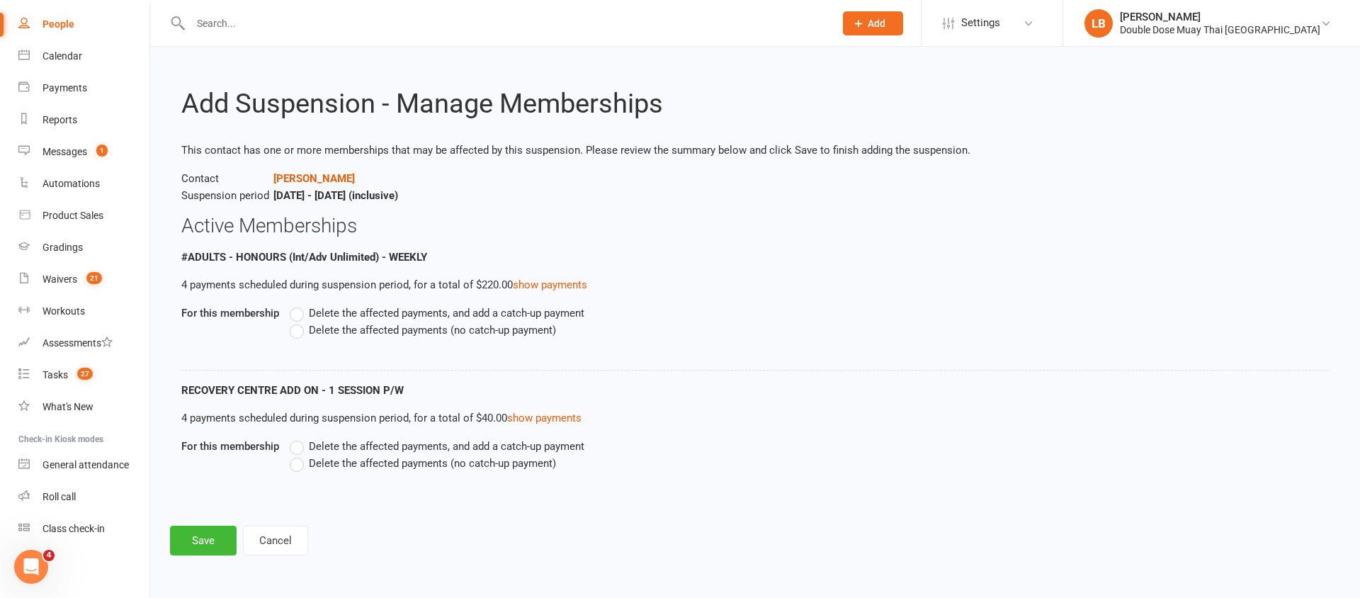
click at [305, 329] on label "Delete the affected payments (no catch-up payment)" at bounding box center [423, 330] width 266 height 17
click at [299, 322] on input "Delete the affected payments (no catch-up payment)" at bounding box center [294, 322] width 9 height 0
click at [301, 465] on label "Delete the affected payments (no catch-up payment)" at bounding box center [423, 463] width 266 height 17
click at [299, 455] on input "Delete the affected payments (no catch-up payment)" at bounding box center [294, 455] width 9 height 0
click at [205, 537] on button "Save" at bounding box center [203, 541] width 67 height 30
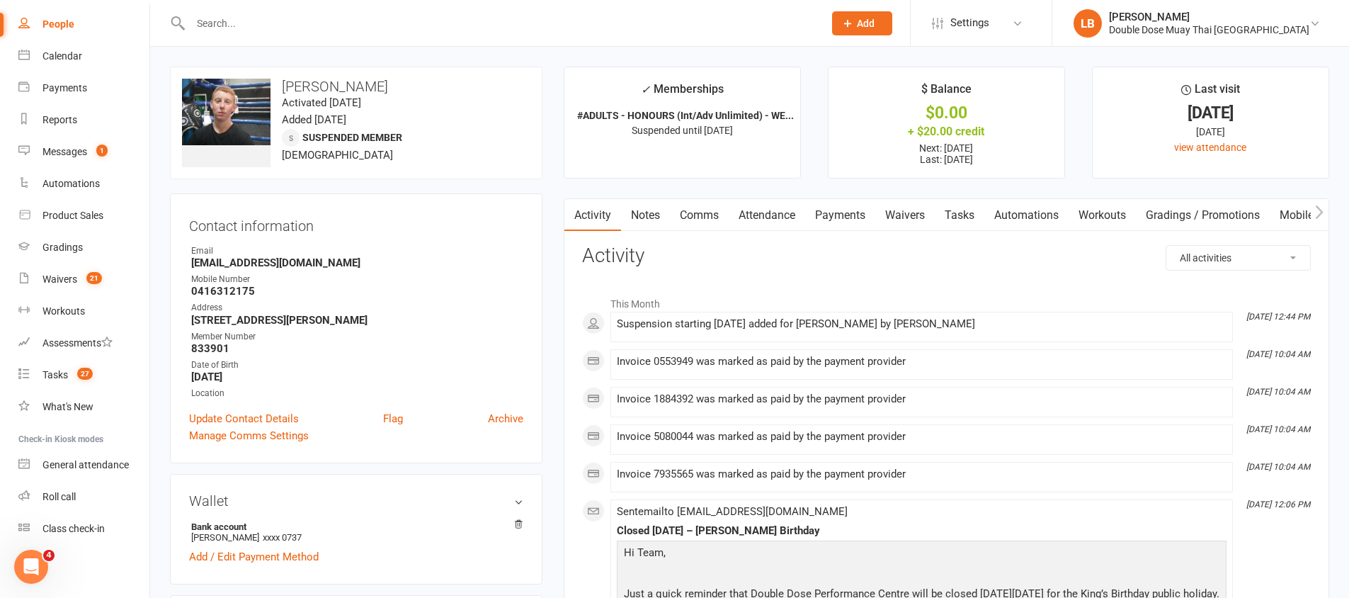
drag, startPoint x: 708, startPoint y: 218, endPoint x: 673, endPoint y: 217, distance: 35.4
click at [708, 218] on link "Comms" at bounding box center [699, 215] width 59 height 33
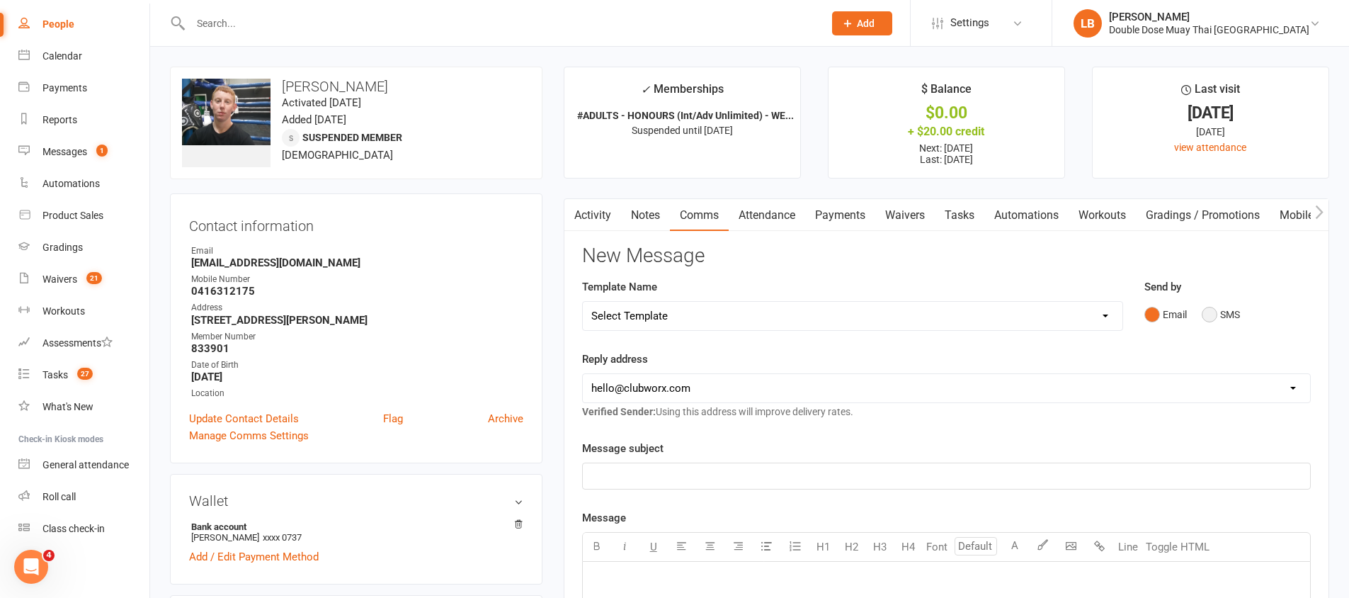
click at [1206, 324] on button "SMS" at bounding box center [1221, 314] width 38 height 27
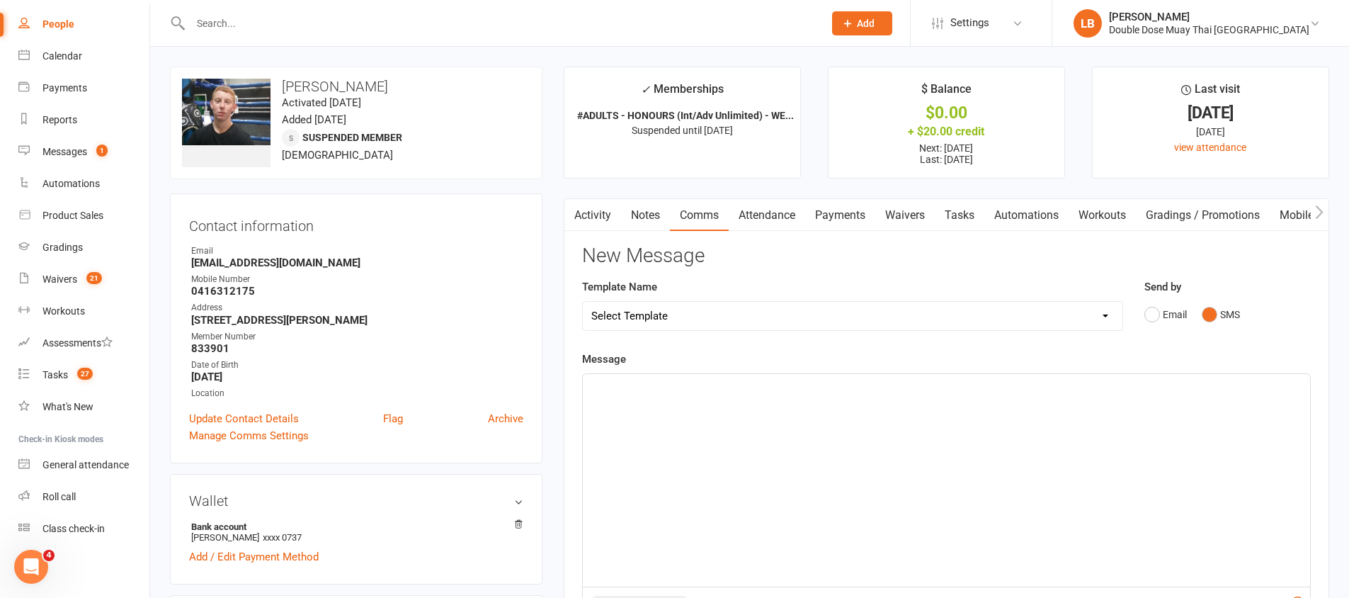
click at [1022, 407] on div "﻿" at bounding box center [946, 480] width 727 height 212
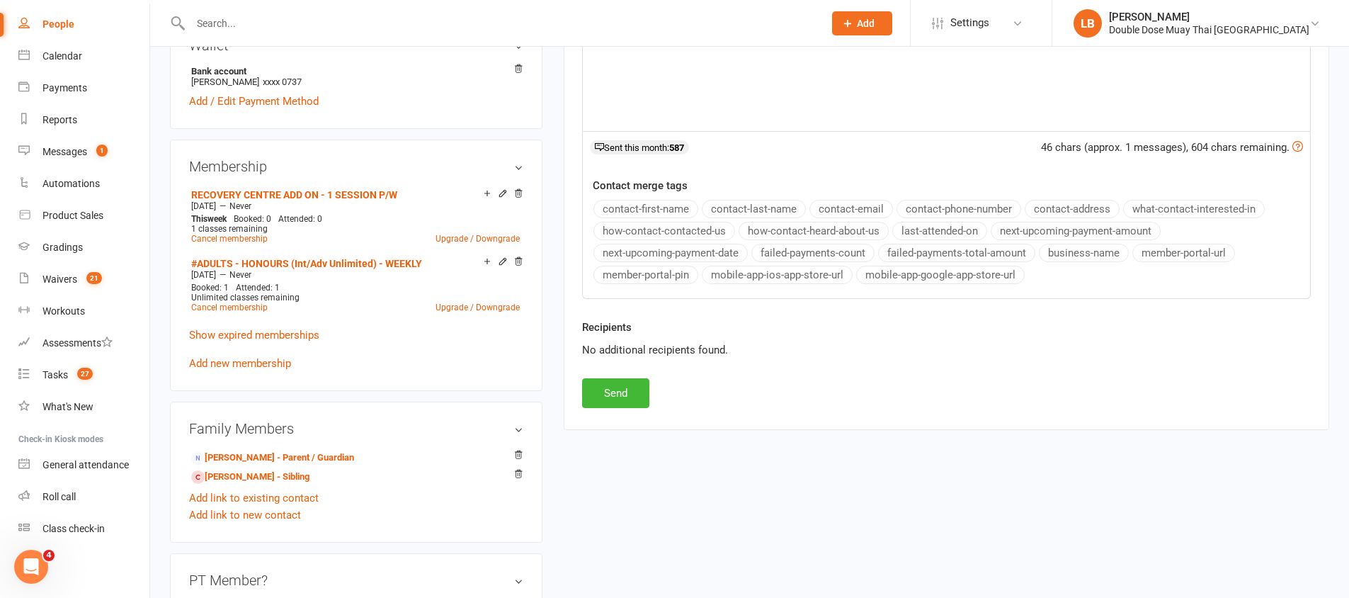
scroll to position [541, 0]
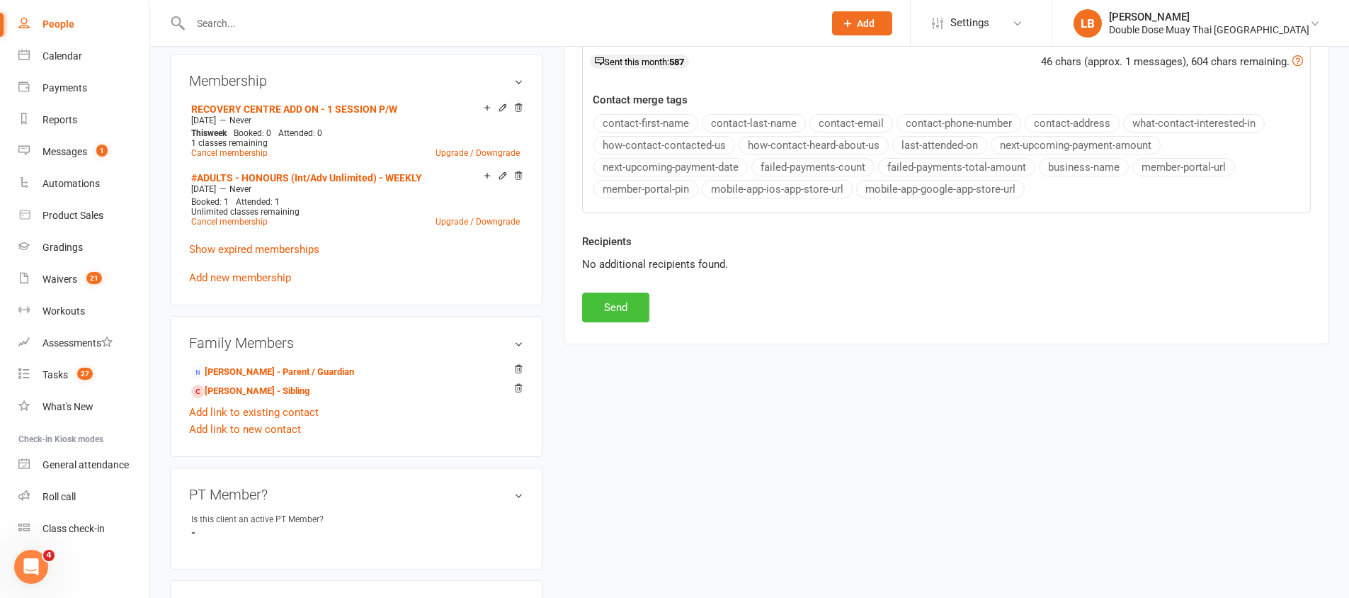
drag, startPoint x: 615, startPoint y: 303, endPoint x: 630, endPoint y: 300, distance: 15.1
click at [615, 303] on button "Send" at bounding box center [615, 308] width 67 height 30
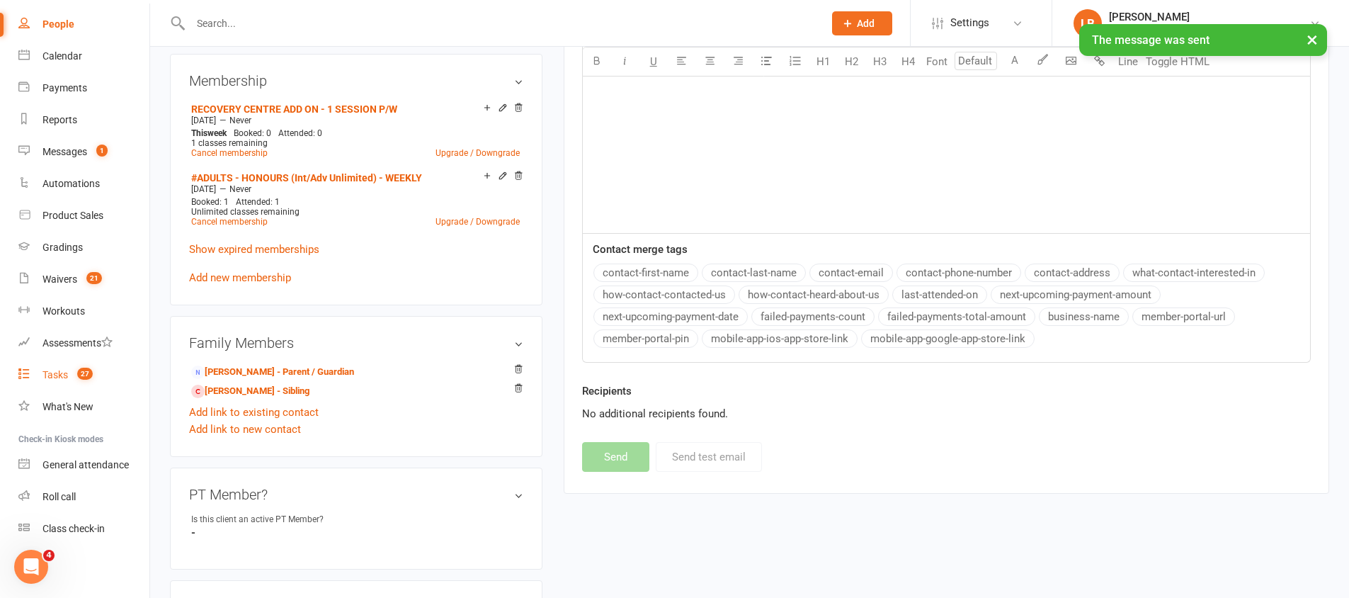
click at [85, 363] on link "Tasks 27" at bounding box center [83, 375] width 131 height 32
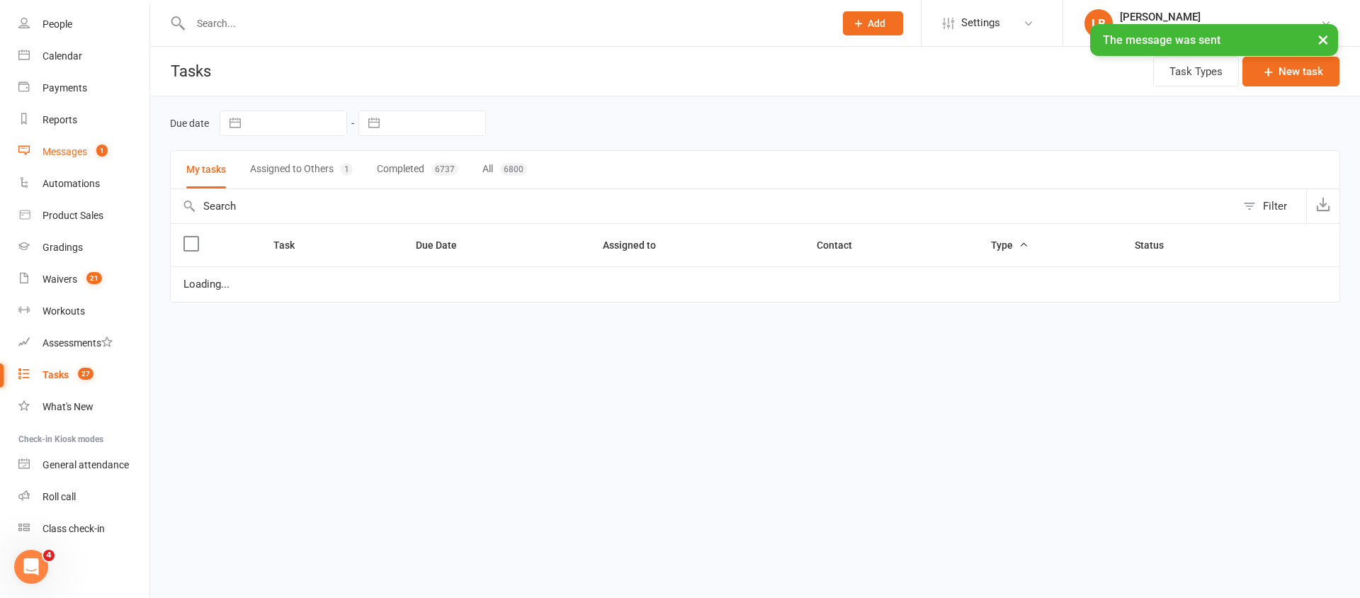
select select "started"
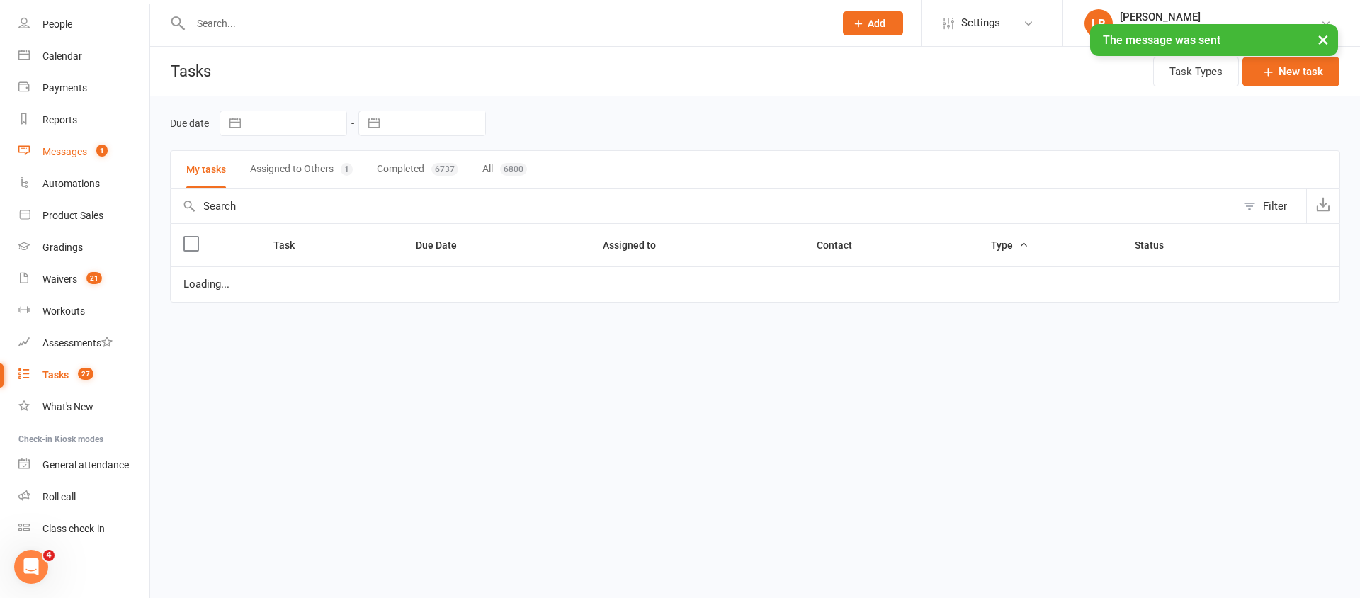
select select "started"
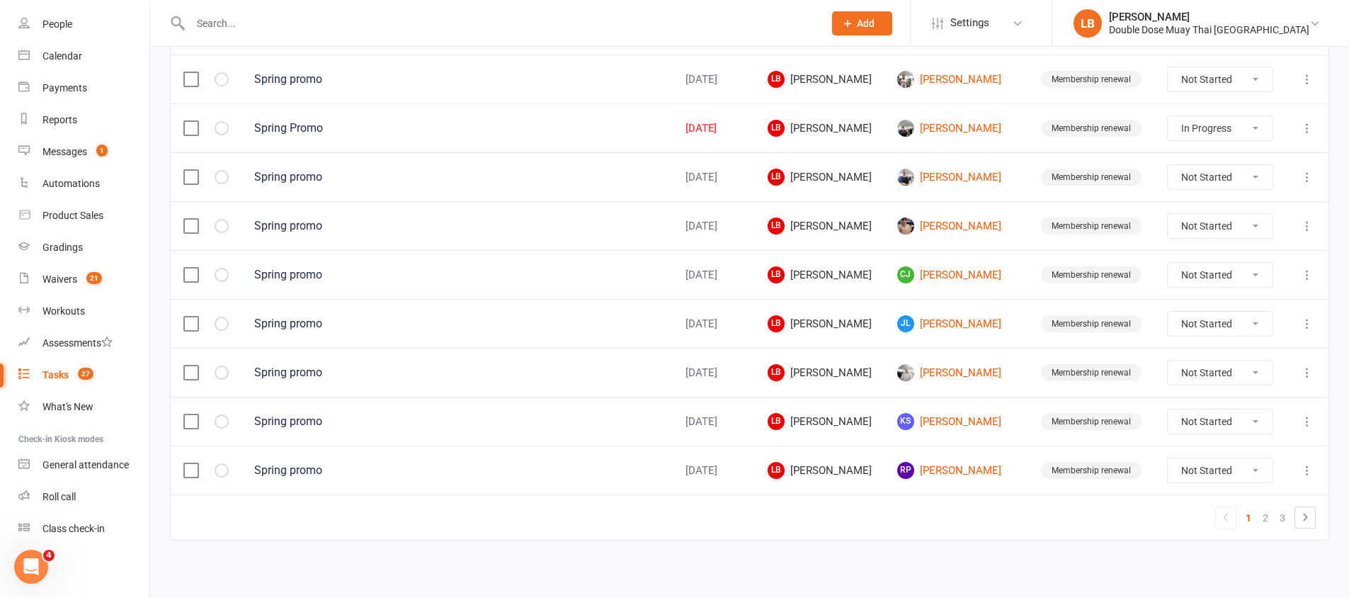
scroll to position [1008, 0]
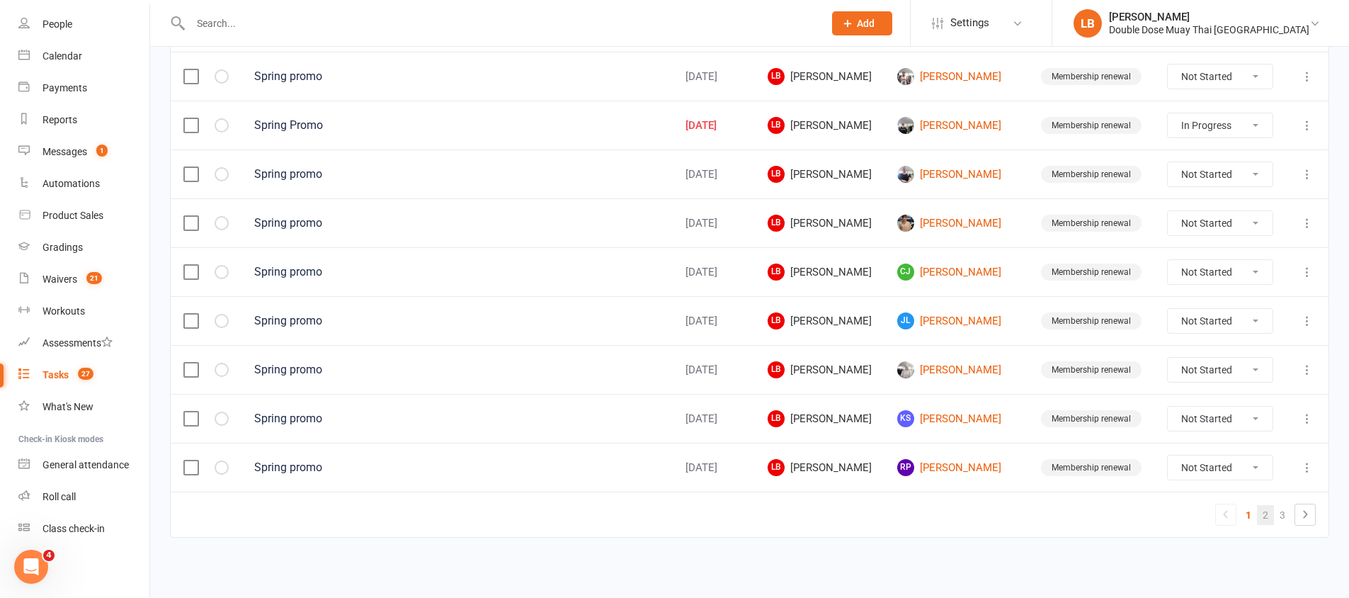
click at [1270, 514] on link "2" at bounding box center [1265, 515] width 17 height 20
select select "started"
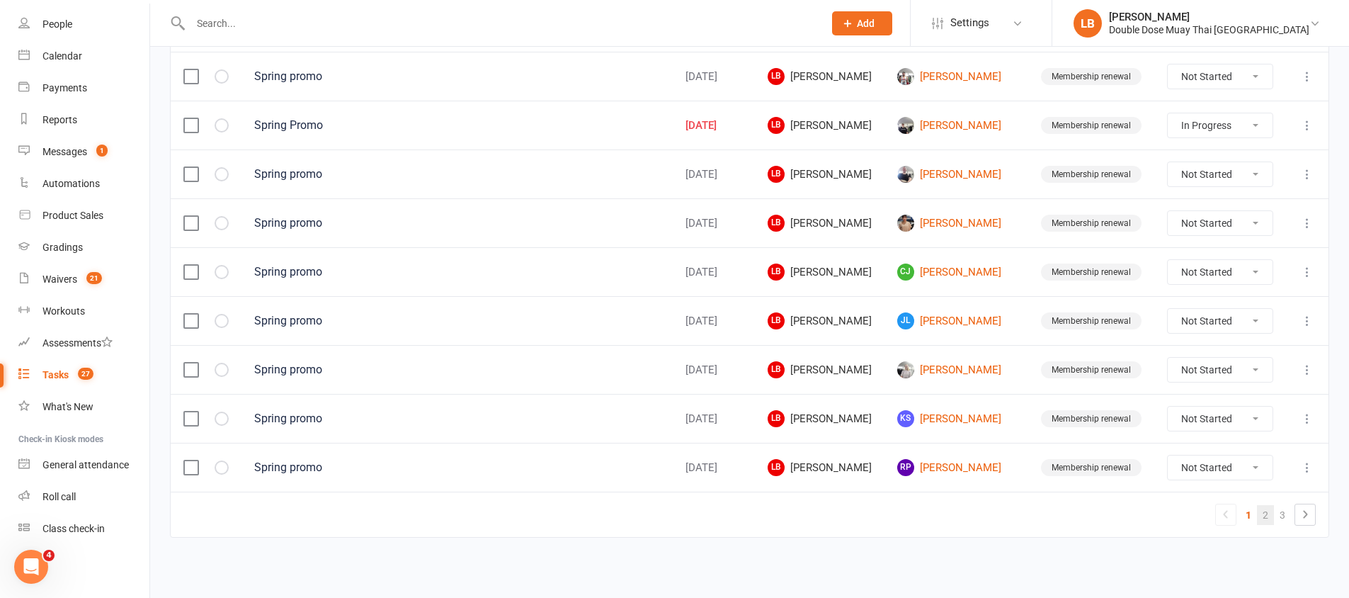
select select "started"
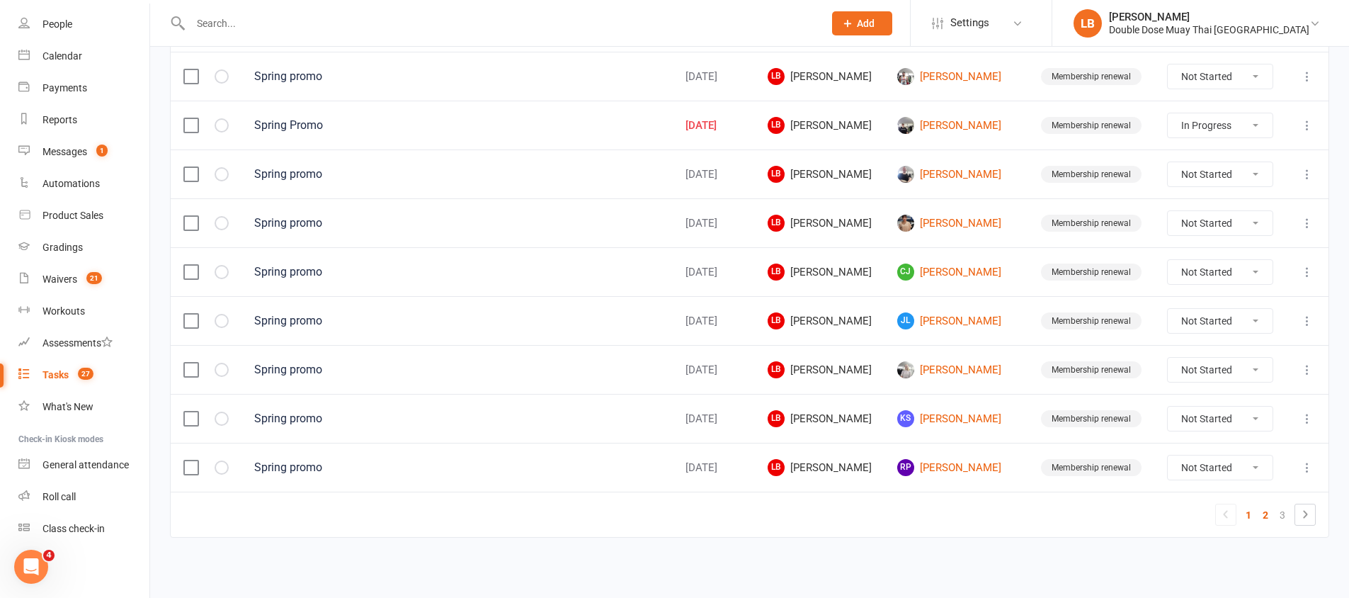
select select "started"
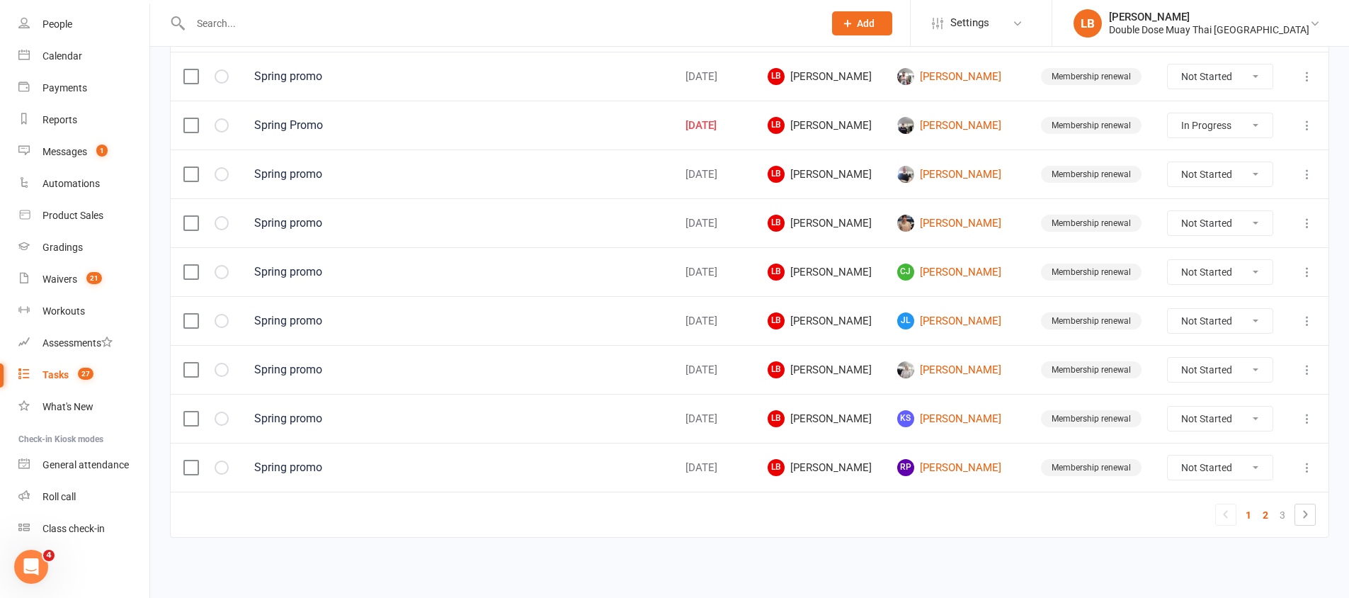
select select "started"
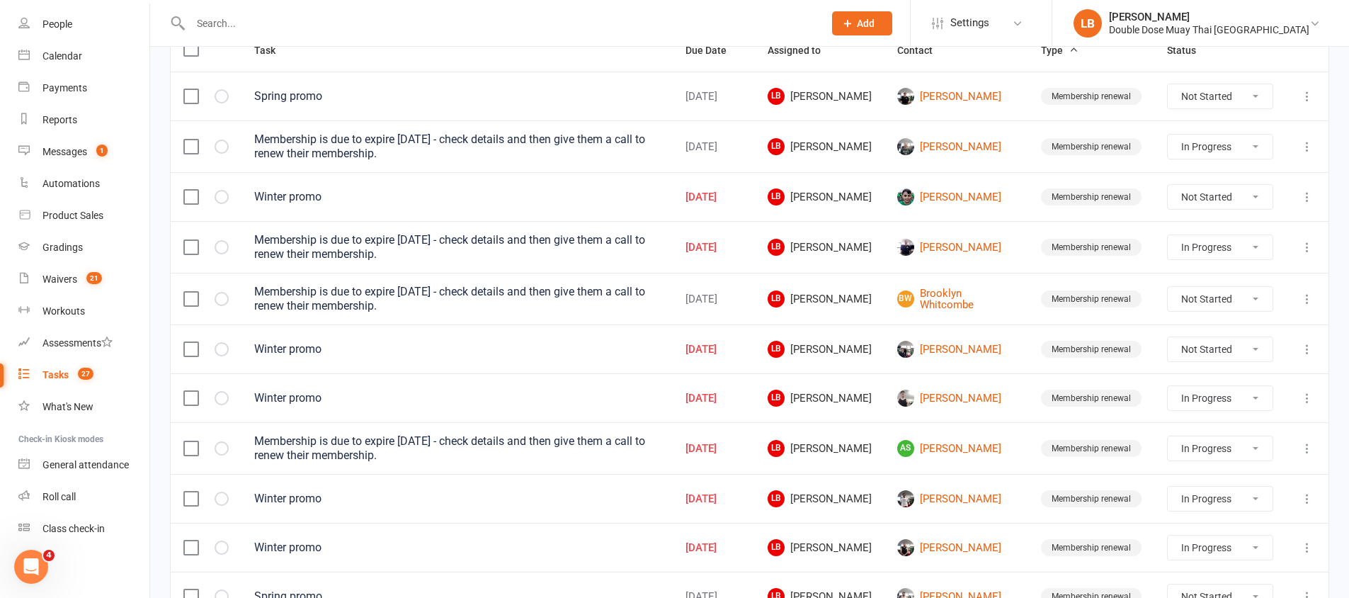
scroll to position [58, 0]
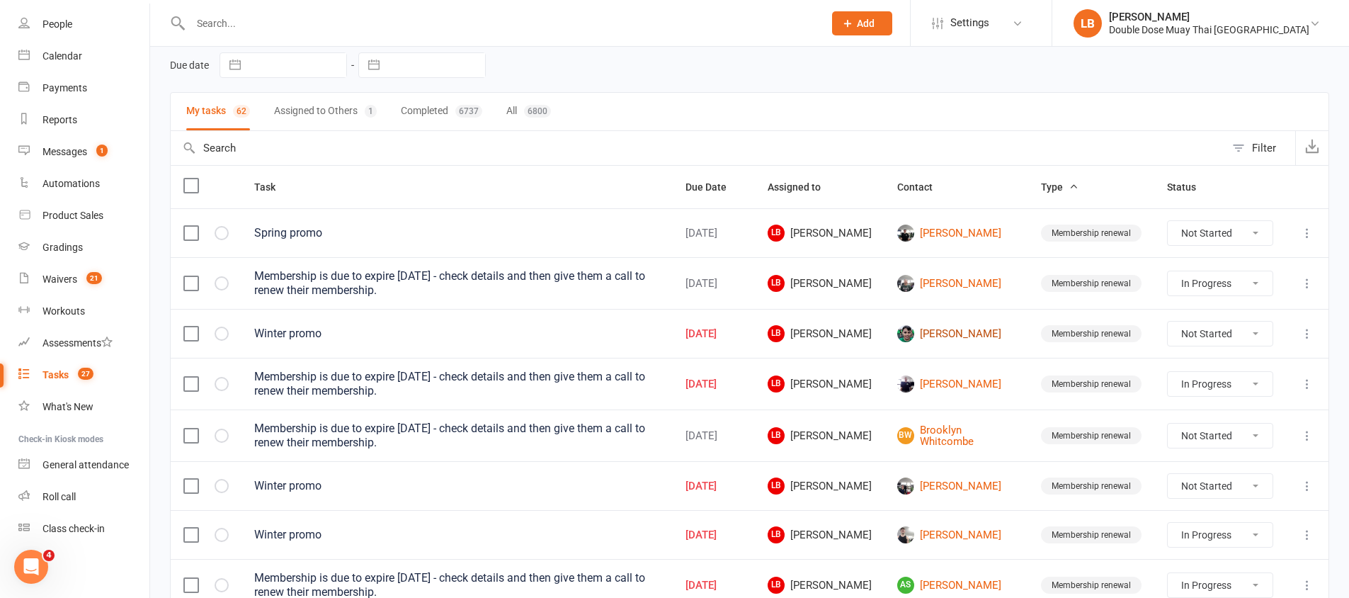
click at [953, 329] on link "[PERSON_NAME]" at bounding box center [956, 333] width 118 height 17
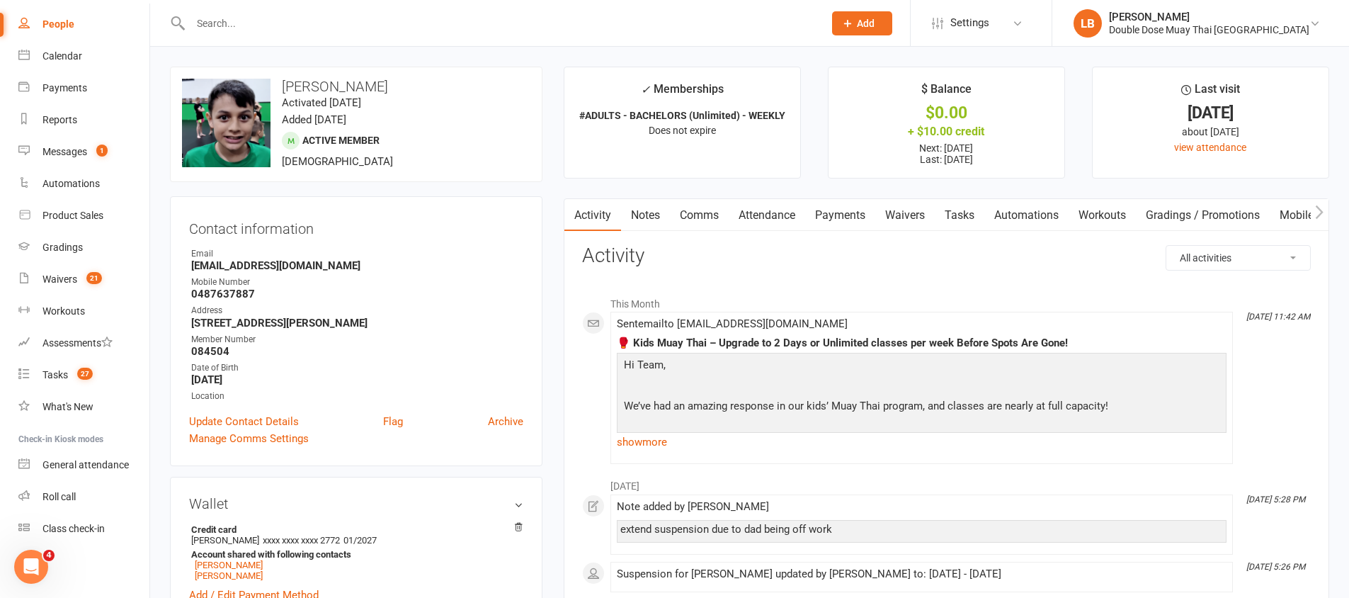
scroll to position [139, 0]
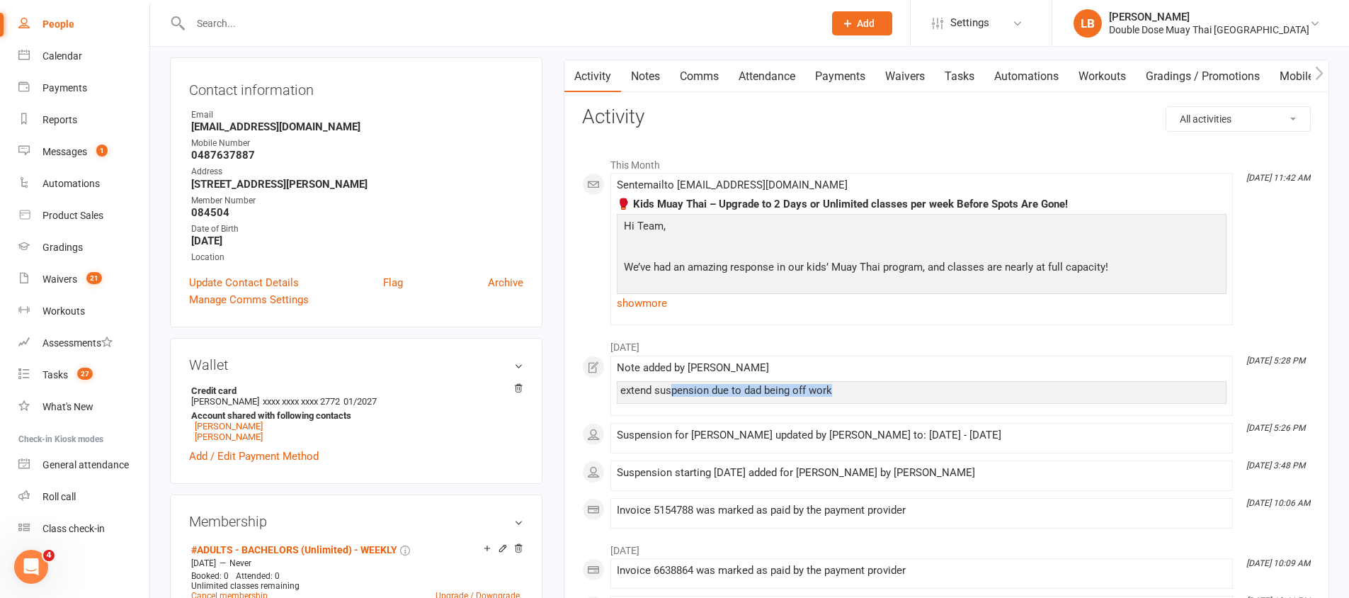
drag, startPoint x: 635, startPoint y: 397, endPoint x: 670, endPoint y: 395, distance: 35.5
click at [670, 395] on div "extend suspension due to dad being off work" at bounding box center [922, 392] width 610 height 23
drag, startPoint x: 670, startPoint y: 395, endPoint x: 754, endPoint y: 393, distance: 83.6
click at [744, 392] on div "extend suspension due to dad being off work" at bounding box center [921, 391] width 603 height 12
drag, startPoint x: 744, startPoint y: 389, endPoint x: 849, endPoint y: 389, distance: 104.8
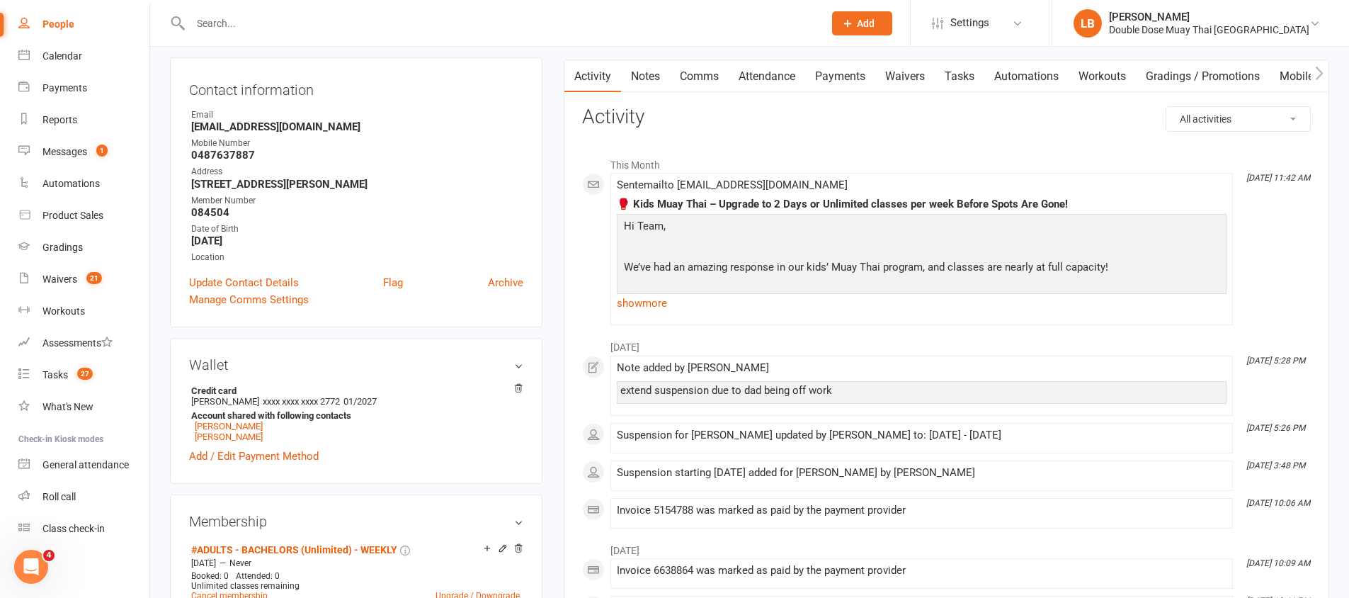
click at [805, 387] on div "extend suspension due to dad being off work" at bounding box center [921, 391] width 603 height 12
click at [812, 387] on div "extend suspension due to dad being off work" at bounding box center [921, 391] width 603 height 12
drag, startPoint x: 860, startPoint y: 389, endPoint x: 641, endPoint y: 377, distance: 219.2
click at [641, 377] on div "Note added by [PERSON_NAME] extend suspension due to dad being off work" at bounding box center [922, 385] width 610 height 47
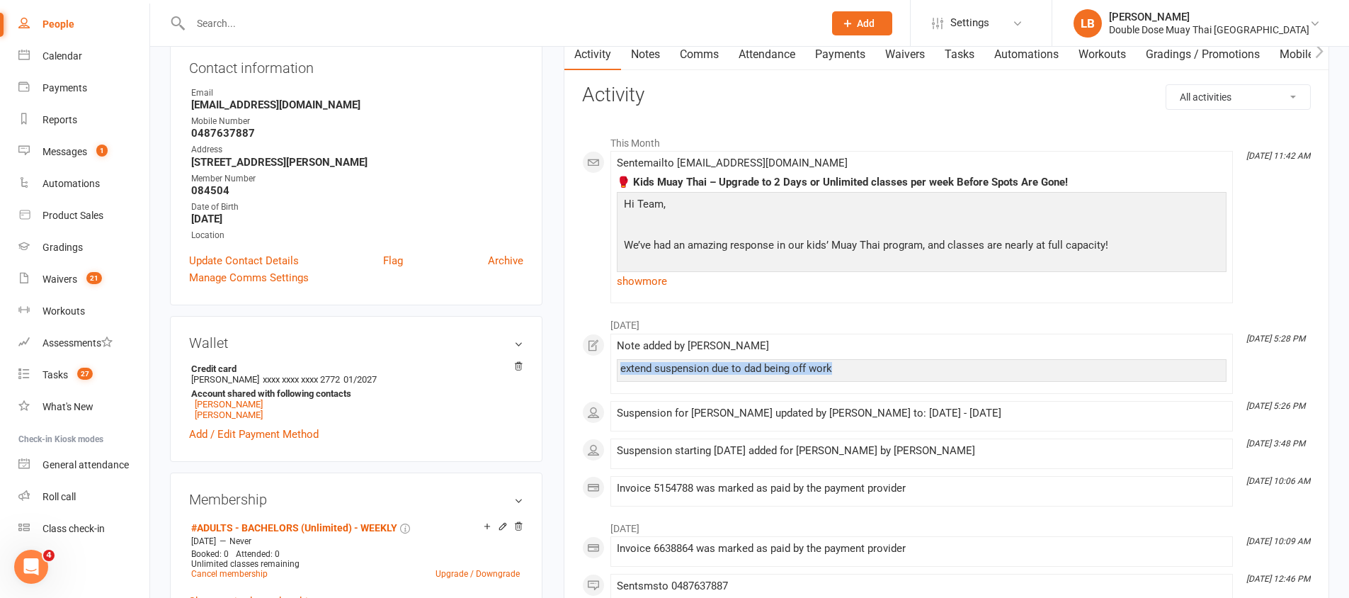
scroll to position [164, 0]
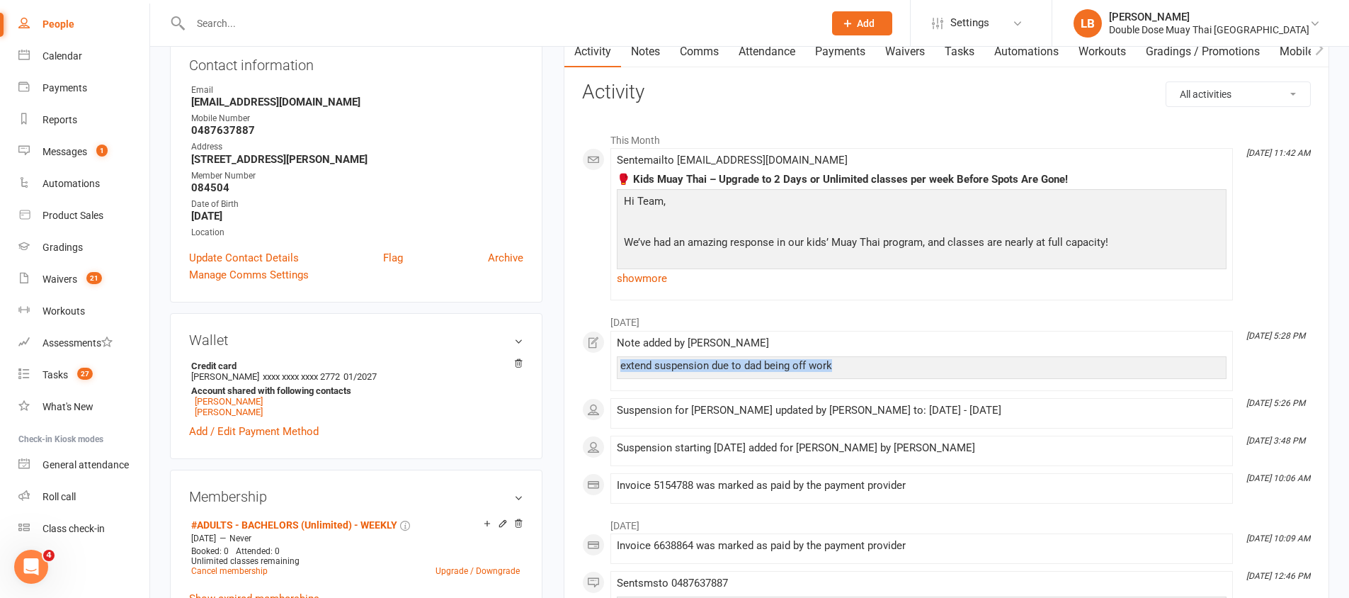
drag, startPoint x: 961, startPoint y: 411, endPoint x: 983, endPoint y: 408, distance: 22.1
click at [983, 408] on div "Suspension for [PERSON_NAME] updated by [PERSON_NAME] to: [DATE] - [DATE]" at bounding box center [922, 410] width 610 height 12
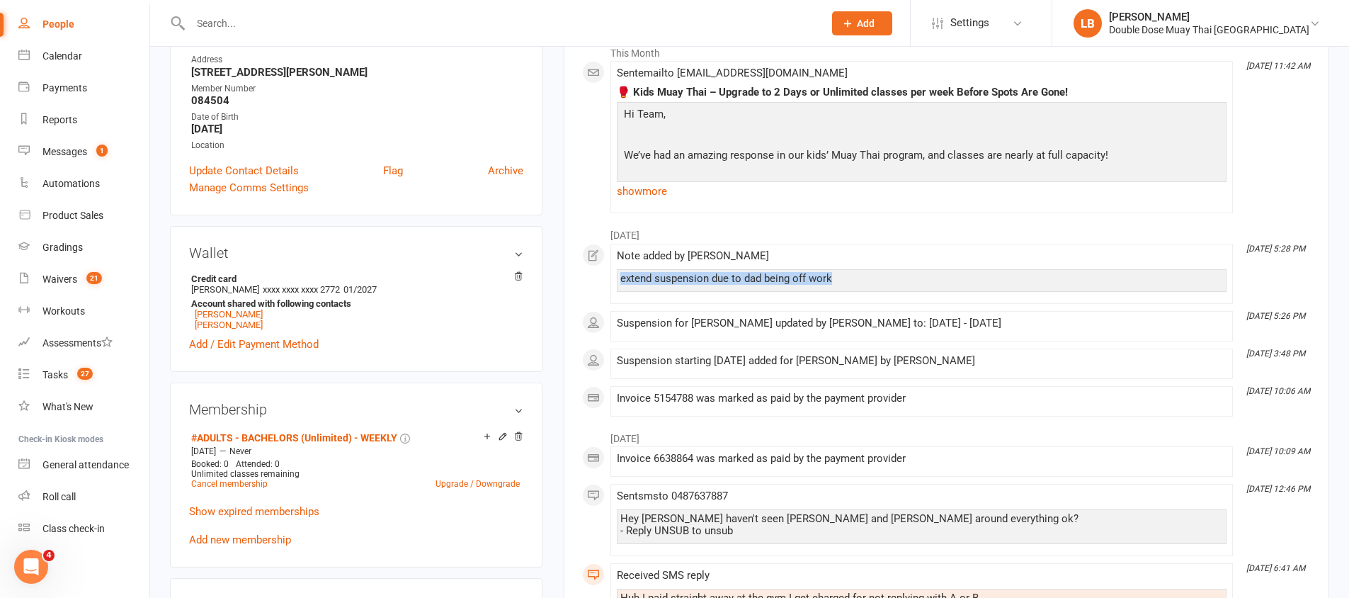
scroll to position [368, 0]
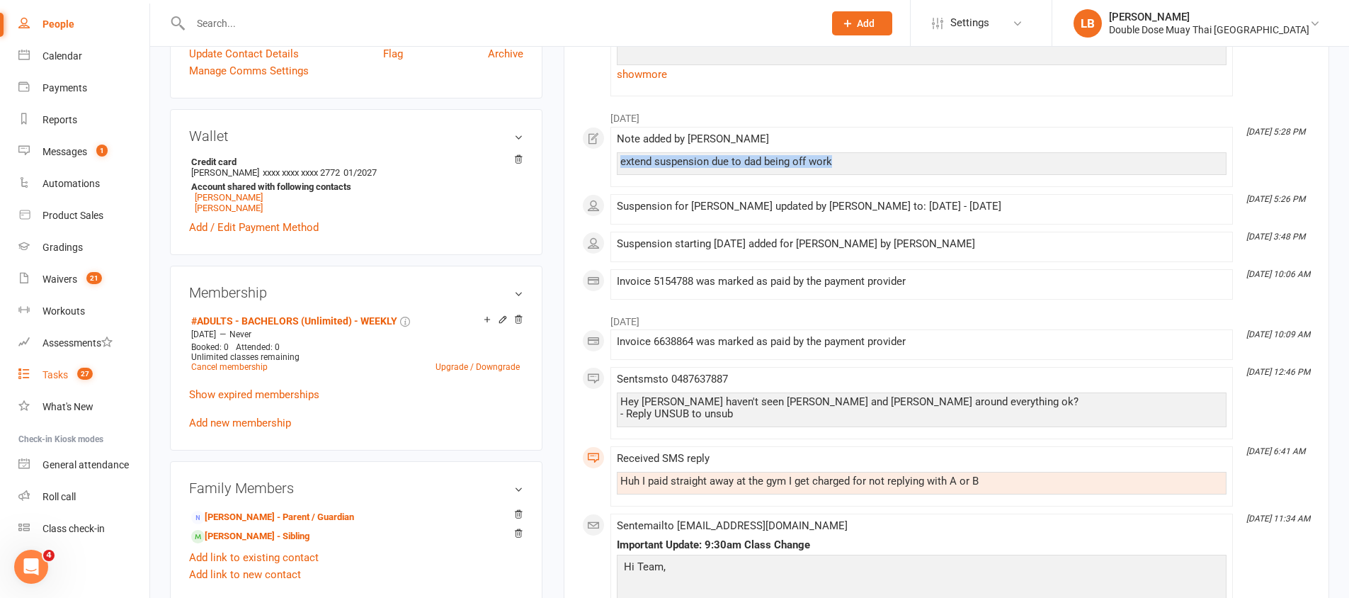
click at [71, 367] on link "Tasks 27" at bounding box center [83, 375] width 131 height 32
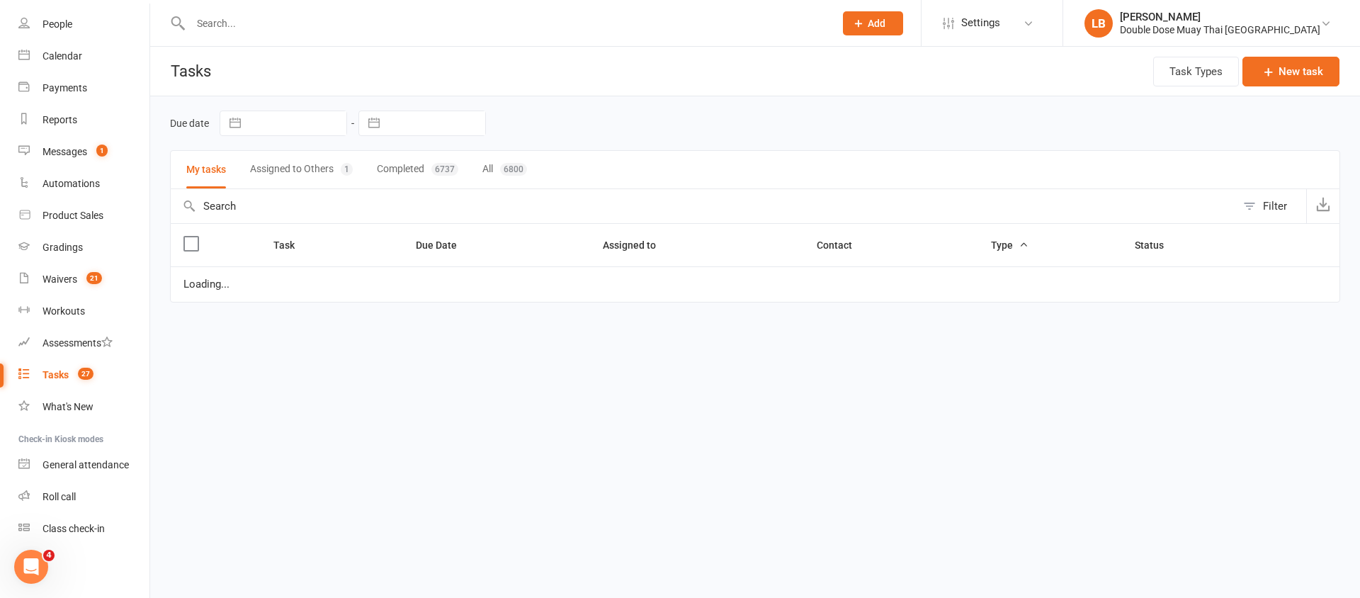
select select "started"
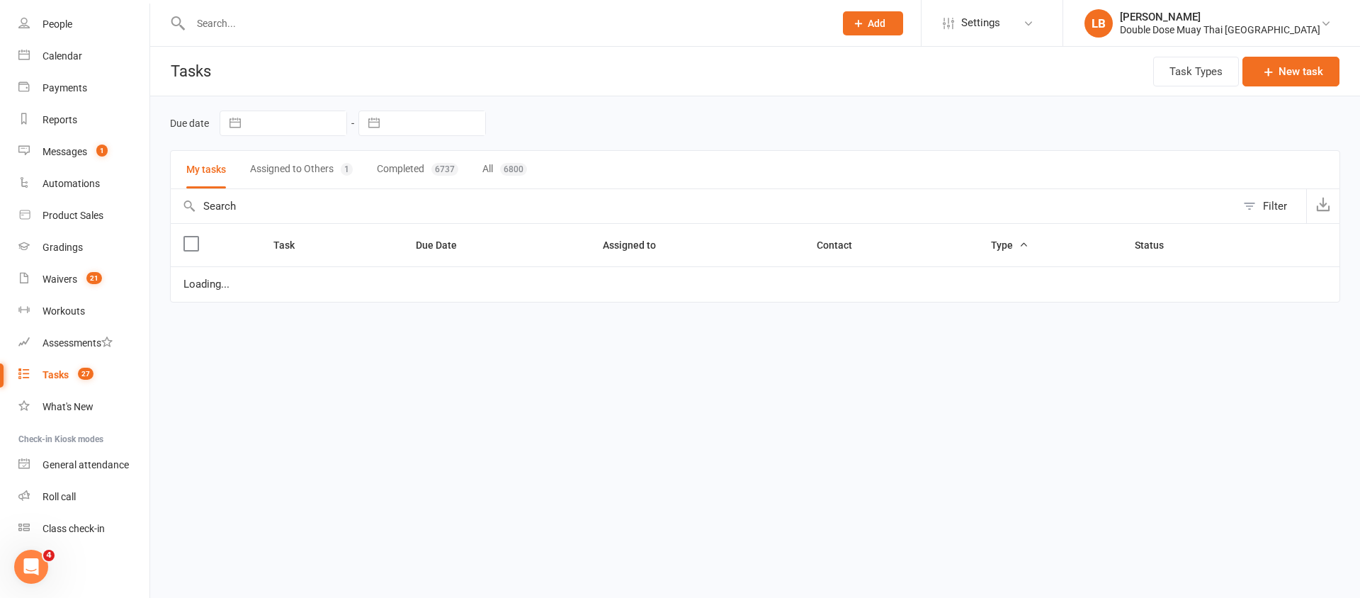
select select "started"
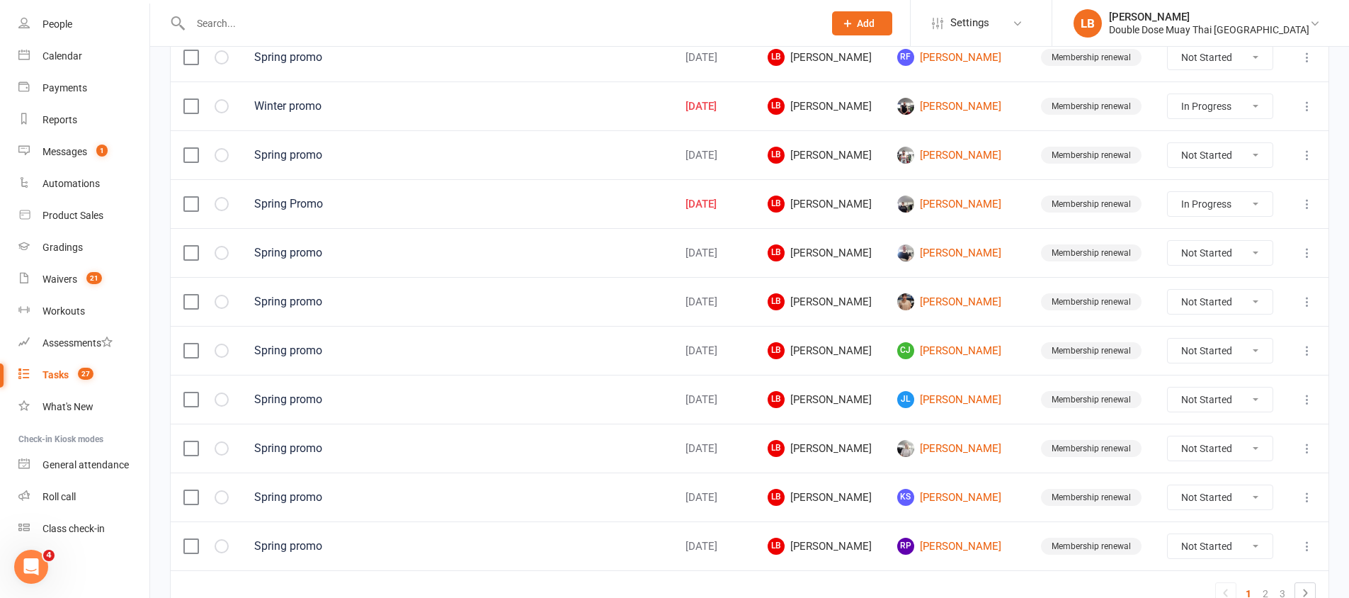
scroll to position [1008, 0]
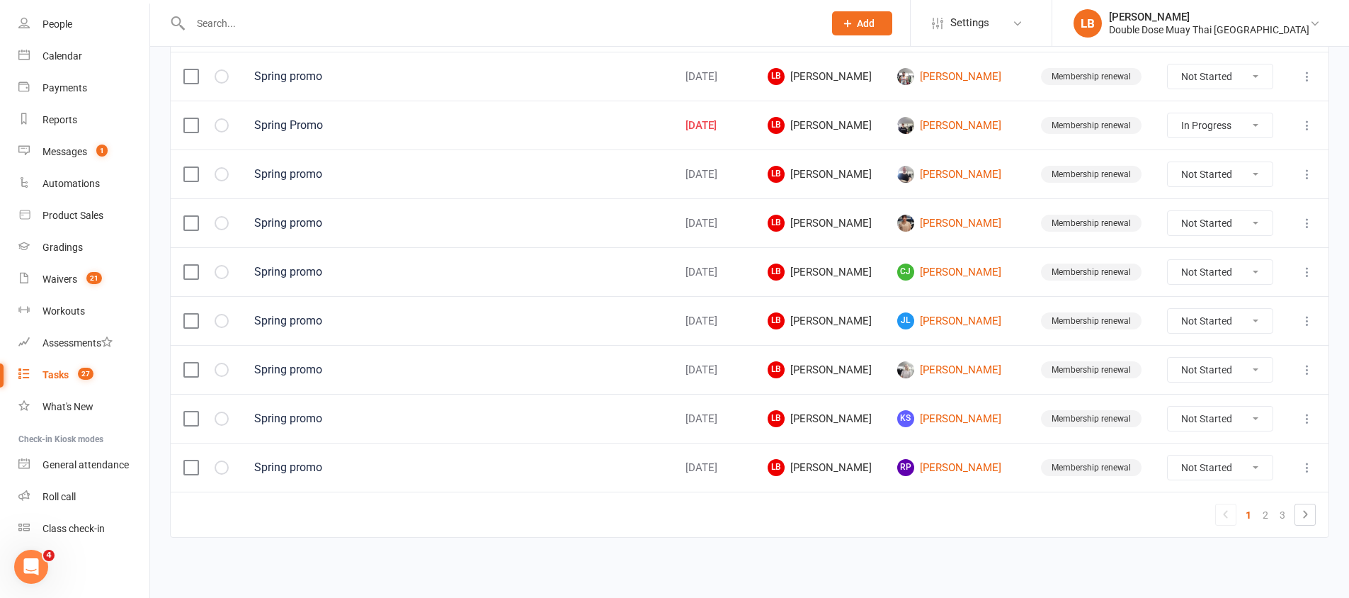
click at [314, 23] on input "text" at bounding box center [500, 23] width 628 height 20
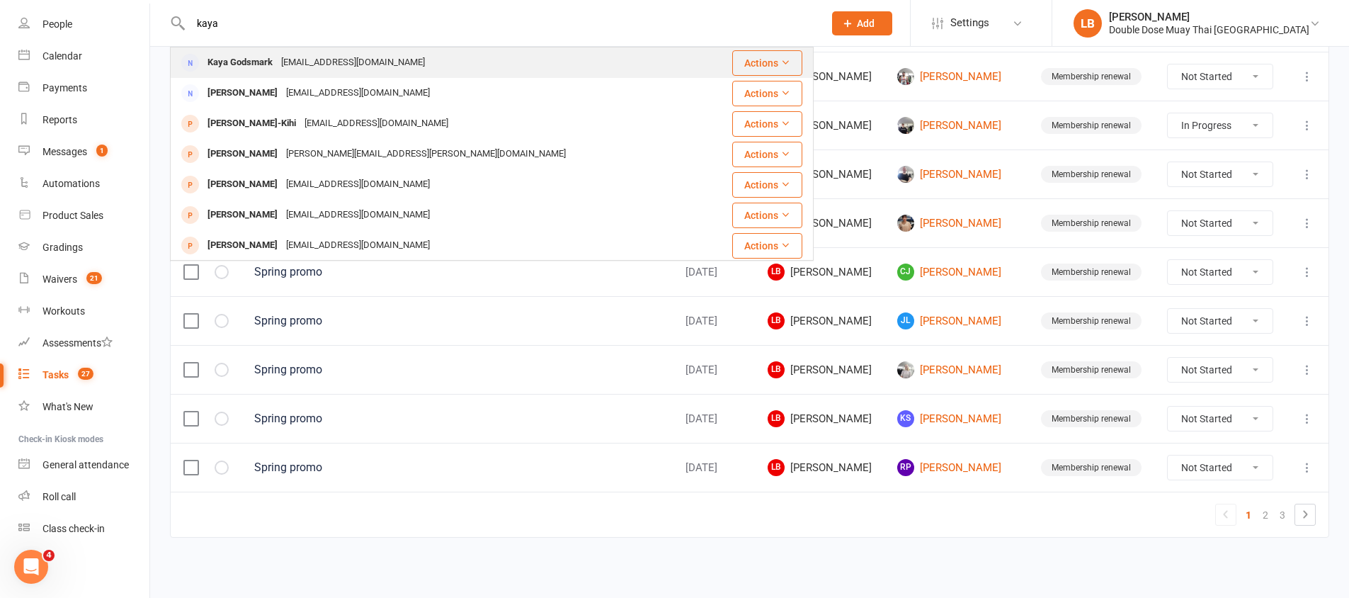
type input "kaya"
click at [293, 60] on div "[EMAIL_ADDRESS][DOMAIN_NAME]" at bounding box center [353, 62] width 152 height 21
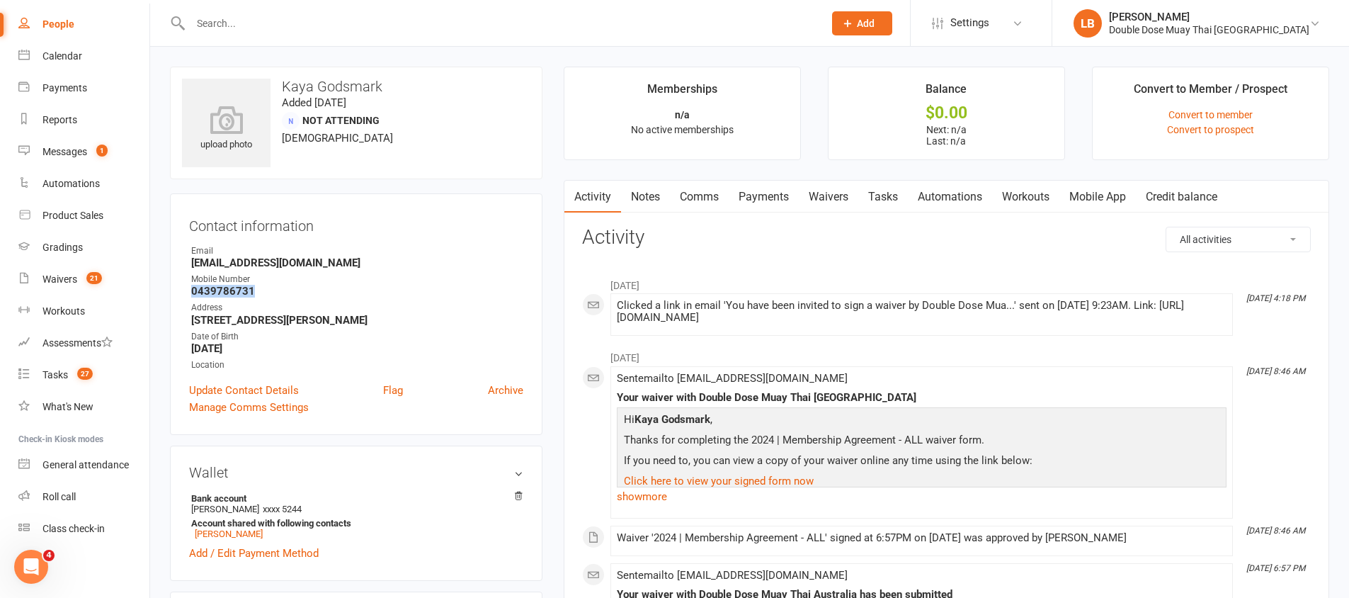
drag, startPoint x: 264, startPoint y: 288, endPoint x: 166, endPoint y: 290, distance: 98.5
click at [166, 290] on div "upload photo Kaya Godsmark Added [DATE] Not Attending [DEMOGRAPHIC_DATA] Contac…" at bounding box center [356, 601] width 394 height 1069
click at [257, 25] on input "text" at bounding box center [500, 23] width 628 height 20
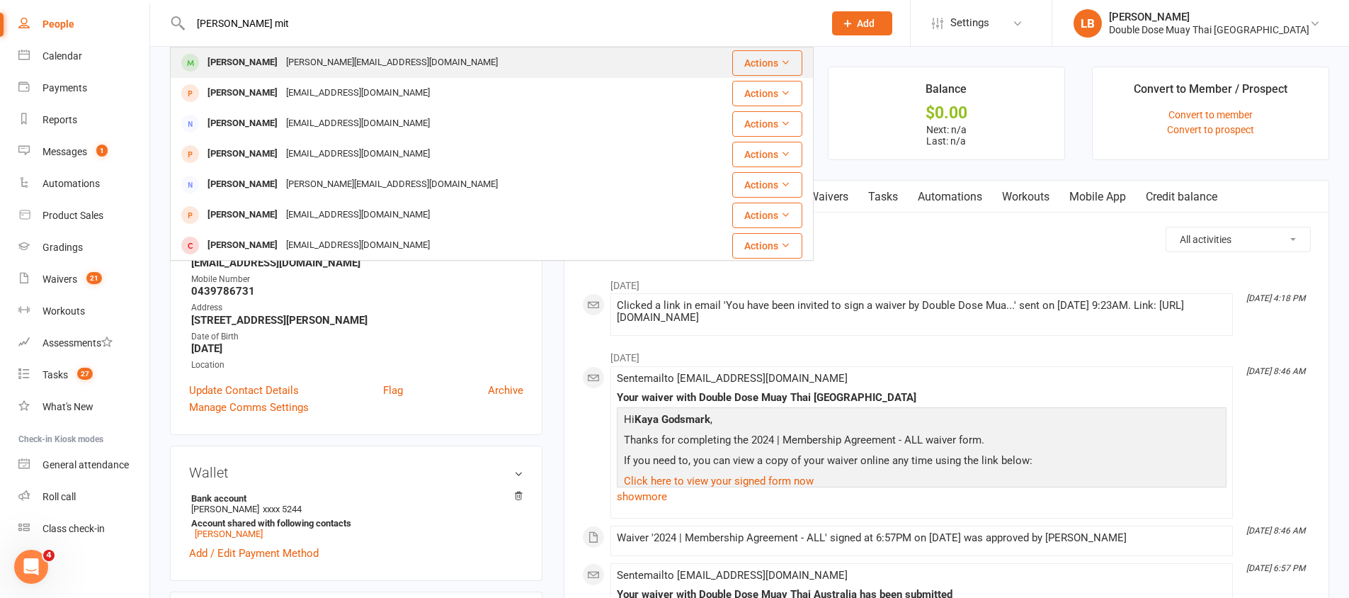
type input "[PERSON_NAME] mit"
click at [304, 59] on div "[PERSON_NAME][EMAIL_ADDRESS][DOMAIN_NAME]" at bounding box center [392, 62] width 220 height 21
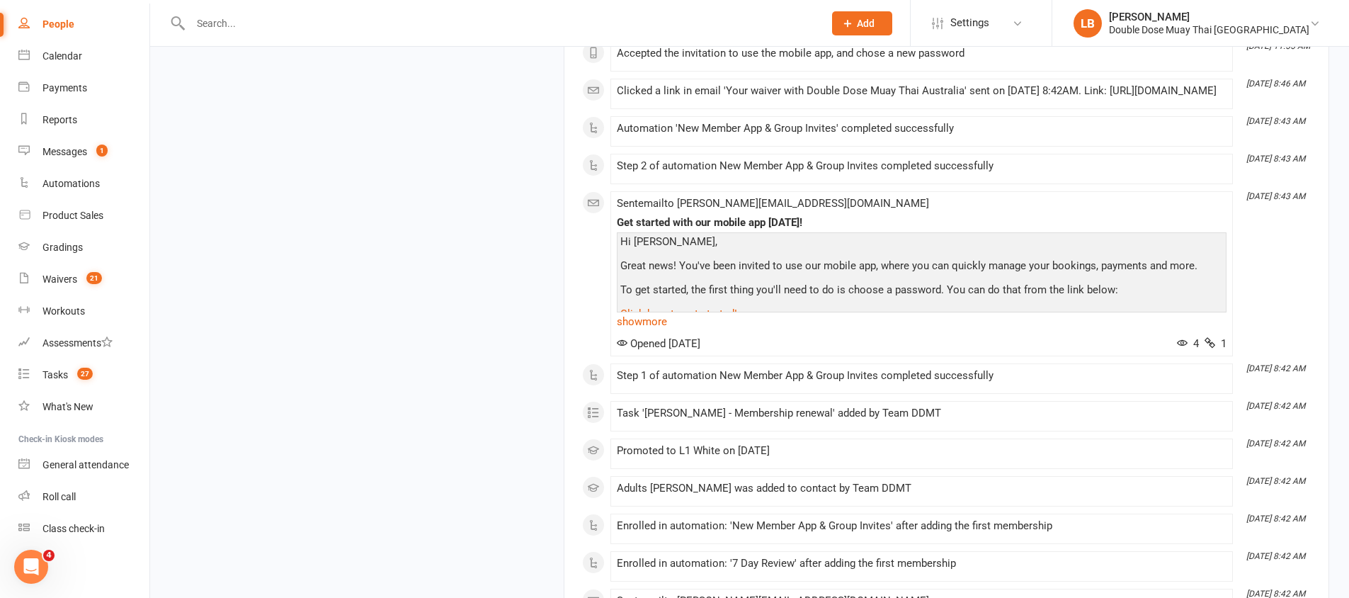
scroll to position [2299, 0]
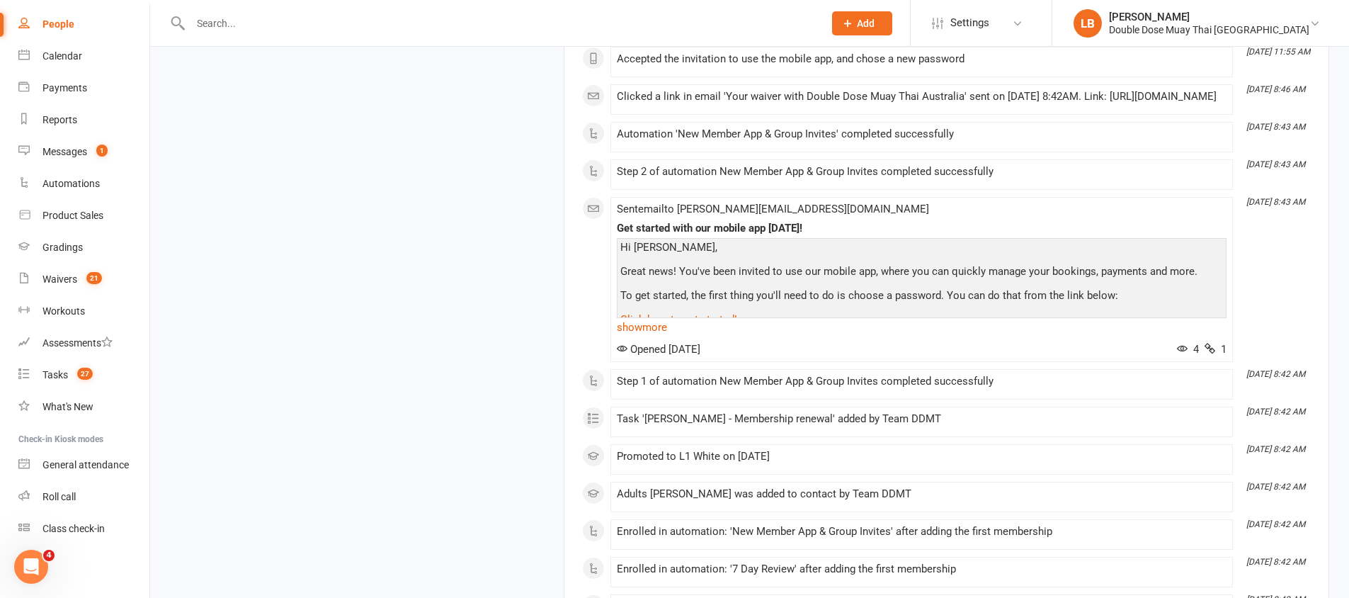
click at [674, 146] on div "Automation 'New Member App & Group Invites' completed successfully" at bounding box center [922, 137] width 610 height 18
drag, startPoint x: 674, startPoint y: 261, endPoint x: 786, endPoint y: 276, distance: 112.2
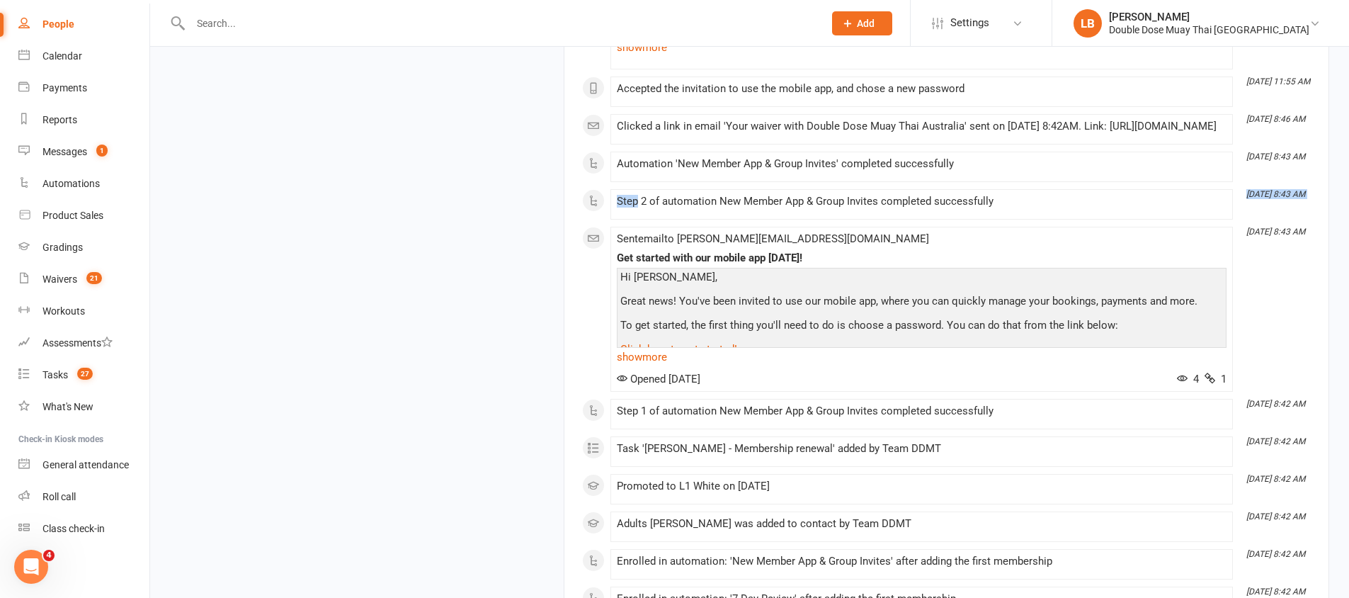
scroll to position [2269, 0]
drag, startPoint x: 671, startPoint y: 188, endPoint x: 767, endPoint y: 235, distance: 107.4
click at [735, 133] on div "Clicked a link in email 'Your waiver with Double Dose Muay Thai Australia' sent…" at bounding box center [922, 127] width 610 height 12
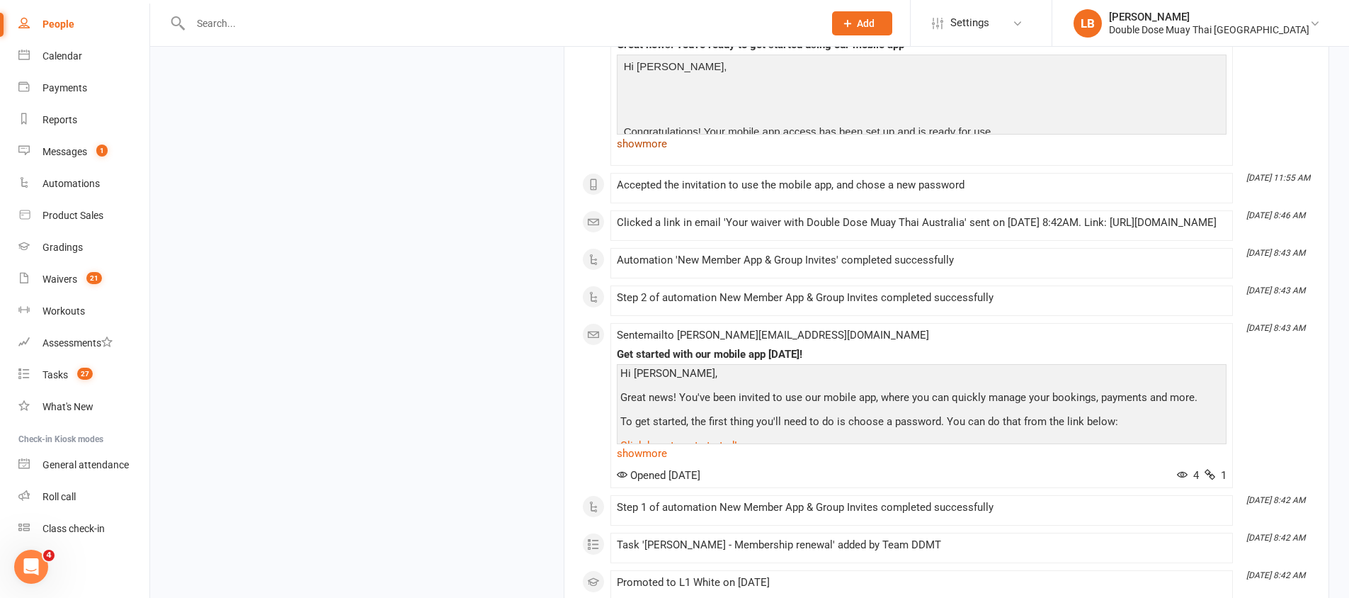
scroll to position [2159, 0]
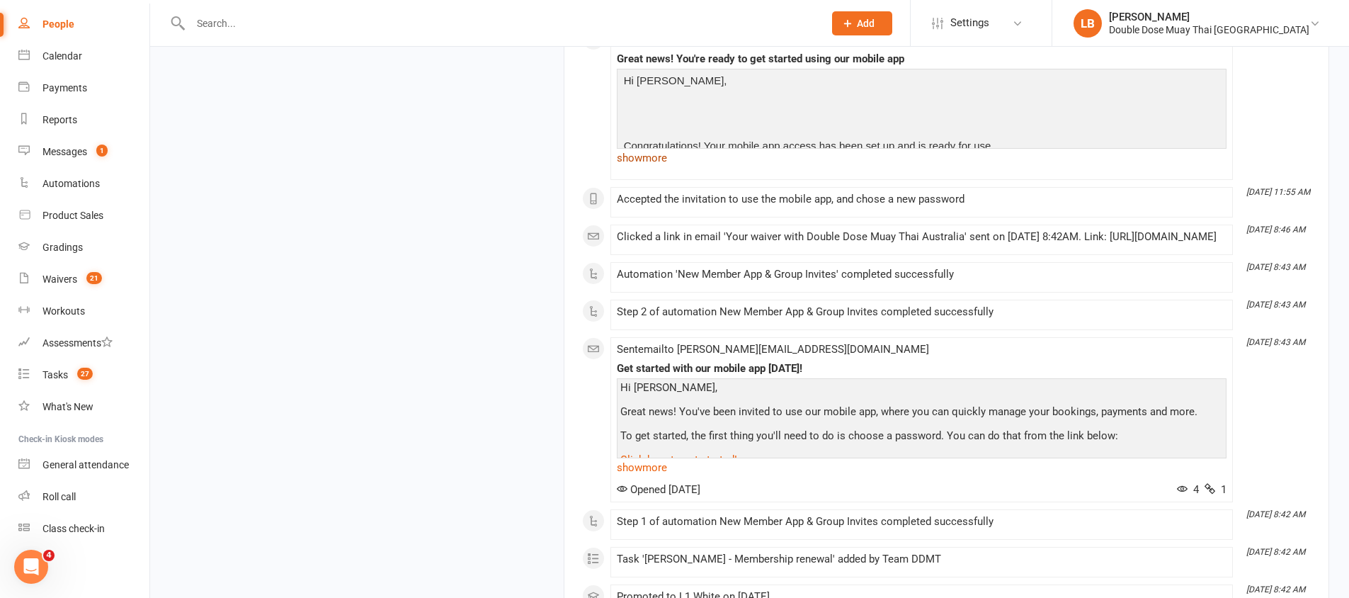
click at [652, 168] on link "show more" at bounding box center [922, 158] width 610 height 20
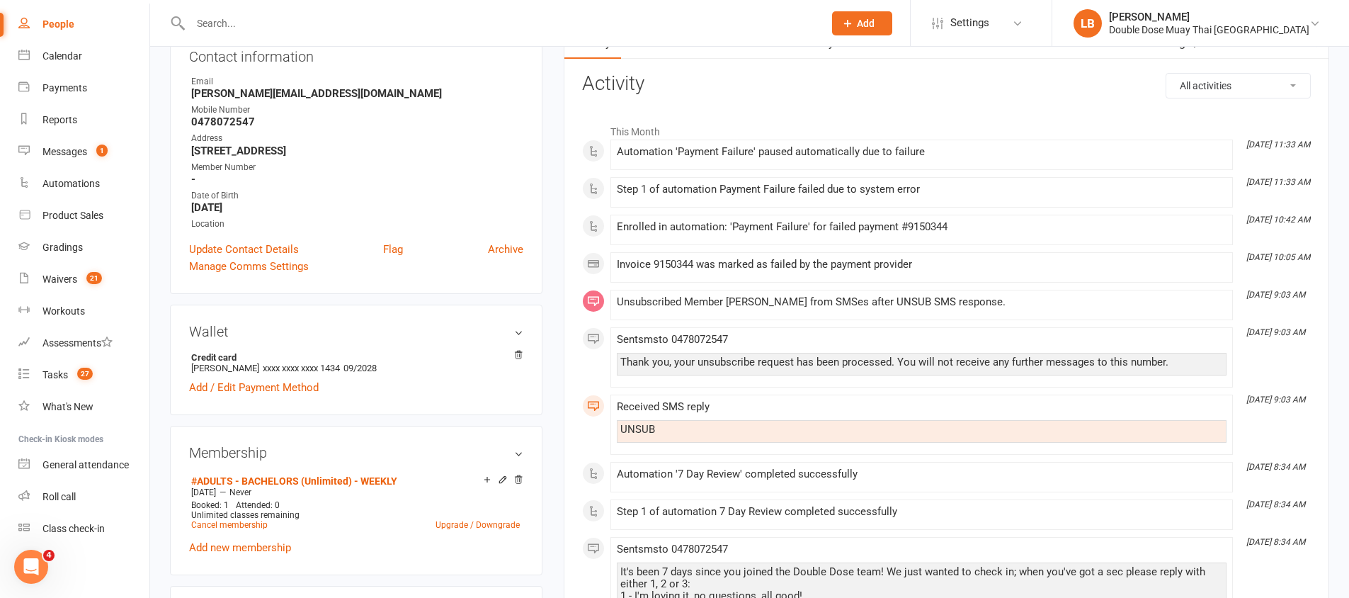
scroll to position [34, 0]
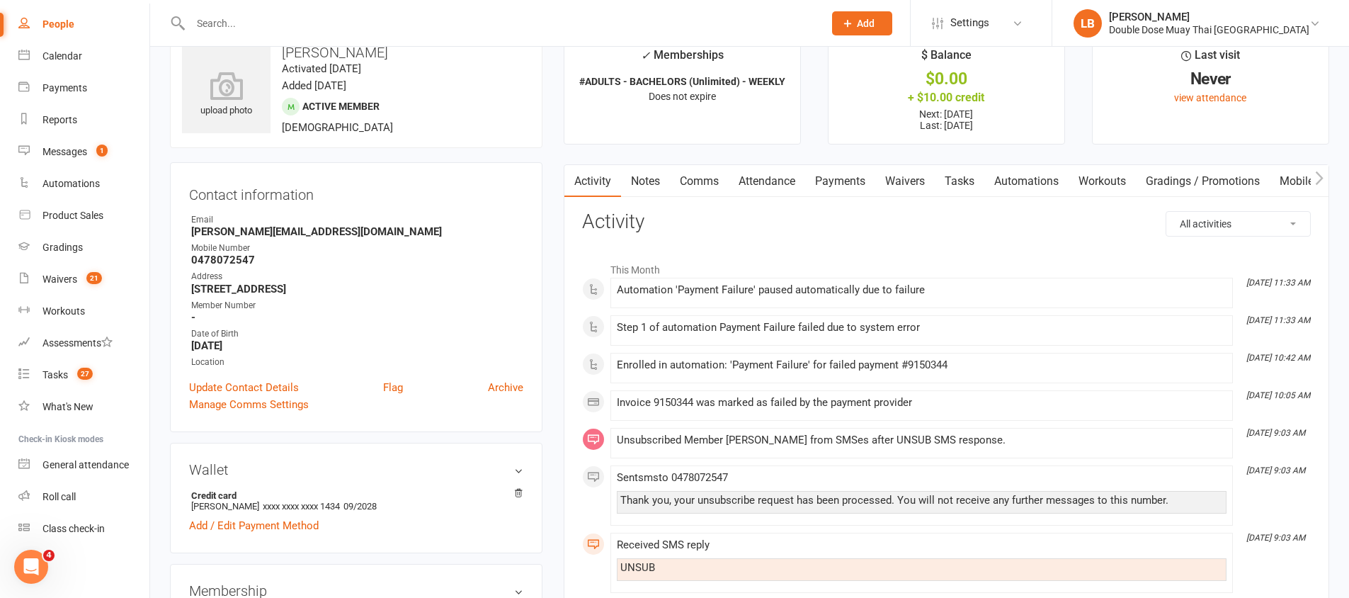
click at [234, 30] on input "text" at bounding box center [500, 23] width 628 height 20
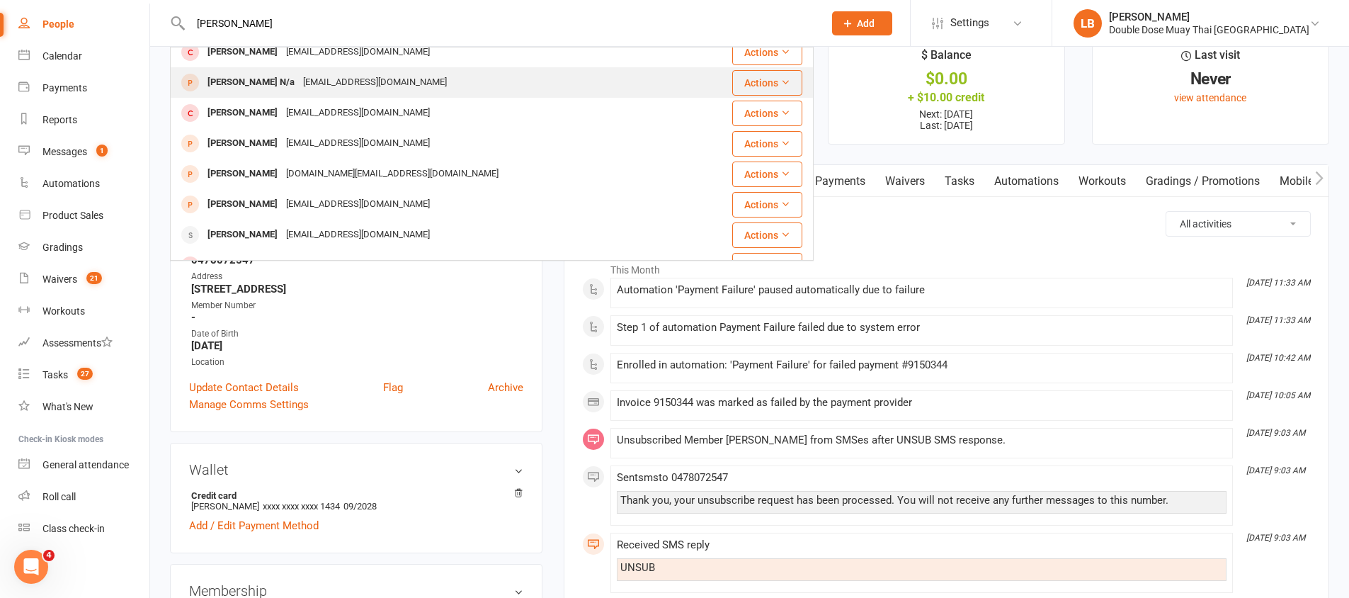
scroll to position [194, 0]
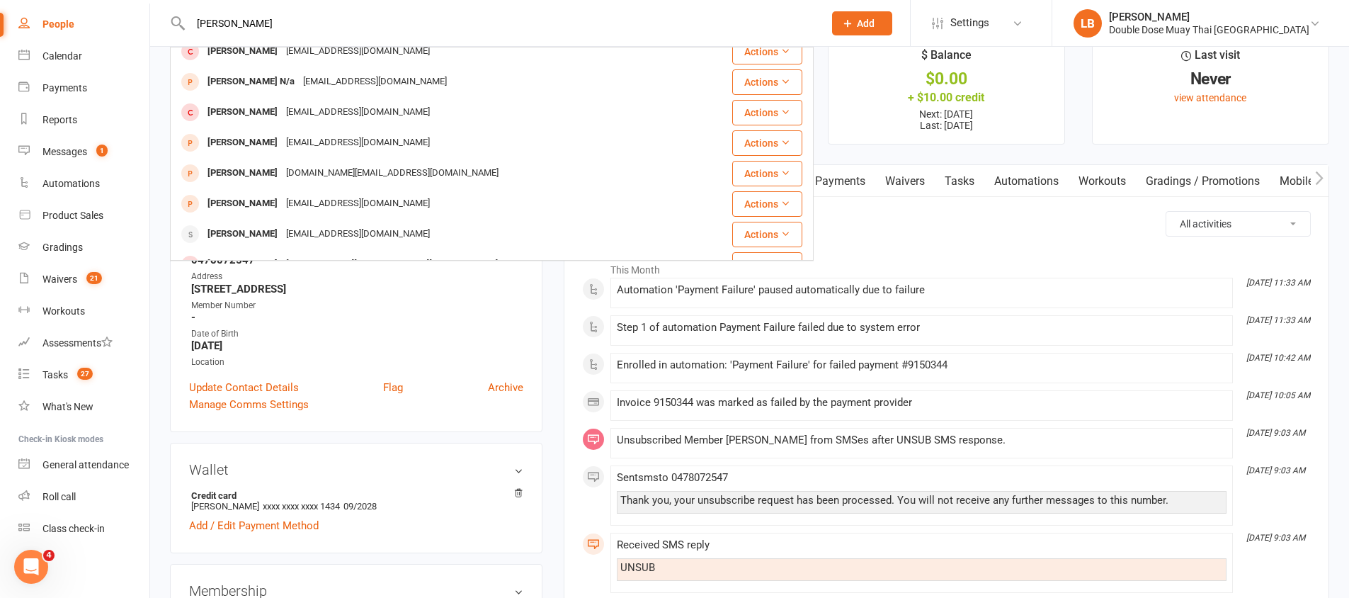
click at [237, 23] on input "[PERSON_NAME]" at bounding box center [500, 23] width 628 height 20
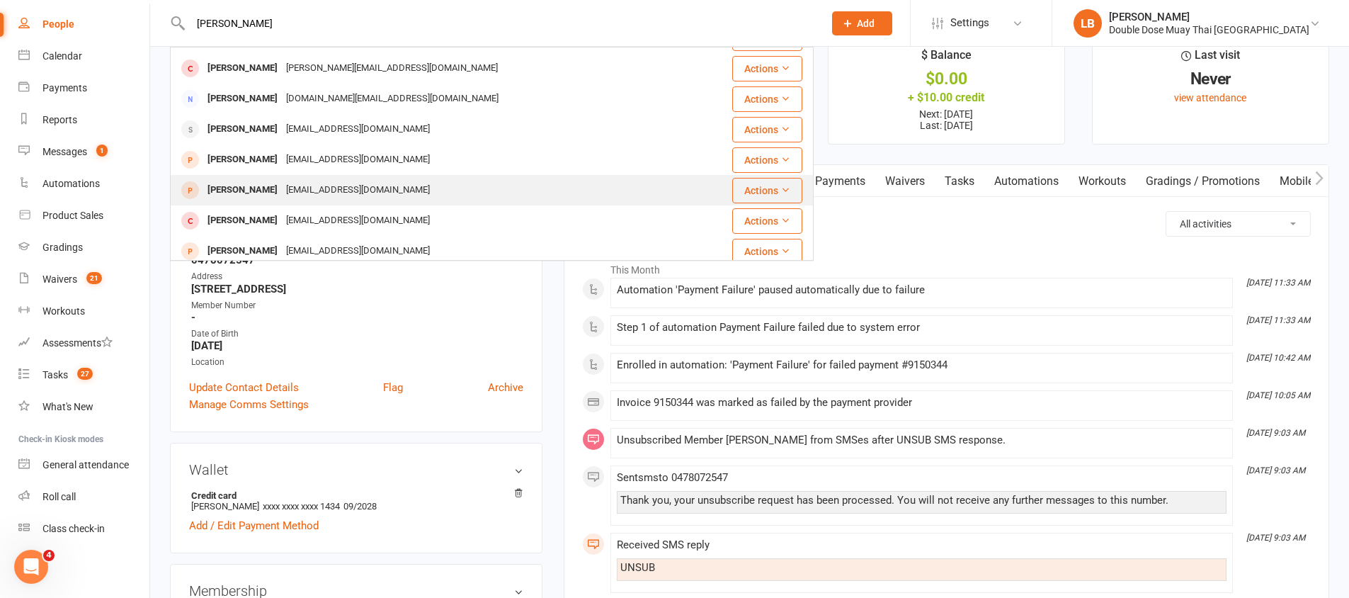
scroll to position [397, 0]
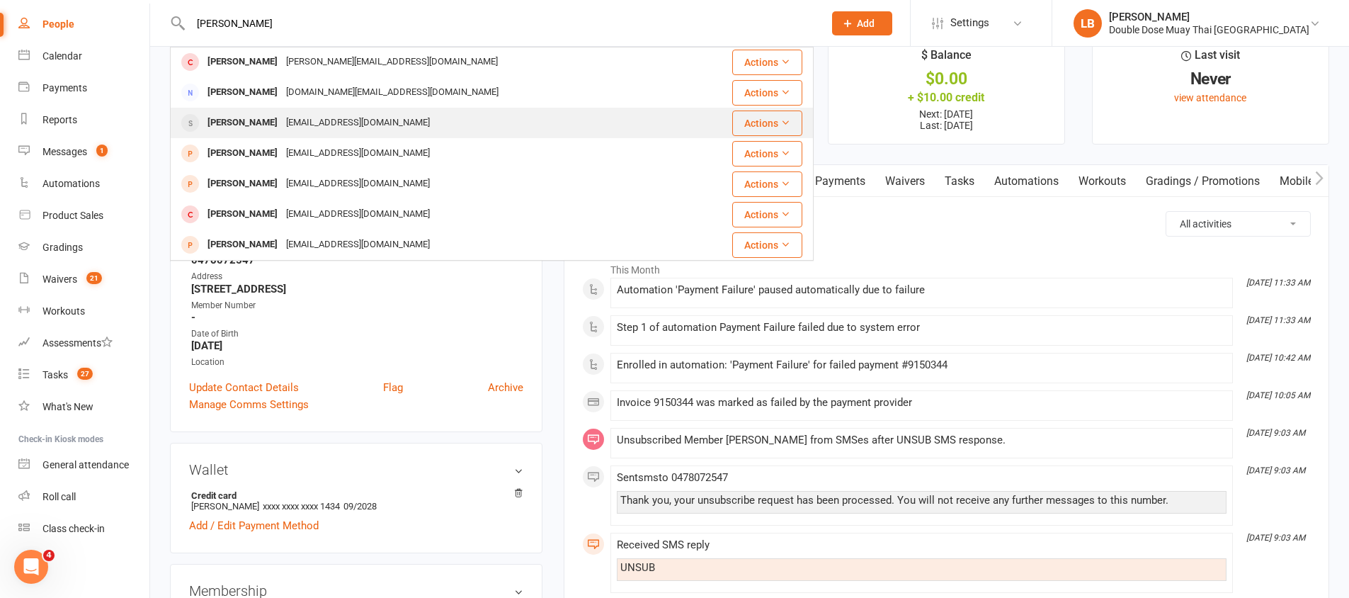
type input "[PERSON_NAME]"
click at [321, 118] on div "[EMAIL_ADDRESS][DOMAIN_NAME]" at bounding box center [358, 123] width 152 height 21
click at [0, 0] on div "Loading" at bounding box center [0, 0] width 0 height 0
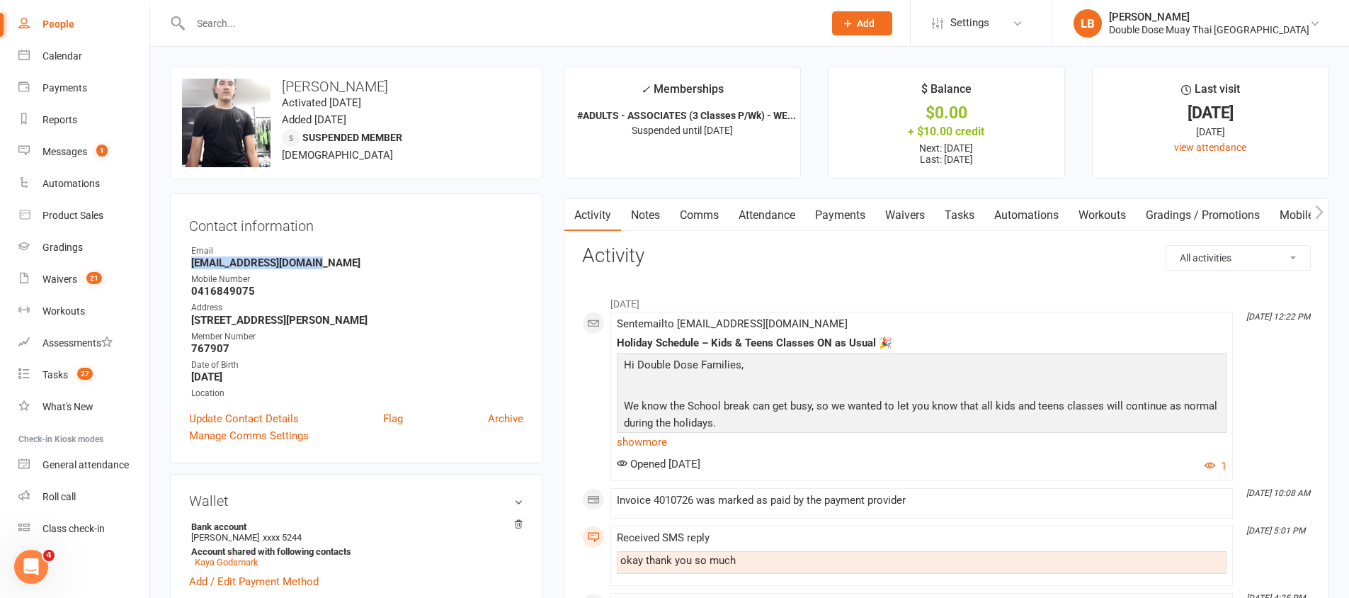
drag, startPoint x: 186, startPoint y: 262, endPoint x: 350, endPoint y: 260, distance: 164.3
click at [350, 260] on div "Contact information Owner Email [EMAIL_ADDRESS][DOMAIN_NAME] Mobile Number [PHO…" at bounding box center [356, 328] width 373 height 270
drag, startPoint x: 347, startPoint y: 258, endPoint x: 347, endPoint y: 238, distance: 19.8
click at [347, 258] on strong "[EMAIL_ADDRESS][DOMAIN_NAME]" at bounding box center [357, 262] width 332 height 13
drag, startPoint x: 327, startPoint y: 263, endPoint x: 187, endPoint y: 261, distance: 140.3
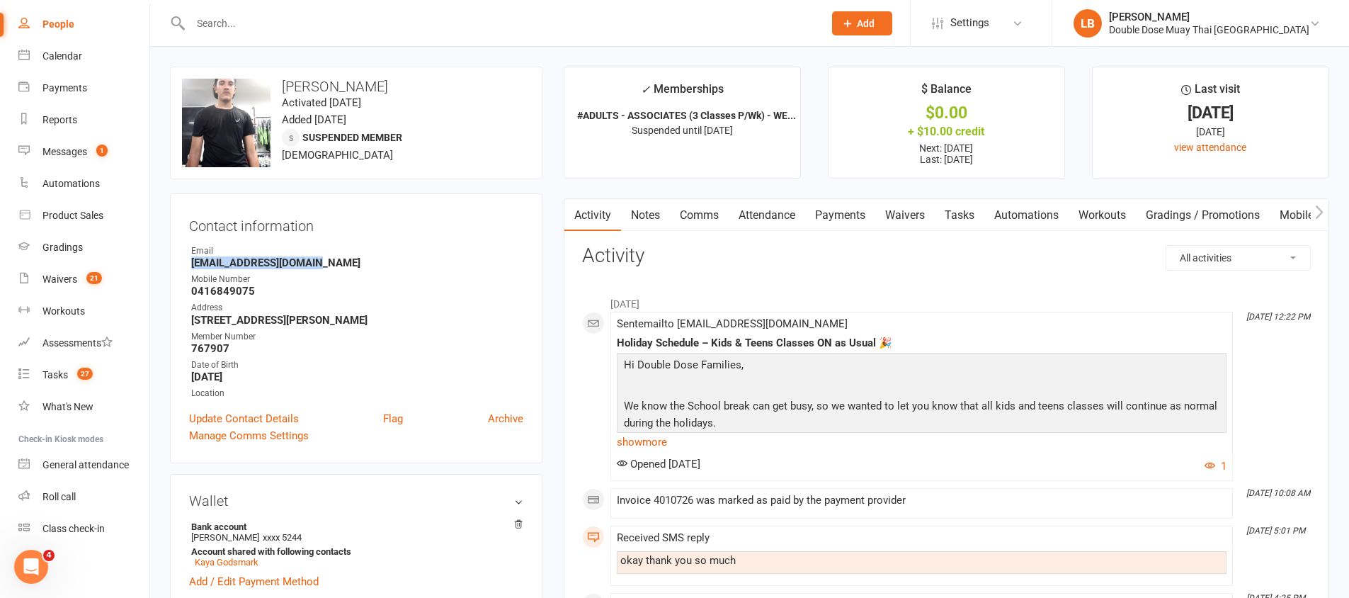
click at [187, 261] on div "Contact information Owner Email [EMAIL_ADDRESS][DOMAIN_NAME] Mobile Number [PHO…" at bounding box center [356, 328] width 373 height 270
copy strong "[EMAIL_ADDRESS][DOMAIN_NAME]"
click at [83, 153] on div "Messages" at bounding box center [64, 151] width 45 height 11
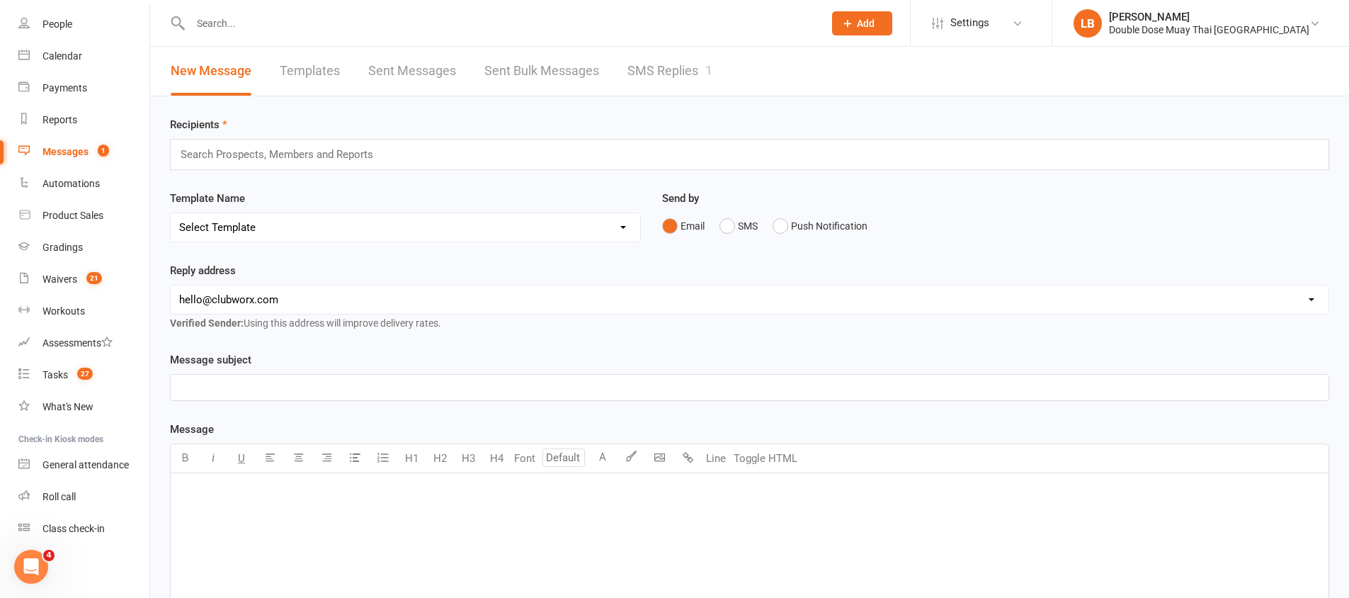
click at [220, 30] on input "text" at bounding box center [500, 23] width 628 height 20
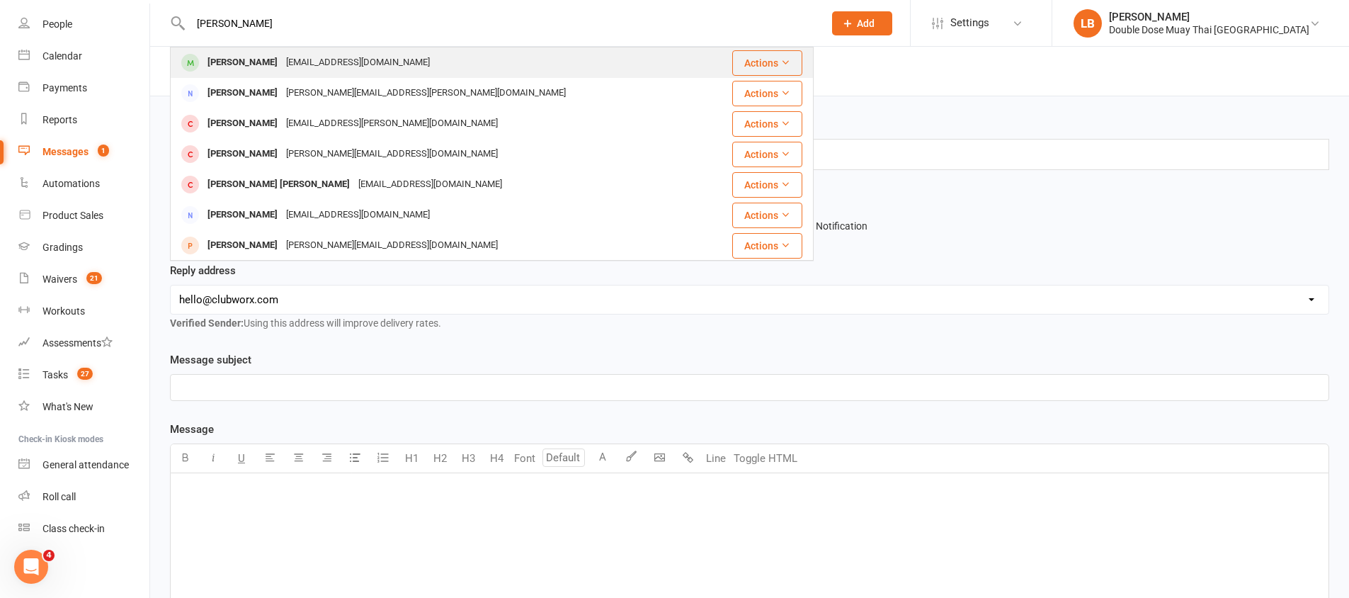
type input "[PERSON_NAME]"
click at [237, 64] on div "[PERSON_NAME]" at bounding box center [242, 62] width 79 height 21
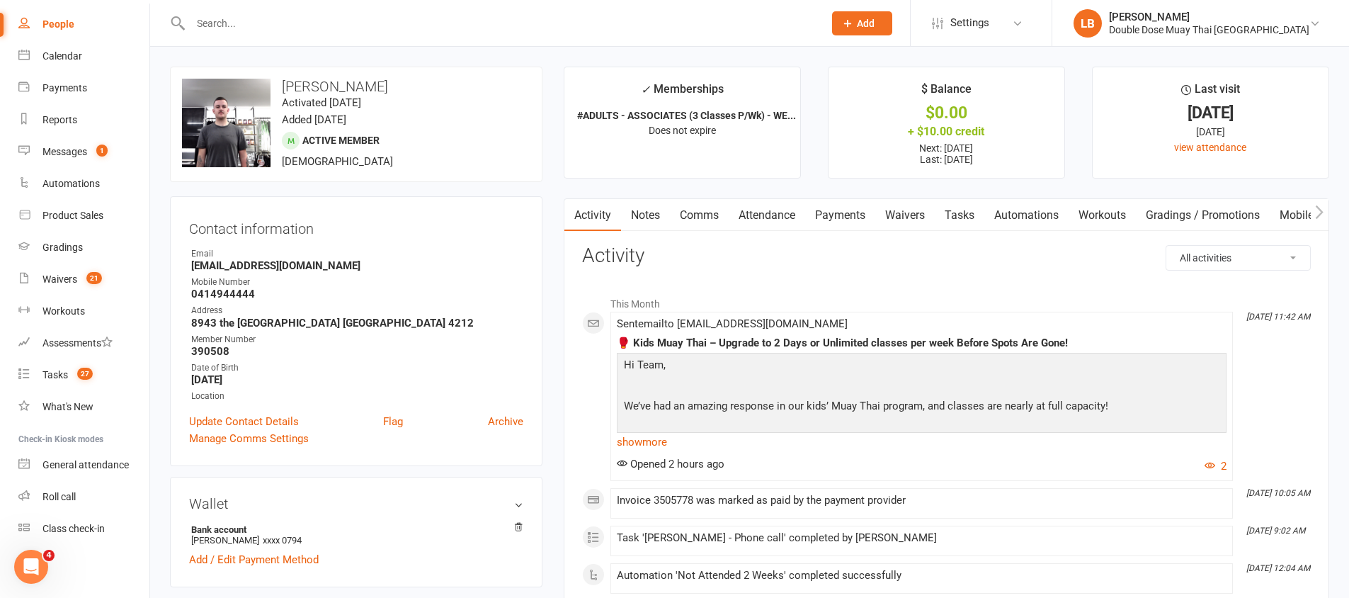
click at [904, 210] on link "Waivers" at bounding box center [904, 215] width 59 height 33
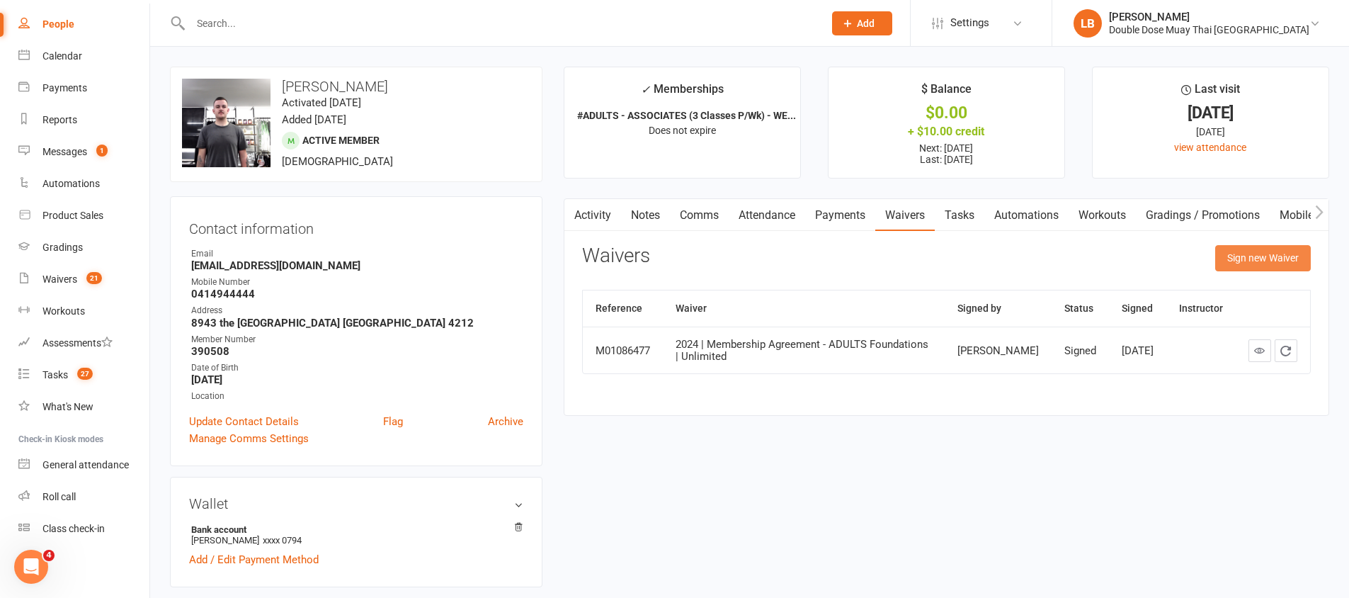
click at [1267, 261] on button "Sign new Waiver" at bounding box center [1263, 257] width 96 height 25
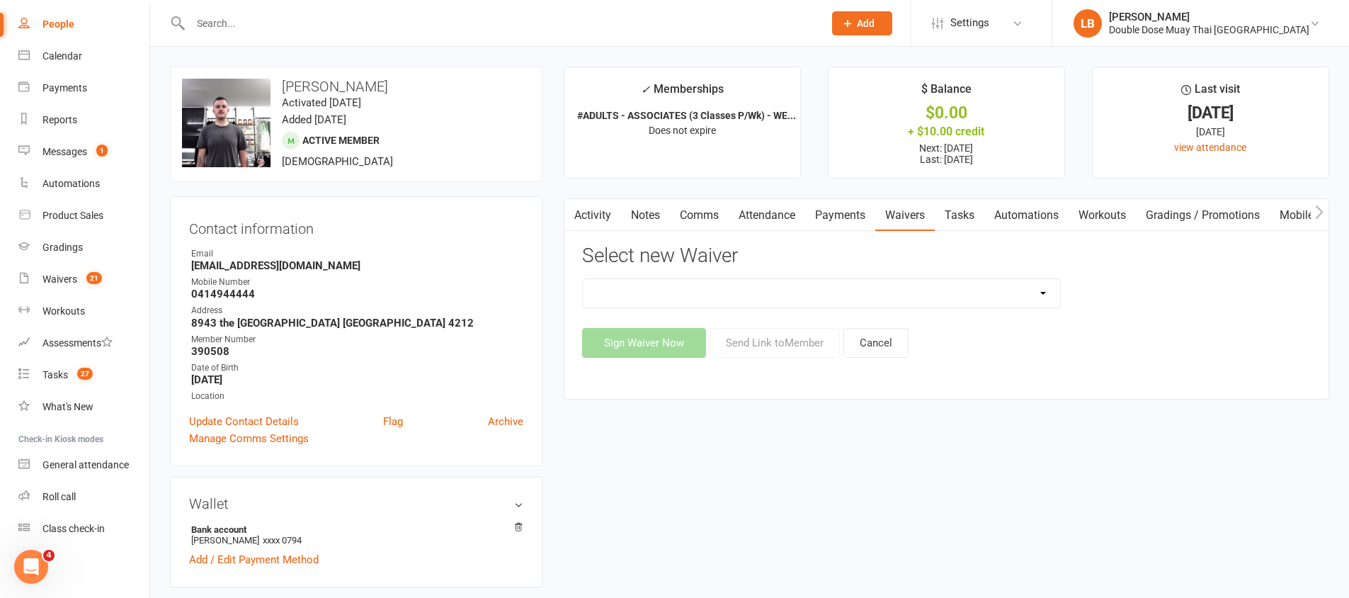
click at [789, 294] on select "2023 | Standard Release of Liability 2024/2025 | DECEMBER PROMO (sign up Dec pa…" at bounding box center [821, 293] width 477 height 28
select select "13117"
click at [773, 339] on button "Send Link to Member" at bounding box center [775, 343] width 130 height 30
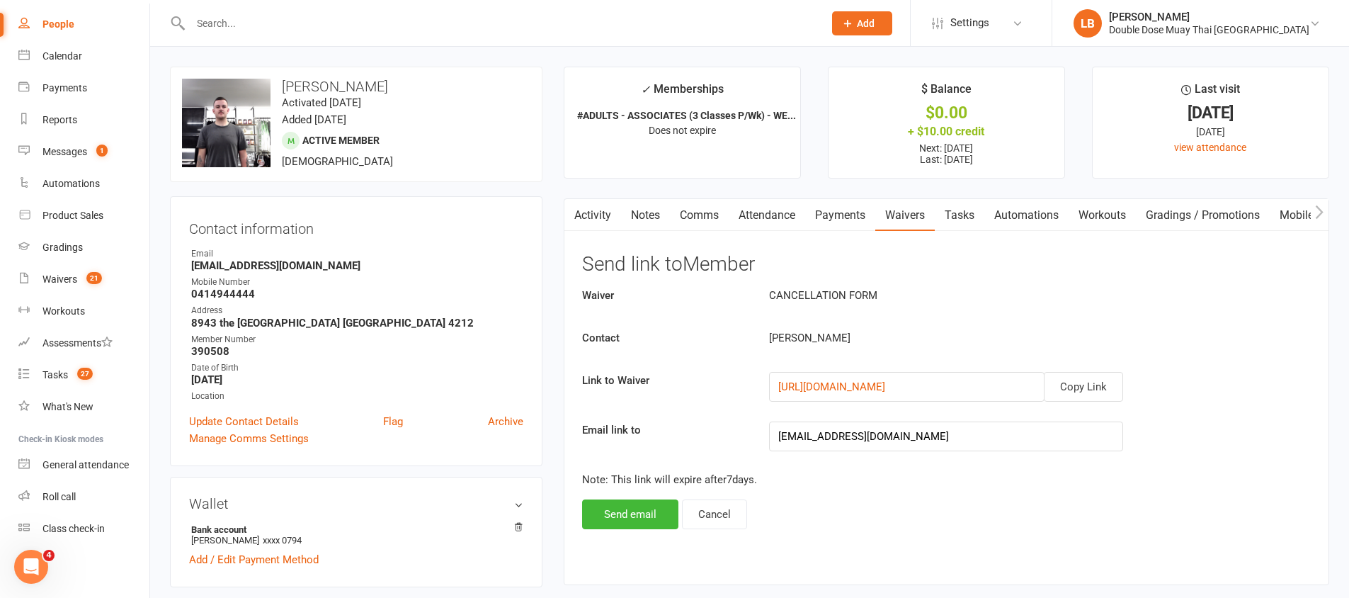
click at [820, 480] on p "Note: This link will expire after 7 days." at bounding box center [946, 479] width 729 height 17
drag, startPoint x: 820, startPoint y: 480, endPoint x: 582, endPoint y: 457, distance: 239.1
click at [582, 459] on div "Waiver CANCELLATION FORM Contact [PERSON_NAME] Link to Waiver Copy Link [URL][D…" at bounding box center [946, 408] width 729 height 242
click at [676, 366] on div "Waiver CANCELLATION FORM Contact [PERSON_NAME] Link to Waiver Copy Link [URL][D…" at bounding box center [946, 408] width 729 height 242
drag, startPoint x: 653, startPoint y: 417, endPoint x: 624, endPoint y: 308, distance: 112.9
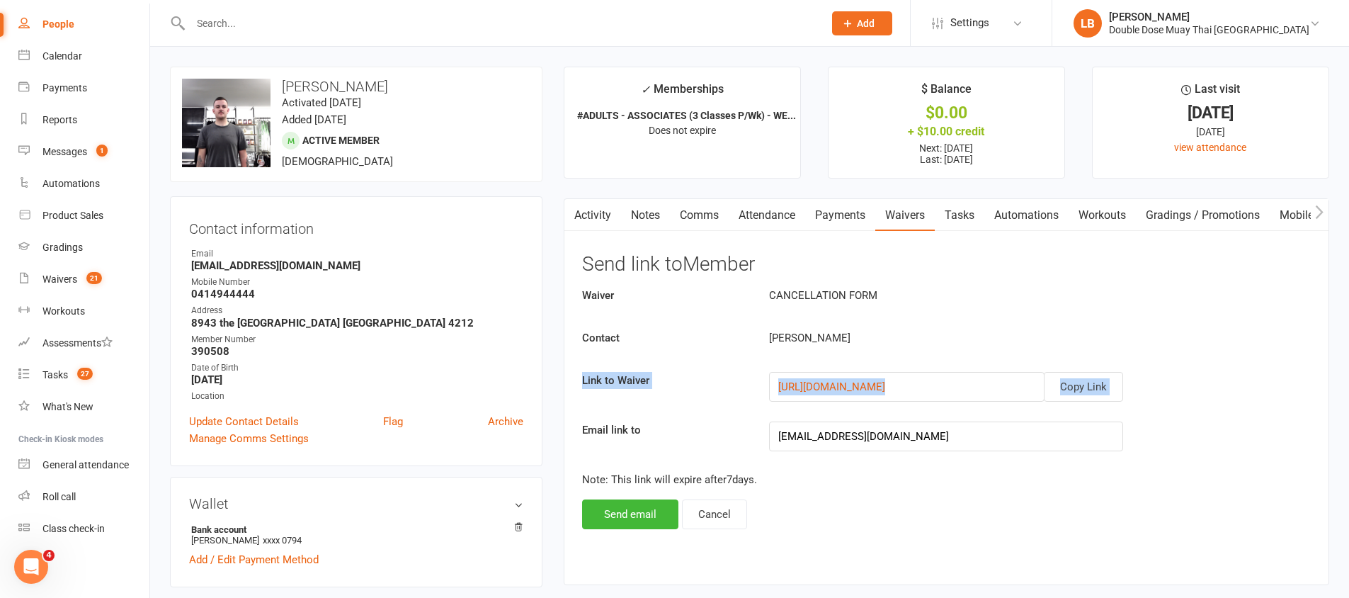
click at [615, 353] on div "Waiver CANCELLATION FORM Contact [PERSON_NAME] Link to Waiver Copy Link [URL][D…" at bounding box center [946, 408] width 729 height 242
click at [622, 322] on div "Waiver CANCELLATION FORM Contact [PERSON_NAME] Link to Waiver Copy Link [URL][D…" at bounding box center [946, 408] width 729 height 242
click at [611, 310] on div "Waiver CANCELLATION FORM Contact [PERSON_NAME] Link to Waiver Copy Link [URL][D…" at bounding box center [946, 408] width 729 height 242
drag, startPoint x: 650, startPoint y: 297, endPoint x: 800, endPoint y: 300, distance: 150.2
click at [798, 300] on div "Activity Notes Comms Attendance Payments Waivers Tasks Automations Workouts Gra…" at bounding box center [947, 391] width 766 height 387
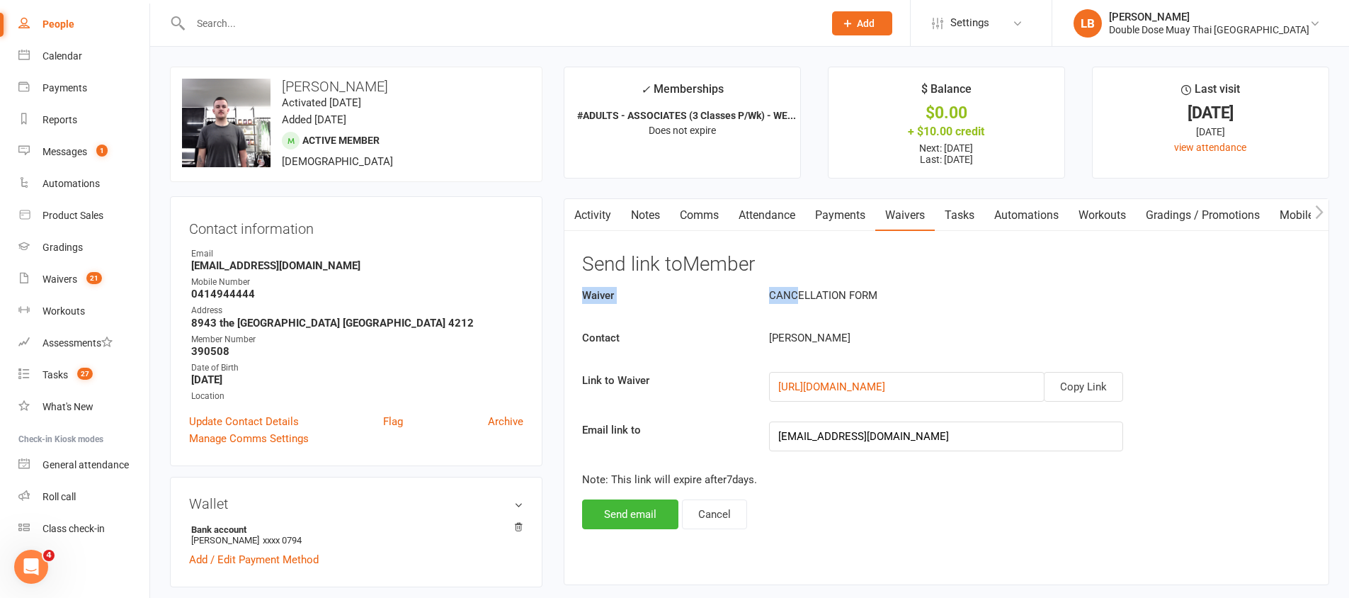
drag, startPoint x: 894, startPoint y: 286, endPoint x: 1007, endPoint y: 336, distance: 123.3
click at [1007, 336] on div "Waiver CANCELLATION FORM Contact [PERSON_NAME] Link to Waiver Copy Link [URL][D…" at bounding box center [946, 408] width 729 height 242
click at [1000, 332] on div "[PERSON_NAME]" at bounding box center [978, 337] width 438 height 17
click at [641, 523] on button "Send email" at bounding box center [630, 514] width 96 height 30
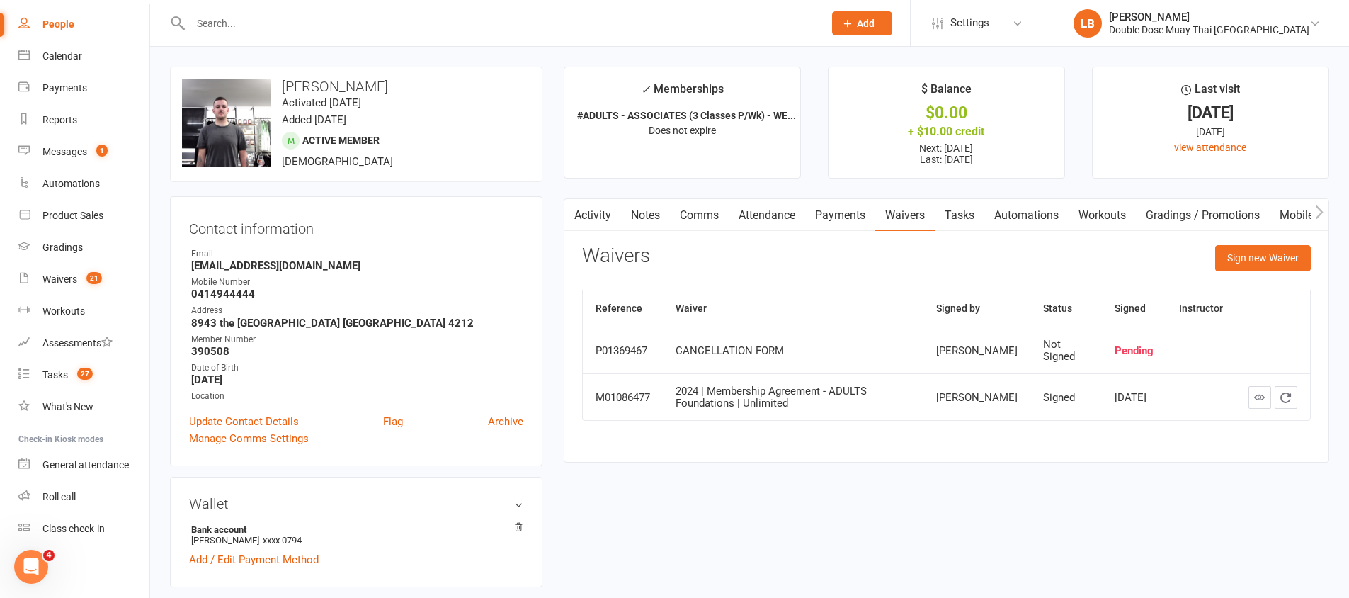
scroll to position [490, 0]
click at [79, 160] on link "Messages 1" at bounding box center [83, 152] width 131 height 32
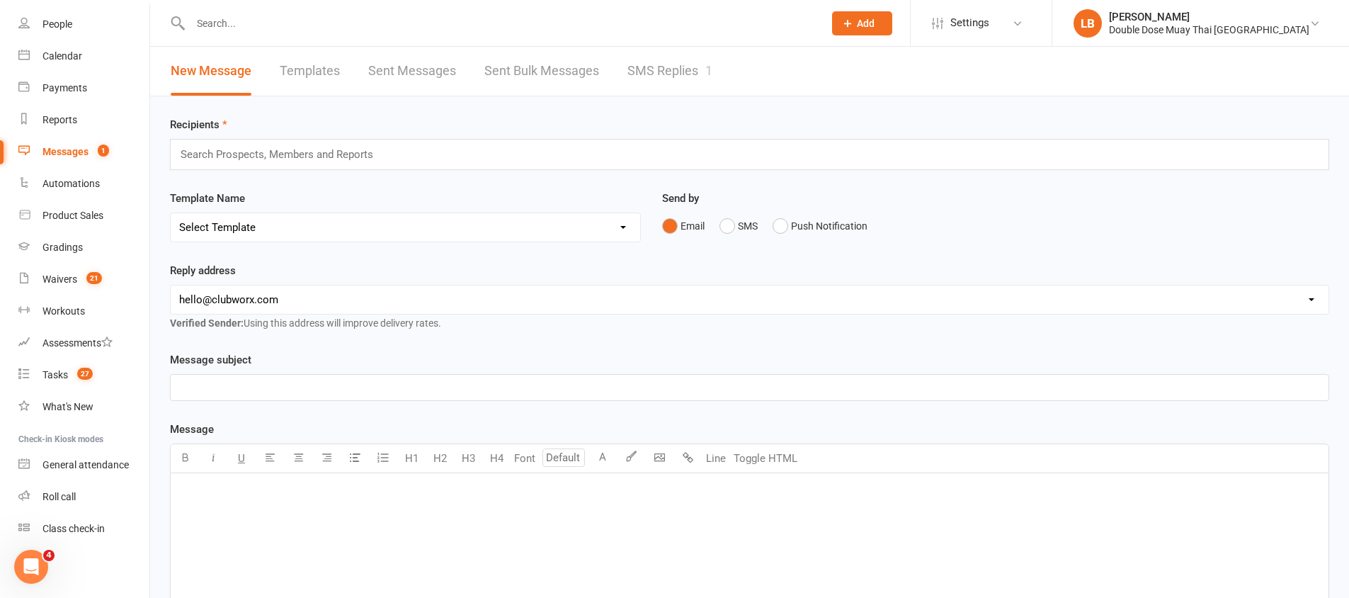
click at [696, 75] on link "SMS Replies 1" at bounding box center [670, 71] width 85 height 49
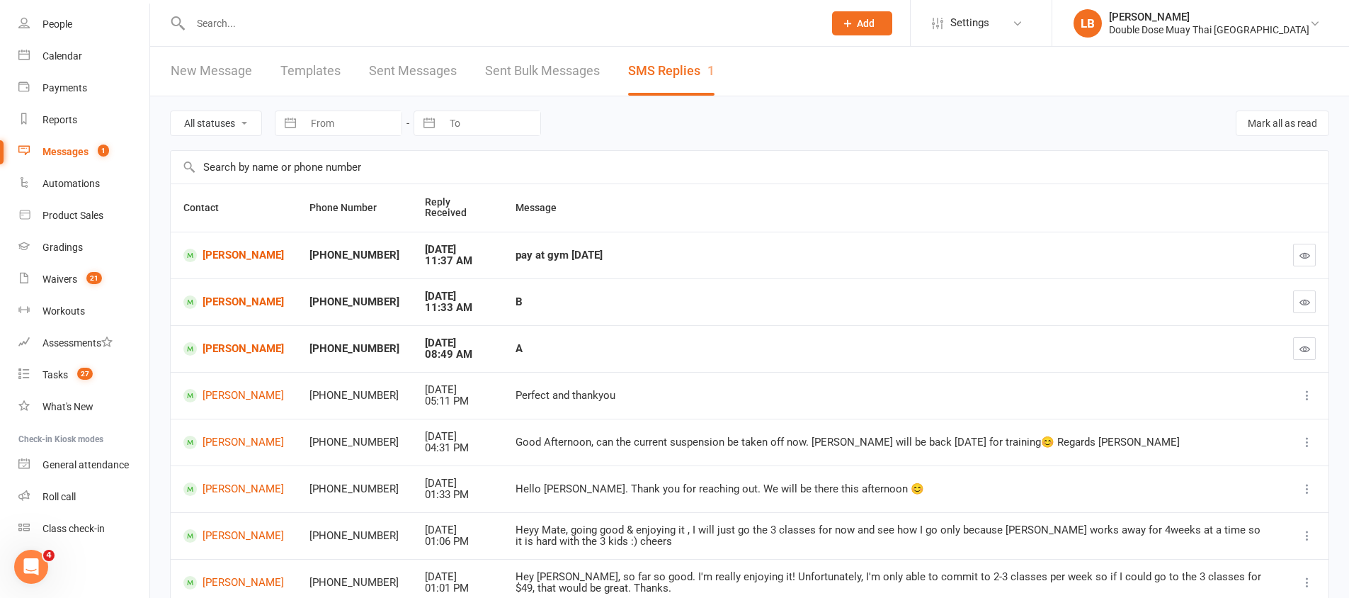
drag, startPoint x: 467, startPoint y: 253, endPoint x: 696, endPoint y: 254, distance: 228.8
click at [666, 251] on tr "[PERSON_NAME] +61466033697 [DATE] 11:37 AM pay at gym [DATE]" at bounding box center [750, 255] width 1158 height 47
click at [103, 274] on link "Waivers 21" at bounding box center [83, 279] width 131 height 32
select select "100"
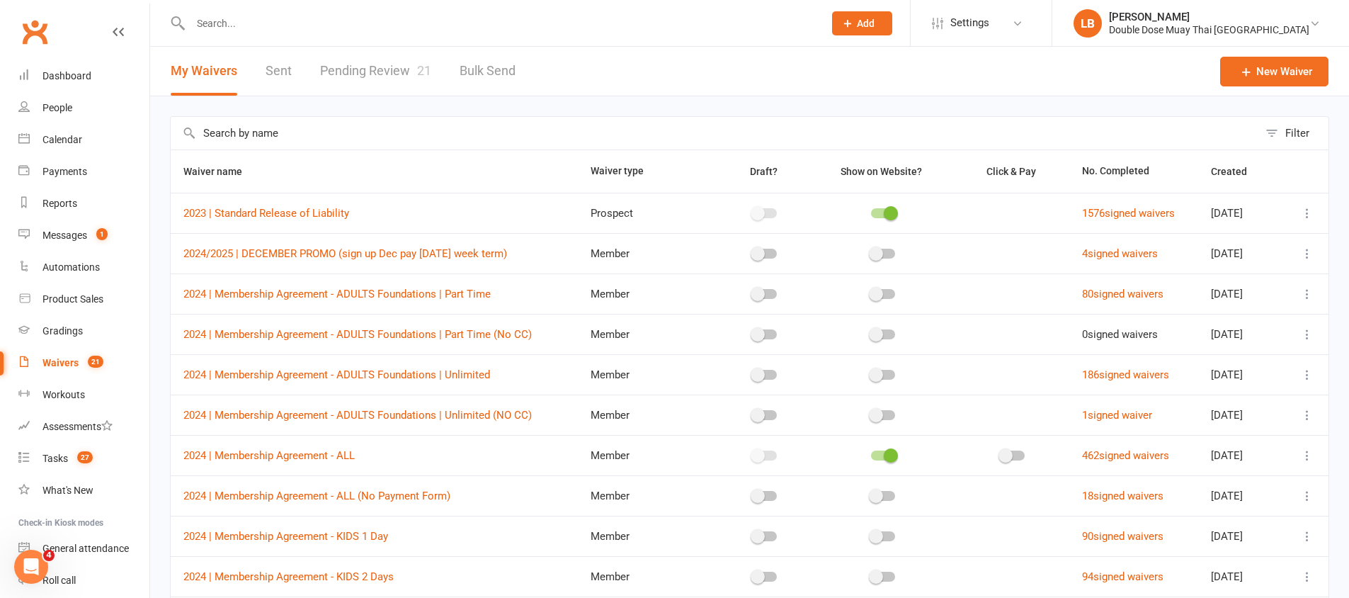
click at [432, 69] on div "My Waivers Sent Pending Review 21 Bulk Send" at bounding box center [343, 71] width 386 height 49
click at [380, 72] on link "Pending Review 21" at bounding box center [375, 71] width 111 height 49
select select "100"
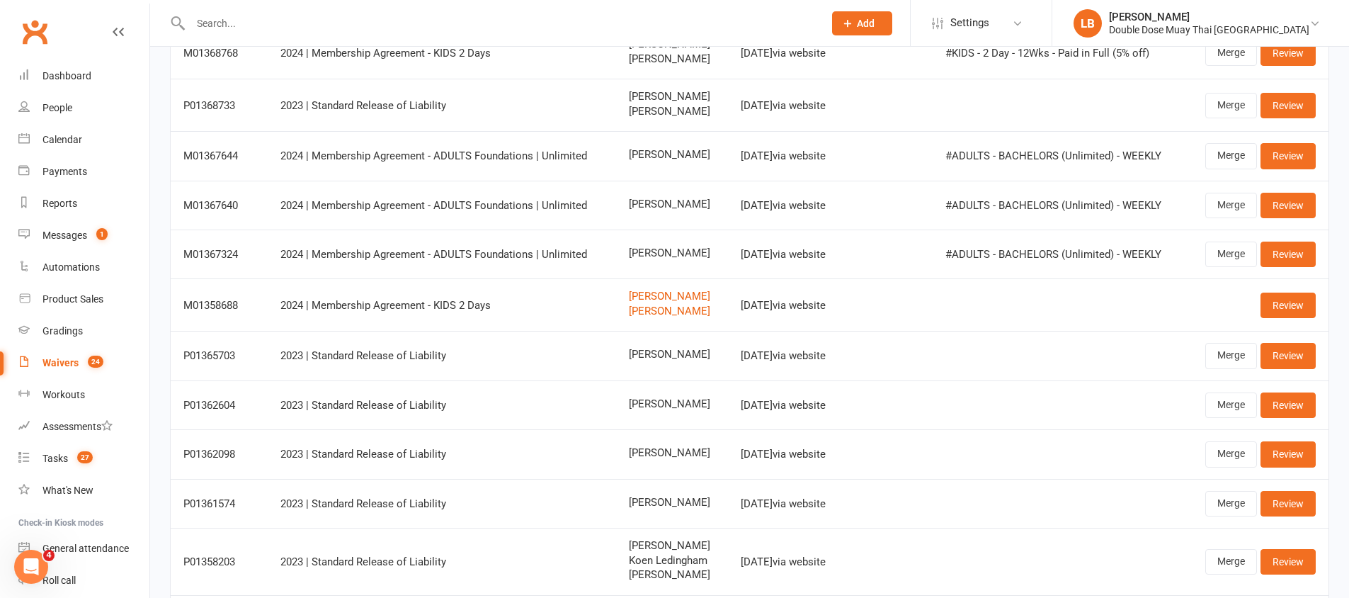
scroll to position [484, 0]
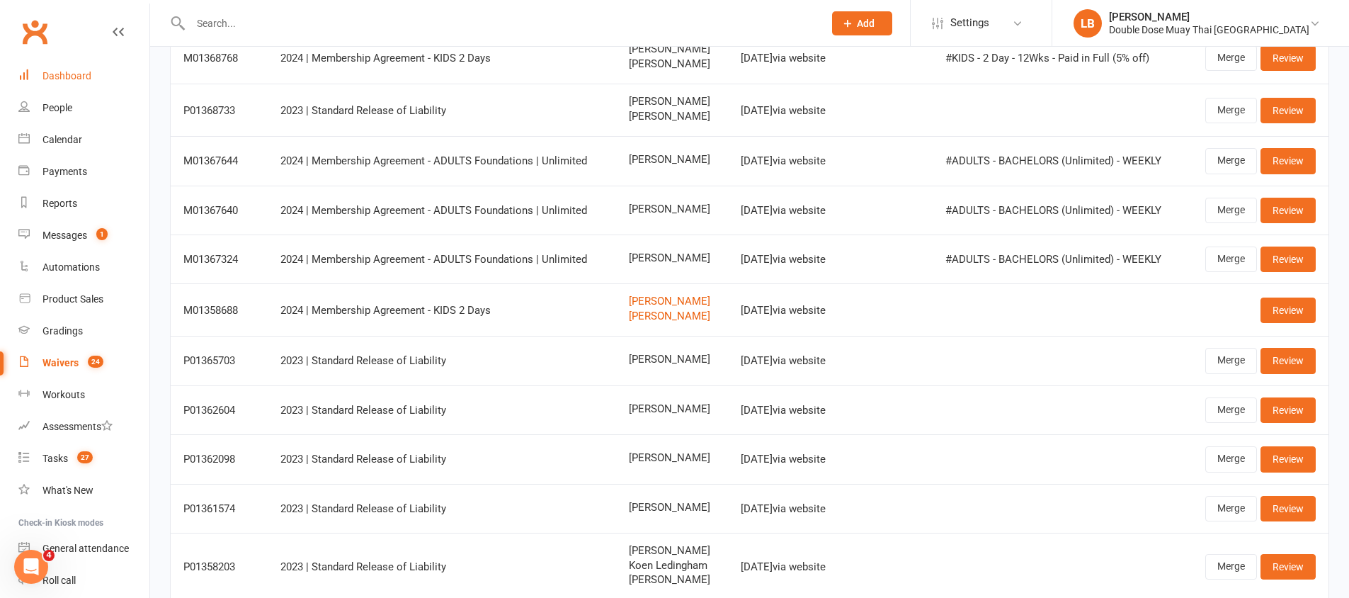
click at [83, 77] on div "Dashboard" at bounding box center [66, 75] width 49 height 11
